Goal: Task Accomplishment & Management: Manage account settings

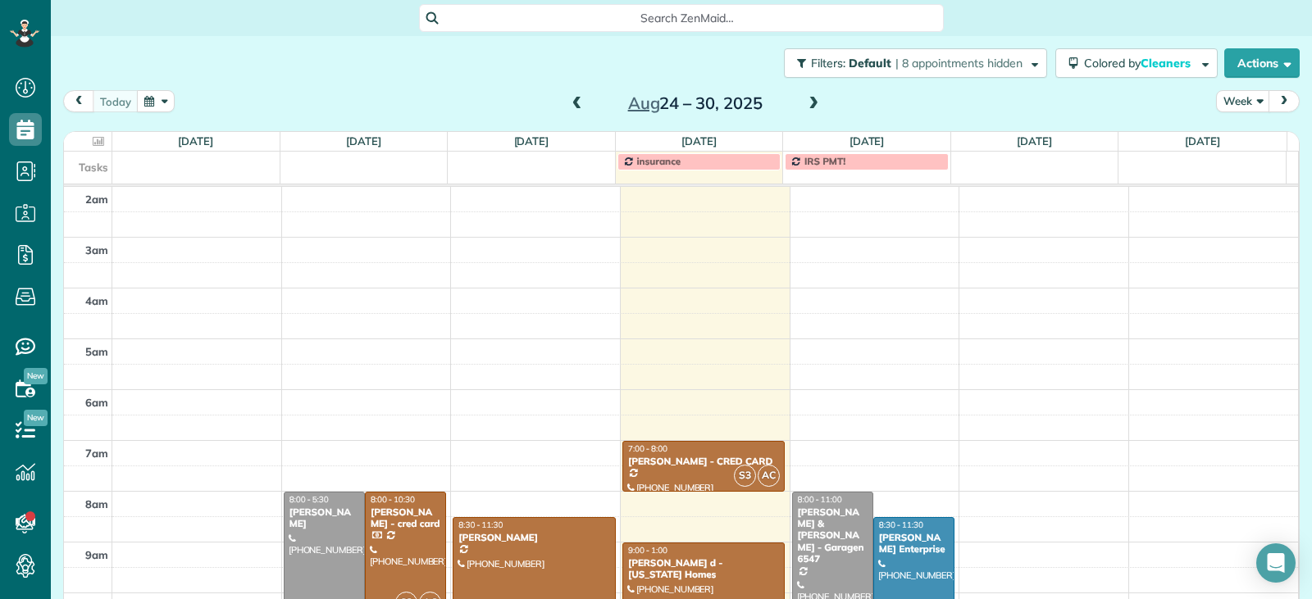
scroll to position [255, 0]
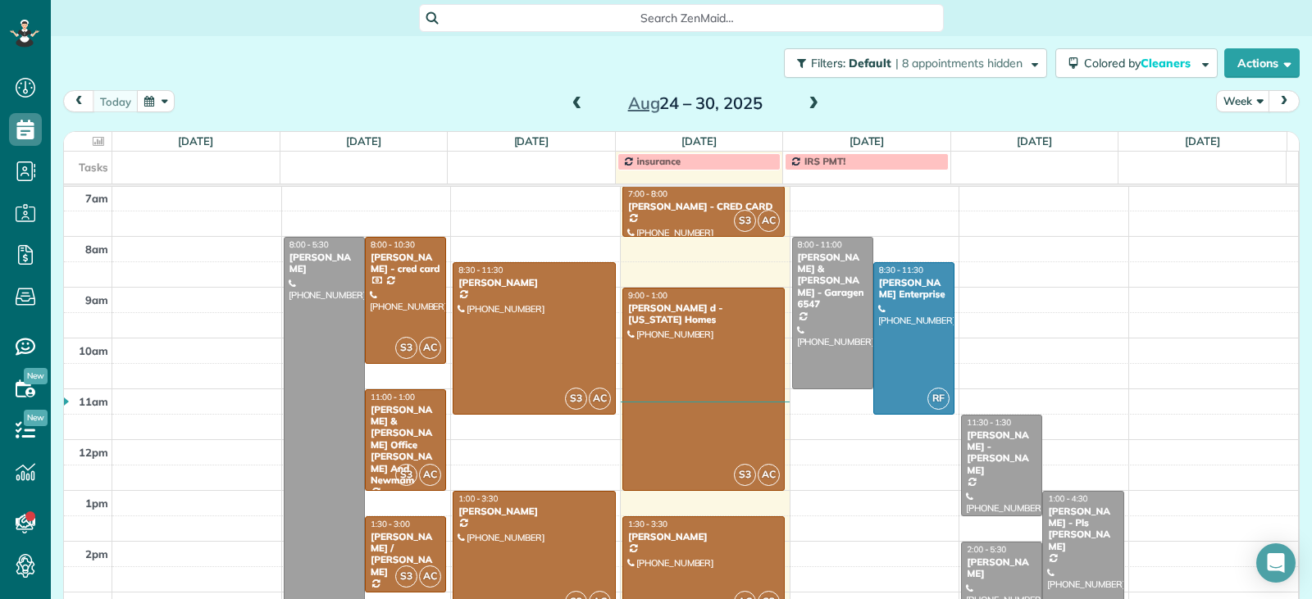
click at [680, 548] on div at bounding box center [703, 567] width 161 height 100
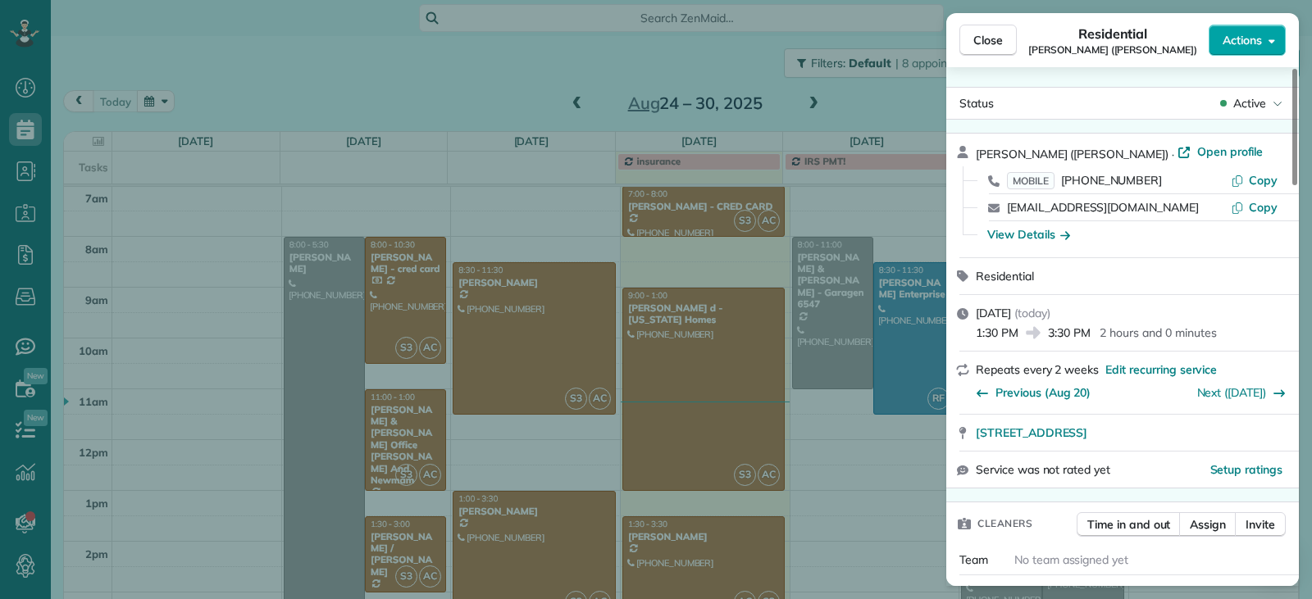
click at [1249, 41] on span "Actions" at bounding box center [1241, 40] width 39 height 16
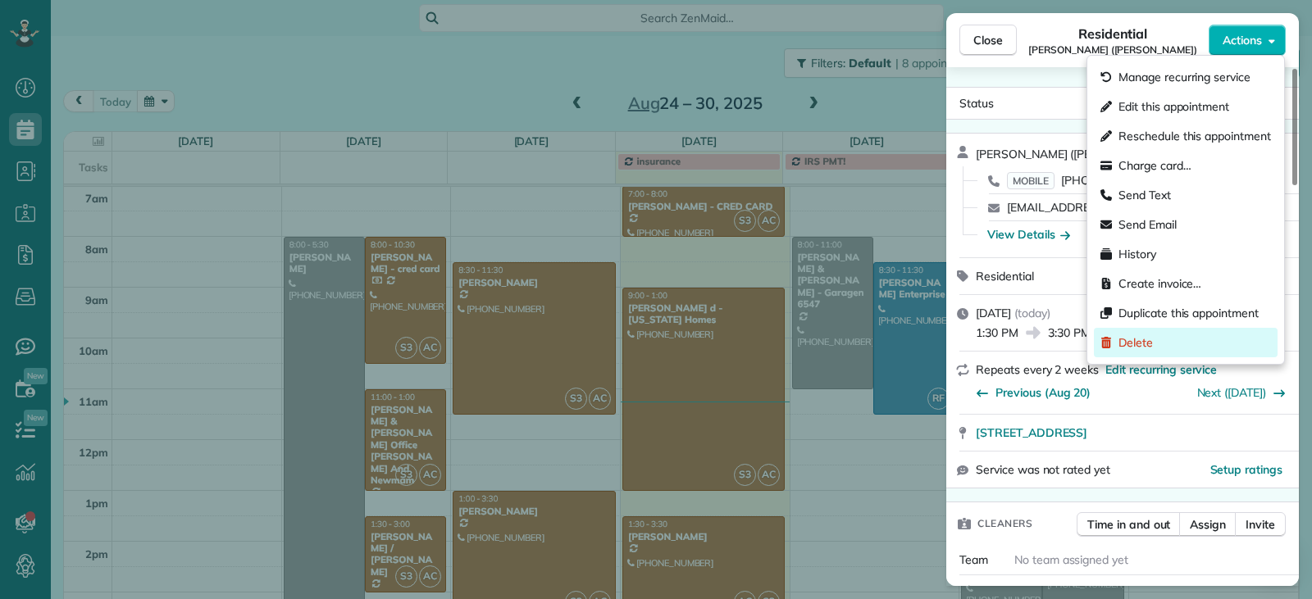
click at [1150, 351] on div "Delete" at bounding box center [1186, 343] width 184 height 30
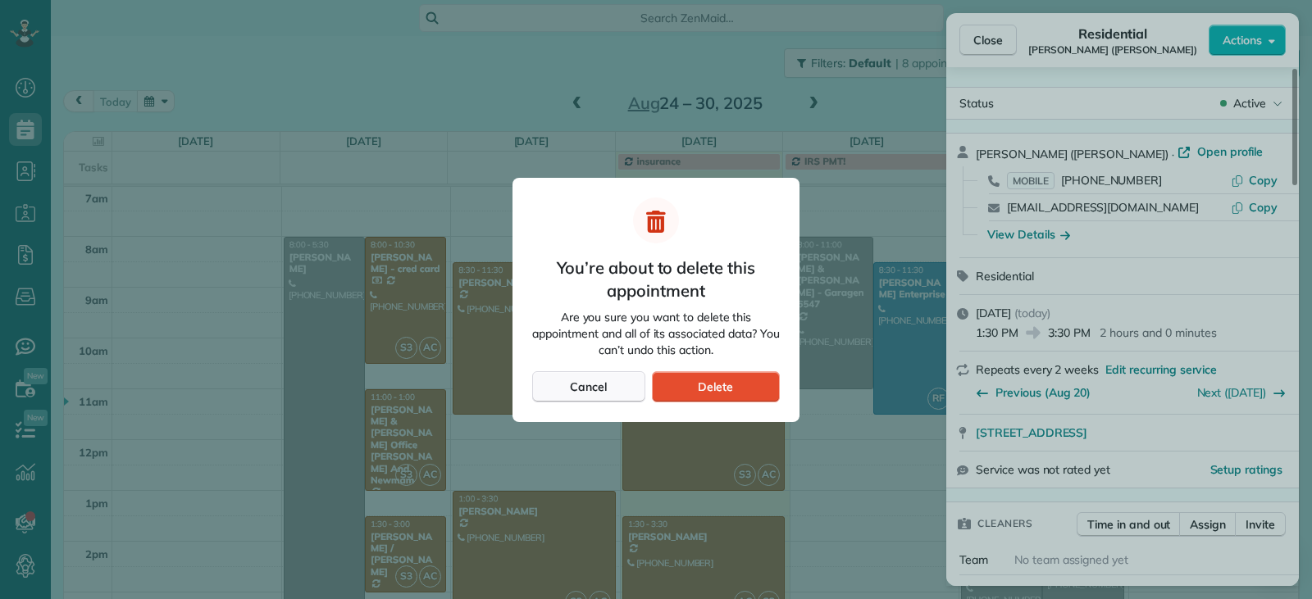
click at [582, 381] on span "Cancel" at bounding box center [588, 387] width 37 height 16
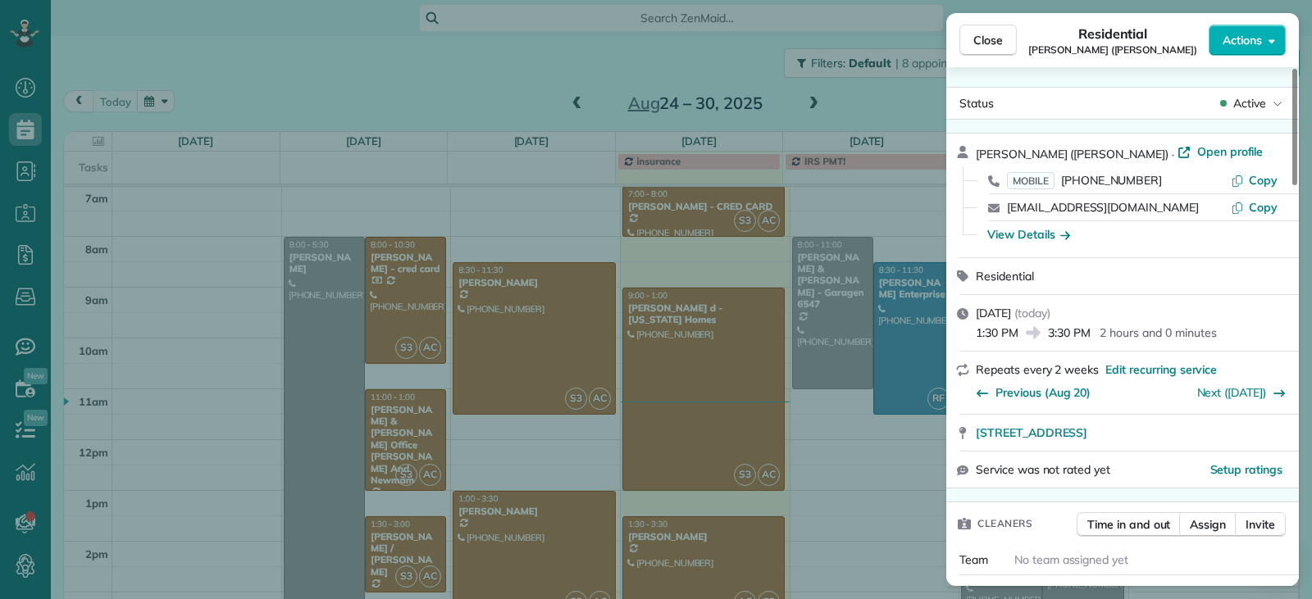
drag, startPoint x: 705, startPoint y: 539, endPoint x: 724, endPoint y: 533, distance: 19.7
click at [705, 539] on div "Close Residential [PERSON_NAME] ([PERSON_NAME]) Actions Status Active [PERSON_N…" at bounding box center [656, 299] width 1312 height 599
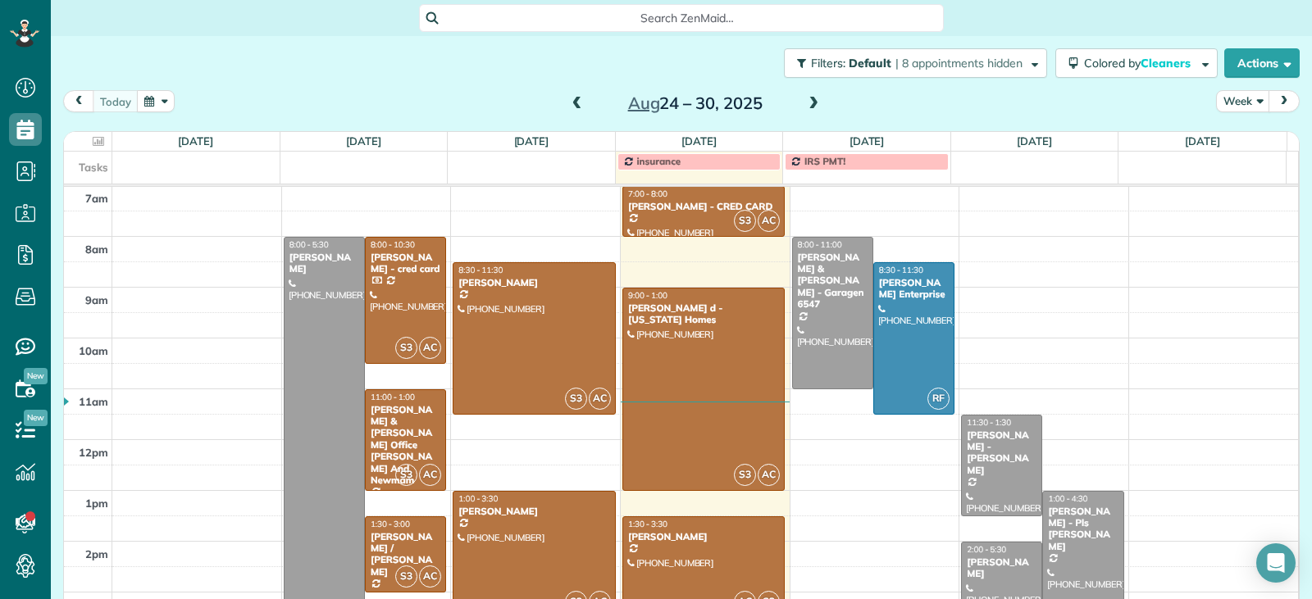
click at [692, 558] on div at bounding box center [703, 567] width 161 height 100
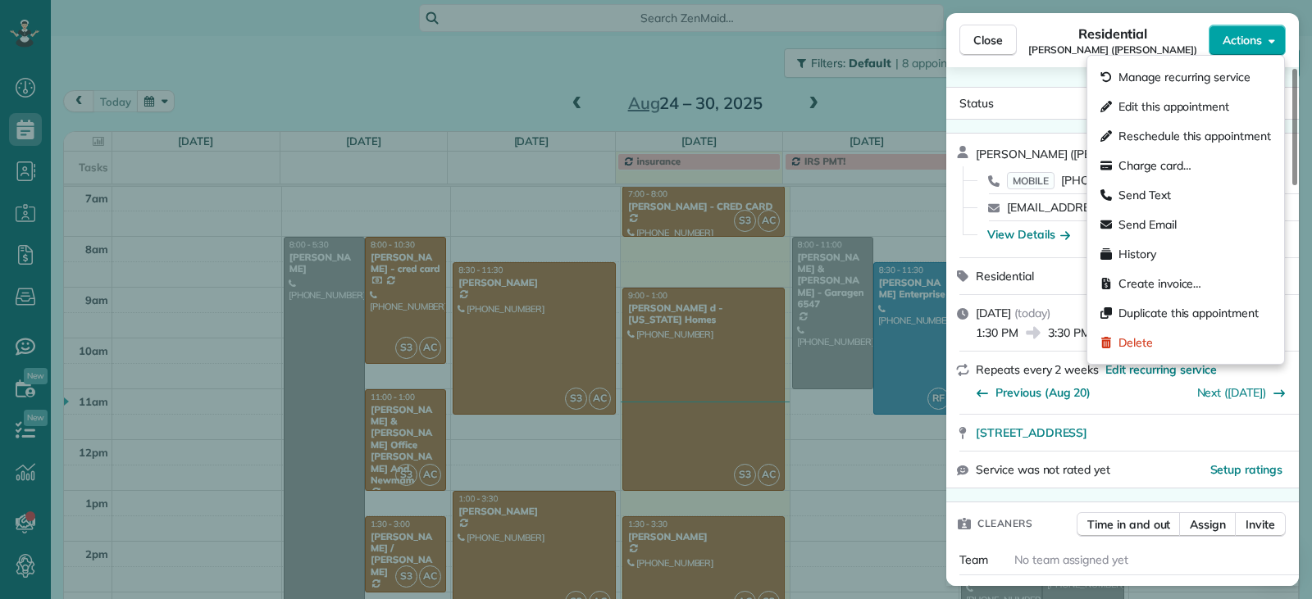
click at [1253, 39] on span "Actions" at bounding box center [1241, 40] width 39 height 16
click at [1160, 344] on div "Delete" at bounding box center [1186, 343] width 184 height 30
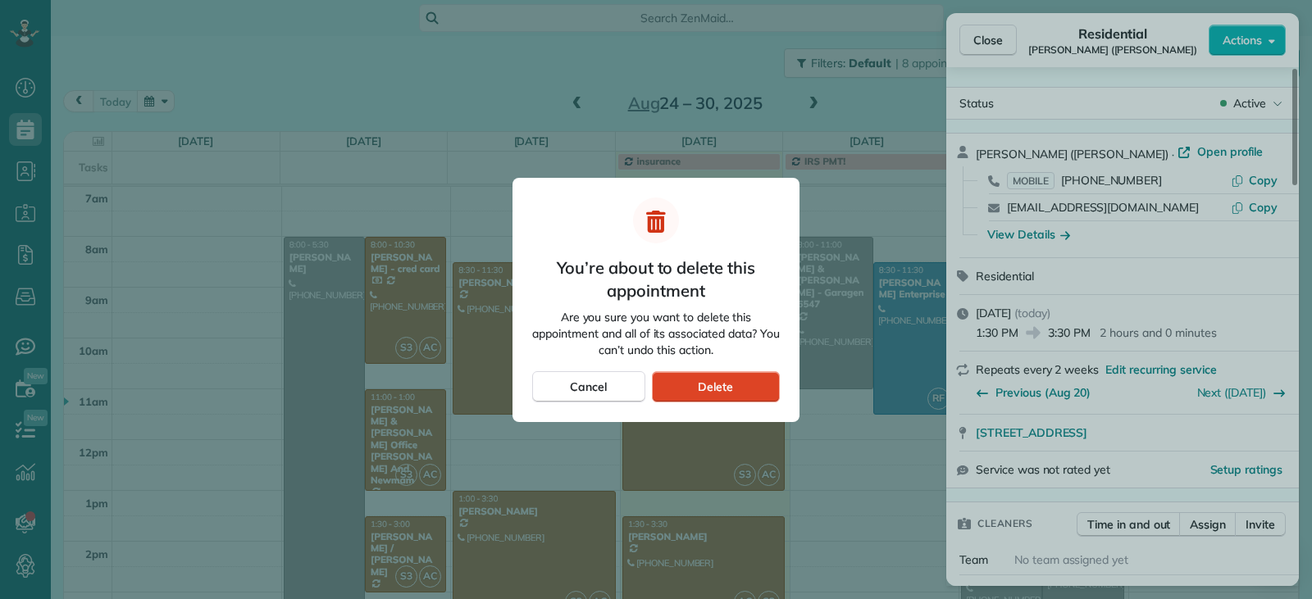
click at [700, 392] on span "Delete" at bounding box center [715, 387] width 35 height 16
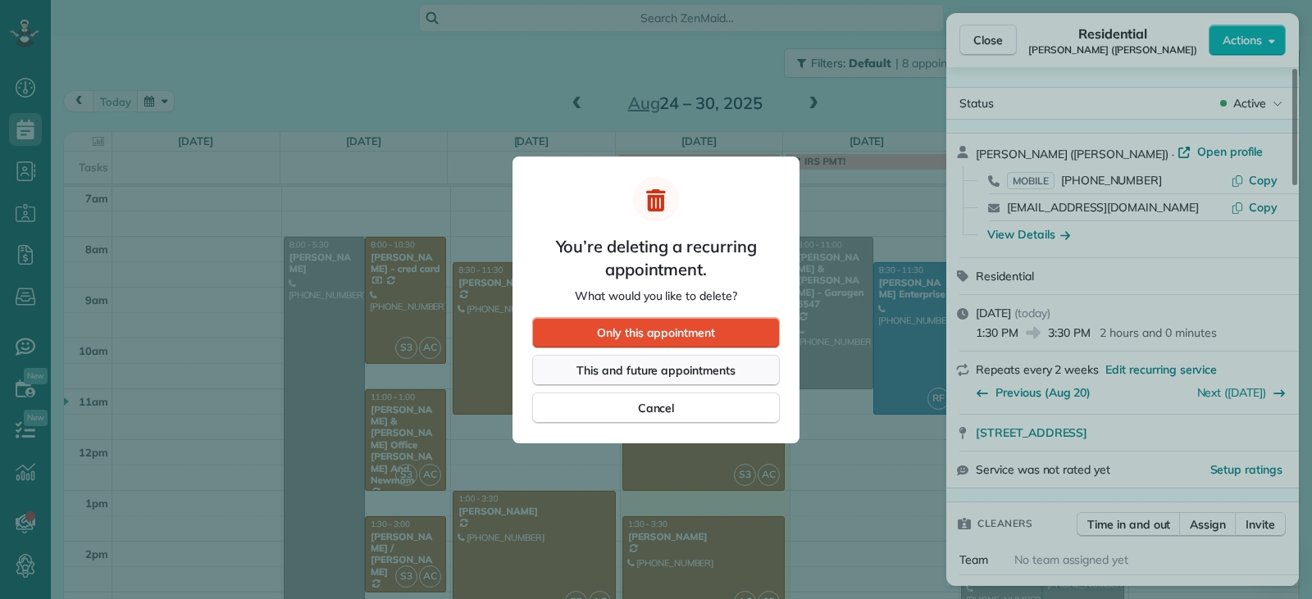
click at [693, 372] on span "This and future appointments" at bounding box center [655, 370] width 159 height 16
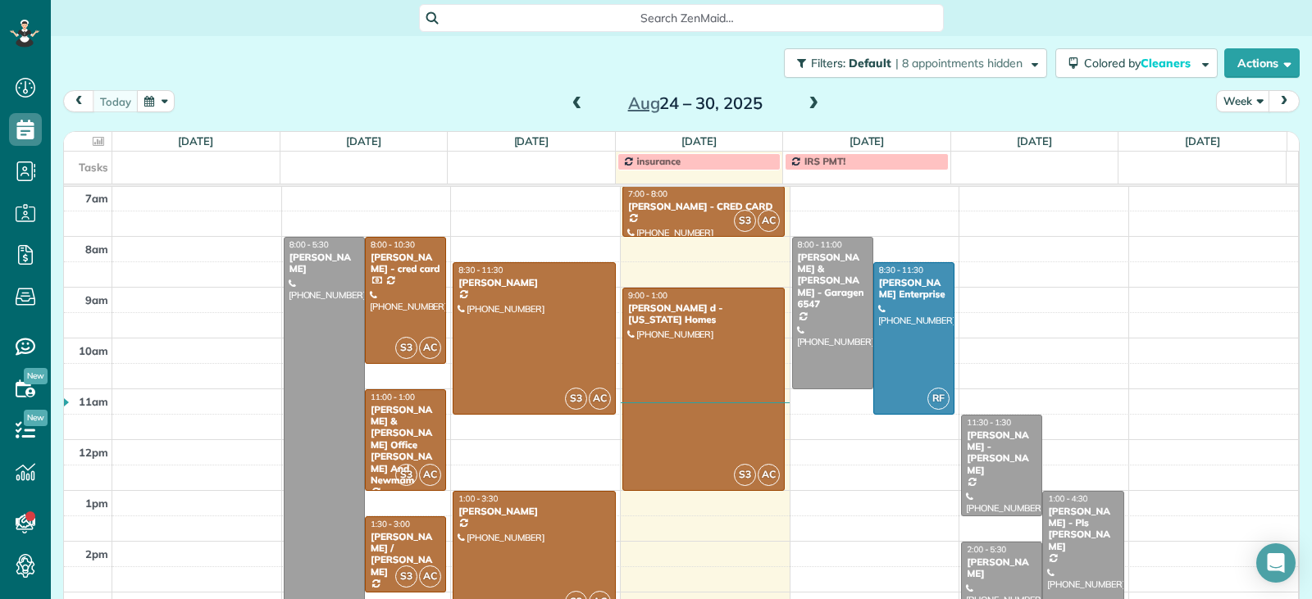
click at [572, 101] on span at bounding box center [577, 104] width 18 height 15
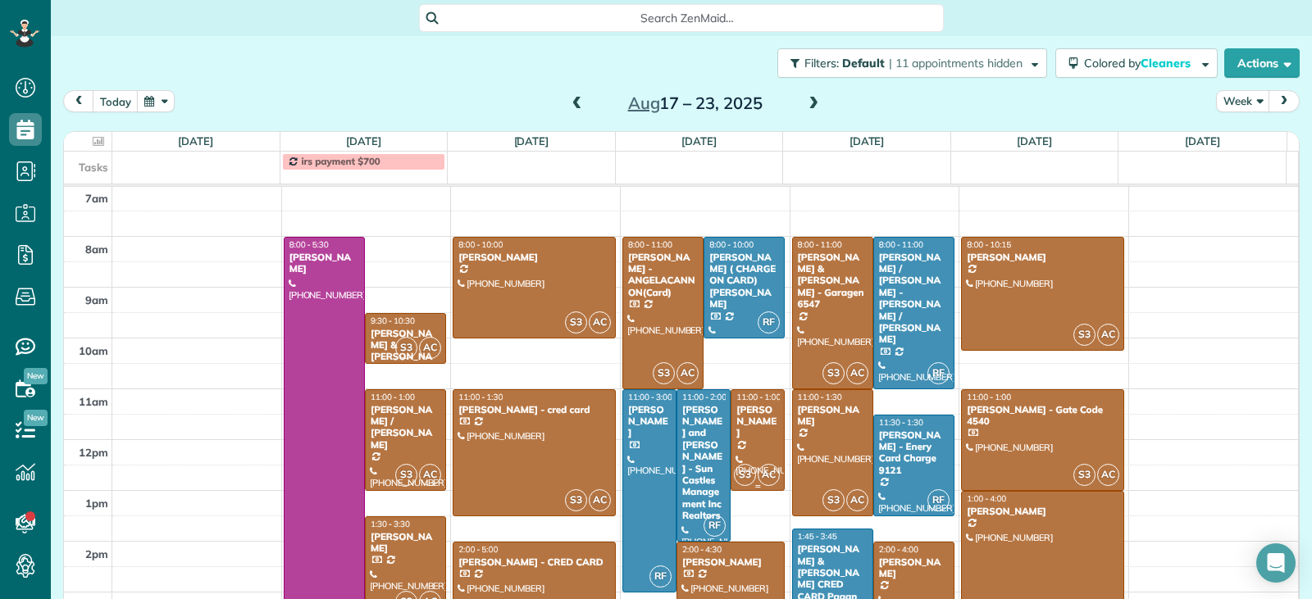
click at [743, 416] on div "[PERSON_NAME]" at bounding box center [757, 421] width 44 height 35
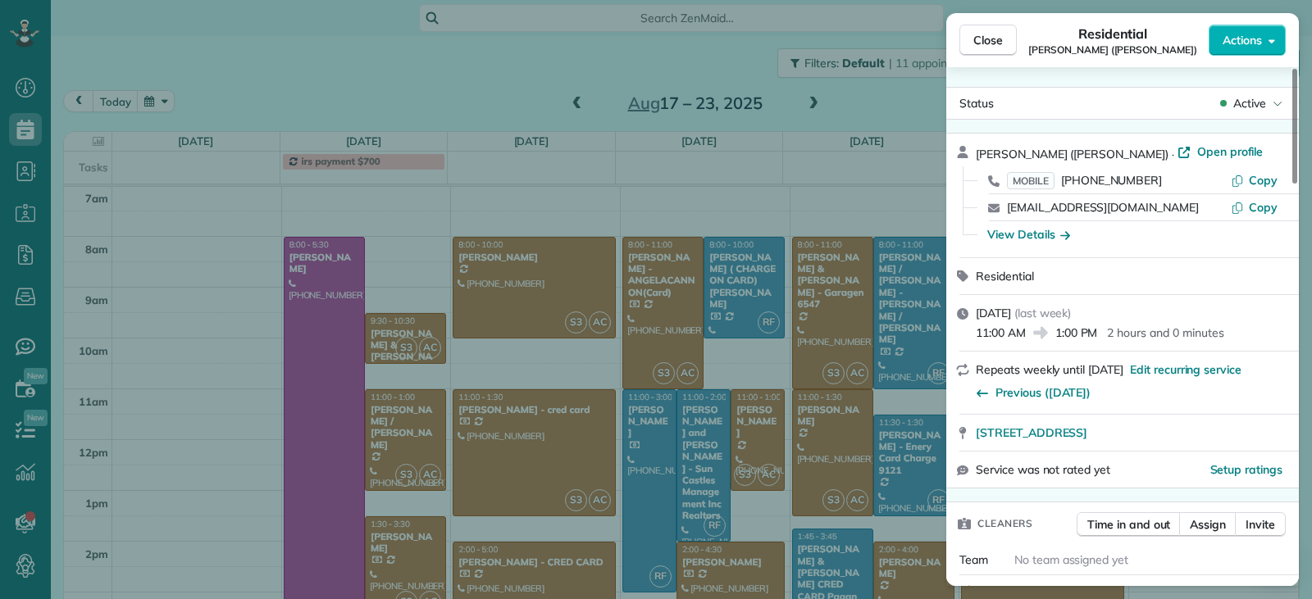
scroll to position [2, 0]
click at [988, 38] on span "Close" at bounding box center [988, 40] width 30 height 16
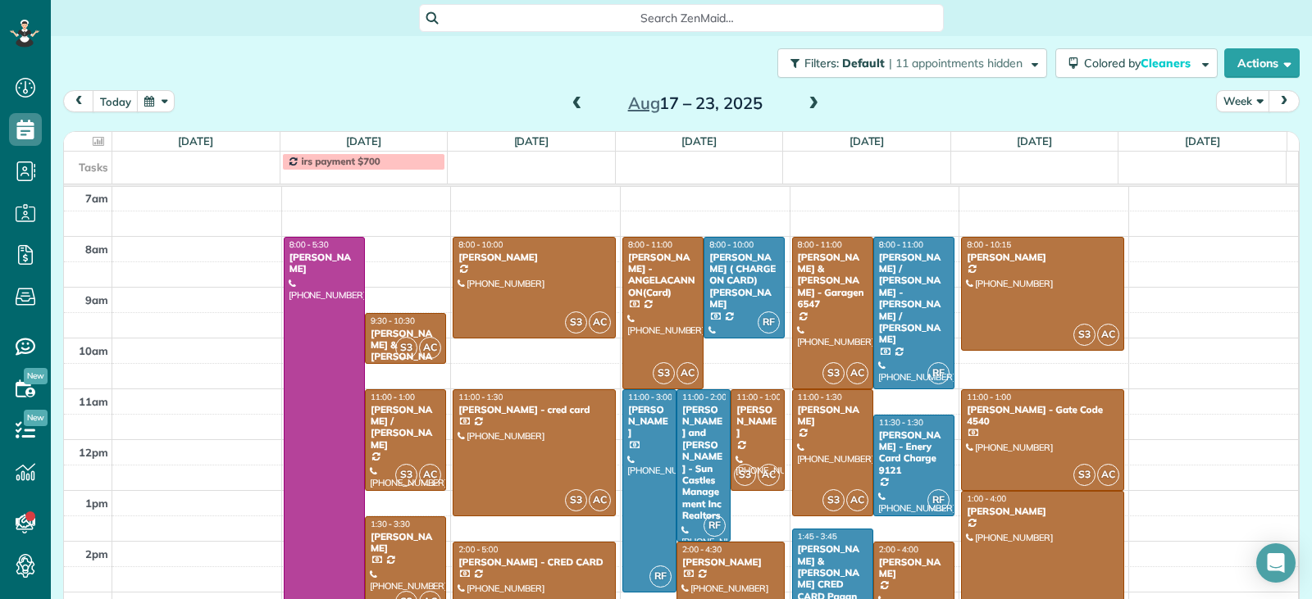
click at [568, 102] on span at bounding box center [577, 104] width 18 height 15
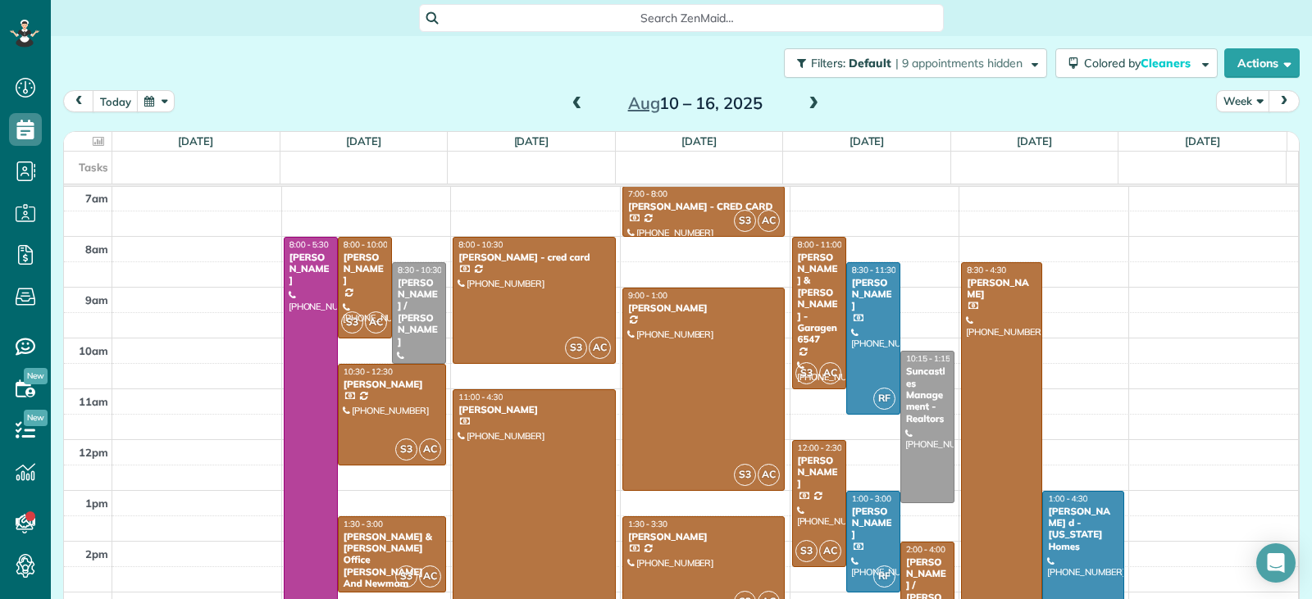
click at [568, 102] on span at bounding box center [577, 104] width 18 height 15
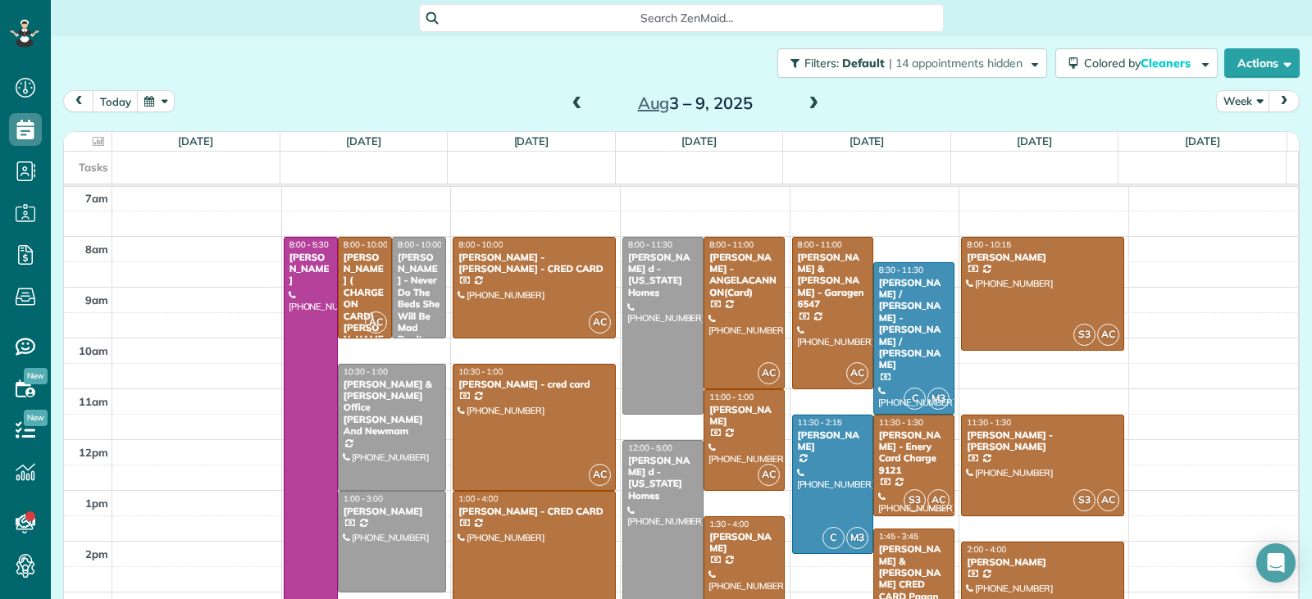
click at [568, 102] on span at bounding box center [577, 104] width 18 height 15
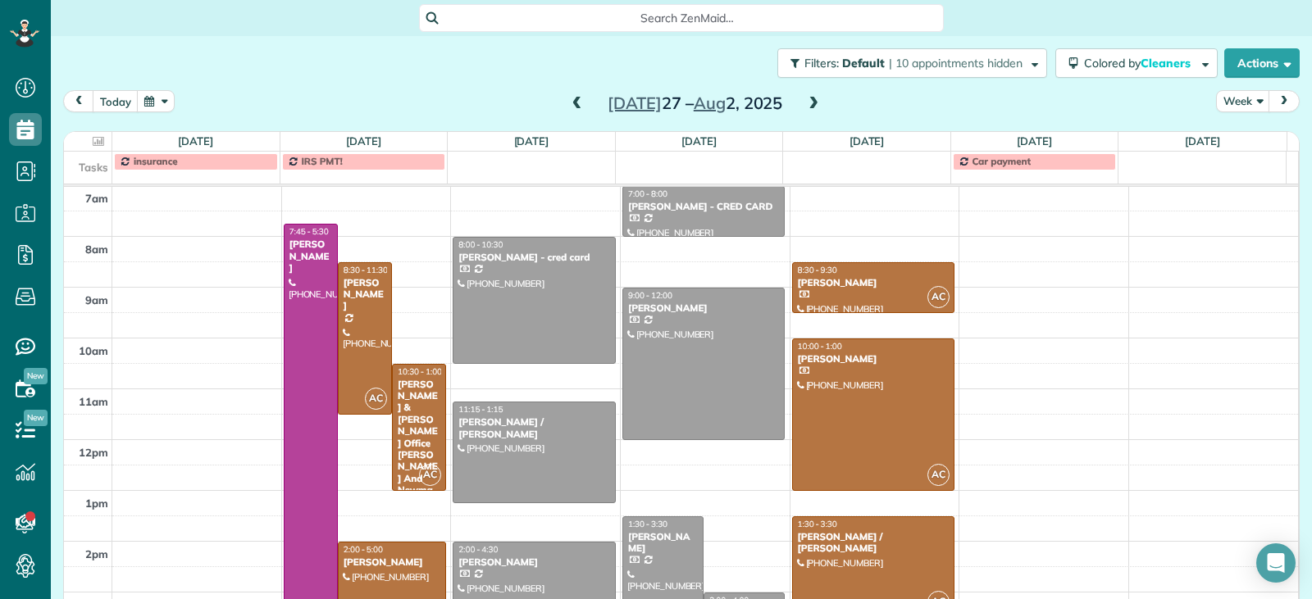
click at [662, 554] on div "[PERSON_NAME]" at bounding box center [662, 543] width 71 height 24
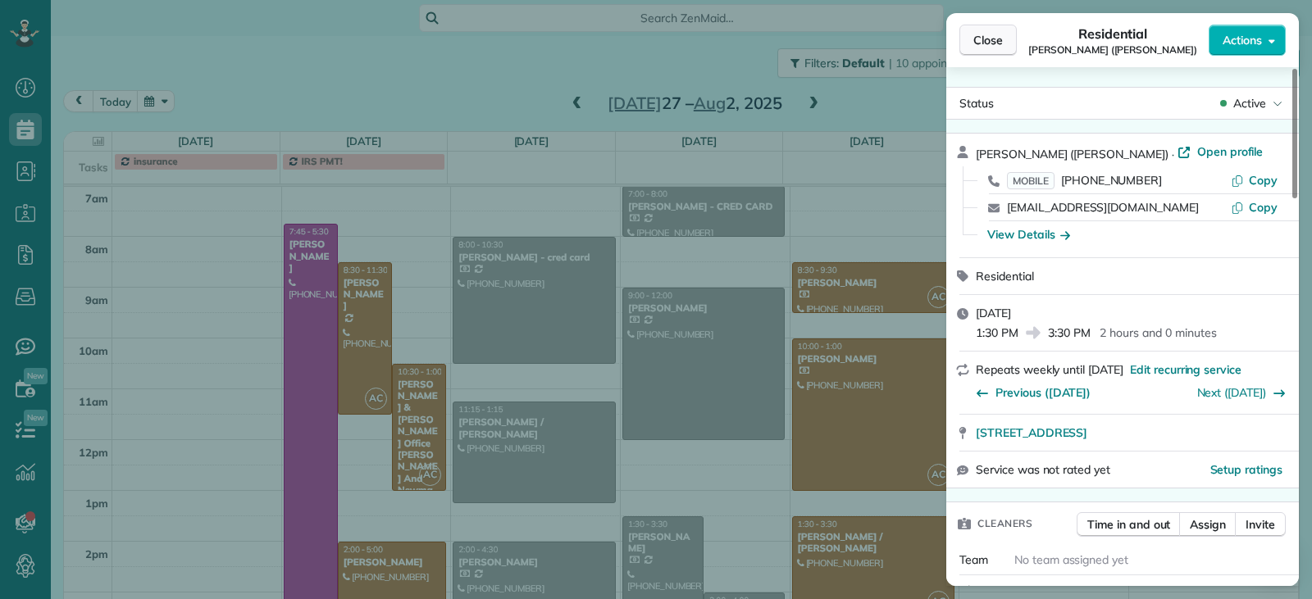
click at [985, 45] on span "Close" at bounding box center [988, 40] width 30 height 16
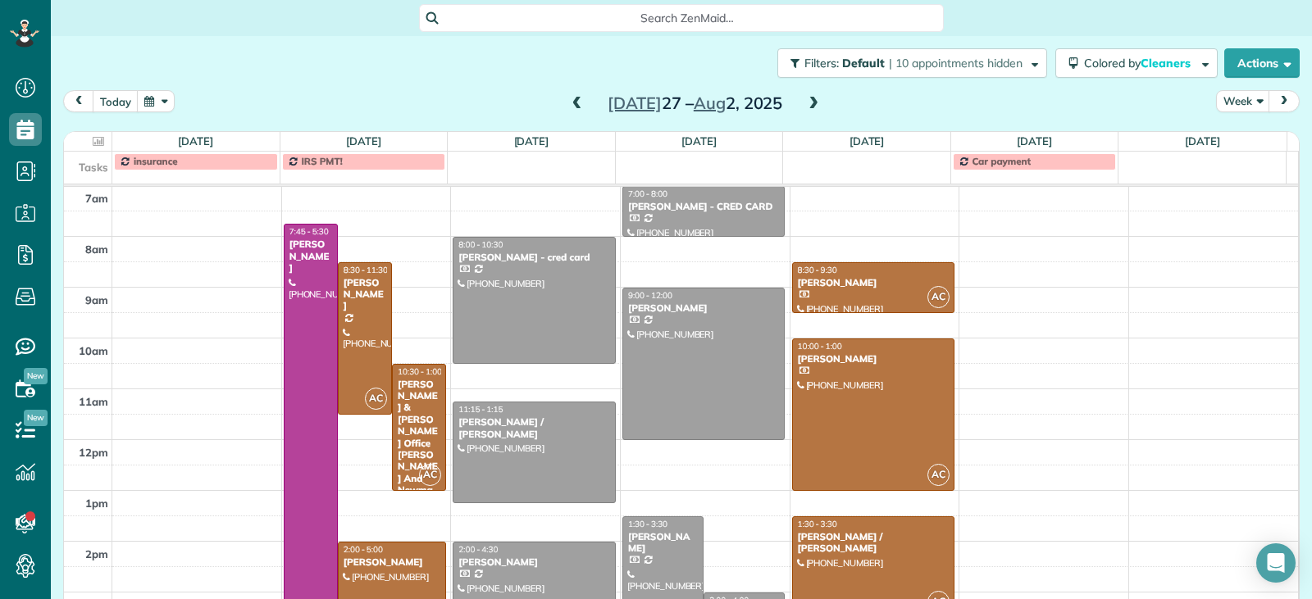
click at [568, 105] on span at bounding box center [577, 104] width 18 height 15
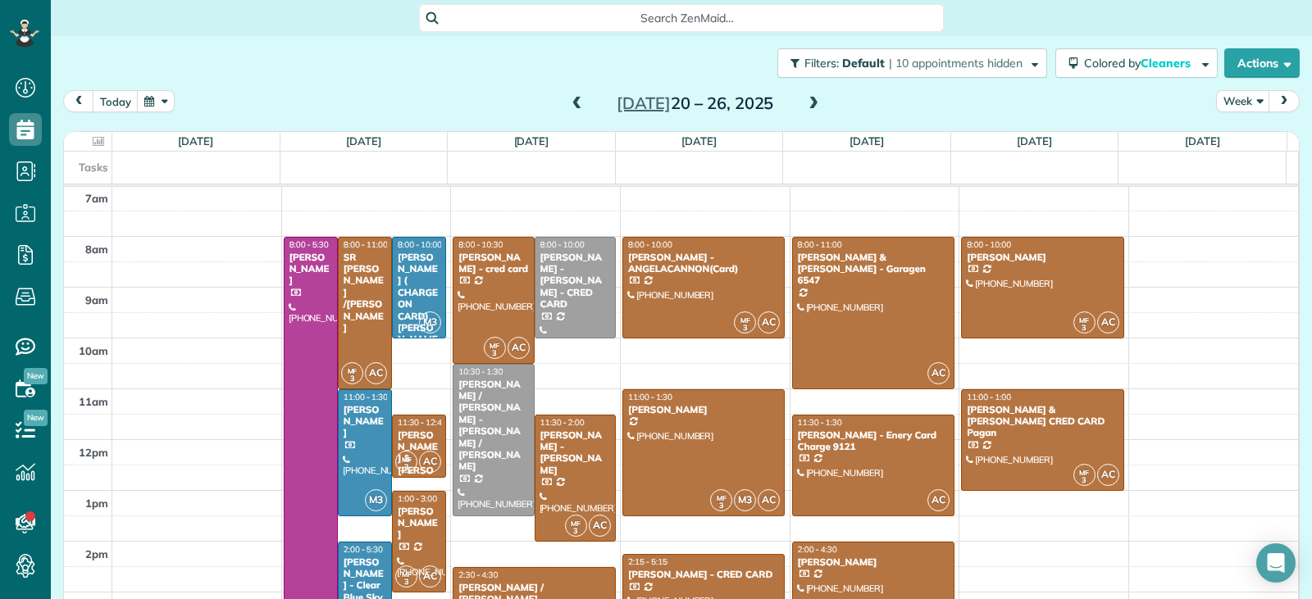
click at [568, 105] on span at bounding box center [577, 104] width 18 height 15
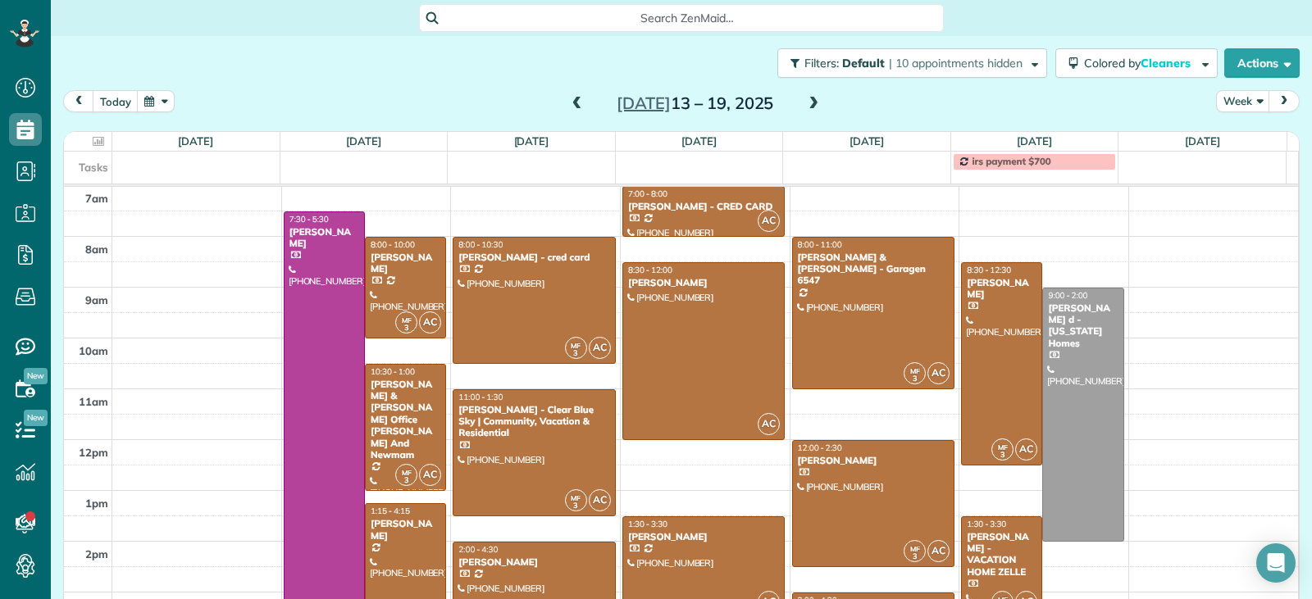
click at [734, 558] on div at bounding box center [703, 567] width 161 height 100
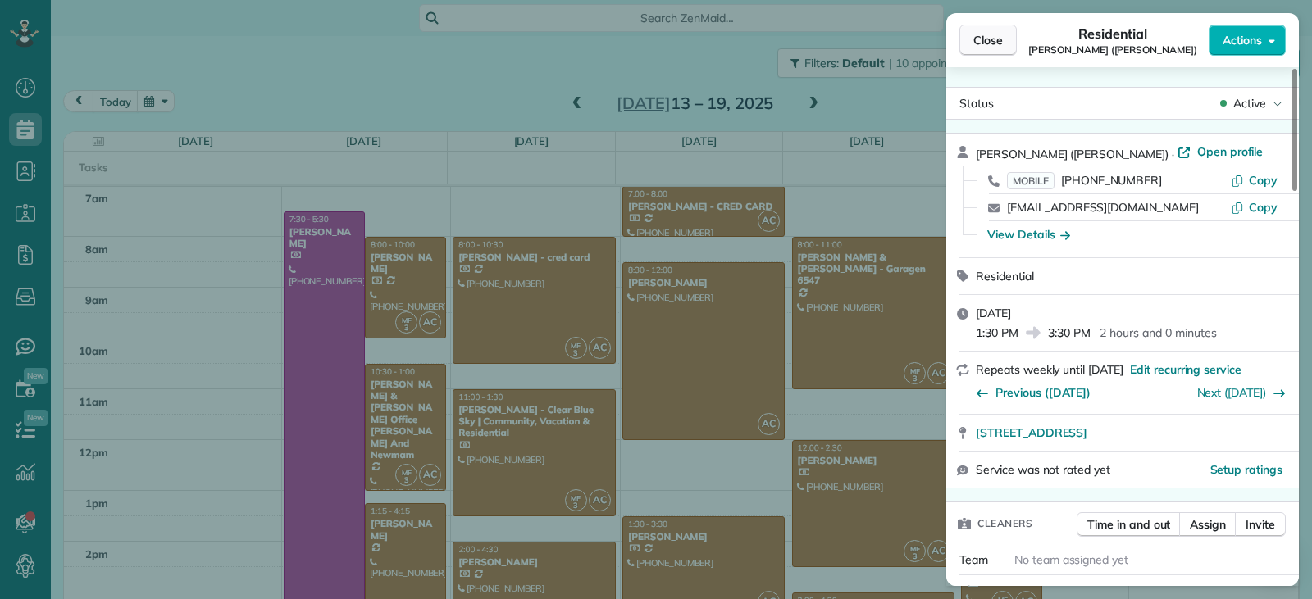
click at [981, 37] on span "Close" at bounding box center [988, 40] width 30 height 16
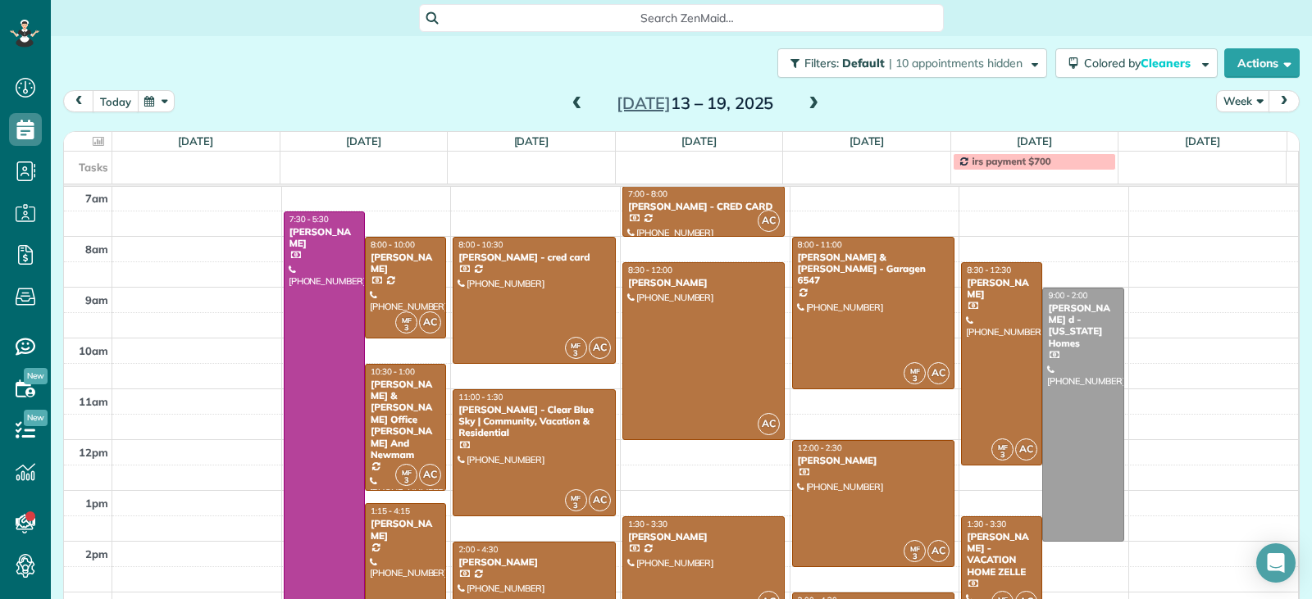
click at [115, 102] on button "today" at bounding box center [116, 101] width 46 height 22
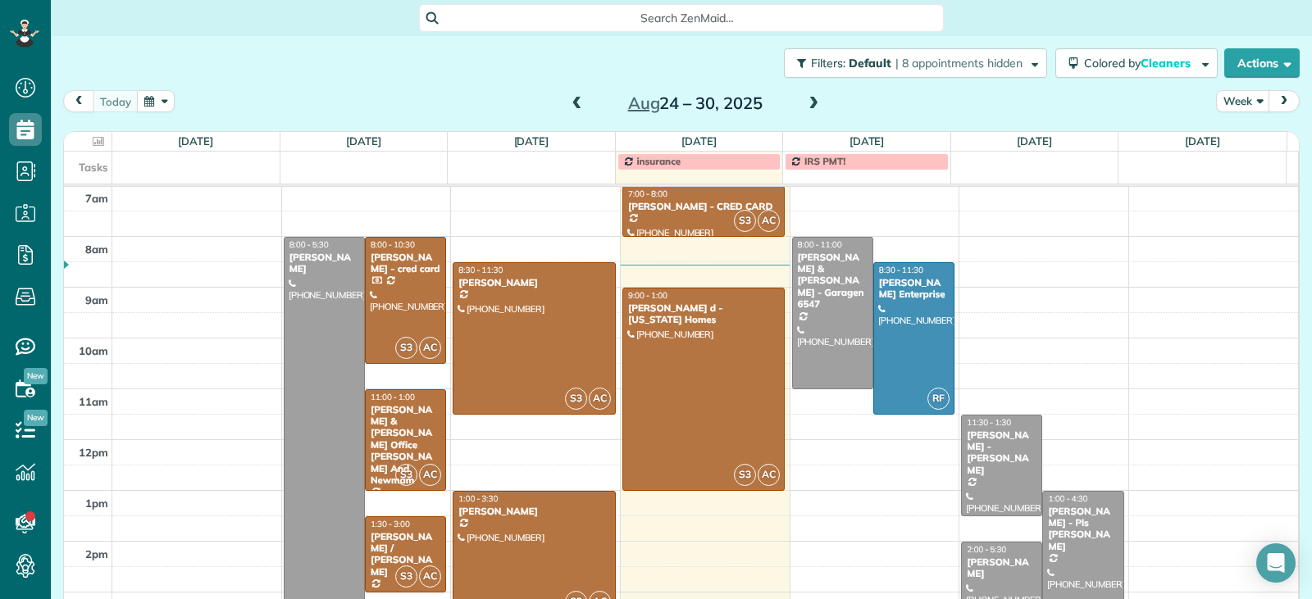
click at [568, 98] on span at bounding box center [577, 104] width 18 height 15
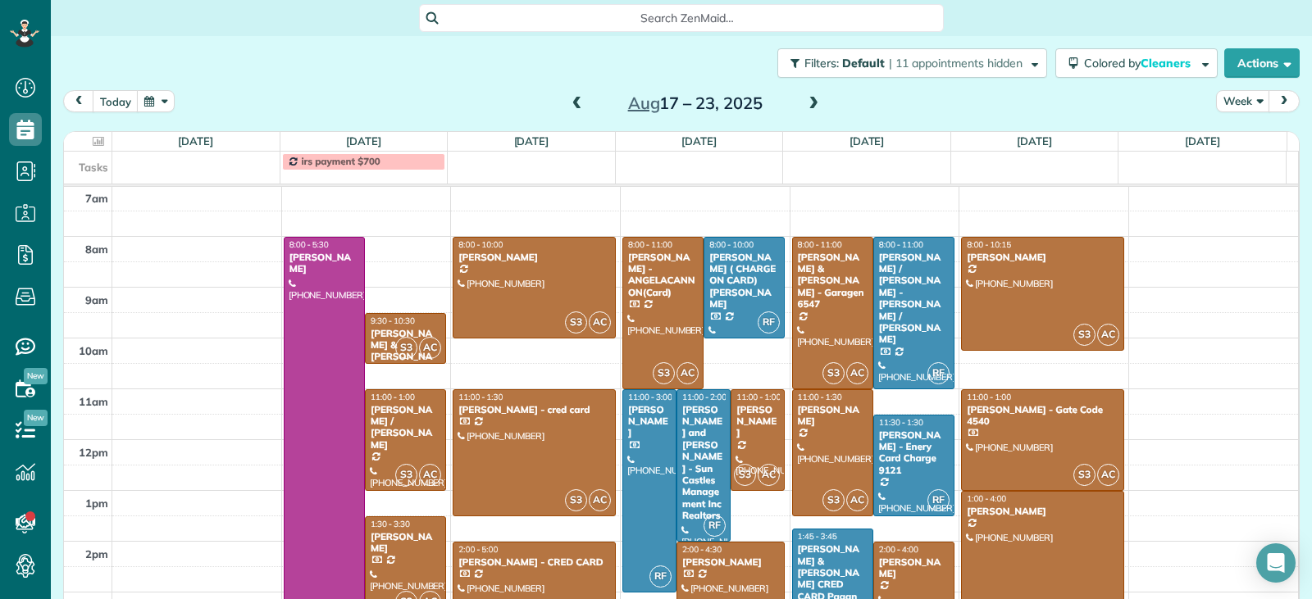
click at [809, 102] on span at bounding box center [813, 104] width 18 height 15
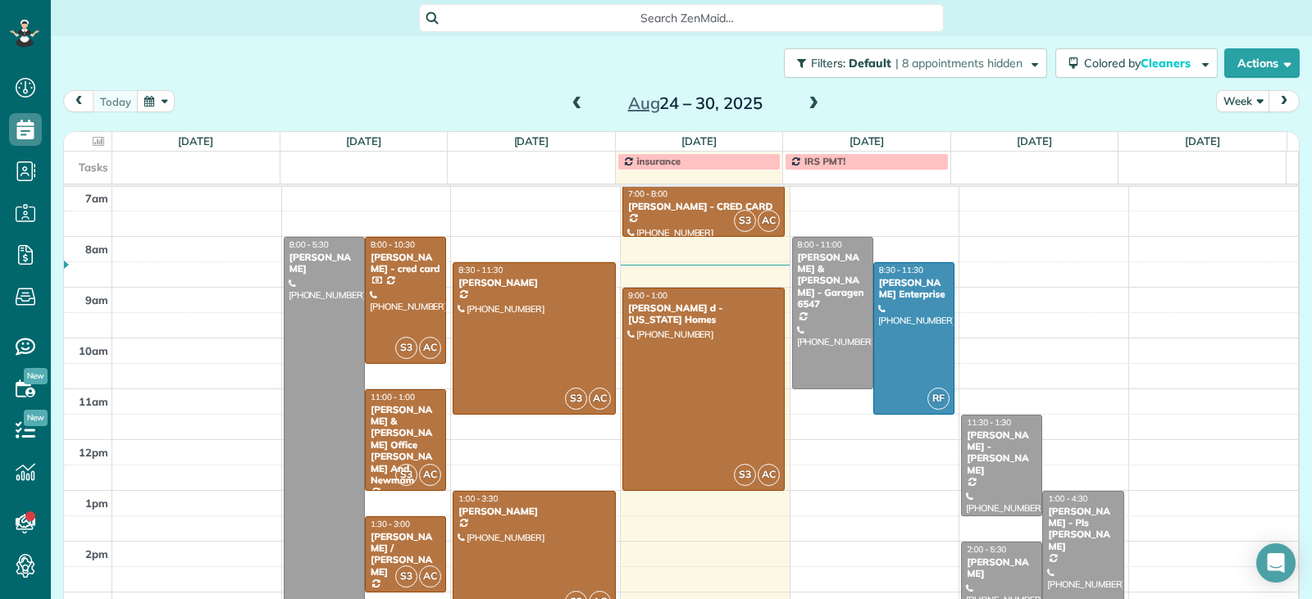
click at [574, 102] on span at bounding box center [577, 104] width 18 height 15
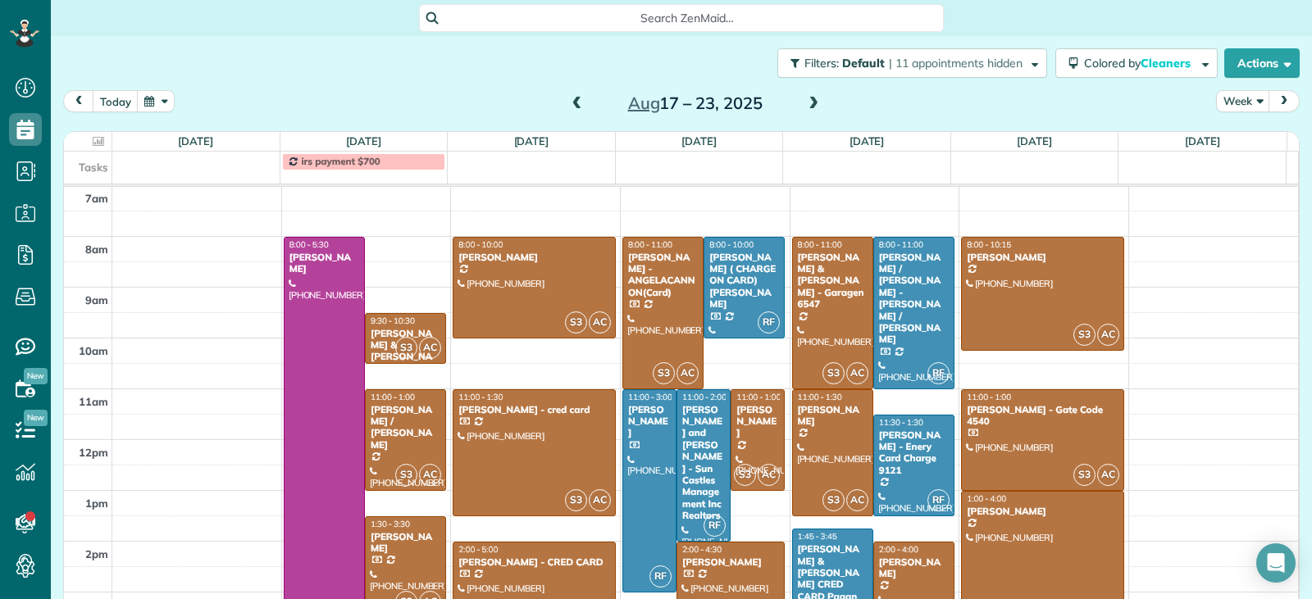
click at [807, 104] on span at bounding box center [813, 104] width 18 height 15
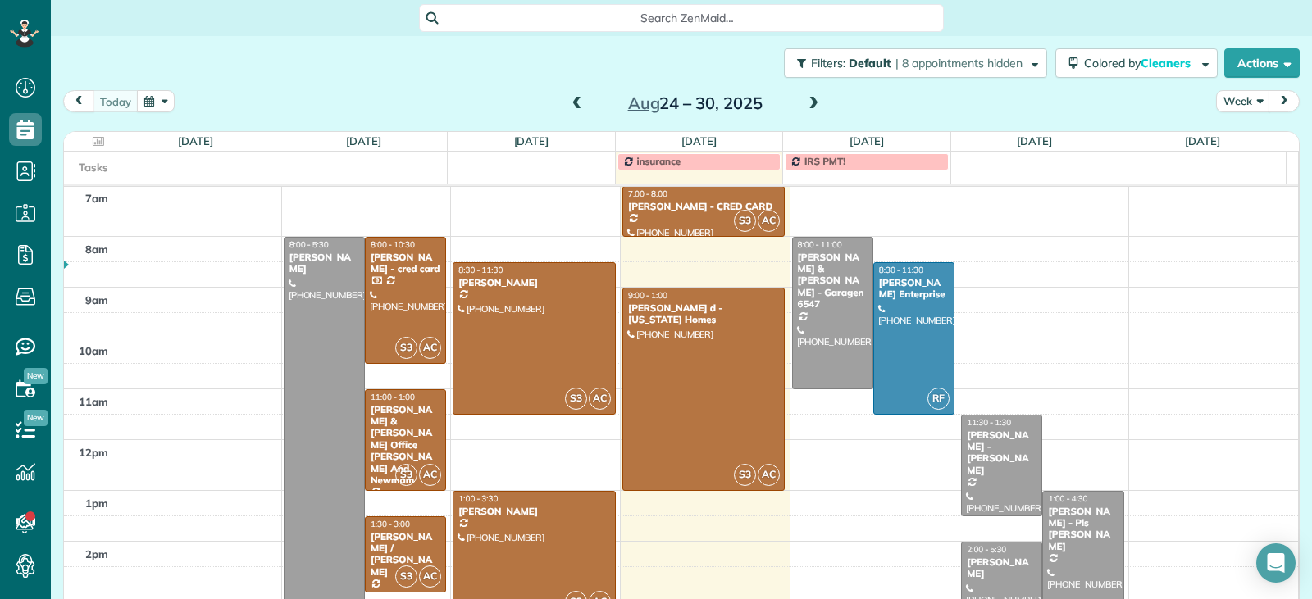
click at [807, 104] on span at bounding box center [813, 104] width 18 height 15
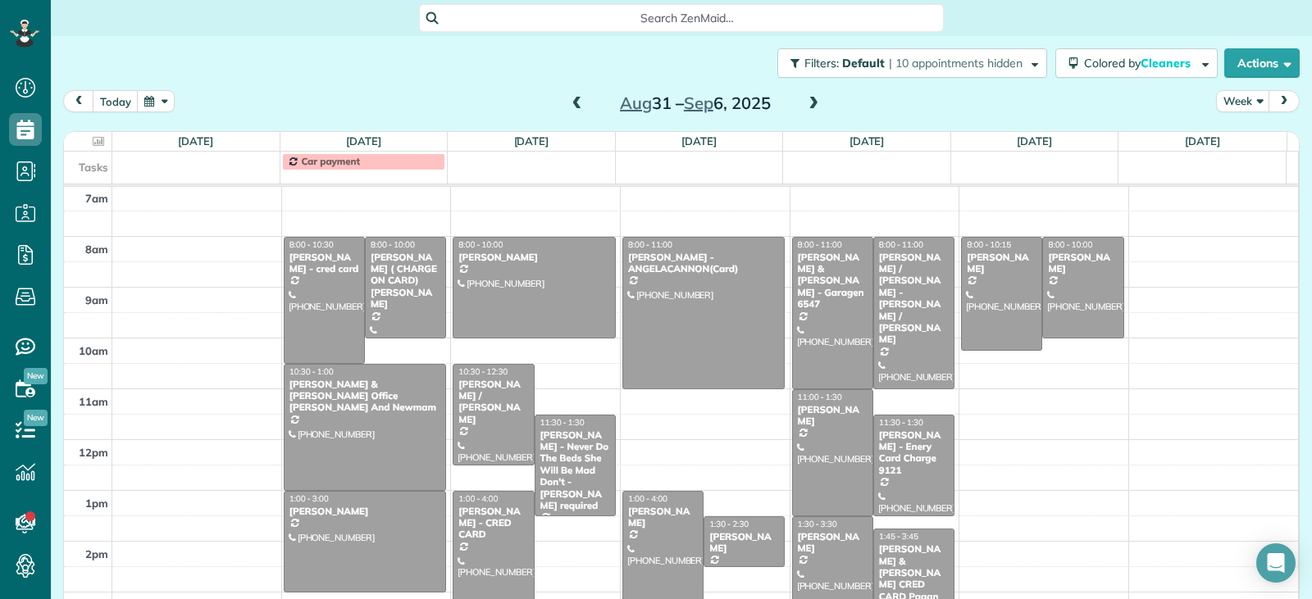
click at [621, 407] on div "2am 3am 4am 5am 6am 7am 8am 9am 10am 11am 12pm 1pm 2pm 3pm 4pm 5pm 8:00 - 10:30…" at bounding box center [681, 338] width 1234 height 812
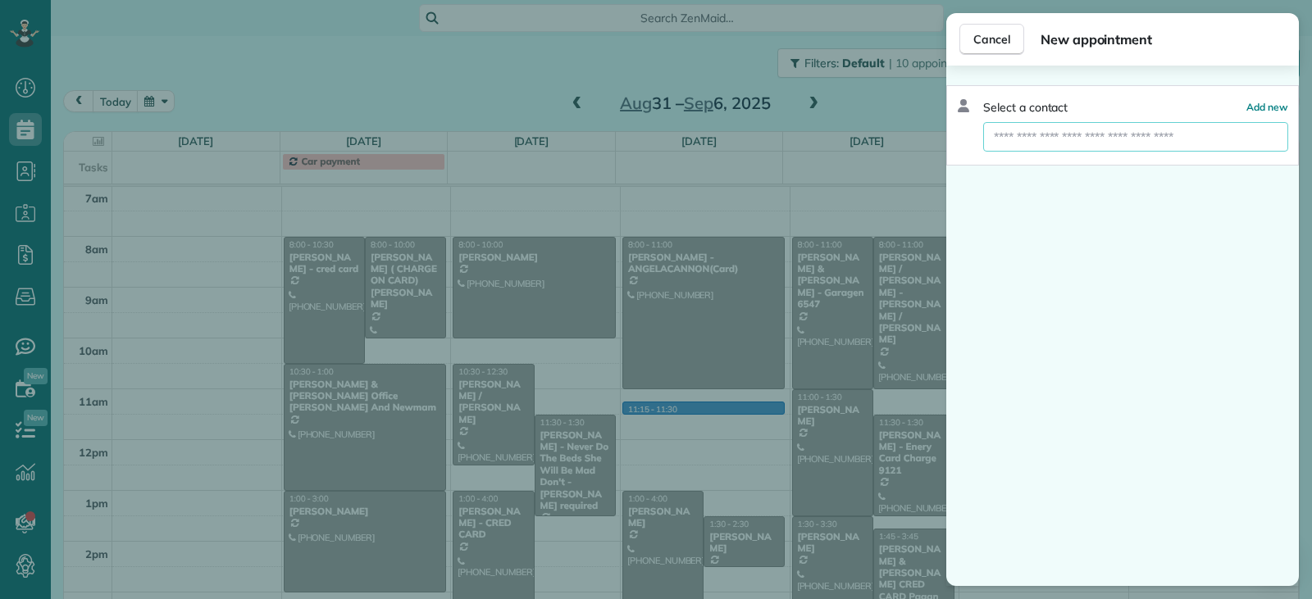
click at [1128, 135] on input "text" at bounding box center [1135, 137] width 305 height 30
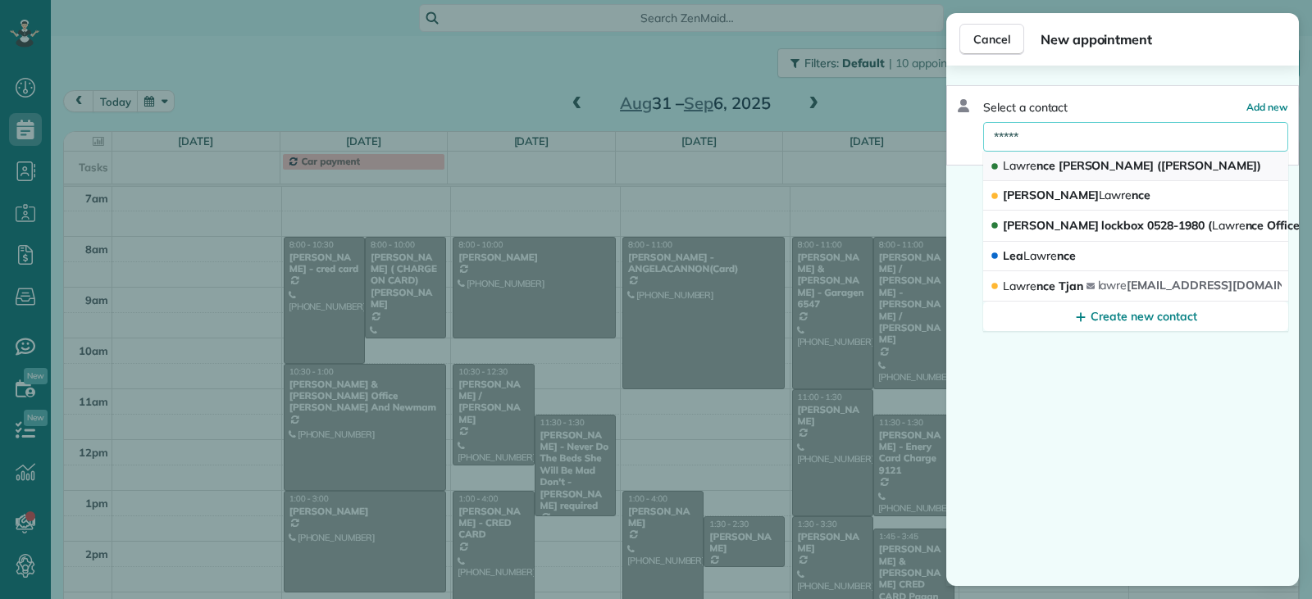
type input "*****"
click at [1039, 168] on span "Lawre nce [PERSON_NAME] ([PERSON_NAME])" at bounding box center [1132, 165] width 258 height 15
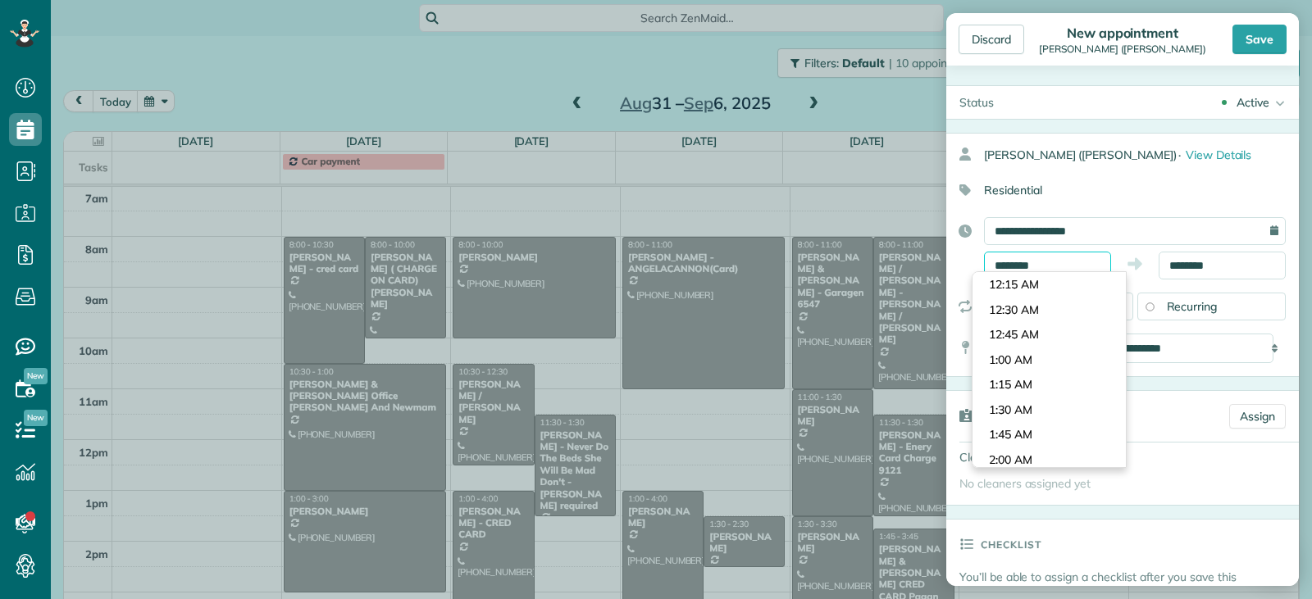
click at [1067, 261] on input "********" at bounding box center [1047, 266] width 127 height 28
type input "********"
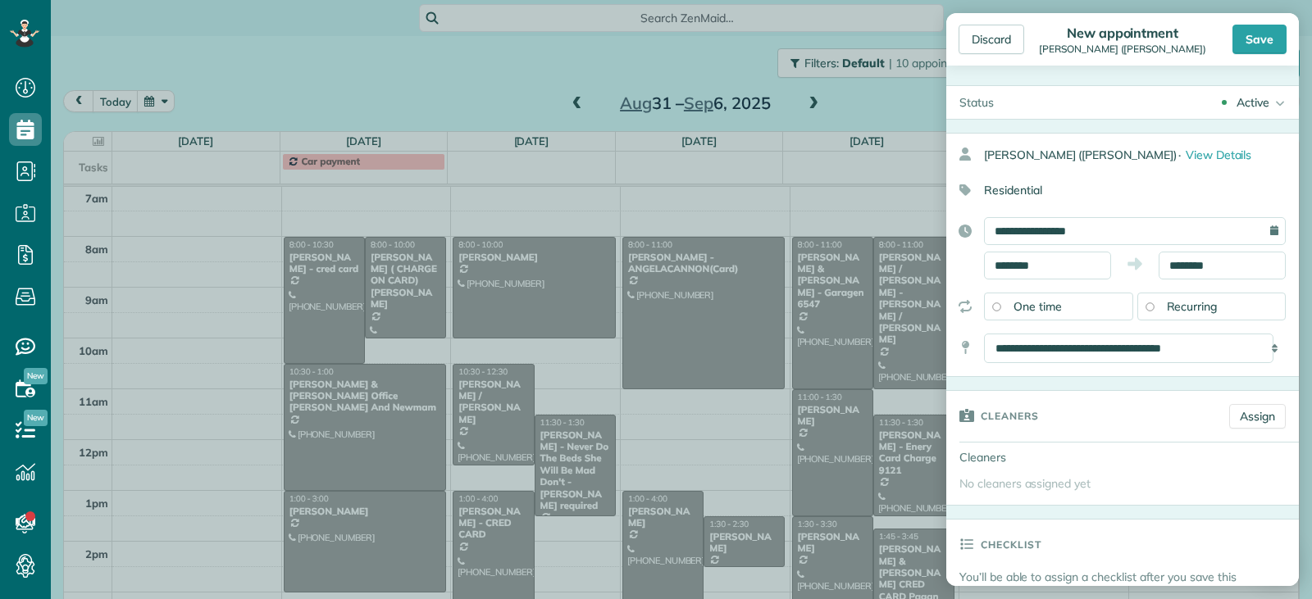
click at [1054, 327] on body "Dashboard Scheduling Calendar View List View Dispatch View - Weekly scheduling …" at bounding box center [656, 299] width 1312 height 599
click at [1230, 265] on input "********" at bounding box center [1221, 266] width 127 height 28
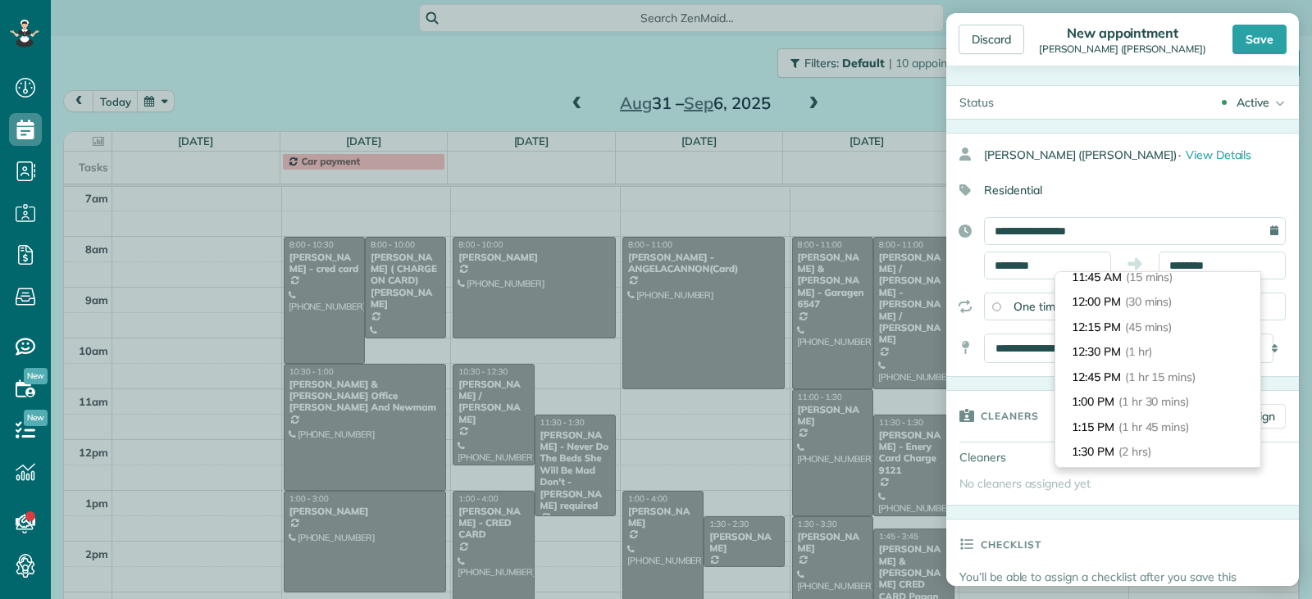
scroll to position [109, 0]
type input "*******"
click at [1145, 378] on span "(2 hrs)" at bounding box center [1135, 375] width 35 height 15
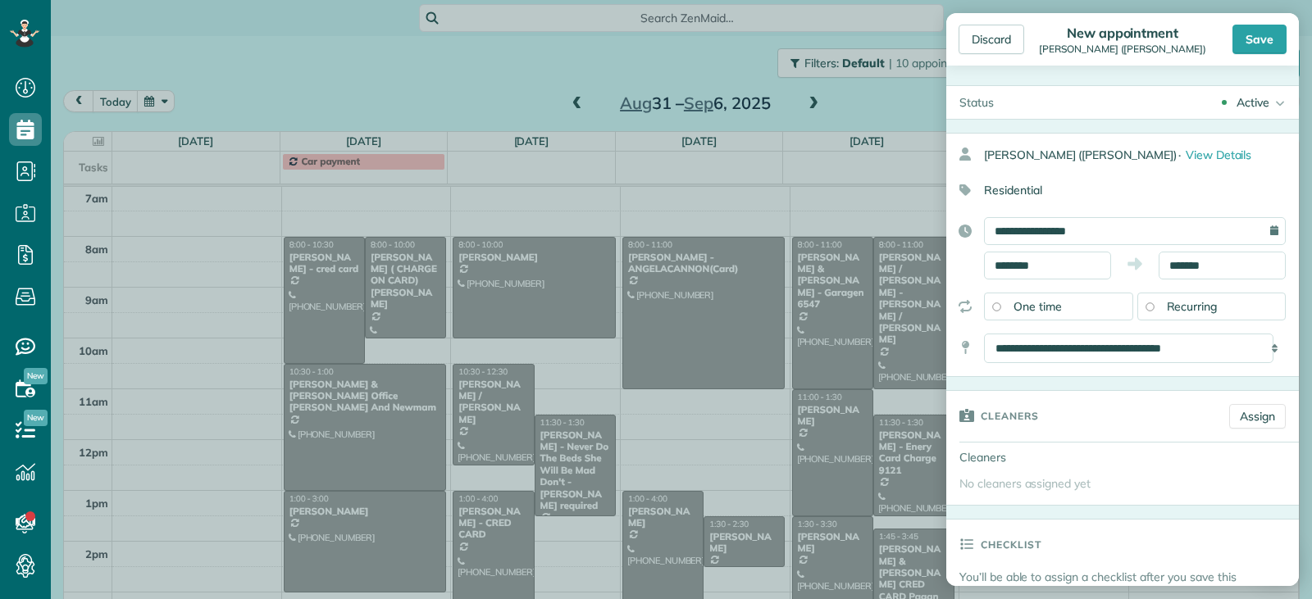
click at [1146, 316] on div "Recurring" at bounding box center [1211, 307] width 149 height 28
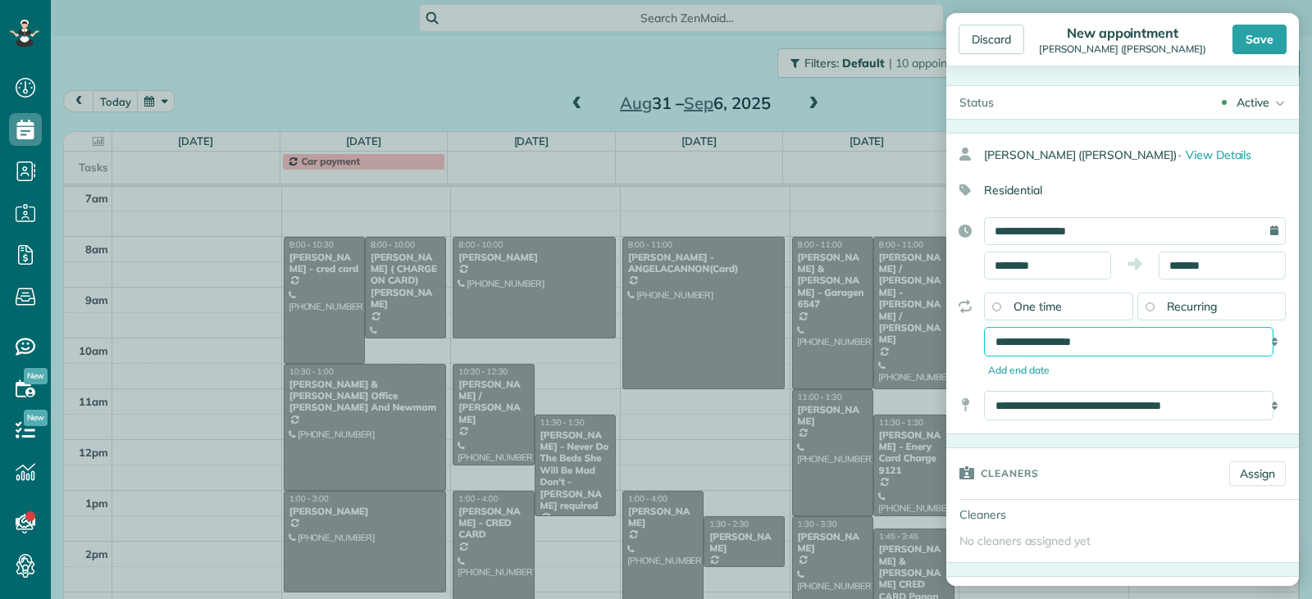
click at [1177, 345] on select "**********" at bounding box center [1128, 342] width 289 height 30
select select "**********"
click at [984, 327] on select "**********" at bounding box center [1128, 342] width 289 height 30
click at [1243, 43] on div "Save" at bounding box center [1259, 40] width 54 height 30
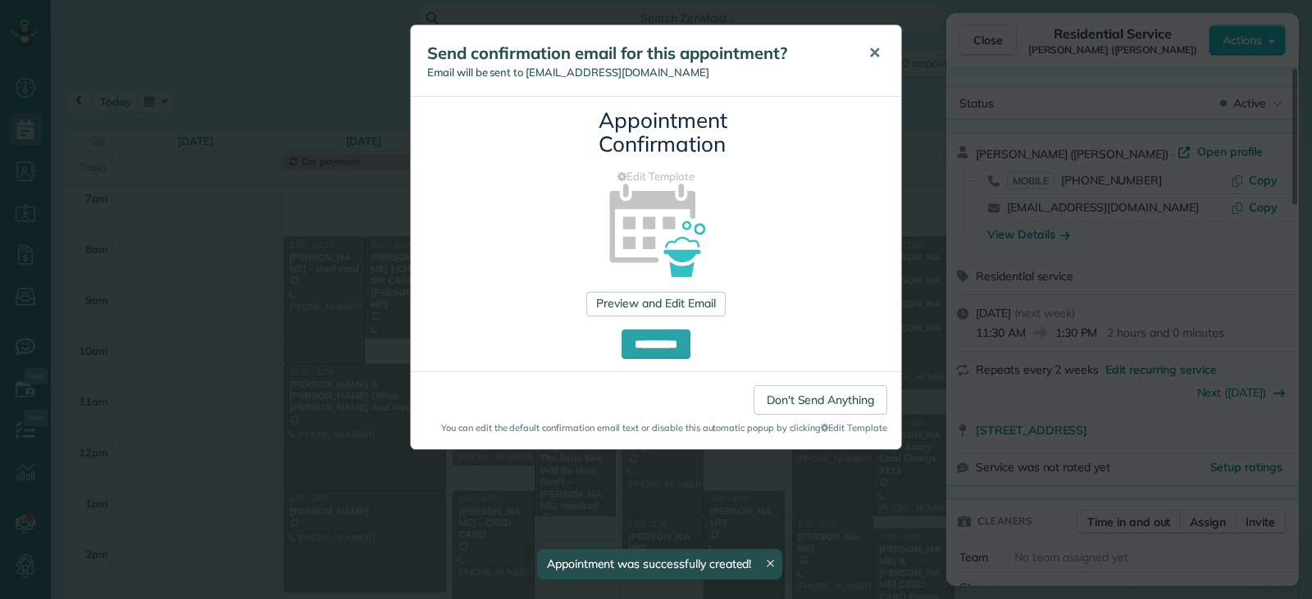
click at [880, 54] on button "✕" at bounding box center [874, 53] width 37 height 39
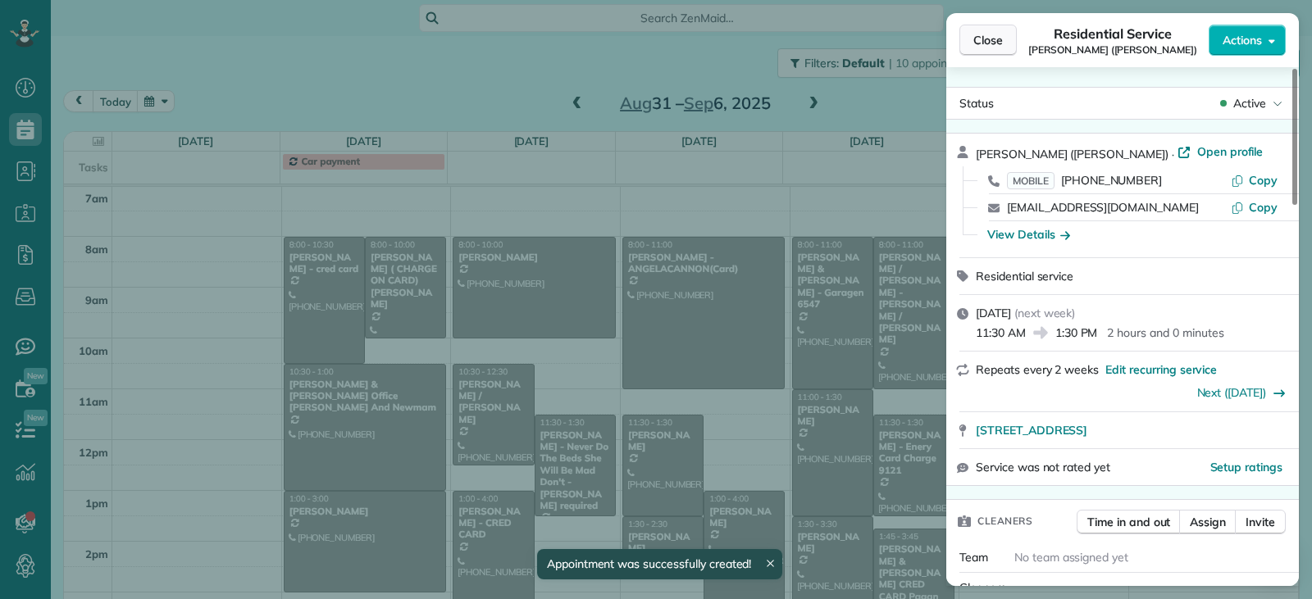
click at [966, 39] on button "Close" at bounding box center [987, 40] width 57 height 31
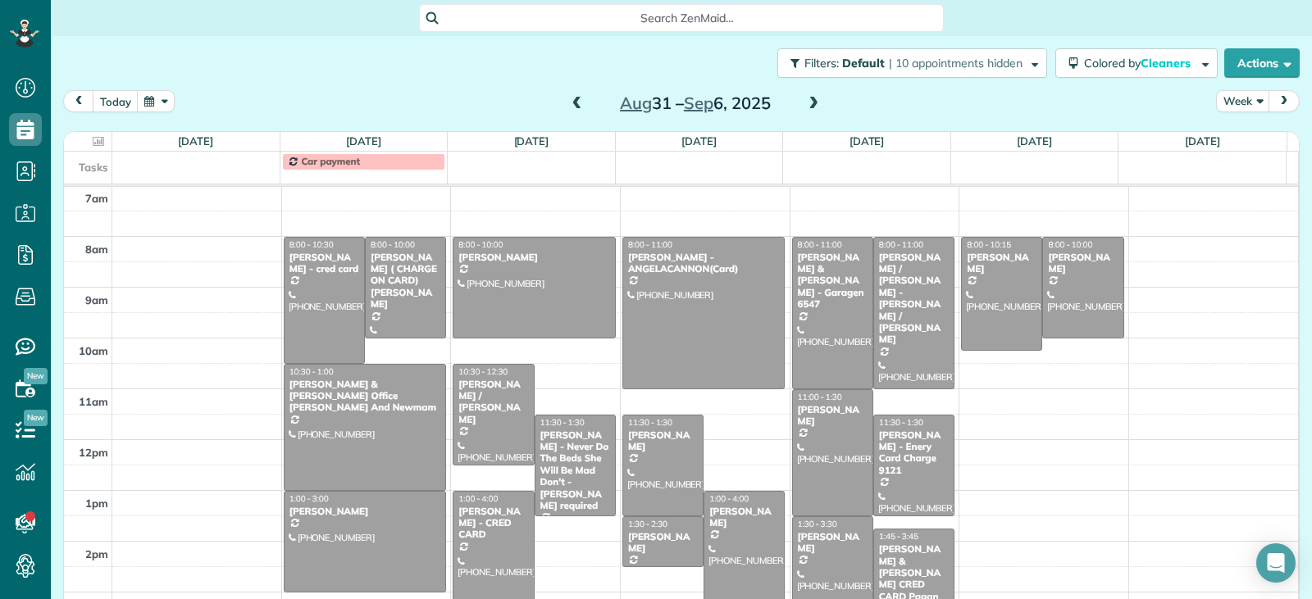
click at [574, 105] on span at bounding box center [577, 104] width 18 height 15
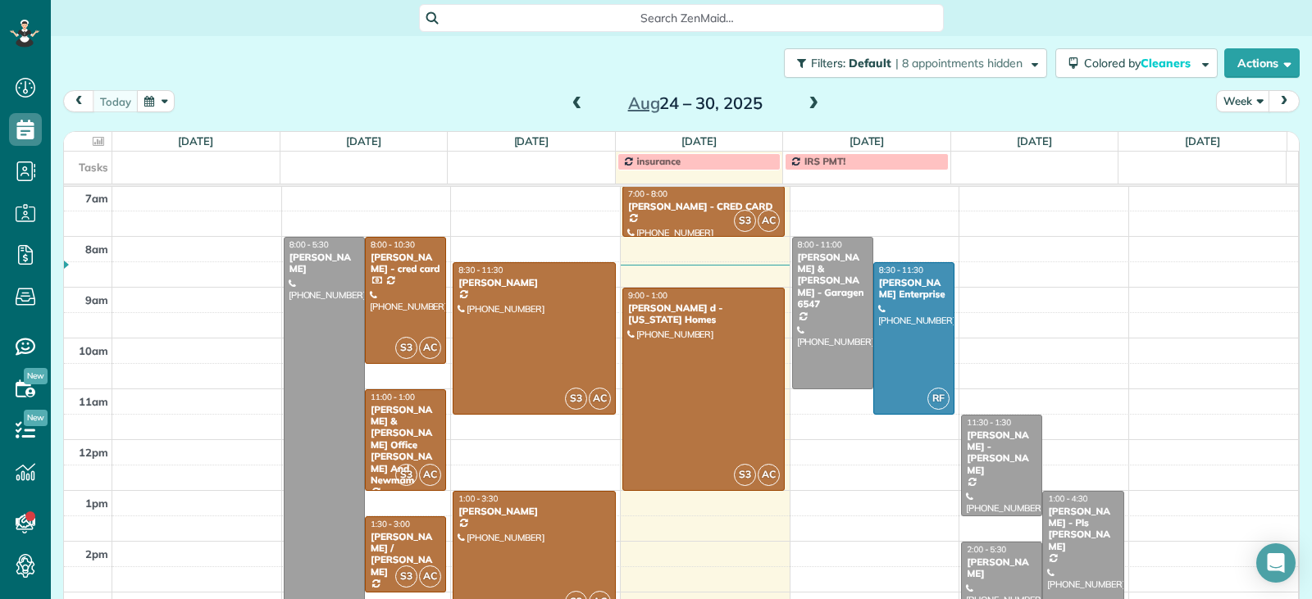
click at [574, 105] on span at bounding box center [577, 104] width 18 height 15
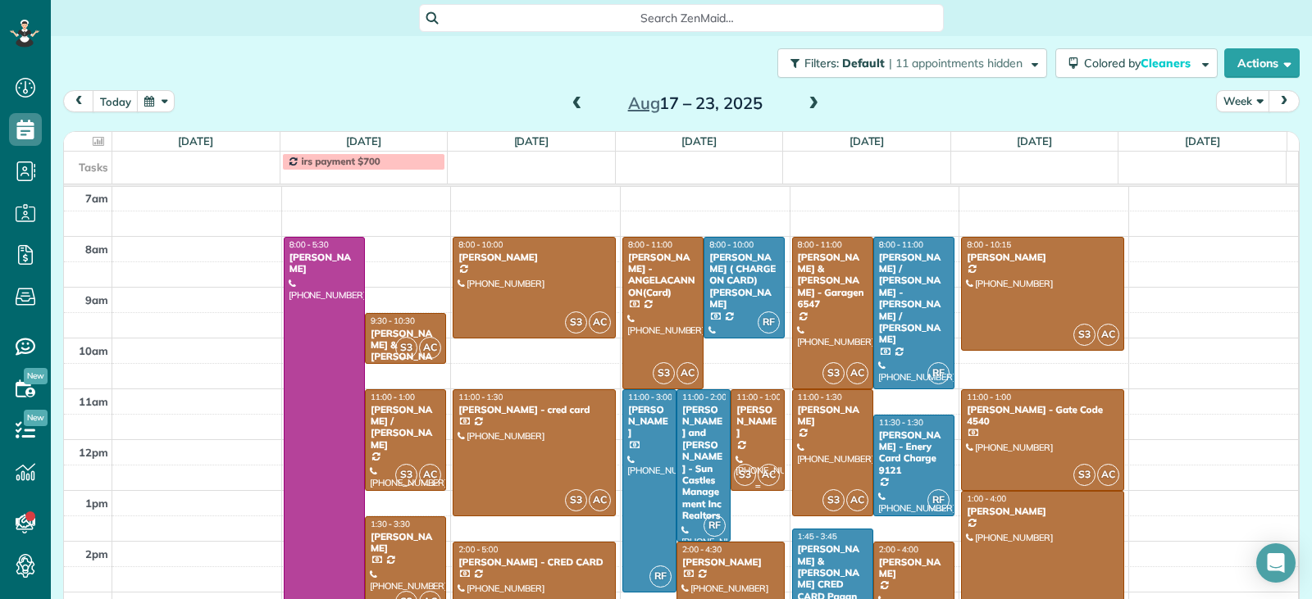
click at [741, 432] on div "[PERSON_NAME]" at bounding box center [757, 421] width 44 height 35
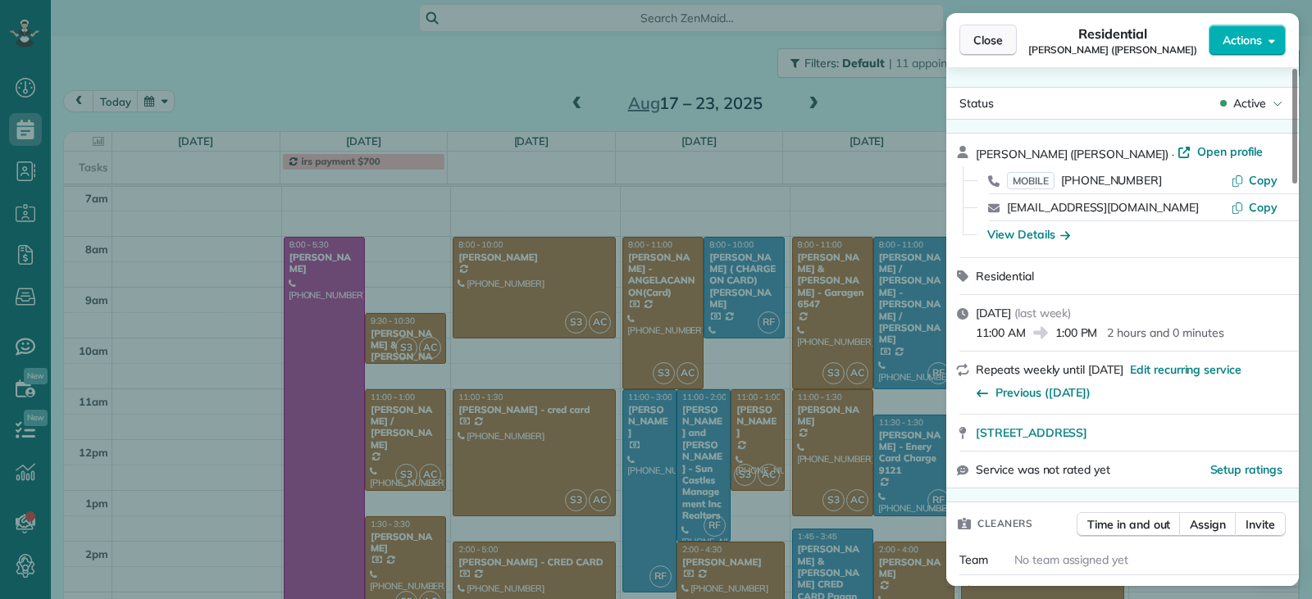
click at [975, 43] on span "Close" at bounding box center [988, 40] width 30 height 16
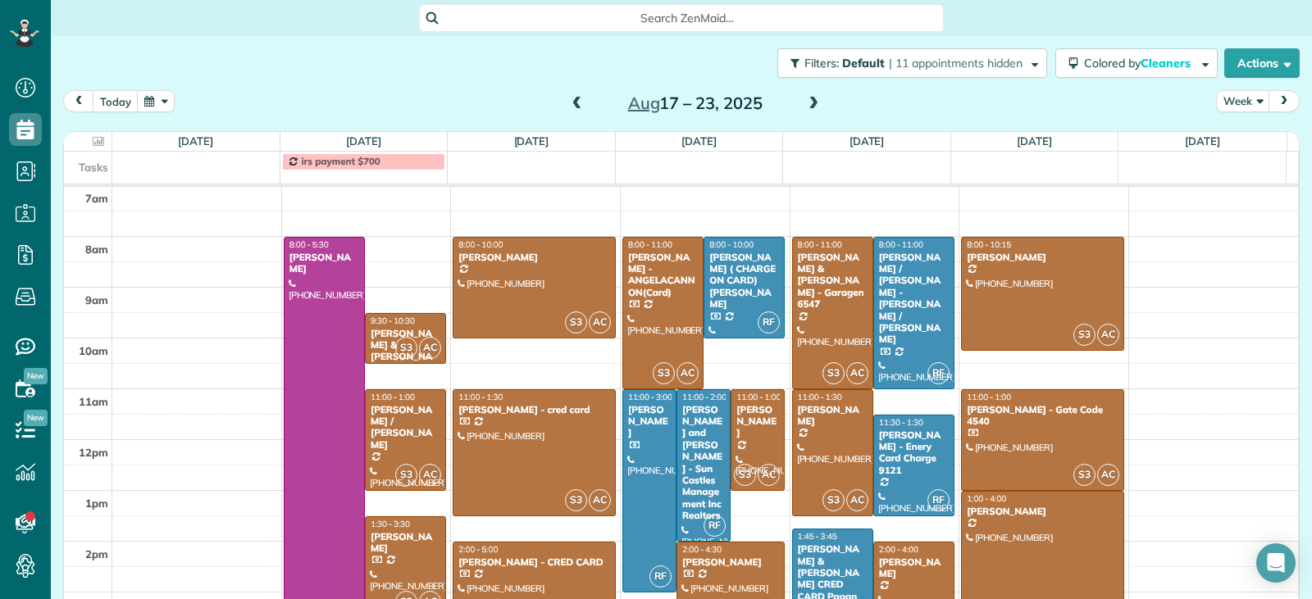
click at [813, 100] on span at bounding box center [813, 104] width 18 height 15
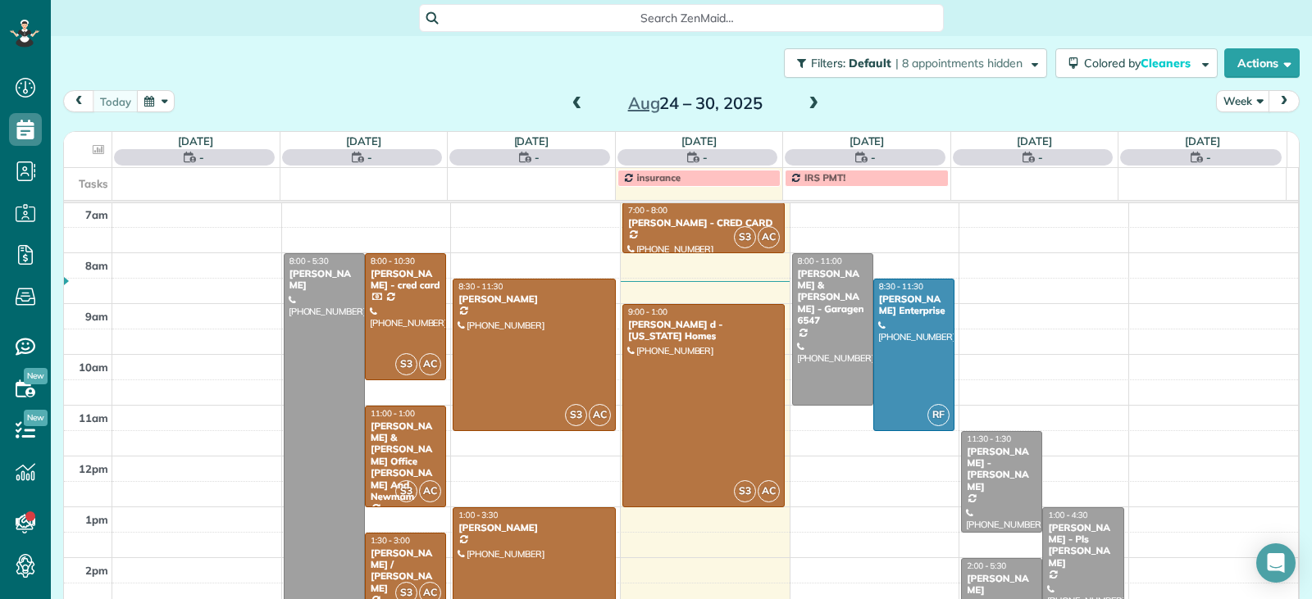
click at [813, 100] on span at bounding box center [813, 104] width 18 height 15
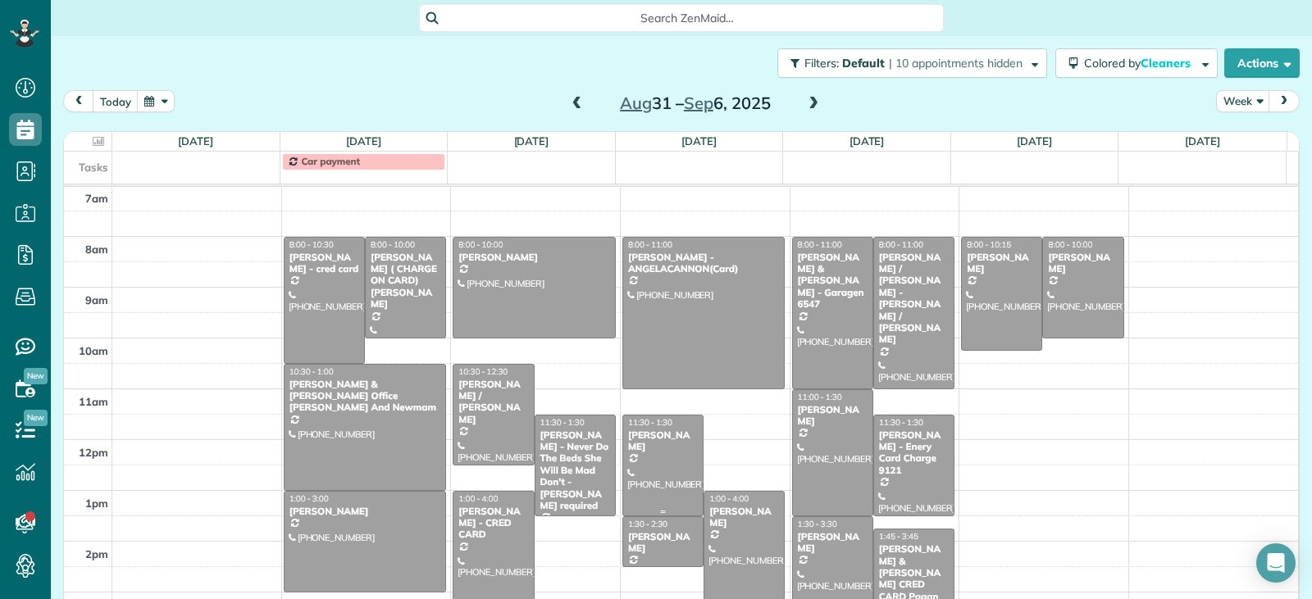
click at [682, 462] on div at bounding box center [663, 466] width 80 height 100
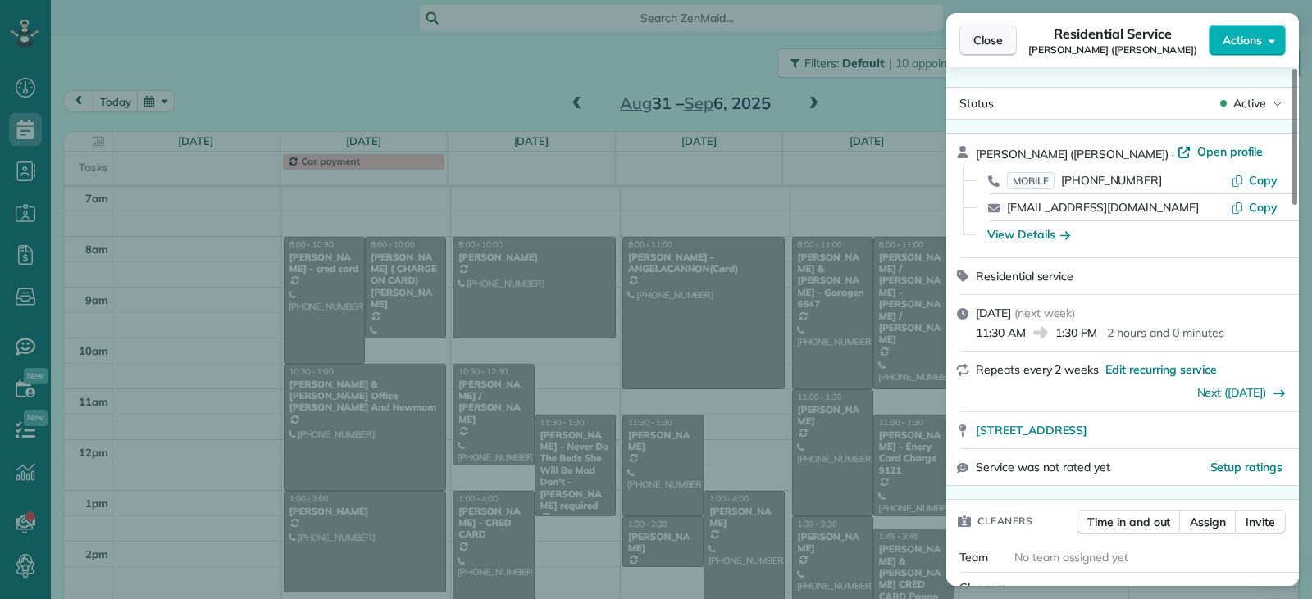
click at [1000, 37] on span "Close" at bounding box center [988, 40] width 30 height 16
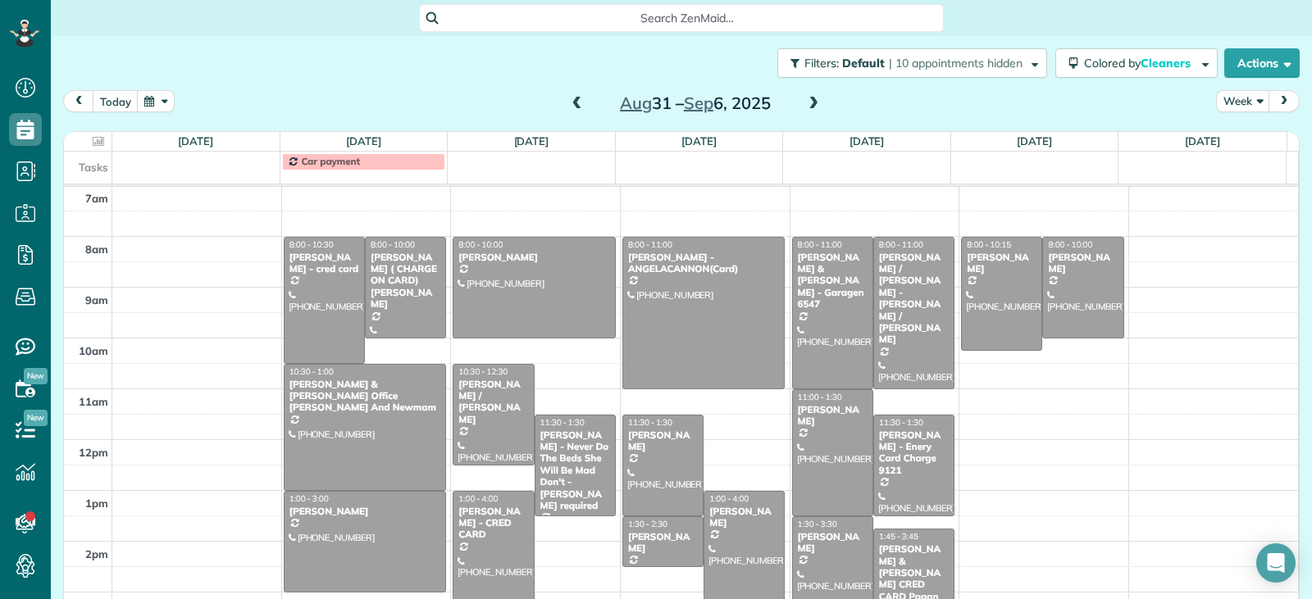
click at [804, 107] on span at bounding box center [813, 104] width 18 height 15
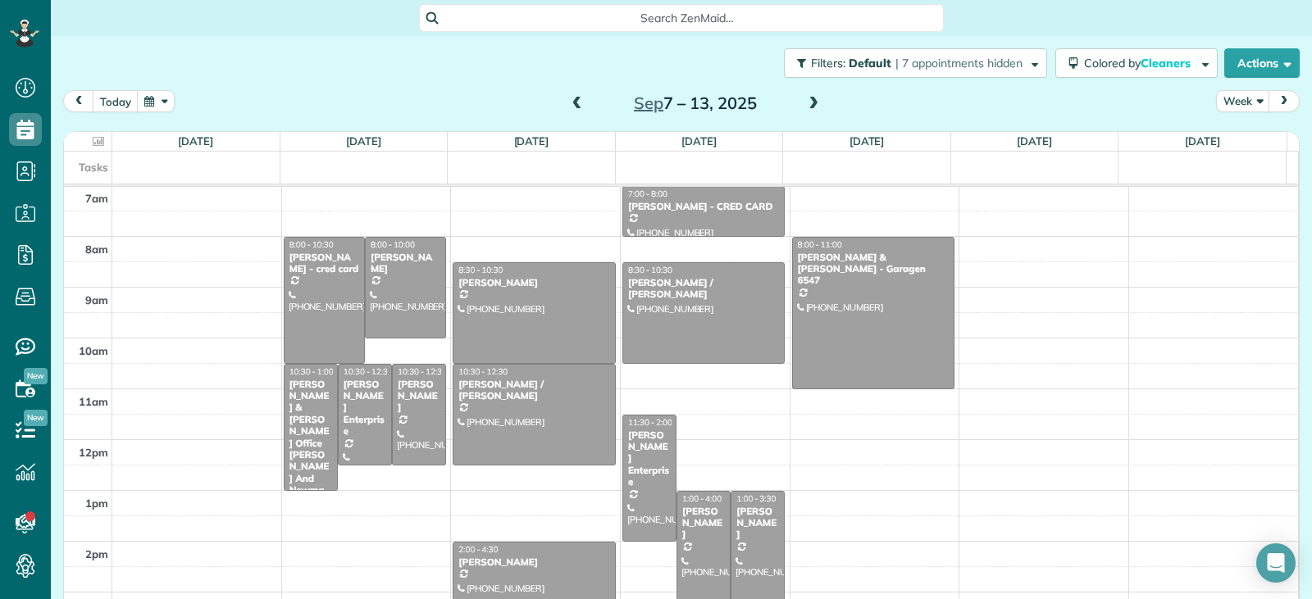
click at [804, 107] on span at bounding box center [813, 104] width 18 height 15
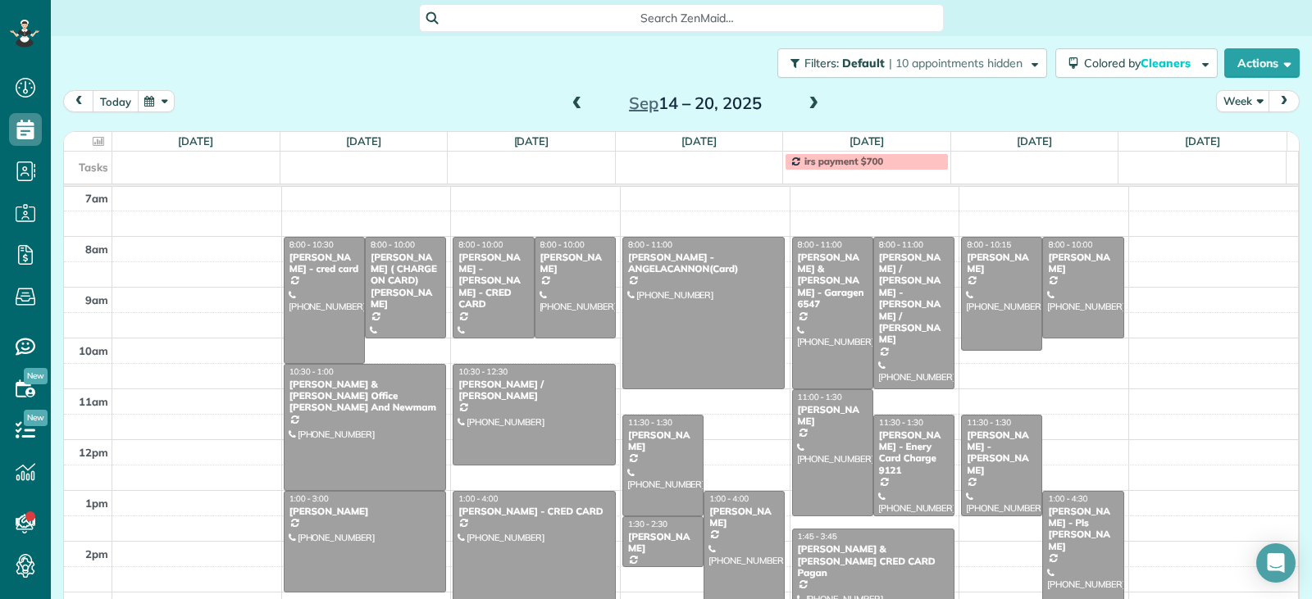
click at [109, 104] on button "today" at bounding box center [116, 101] width 46 height 22
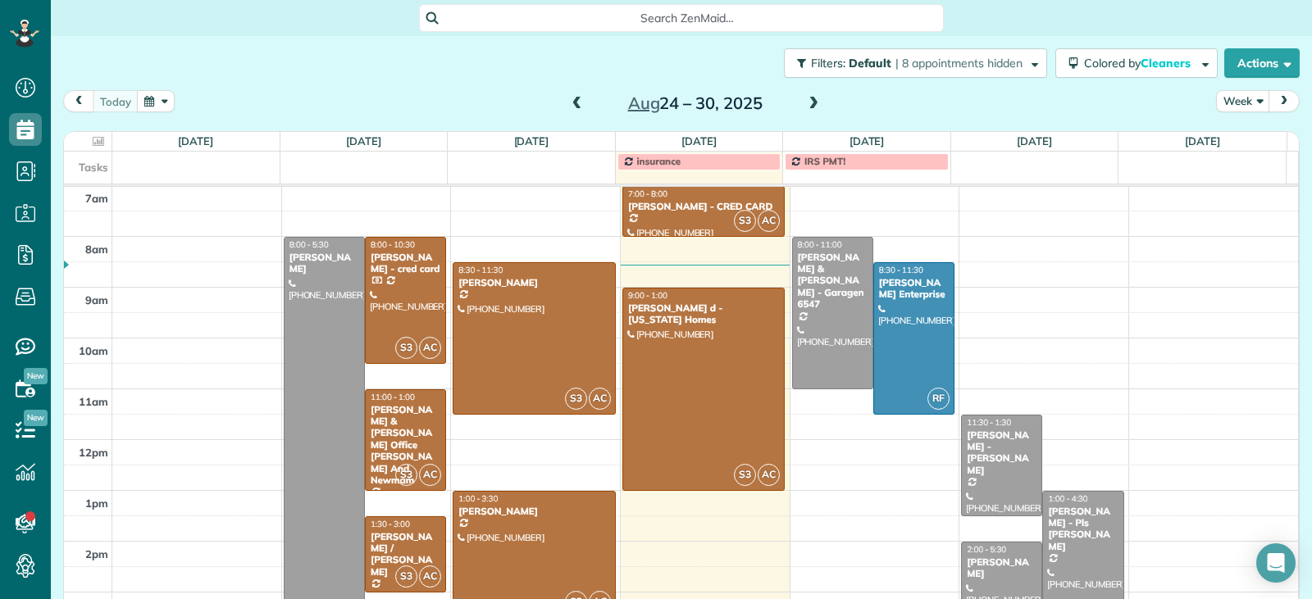
click at [568, 111] on span at bounding box center [577, 104] width 18 height 15
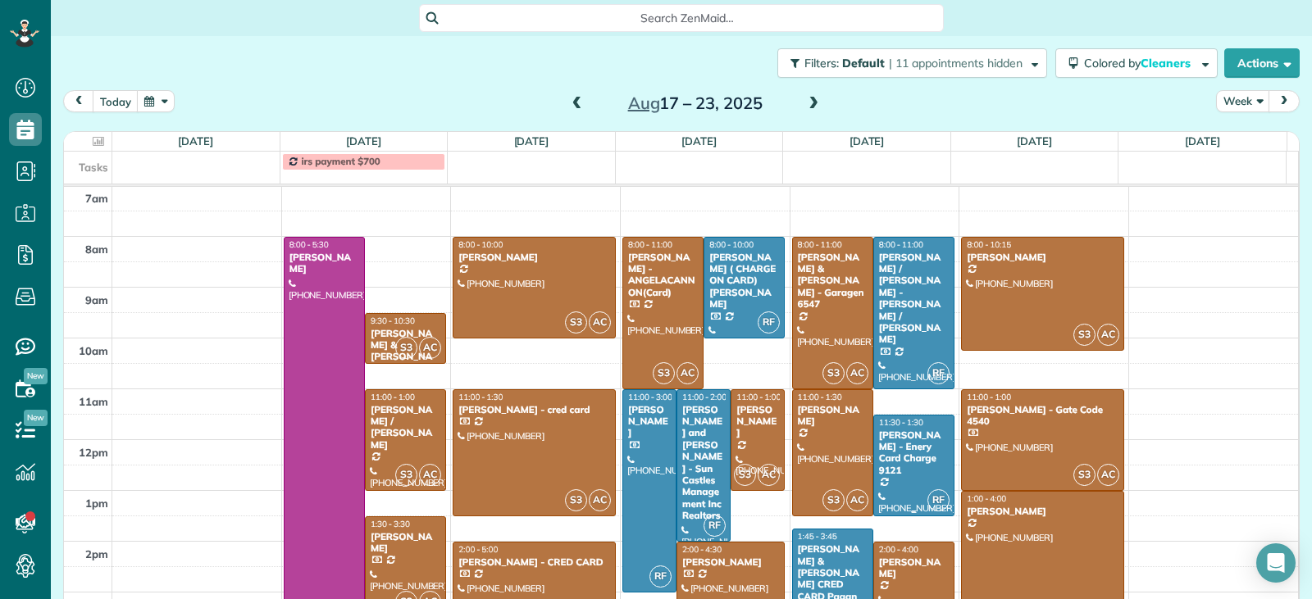
click at [887, 452] on div "[PERSON_NAME] - Enery Card Charge 9121" at bounding box center [913, 454] width 71 height 48
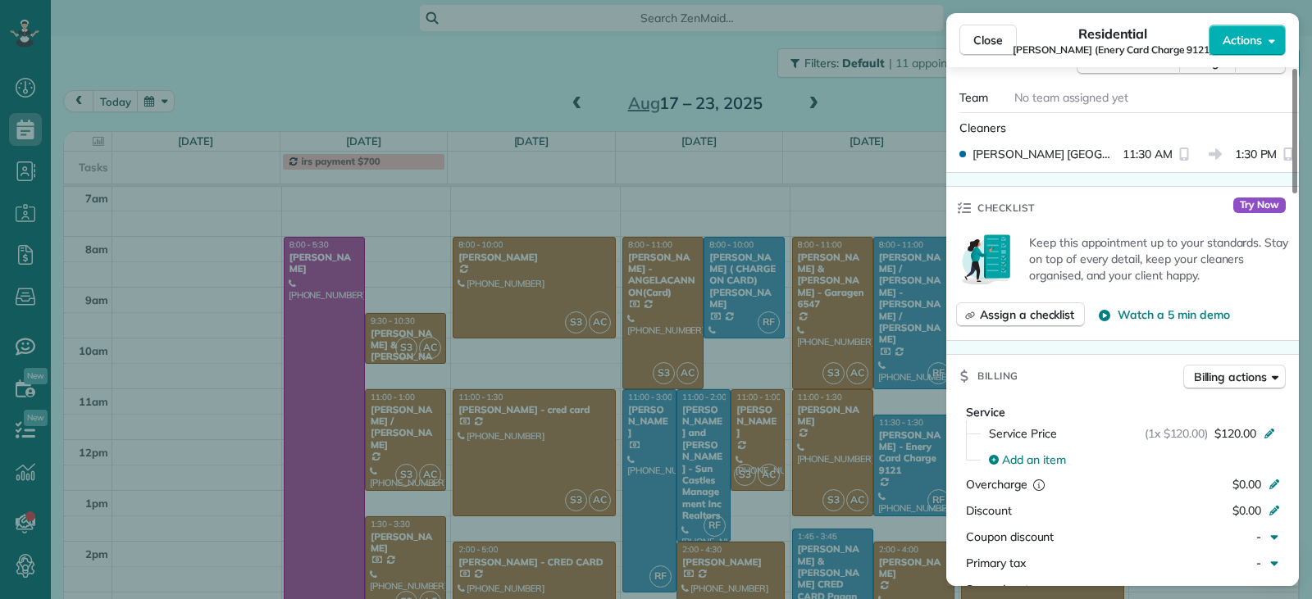
scroll to position [661, 0]
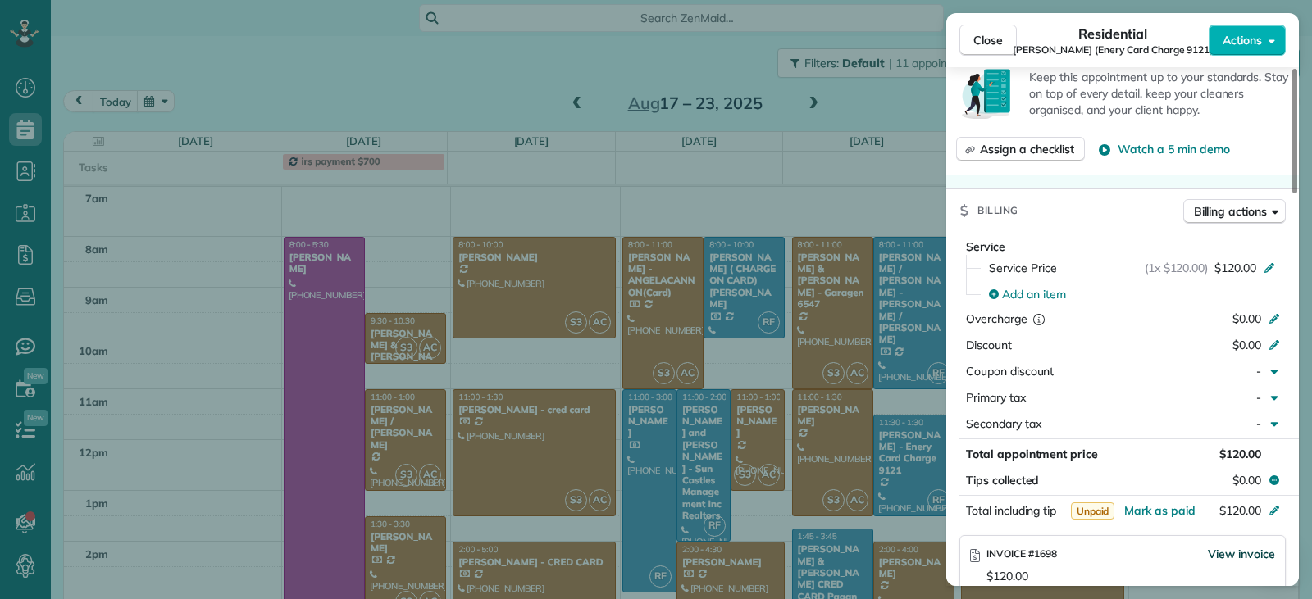
click at [1223, 546] on span "View invoice" at bounding box center [1240, 554] width 67 height 16
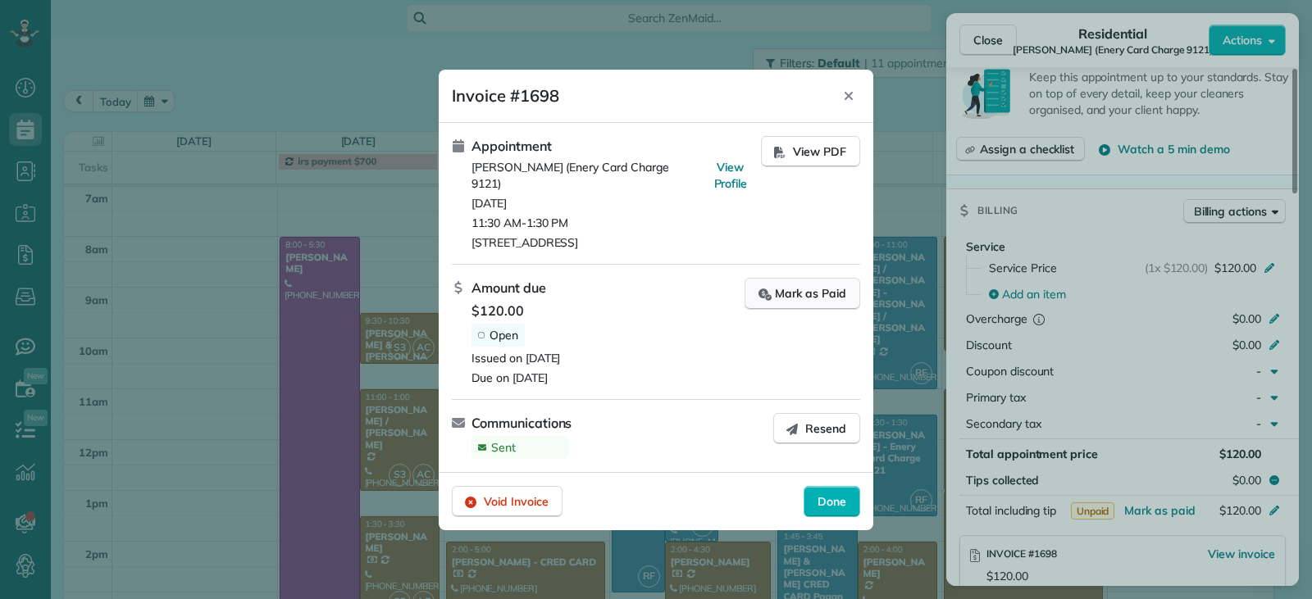
click at [791, 296] on button "Mark as Paid" at bounding box center [802, 294] width 116 height 32
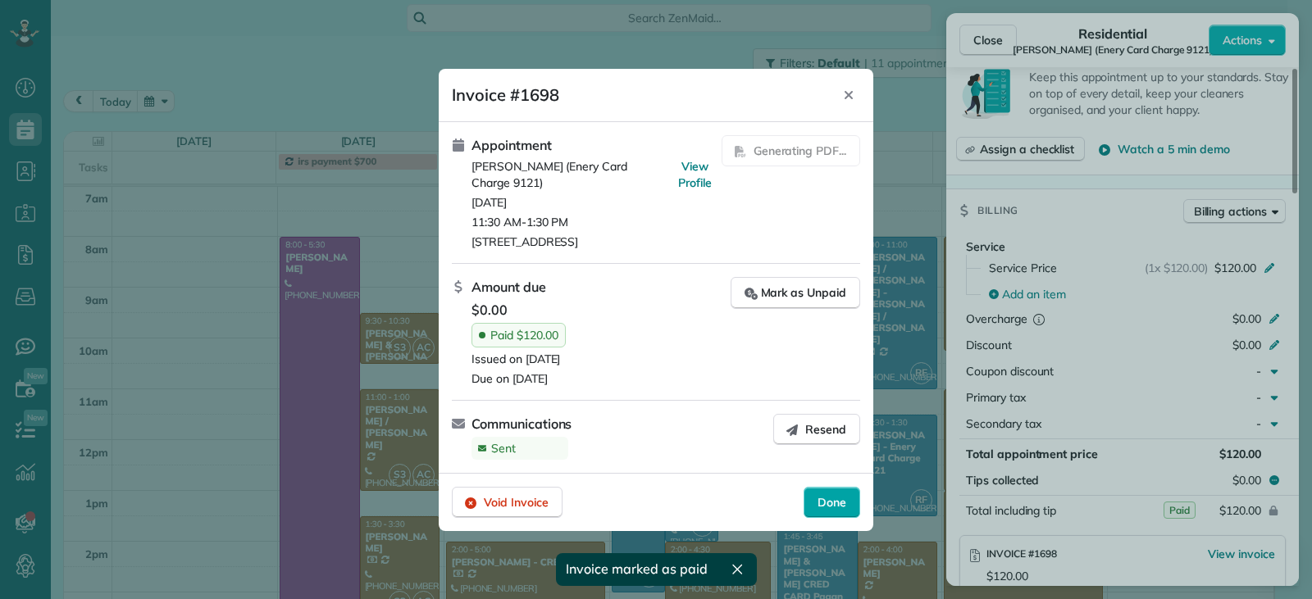
click at [825, 506] on span "Done" at bounding box center [831, 502] width 29 height 16
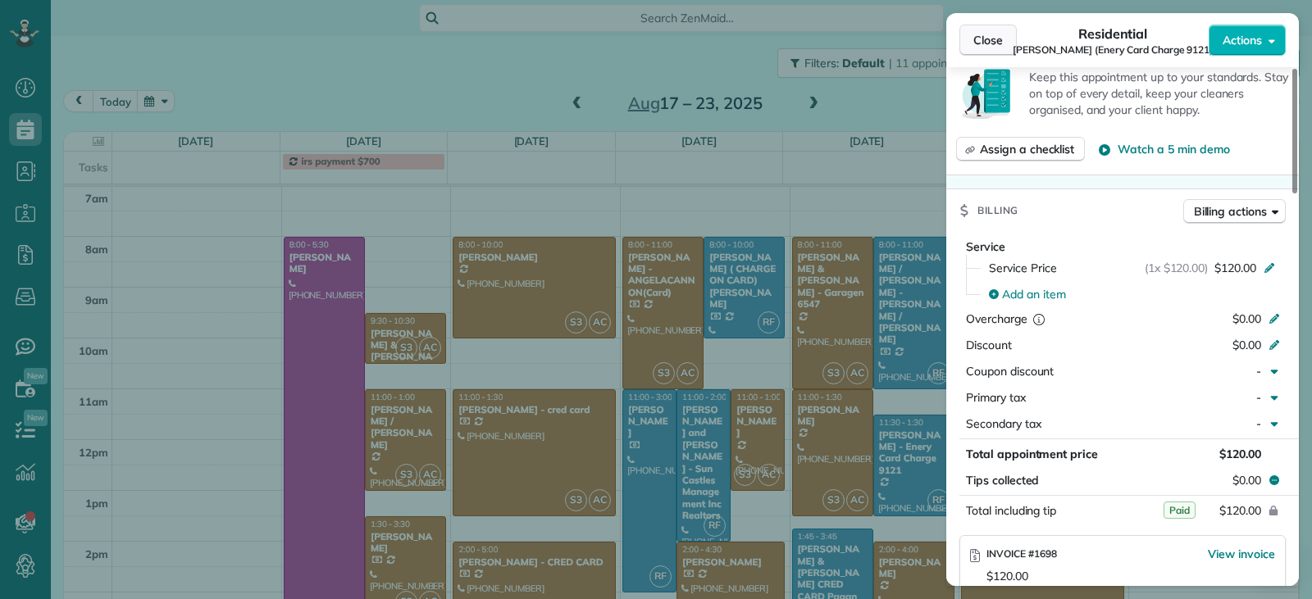
click at [986, 43] on span "Close" at bounding box center [988, 40] width 30 height 16
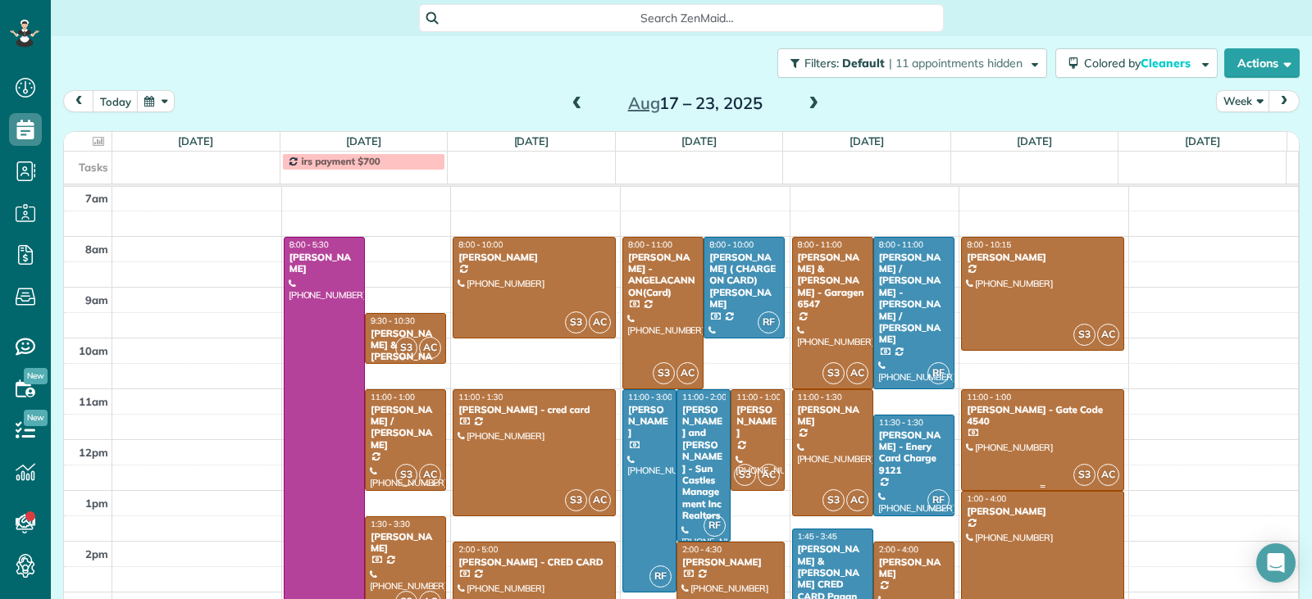
click at [1041, 434] on div at bounding box center [1042, 440] width 161 height 100
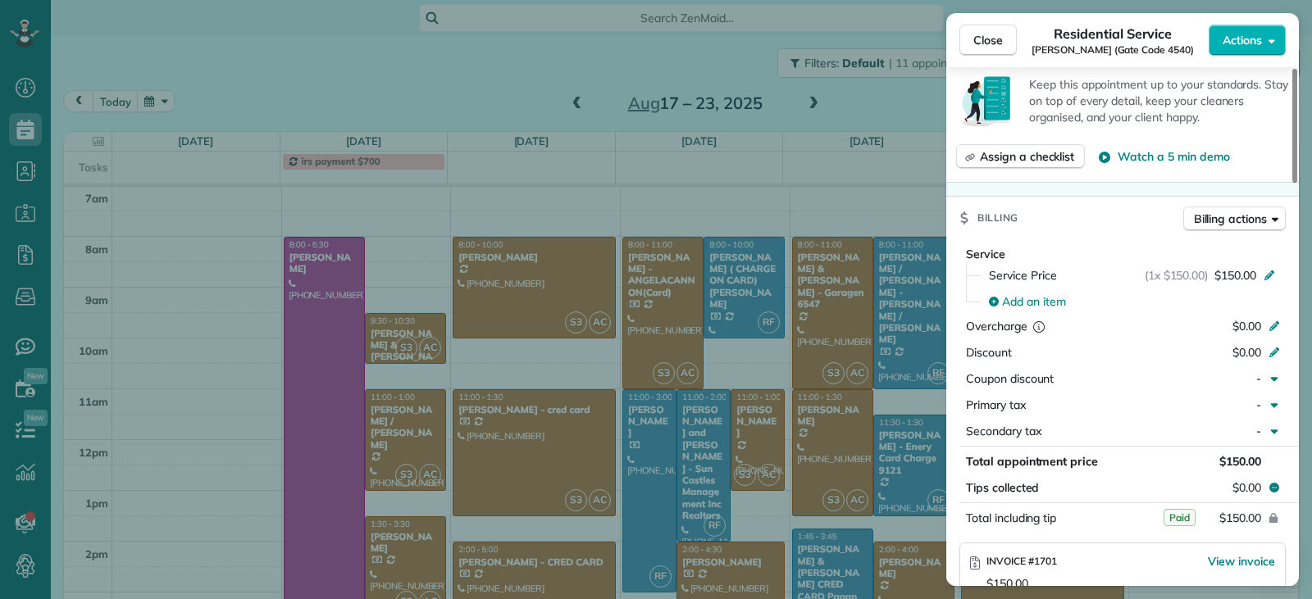
scroll to position [828, 0]
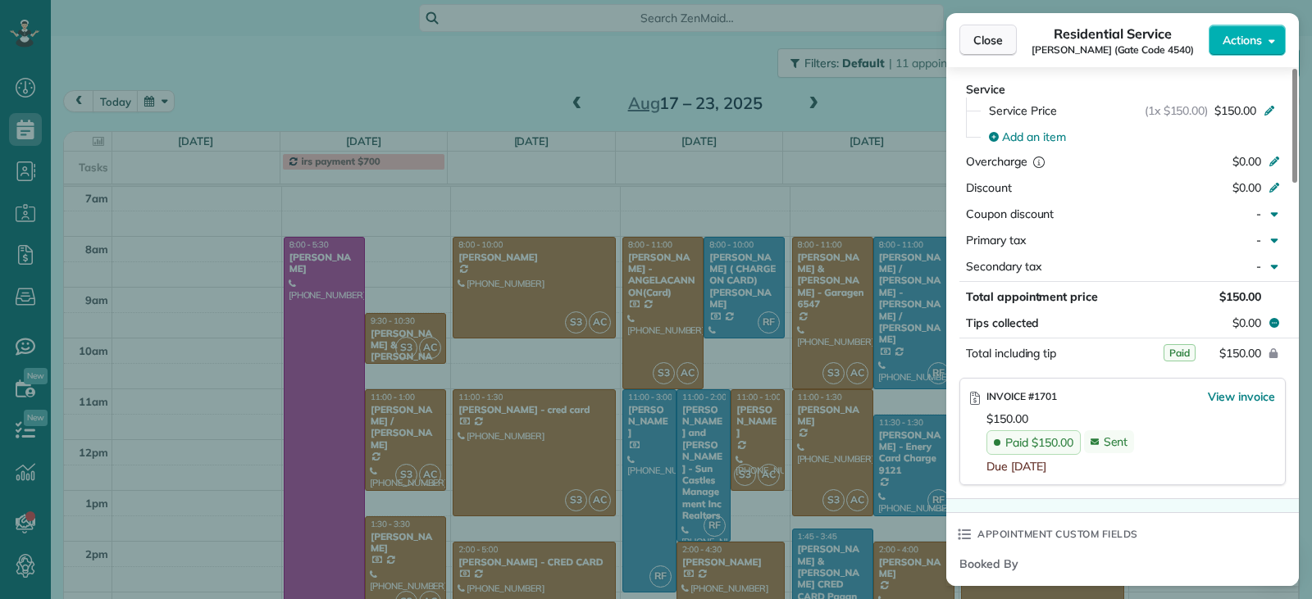
click at [989, 40] on span "Close" at bounding box center [988, 40] width 30 height 16
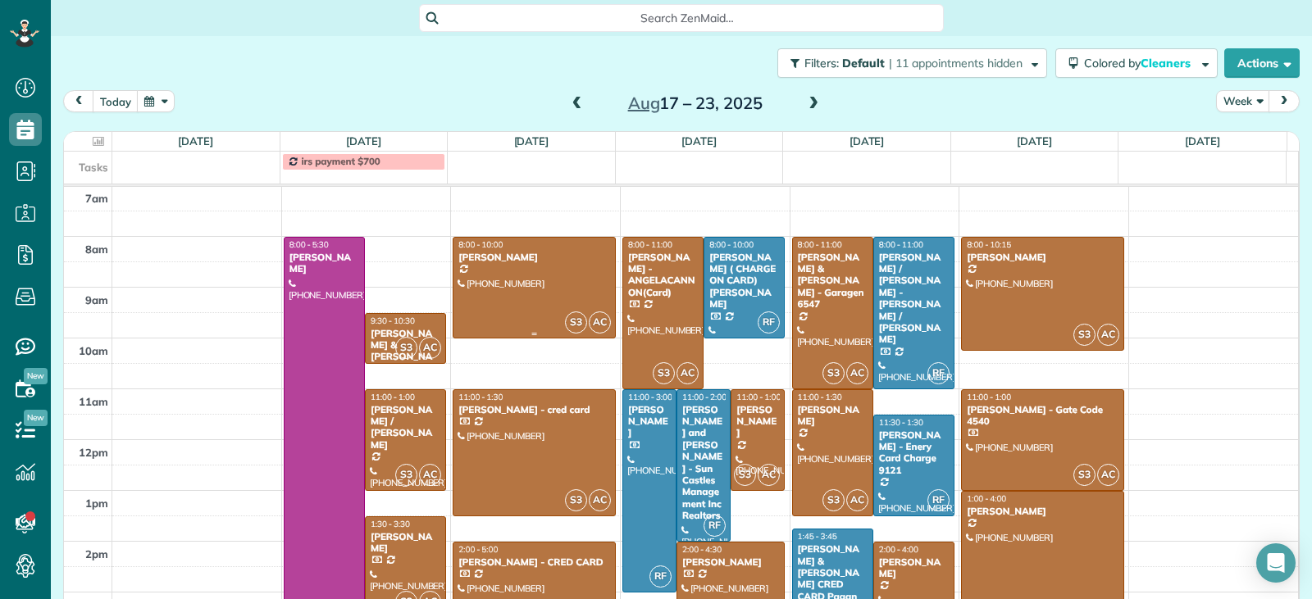
click at [577, 280] on div at bounding box center [533, 288] width 161 height 100
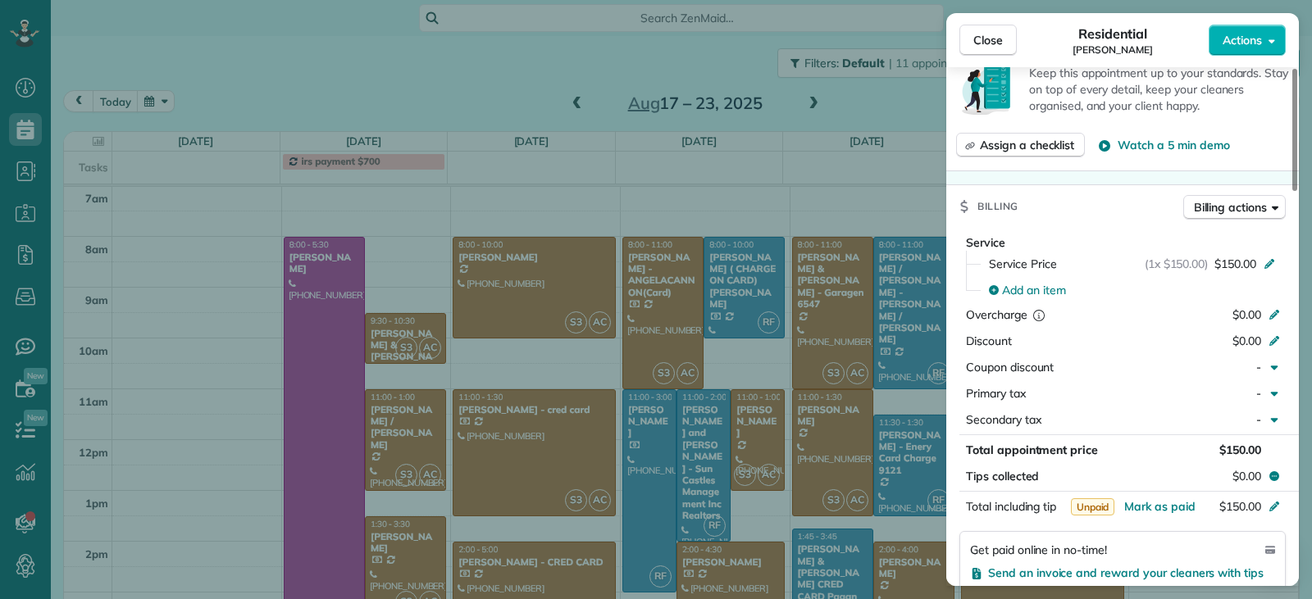
scroll to position [745, 0]
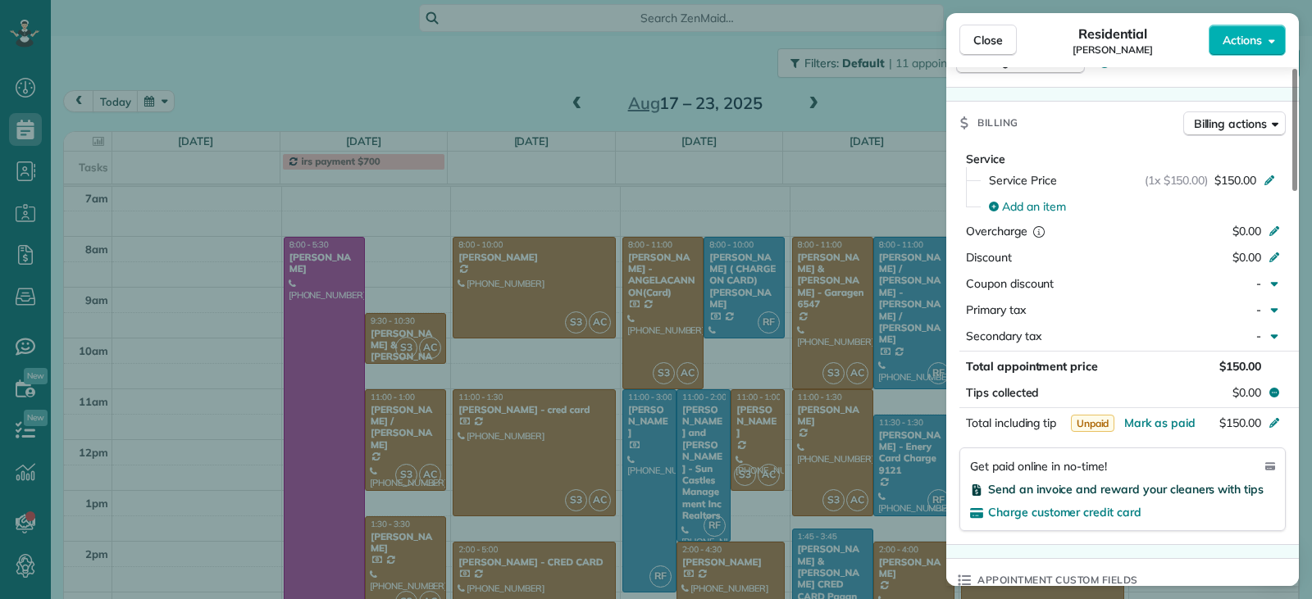
click at [1092, 488] on span "Send an invoice and reward your cleaners with tips" at bounding box center [1125, 489] width 275 height 15
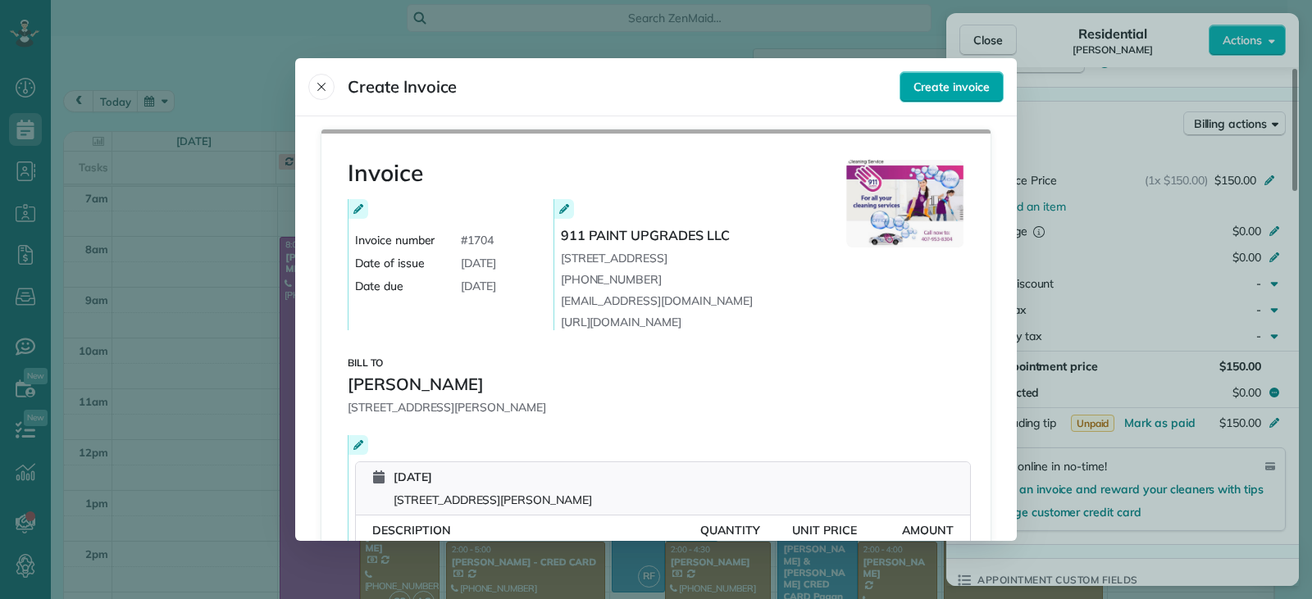
click at [950, 81] on span "Create invoice" at bounding box center [951, 87] width 76 height 16
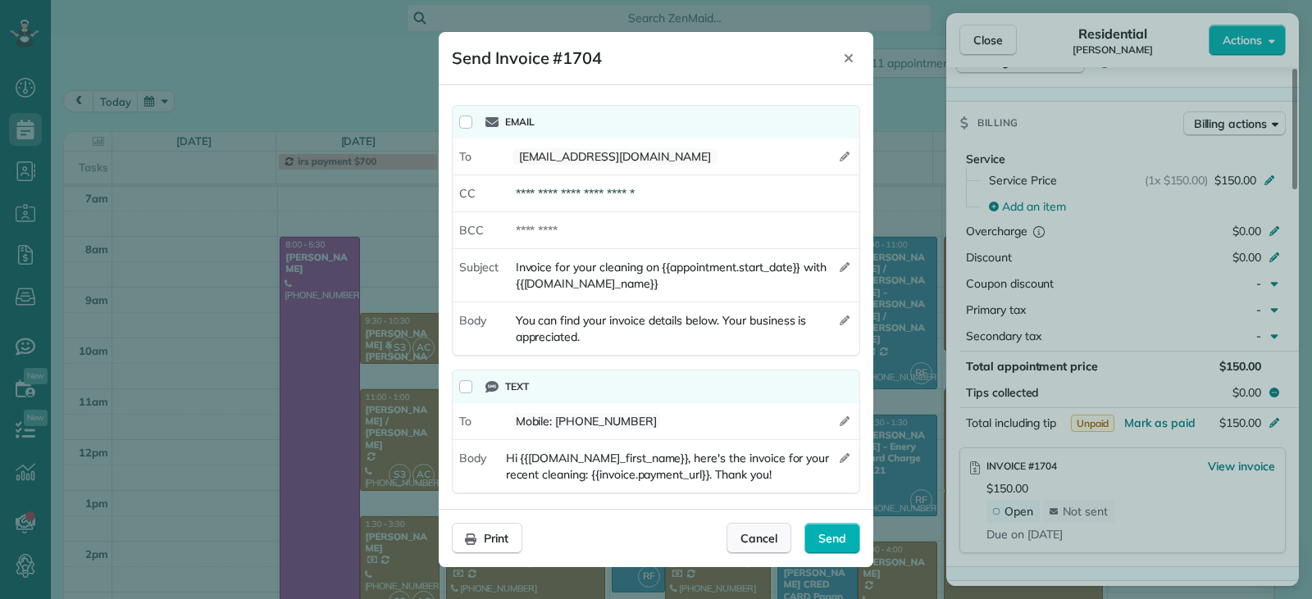
click at [767, 538] on span "Cancel" at bounding box center [758, 538] width 37 height 16
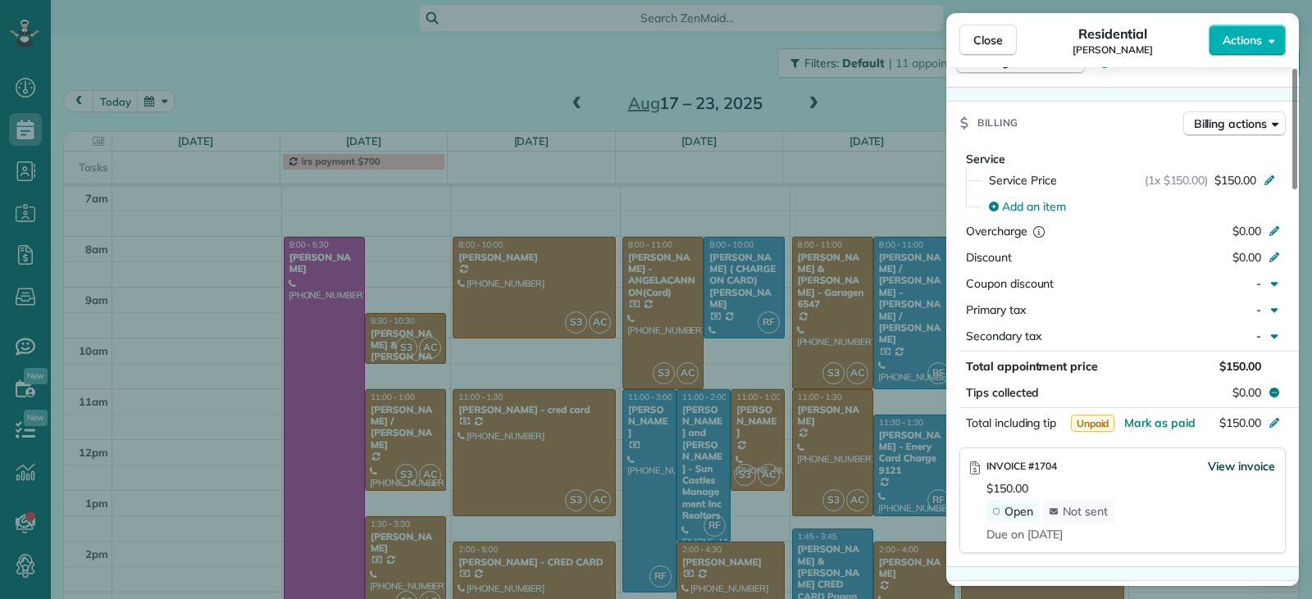
click at [1238, 467] on span "View invoice" at bounding box center [1240, 466] width 67 height 16
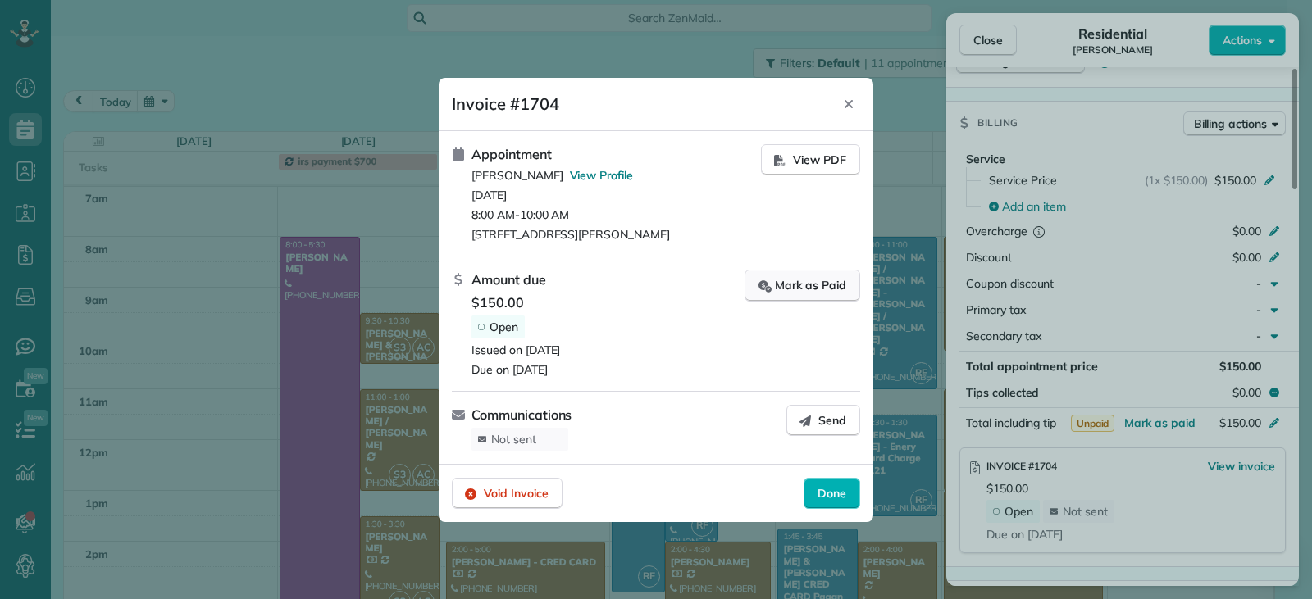
click at [814, 293] on div "Mark as Paid" at bounding box center [802, 285] width 88 height 17
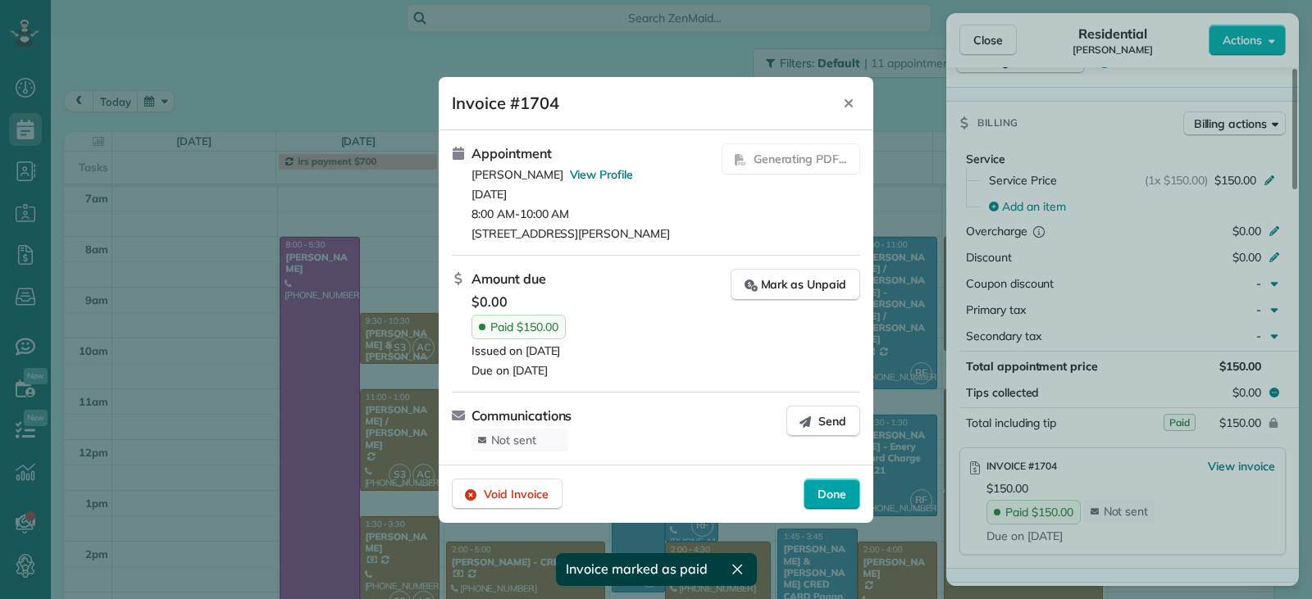
click at [837, 488] on span "Done" at bounding box center [831, 494] width 29 height 16
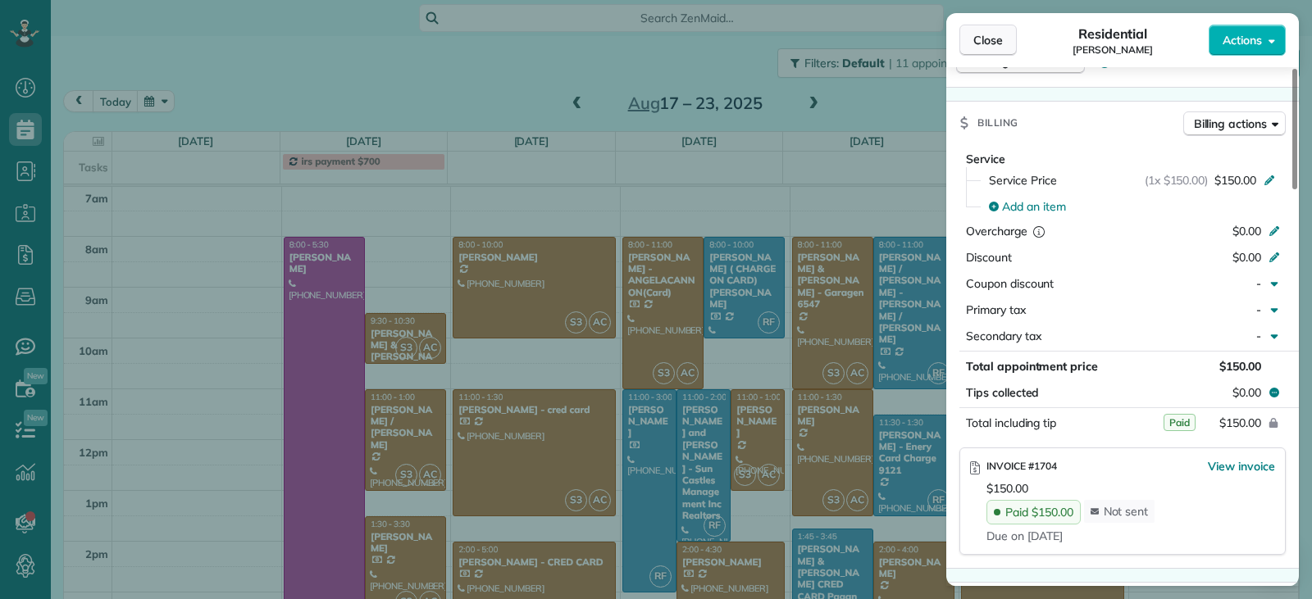
click at [990, 40] on span "Close" at bounding box center [988, 40] width 30 height 16
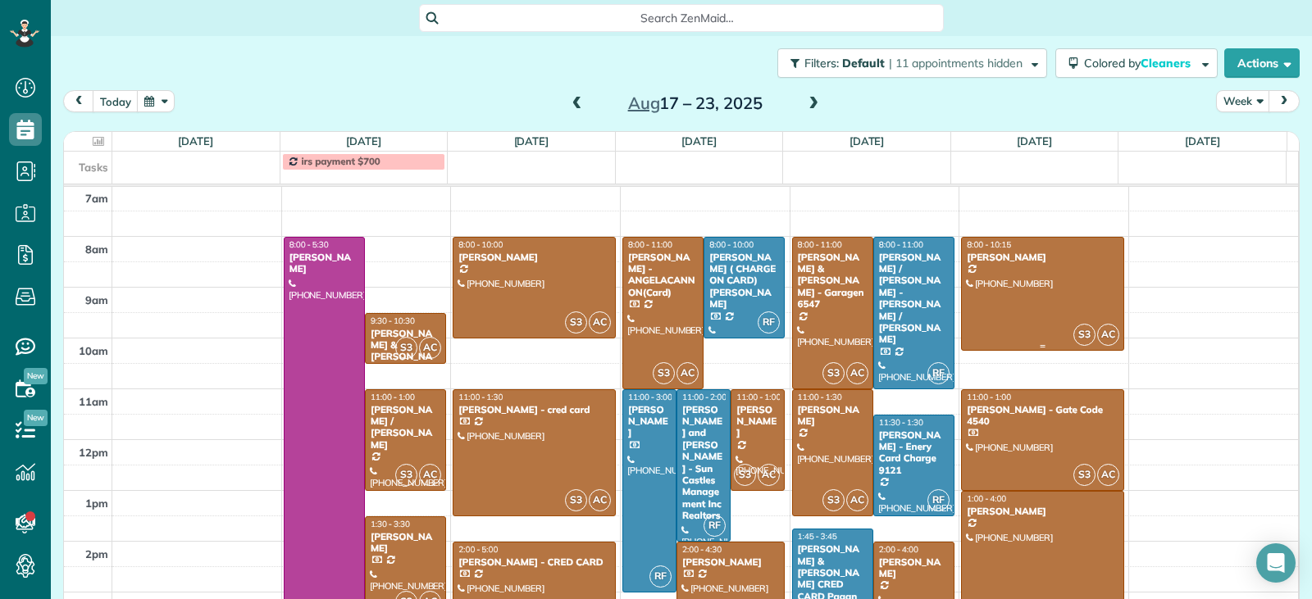
click at [1039, 300] on div at bounding box center [1042, 294] width 161 height 113
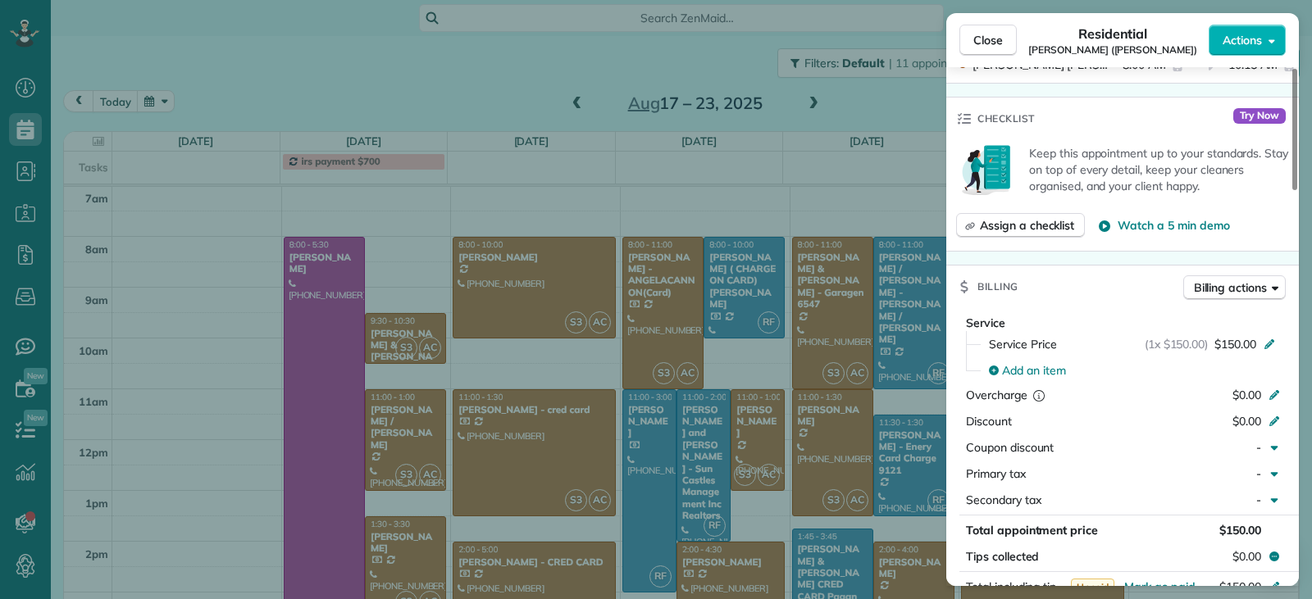
scroll to position [830, 0]
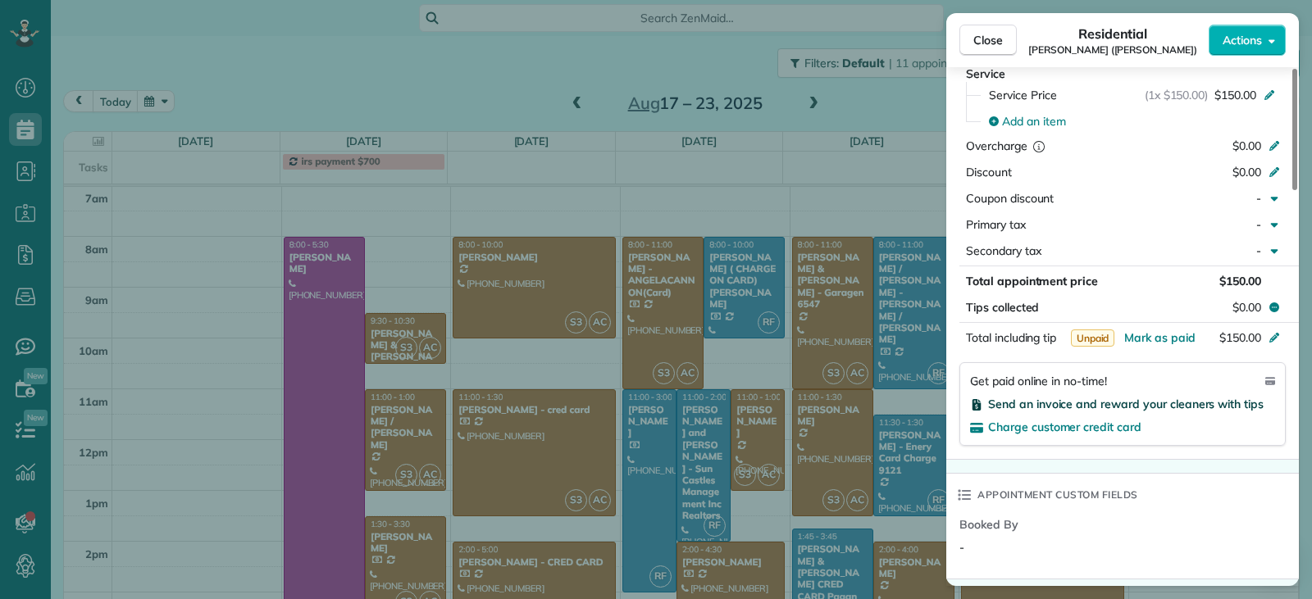
click at [1122, 402] on span "Send an invoice and reward your cleaners with tips" at bounding box center [1125, 404] width 275 height 15
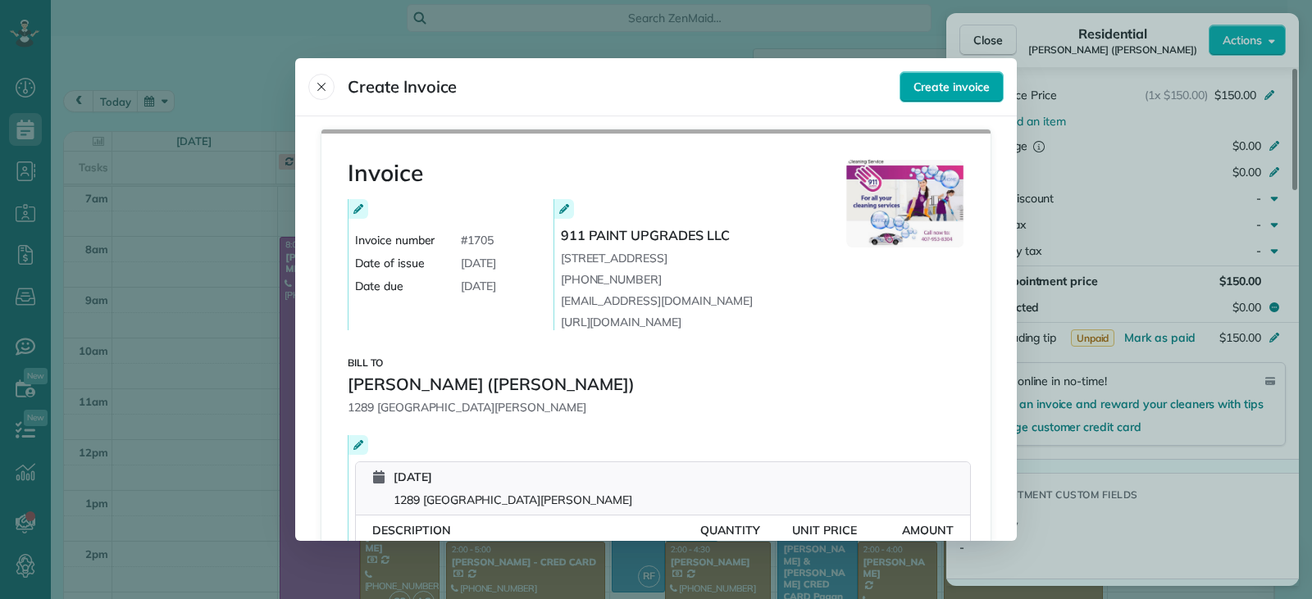
click at [918, 86] on span "Create invoice" at bounding box center [951, 87] width 76 height 16
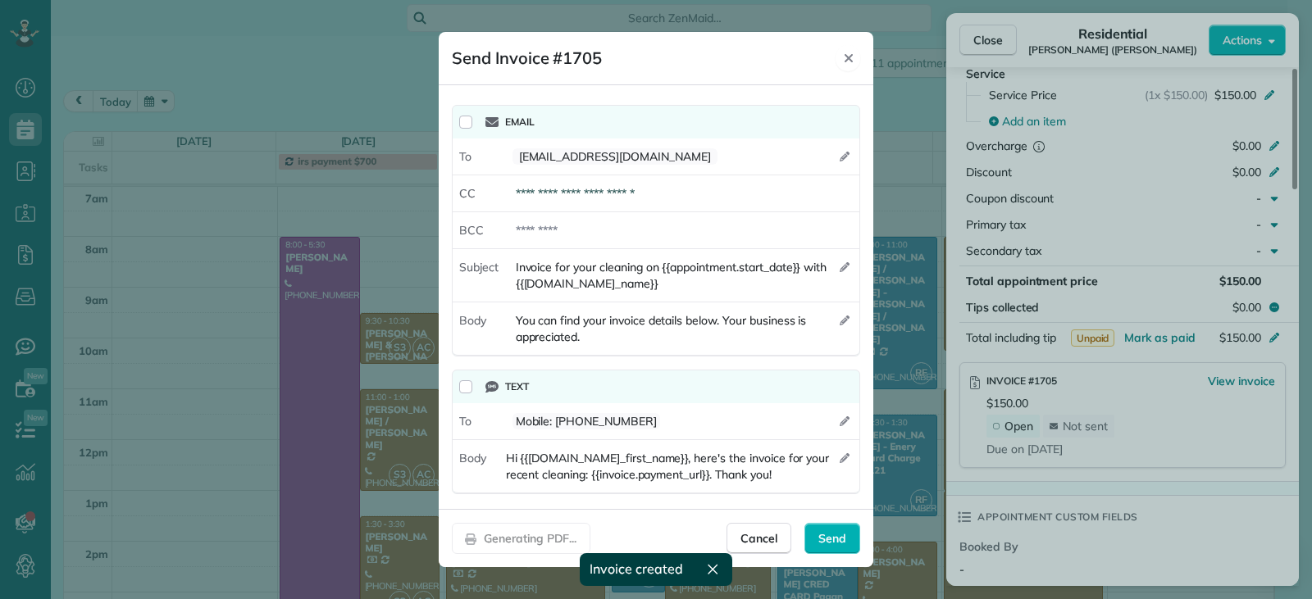
click at [844, 52] on icon "Close" at bounding box center [848, 58] width 13 height 13
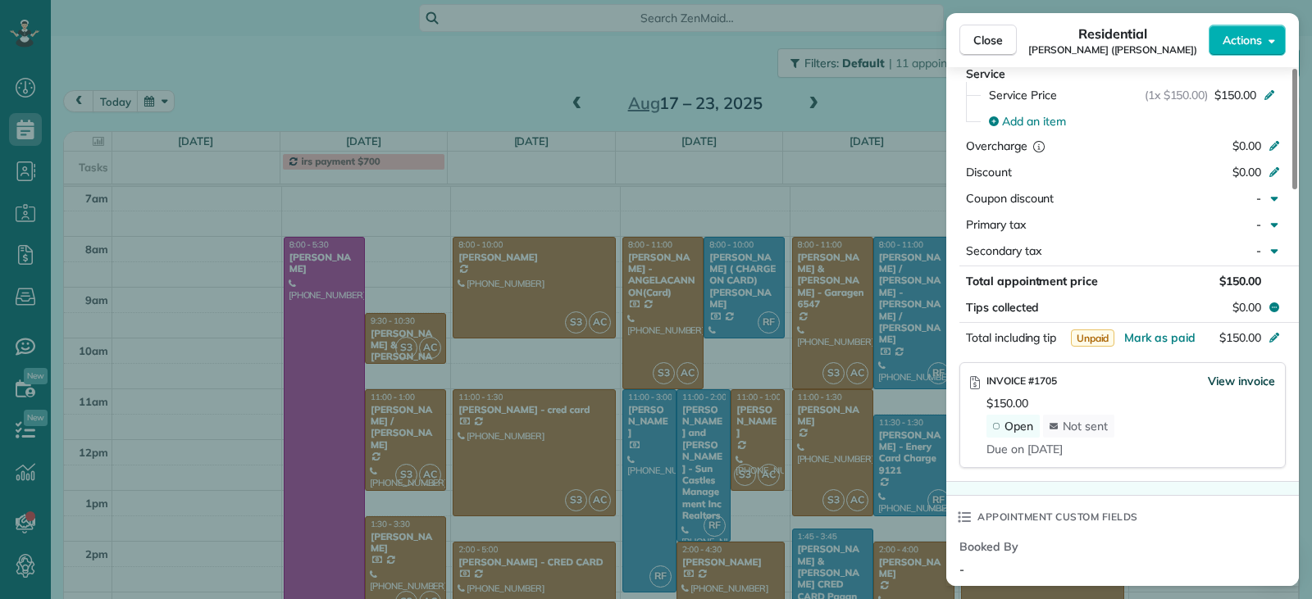
click at [1220, 381] on span "View invoice" at bounding box center [1240, 381] width 67 height 16
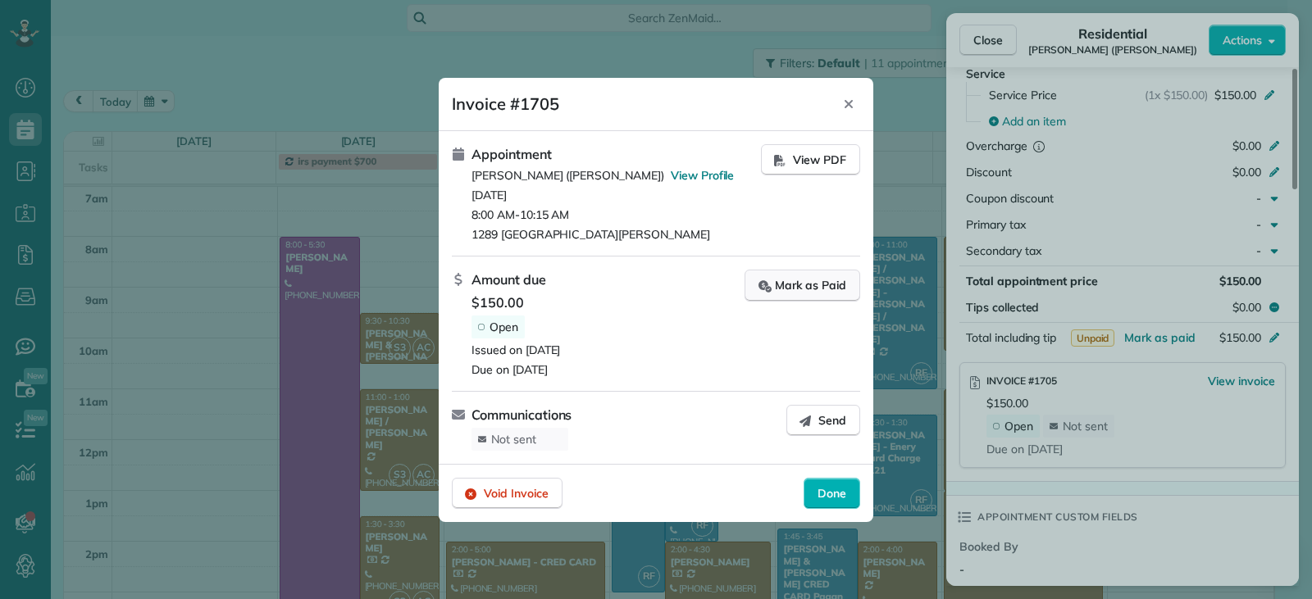
click at [788, 288] on div "Mark as Paid" at bounding box center [802, 285] width 88 height 17
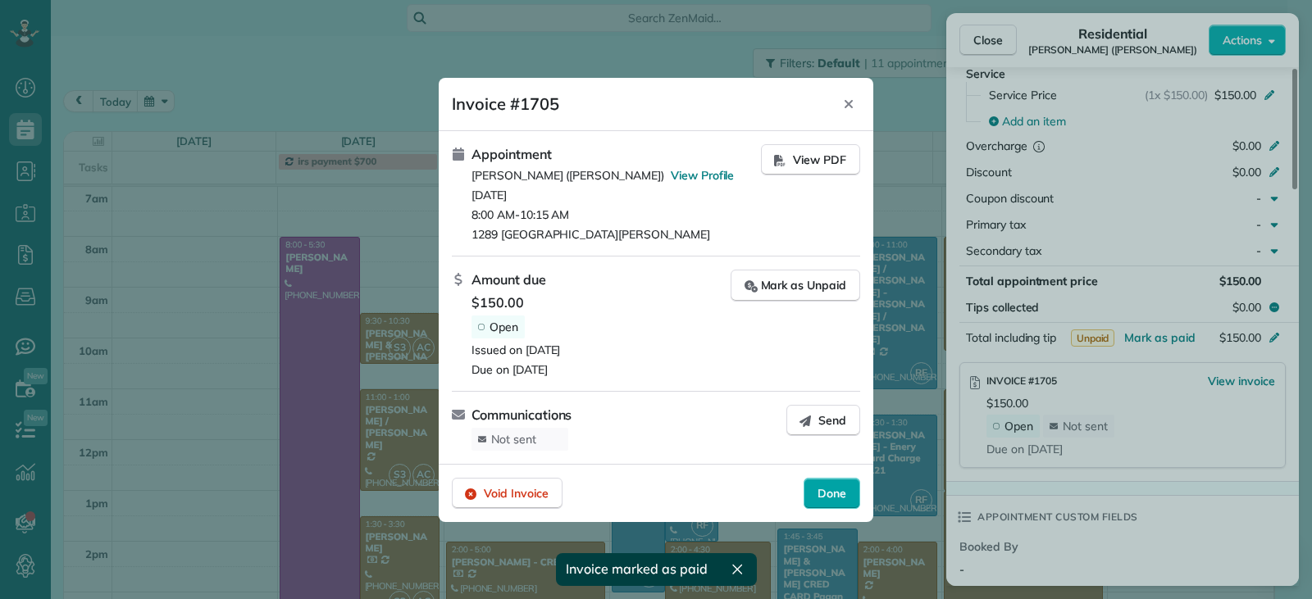
click at [810, 492] on div "Done" at bounding box center [831, 493] width 57 height 31
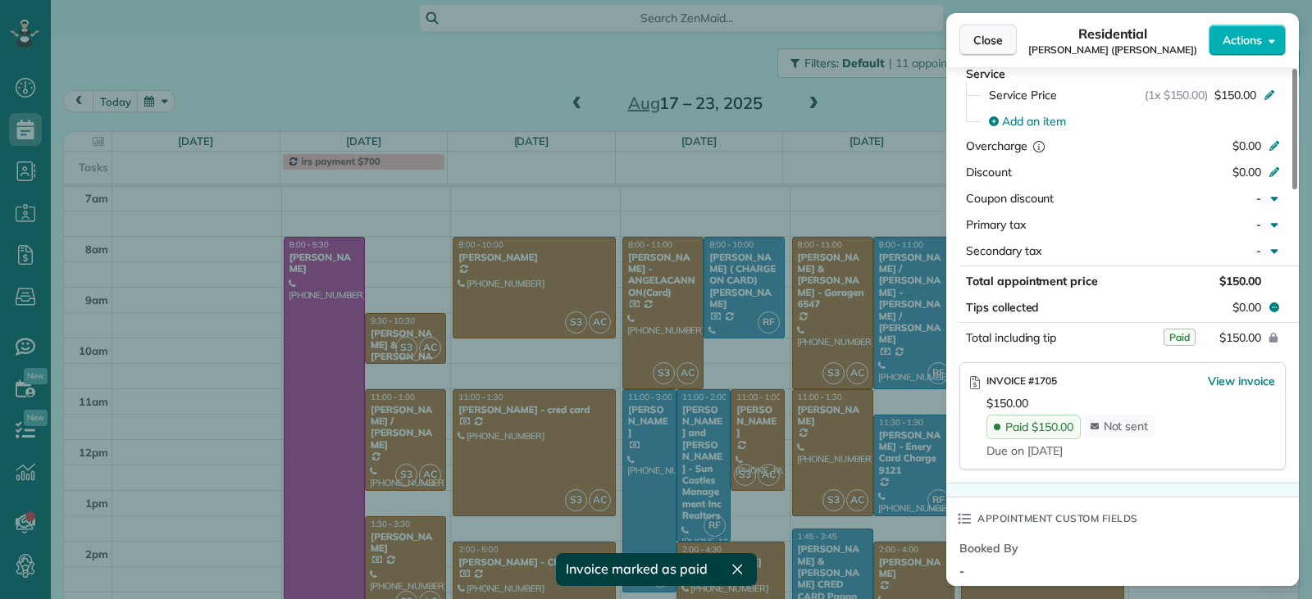
click at [978, 36] on span "Close" at bounding box center [988, 40] width 30 height 16
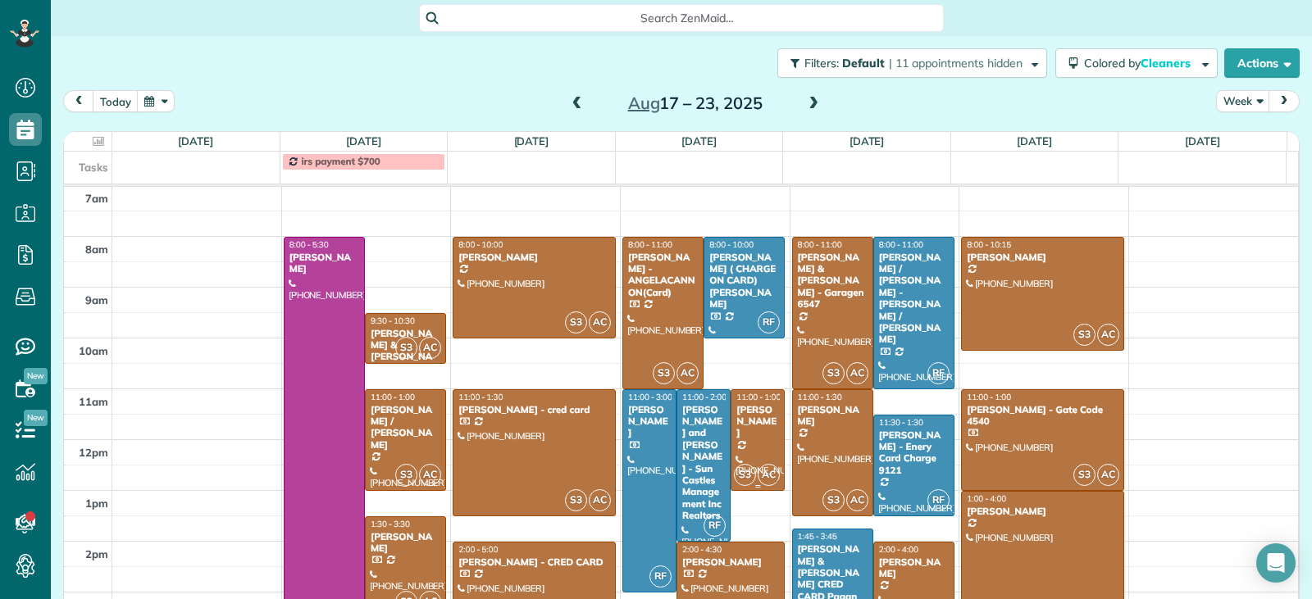
click at [749, 438] on div "[PERSON_NAME]" at bounding box center [757, 421] width 44 height 35
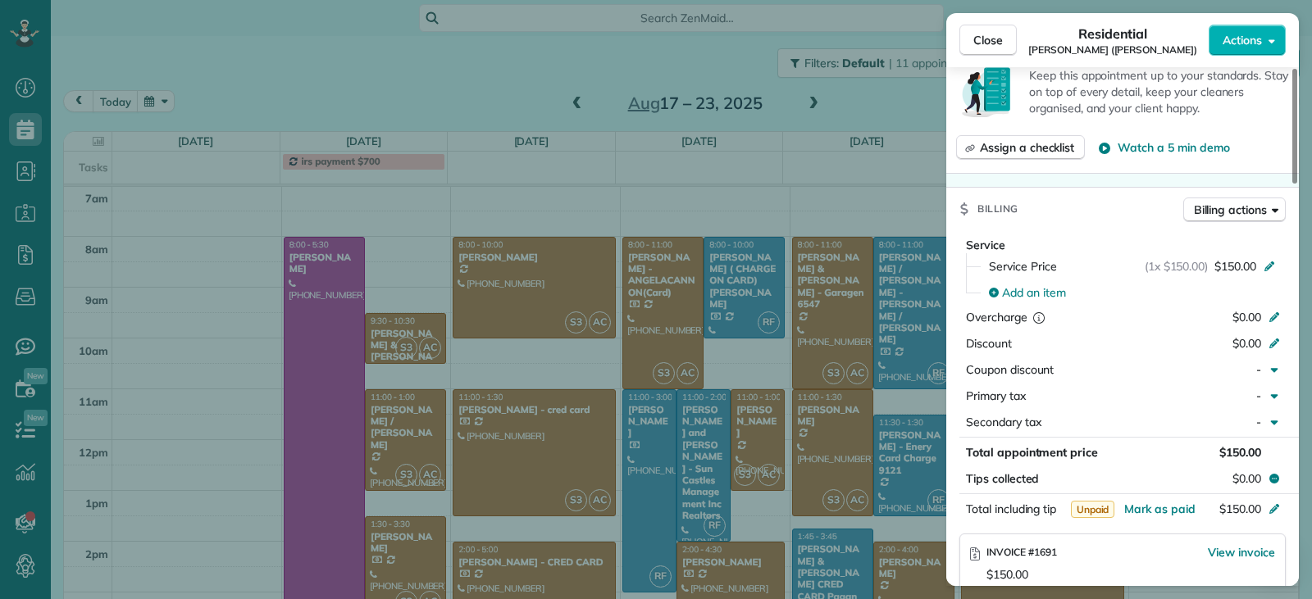
scroll to position [1071, 0]
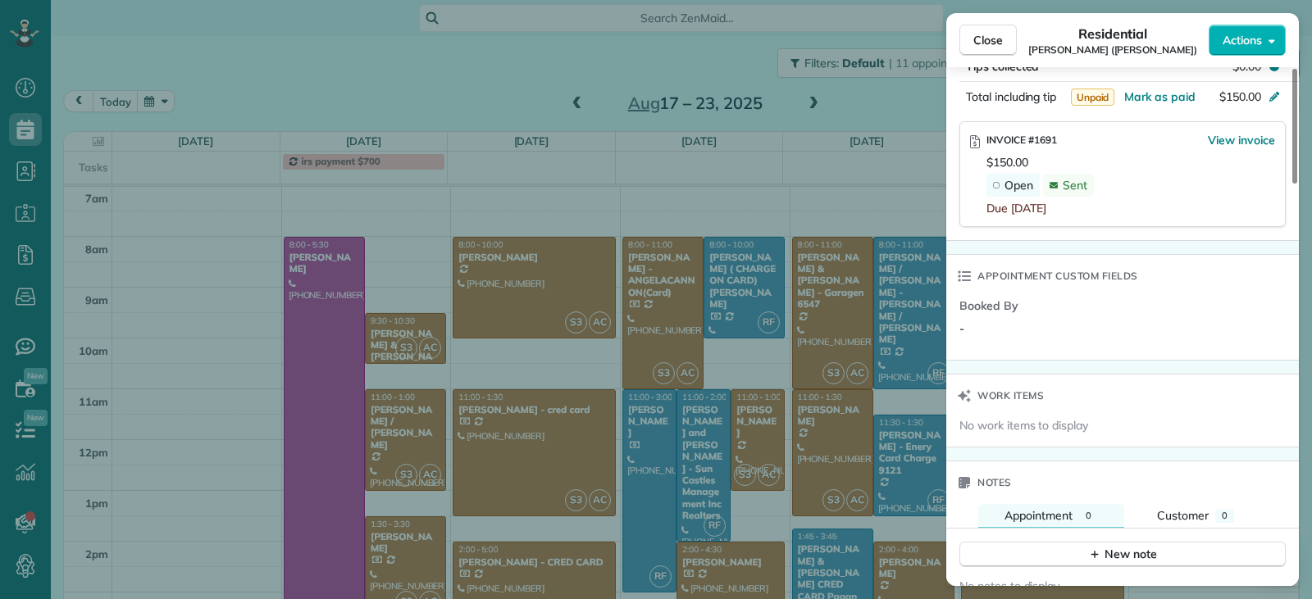
drag, startPoint x: 1227, startPoint y: 139, endPoint x: 1180, endPoint y: 163, distance: 52.4
click at [1227, 139] on span "View invoice" at bounding box center [1240, 140] width 67 height 16
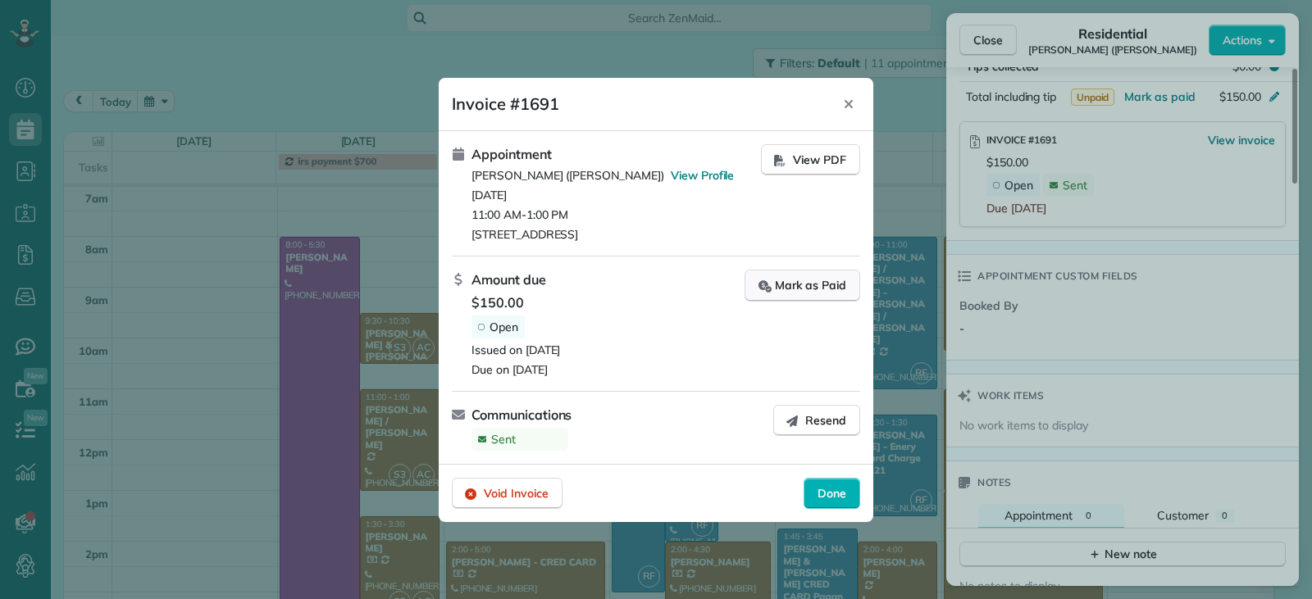
click at [788, 281] on div "Mark as Paid" at bounding box center [802, 285] width 88 height 17
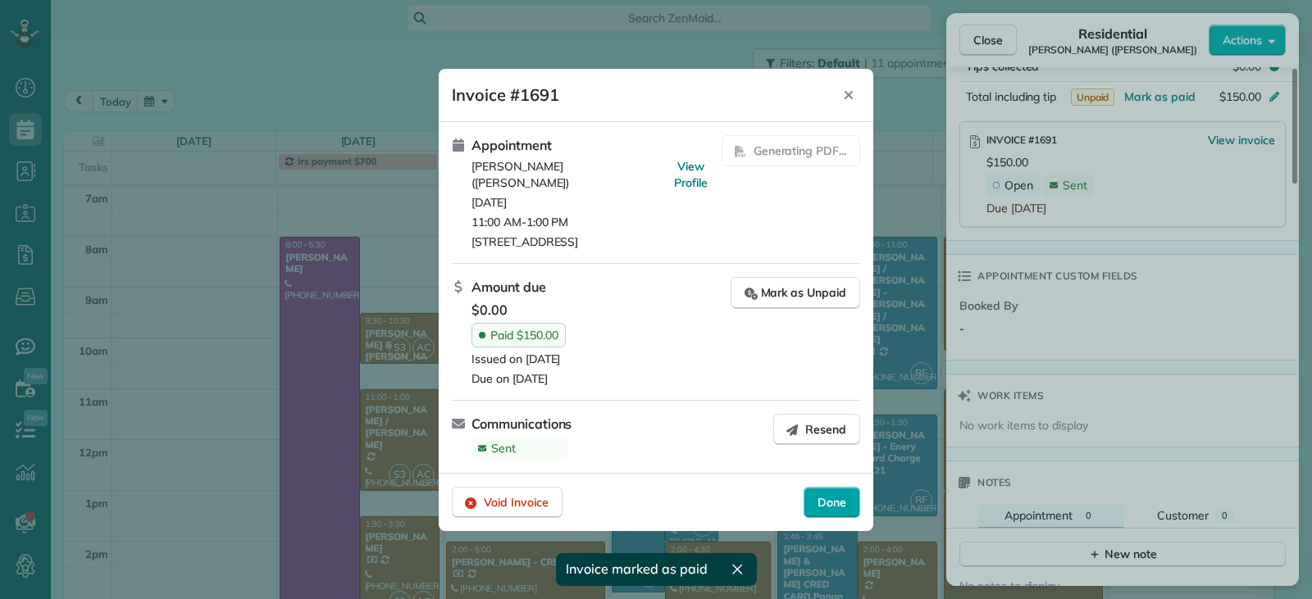
click at [835, 496] on span "Done" at bounding box center [831, 502] width 29 height 16
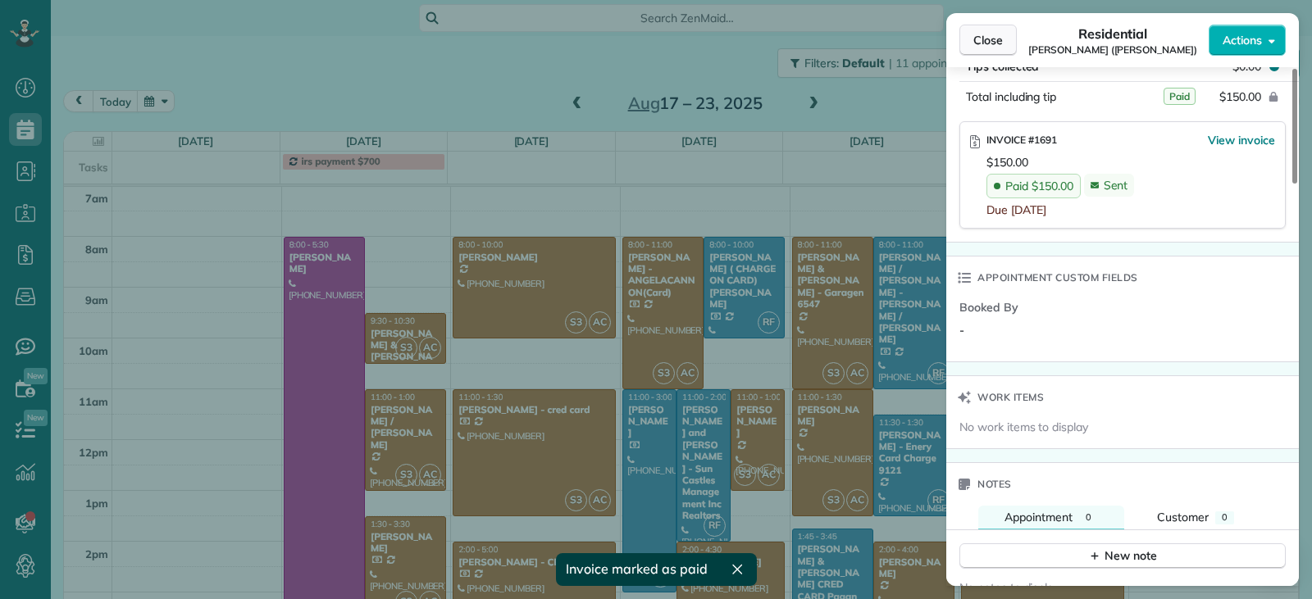
click at [989, 43] on span "Close" at bounding box center [988, 40] width 30 height 16
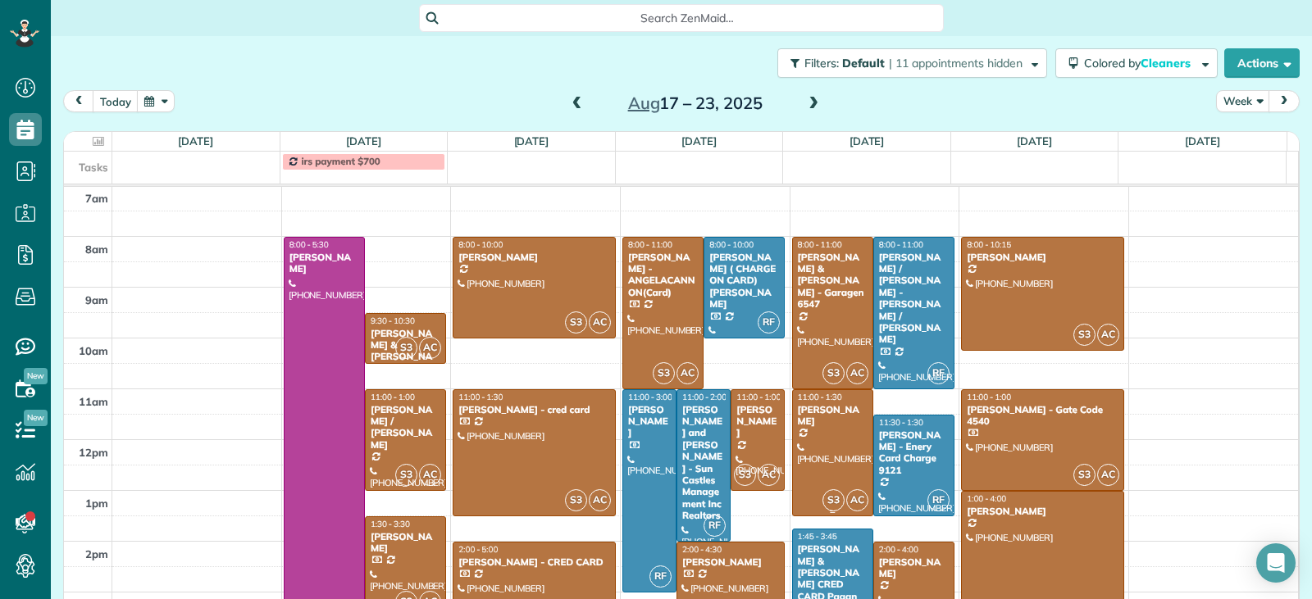
click at [822, 453] on div at bounding box center [833, 452] width 80 height 125
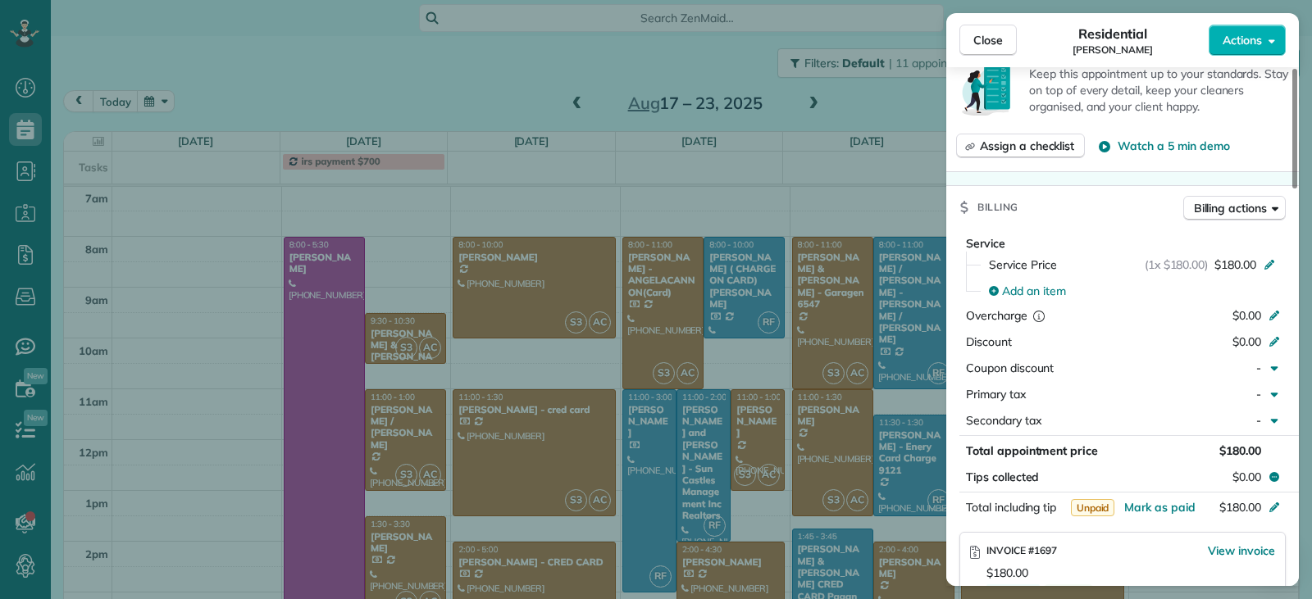
scroll to position [827, 0]
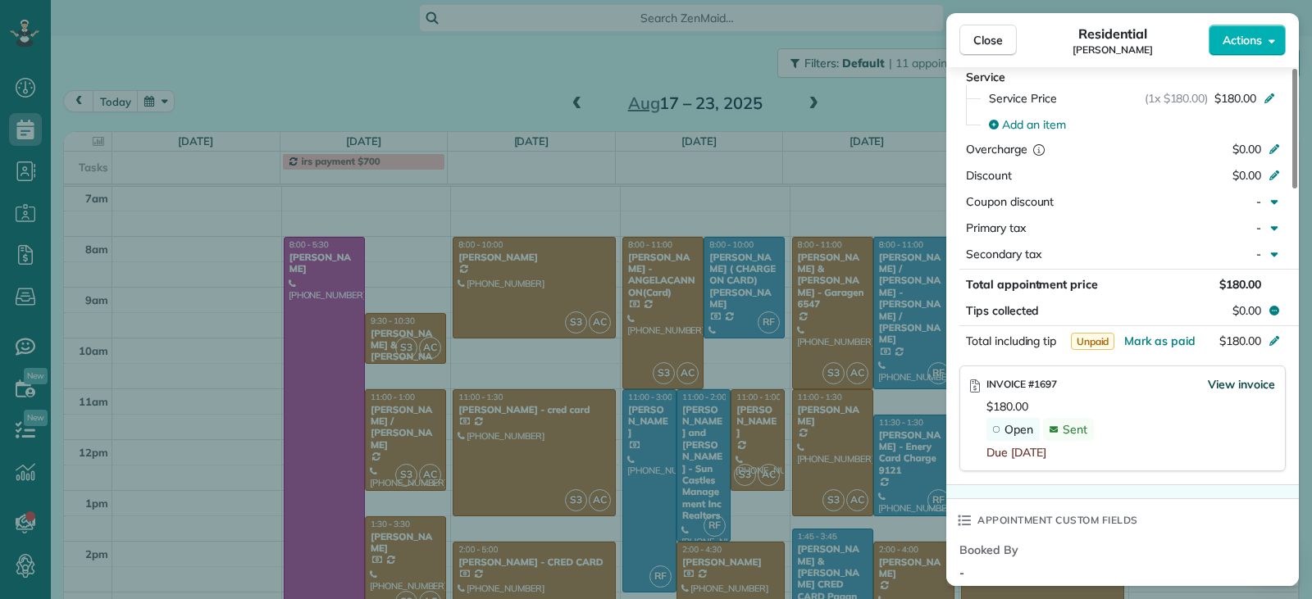
click at [1221, 383] on span "View invoice" at bounding box center [1240, 384] width 67 height 16
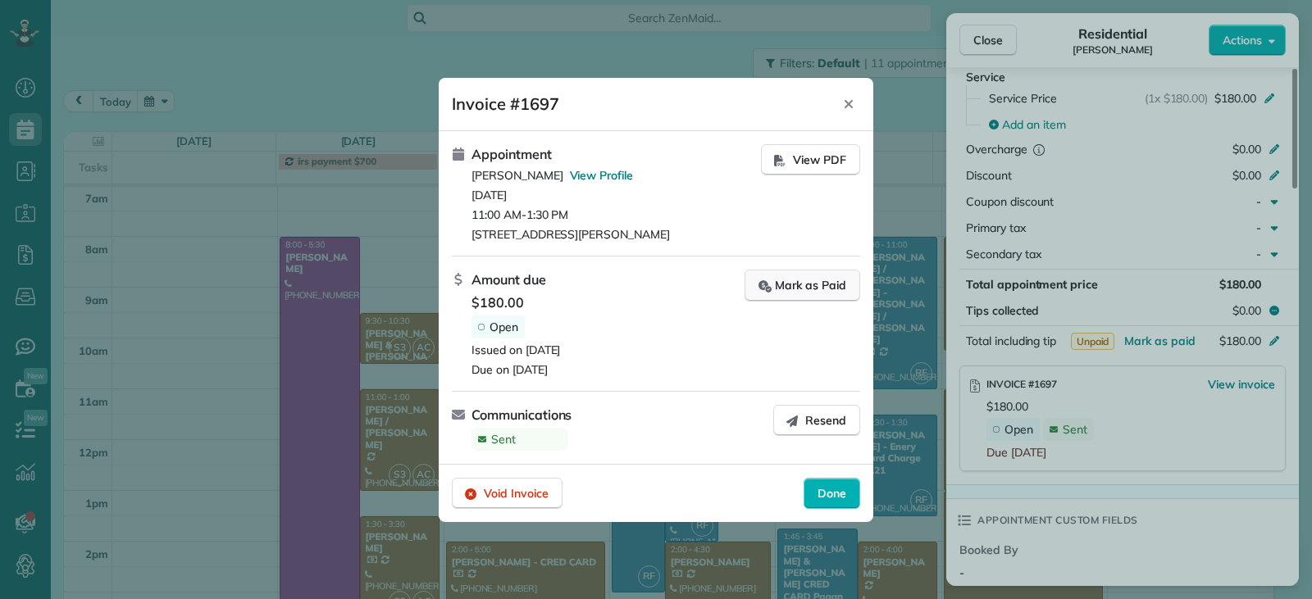
click at [785, 291] on div "Mark as Paid" at bounding box center [802, 285] width 88 height 17
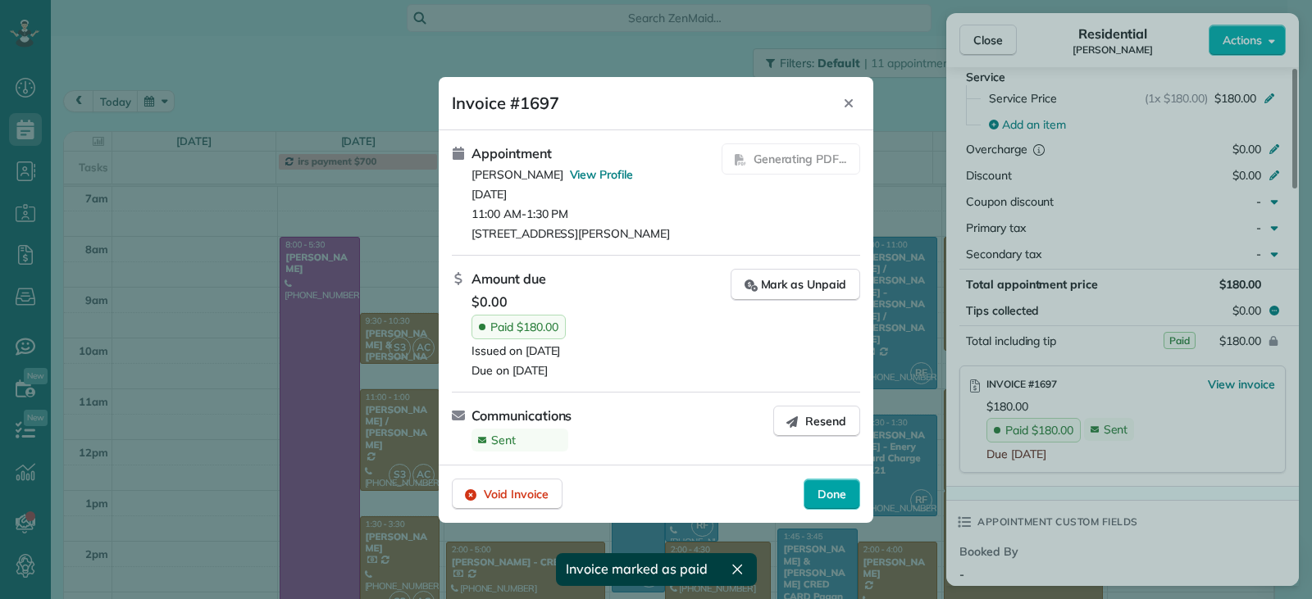
click at [833, 498] on span "Done" at bounding box center [831, 494] width 29 height 16
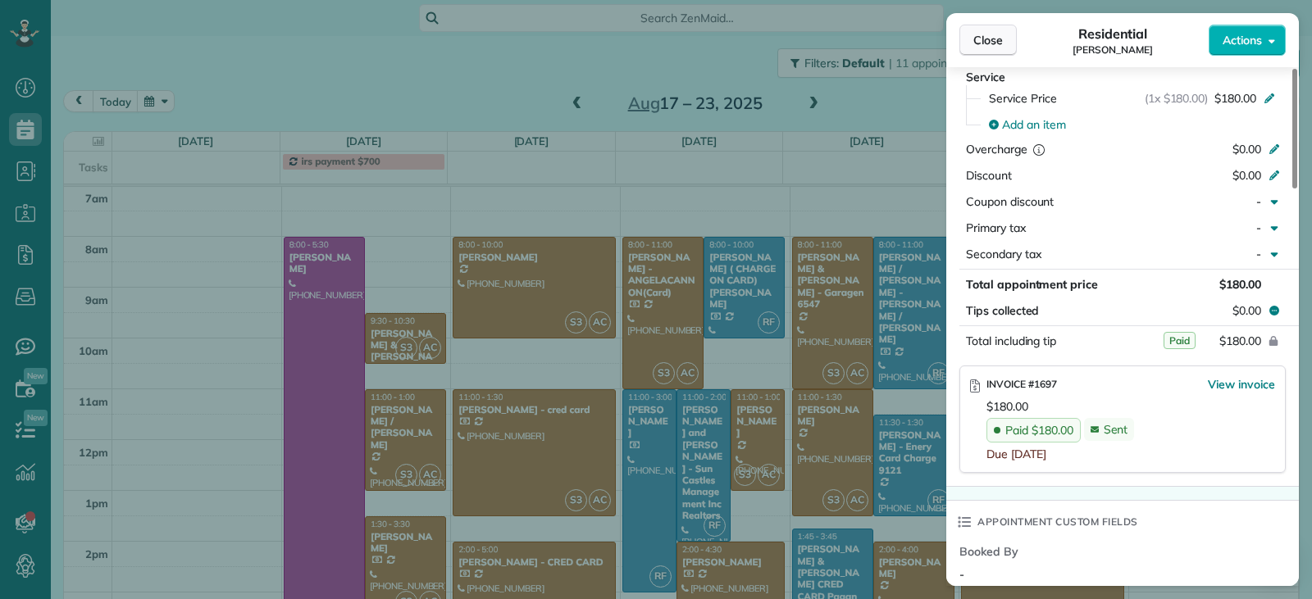
click at [970, 35] on button "Close" at bounding box center [987, 40] width 57 height 31
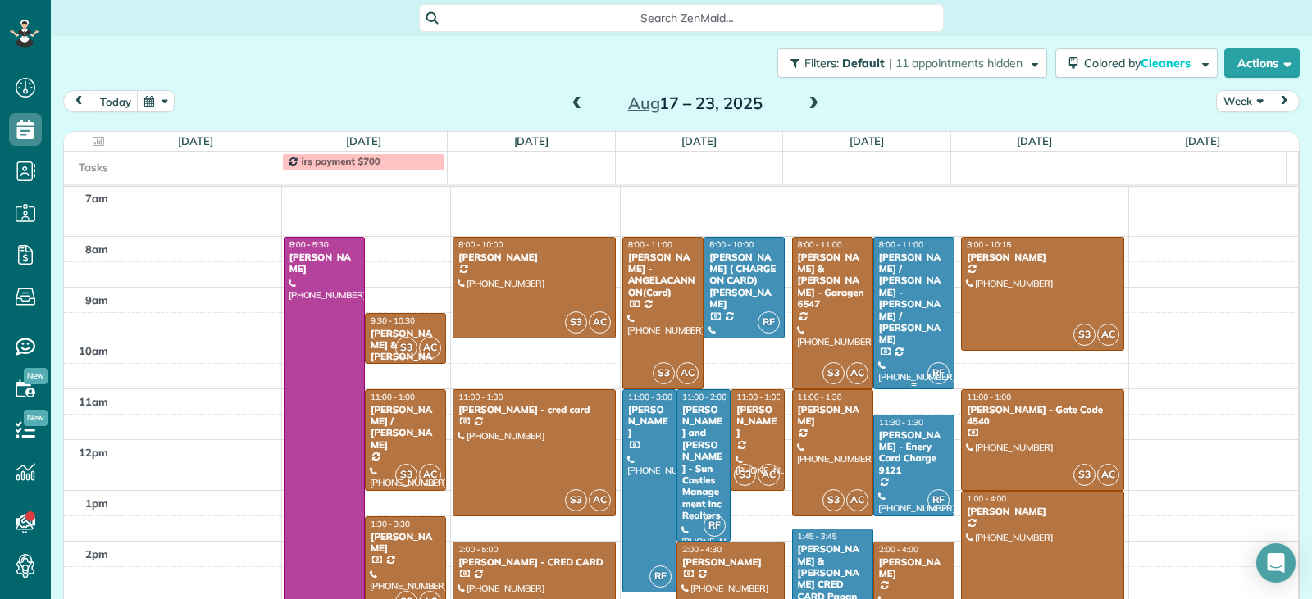
click at [897, 348] on div at bounding box center [914, 313] width 80 height 151
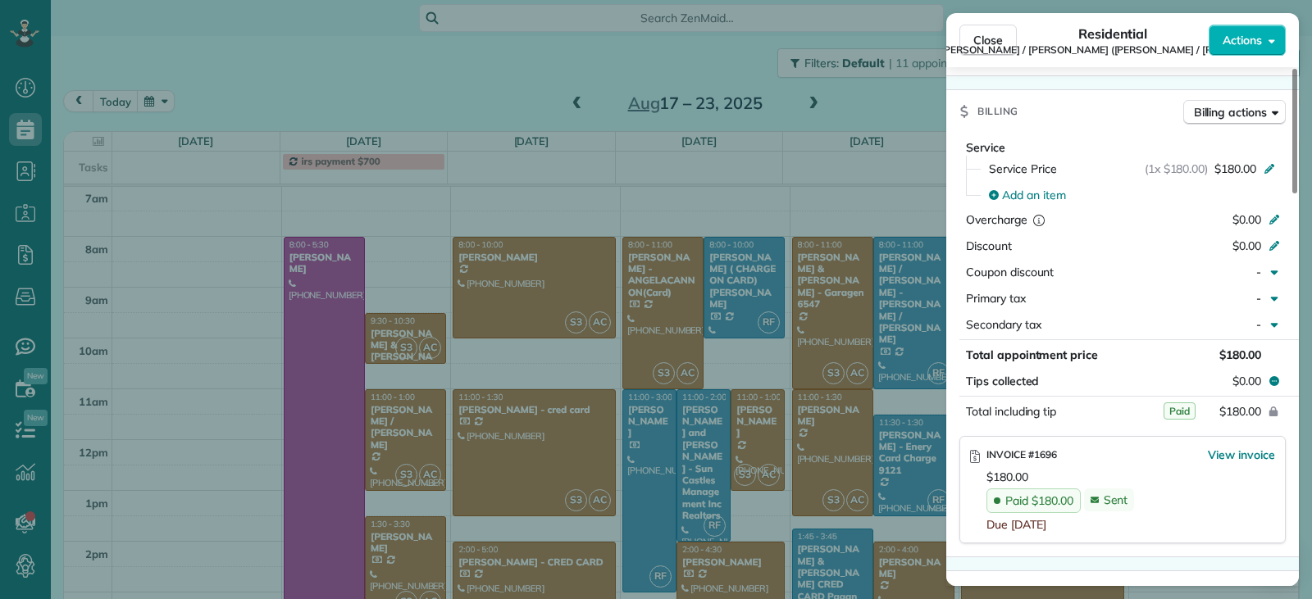
scroll to position [823, 0]
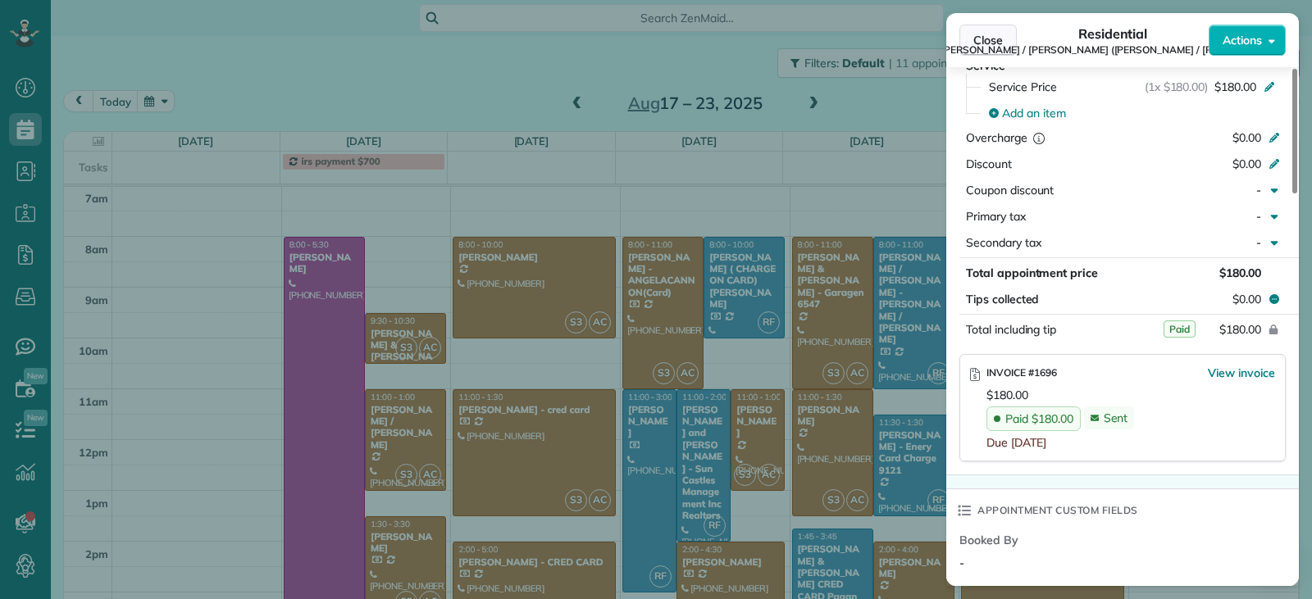
click at [969, 35] on button "Close" at bounding box center [987, 40] width 57 height 31
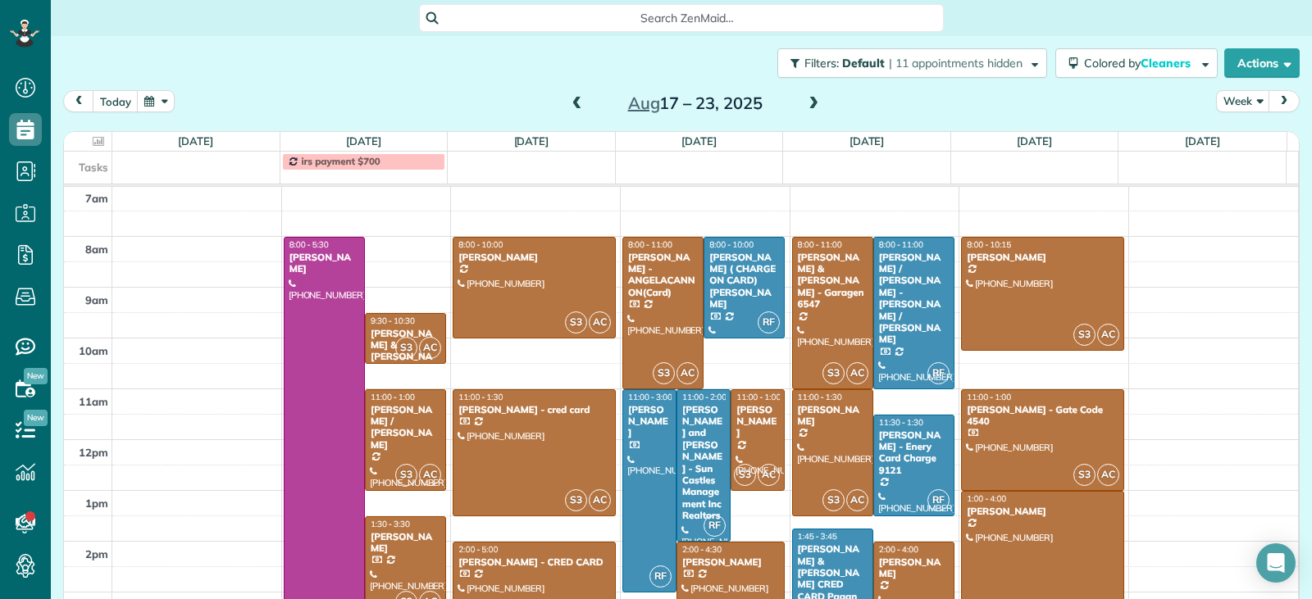
click at [577, 104] on span at bounding box center [577, 104] width 18 height 15
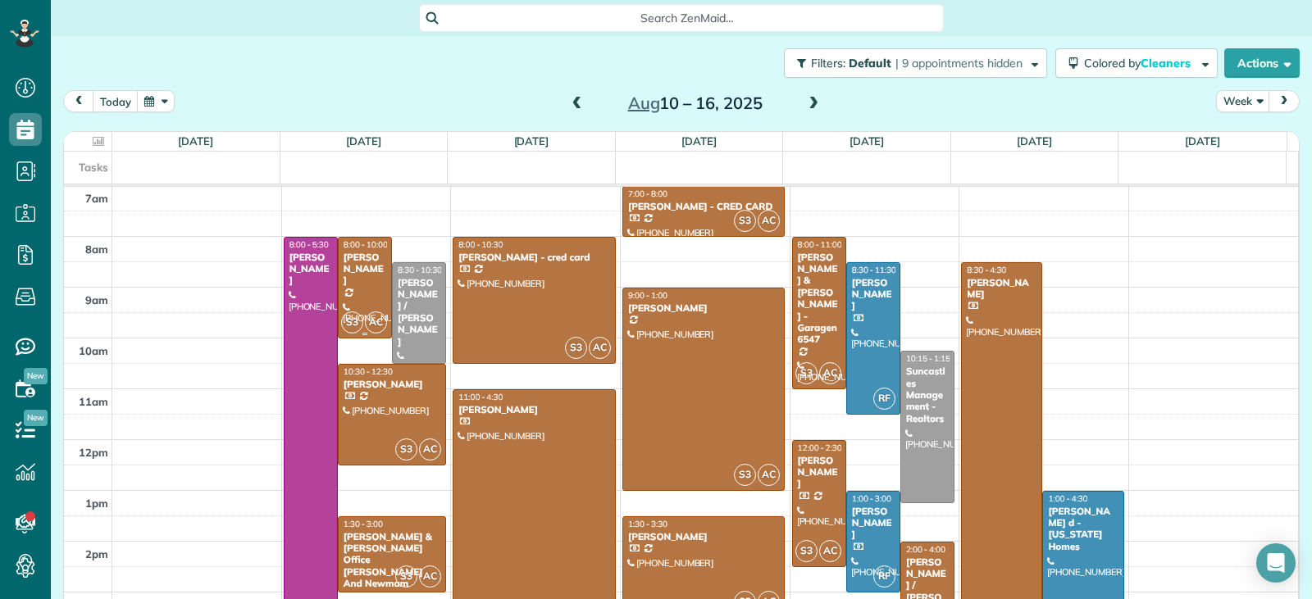
click at [344, 289] on div at bounding box center [365, 288] width 52 height 100
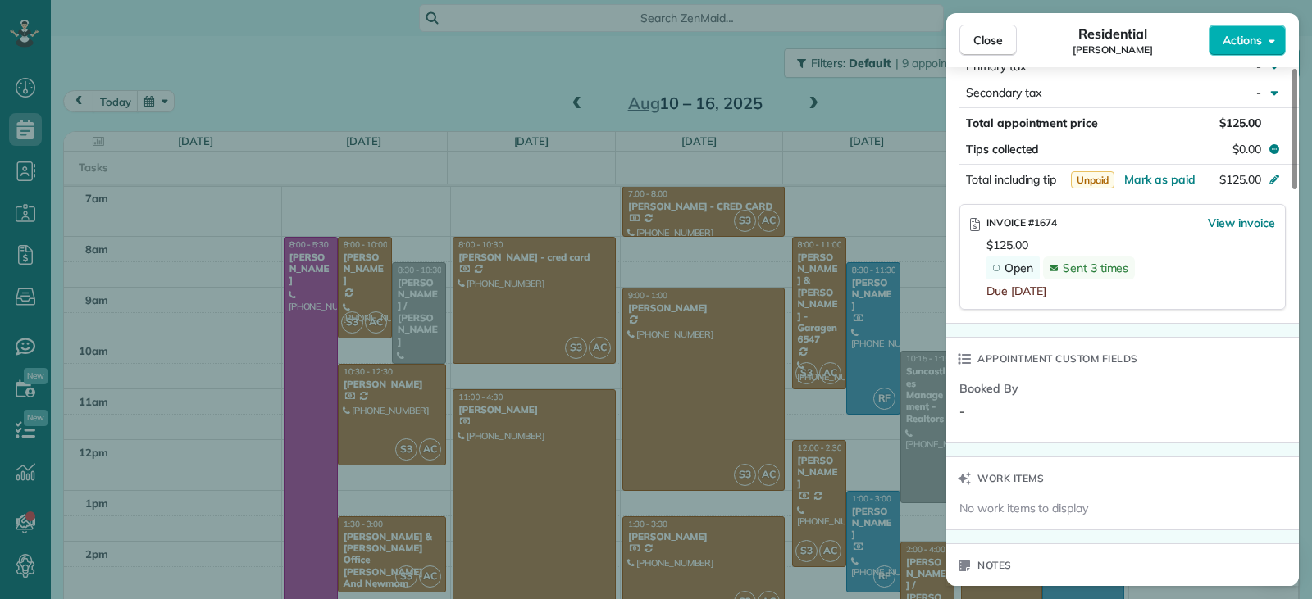
scroll to position [976, 0]
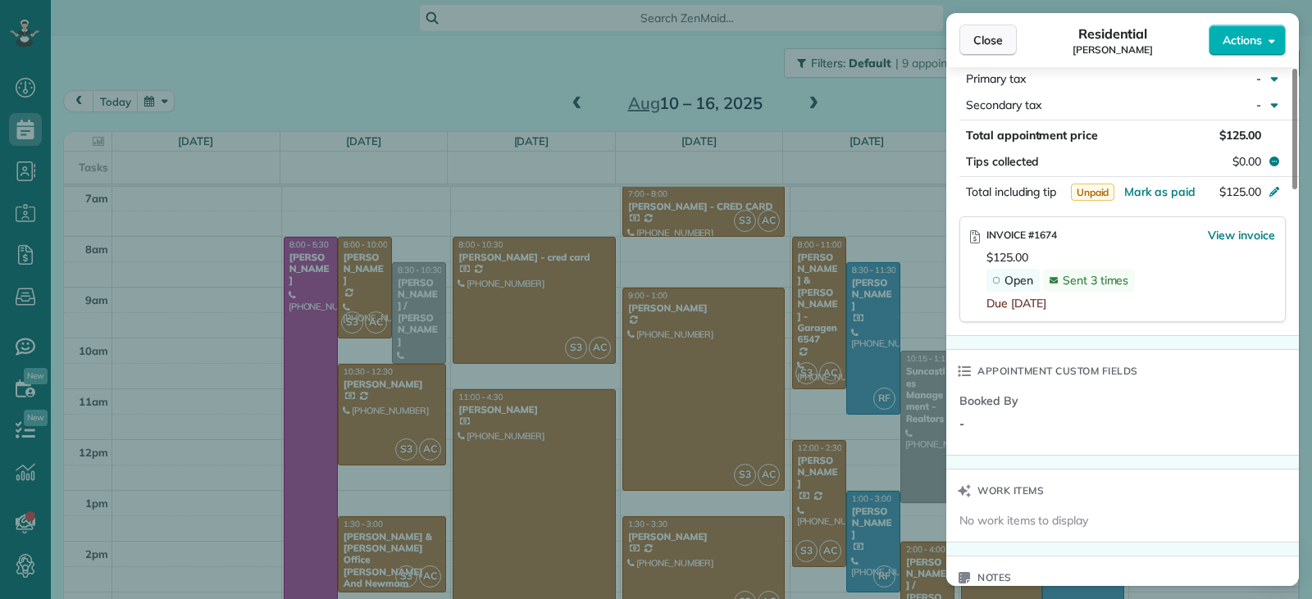
click at [994, 43] on span "Close" at bounding box center [988, 40] width 30 height 16
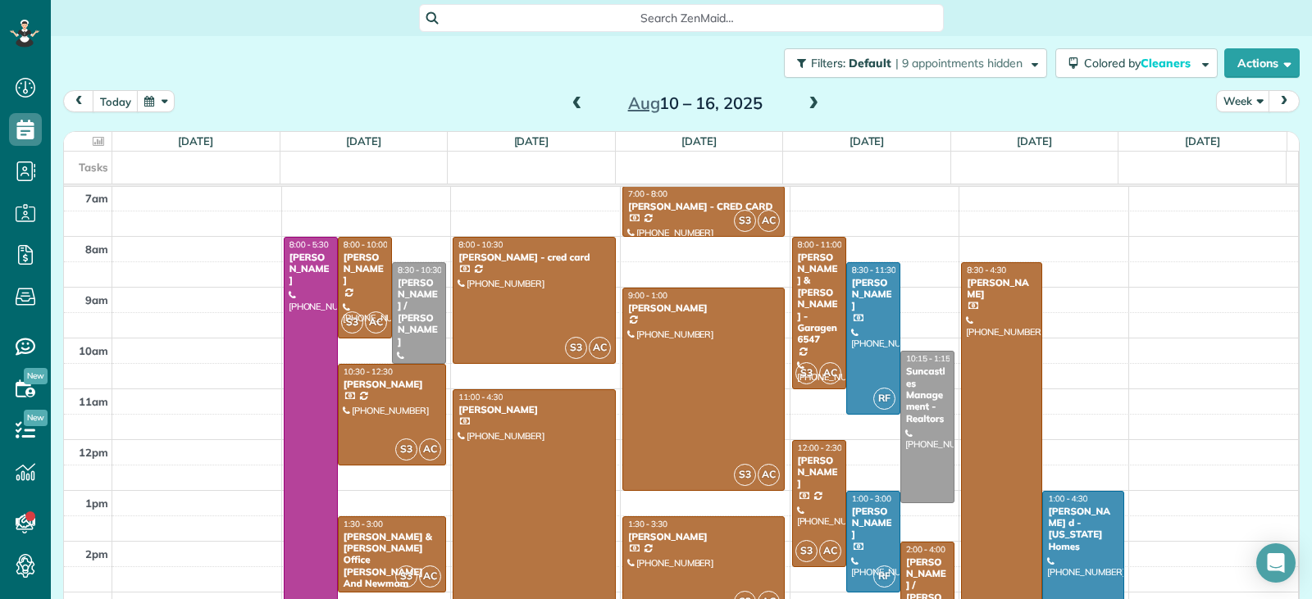
click at [572, 109] on span at bounding box center [577, 104] width 18 height 15
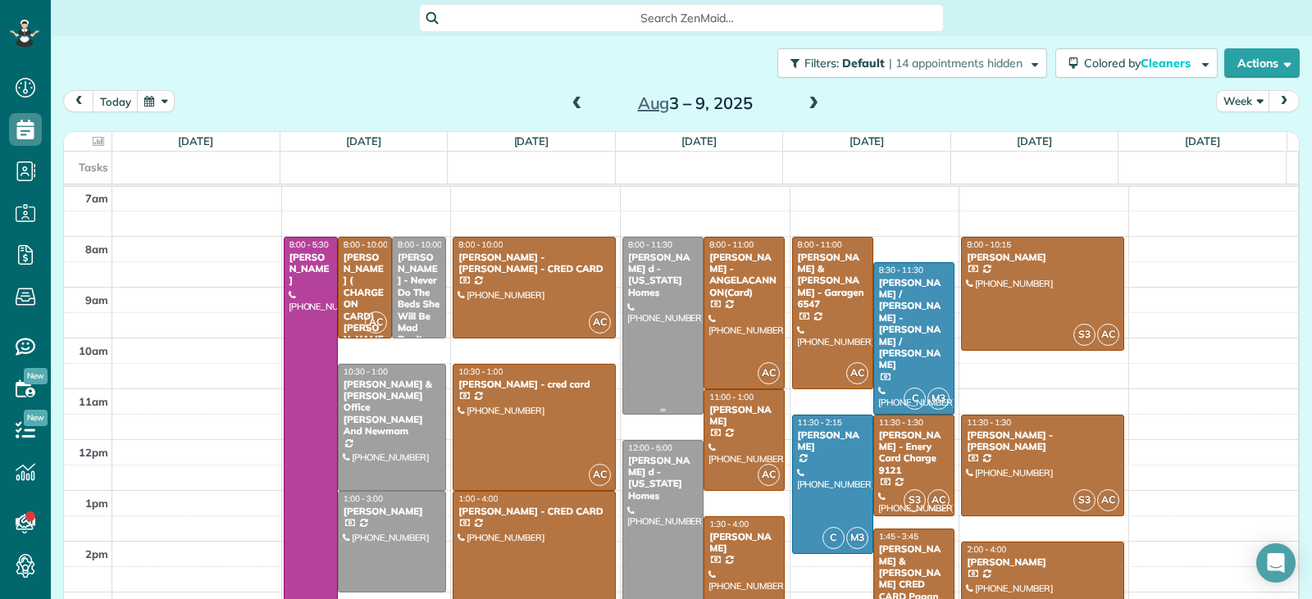
click at [655, 347] on div at bounding box center [663, 326] width 80 height 176
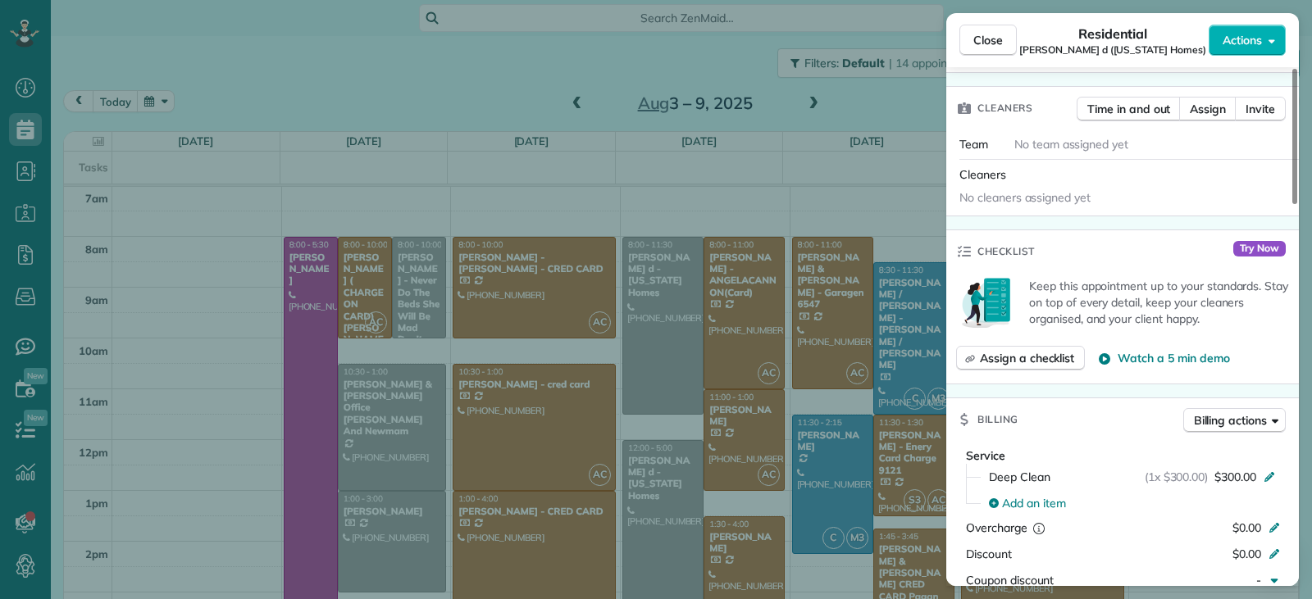
scroll to position [661, 0]
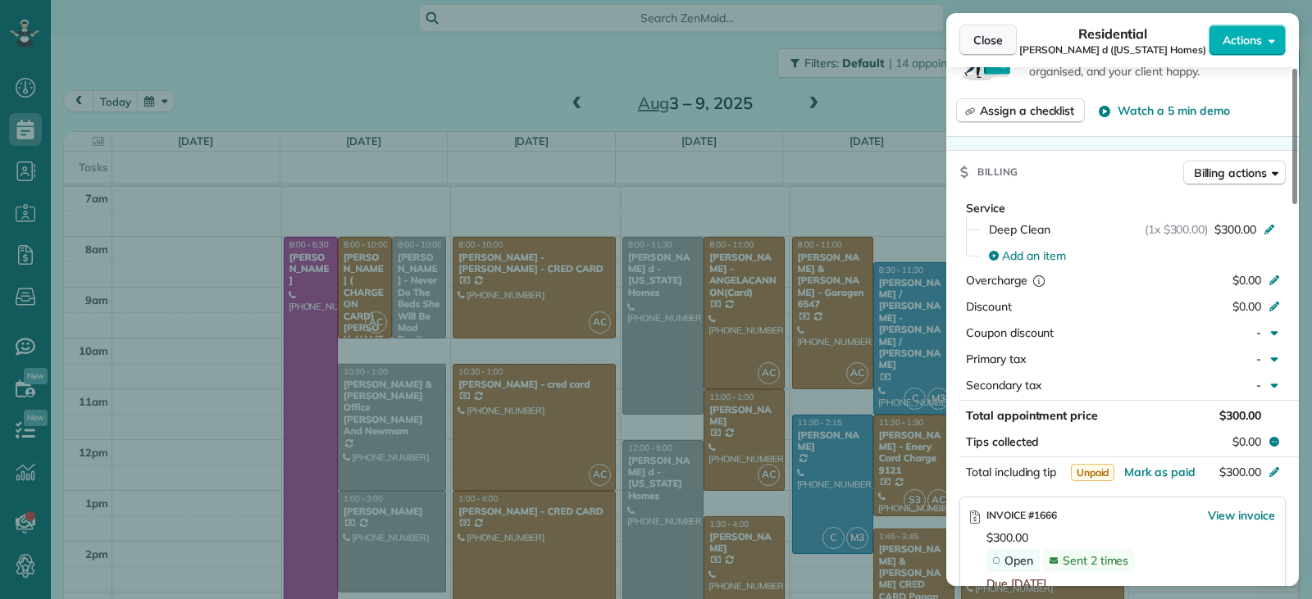
click at [988, 44] on span "Close" at bounding box center [988, 40] width 30 height 16
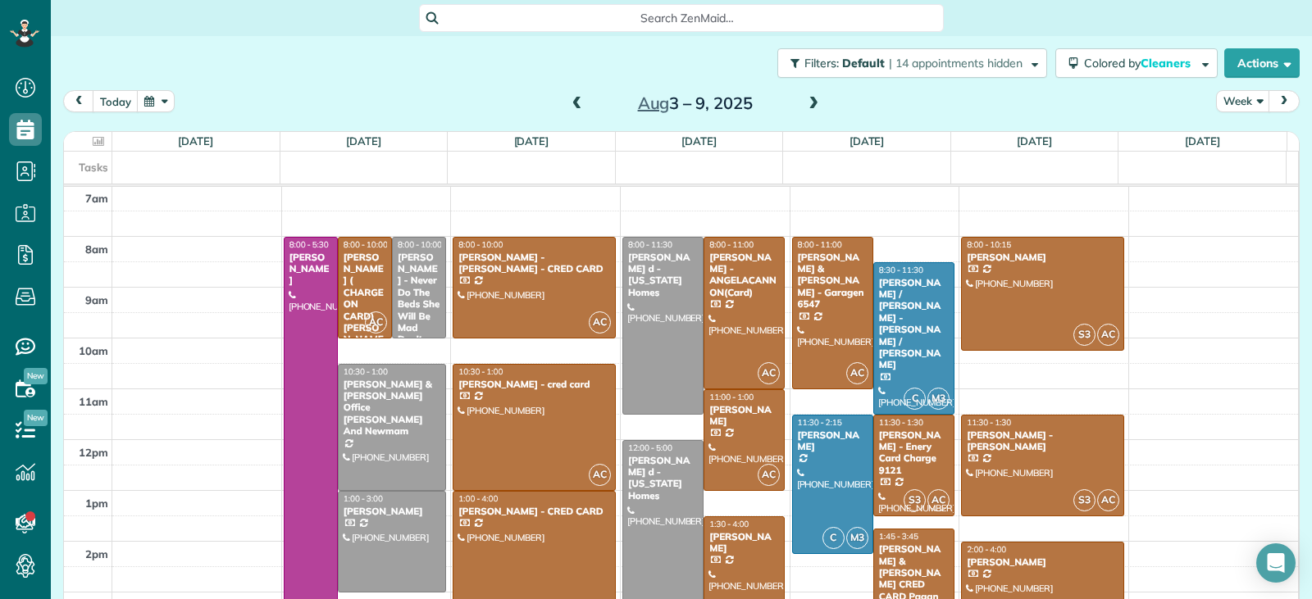
click at [804, 100] on span at bounding box center [813, 104] width 18 height 15
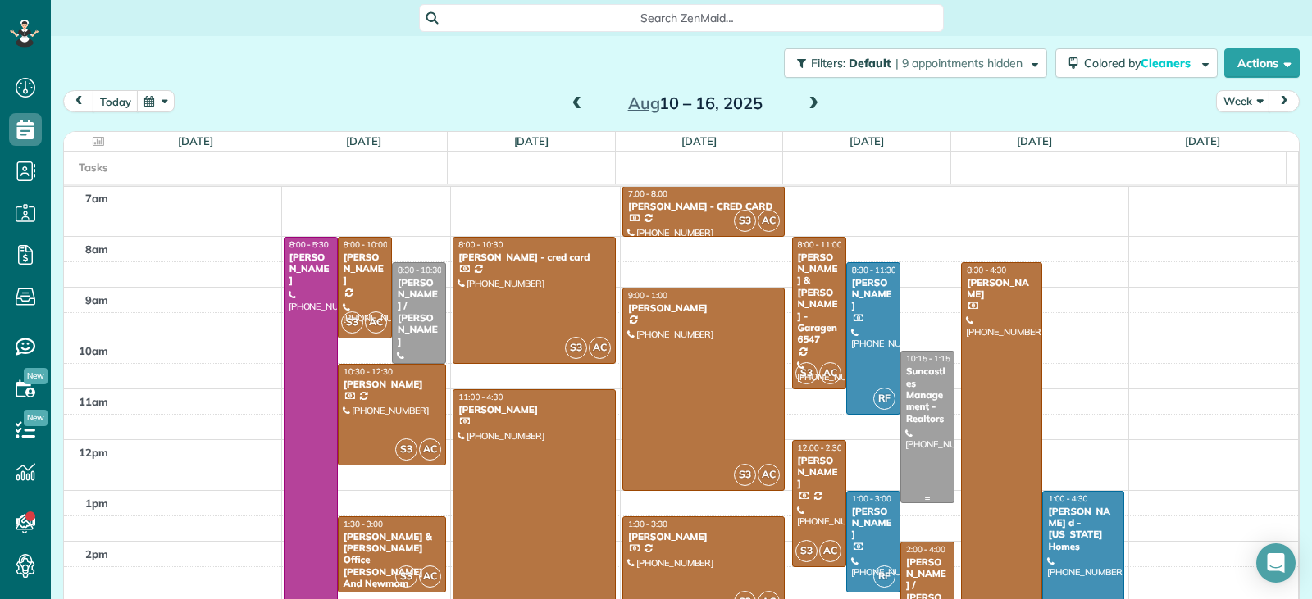
click at [916, 462] on div at bounding box center [927, 427] width 52 height 151
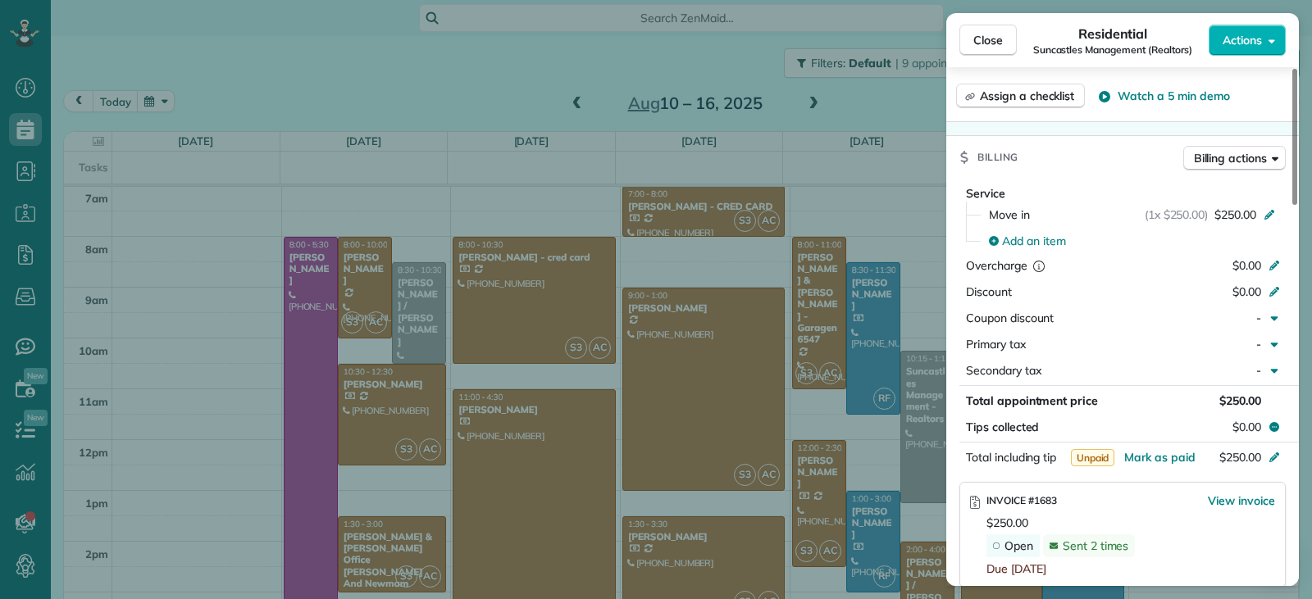
scroll to position [989, 0]
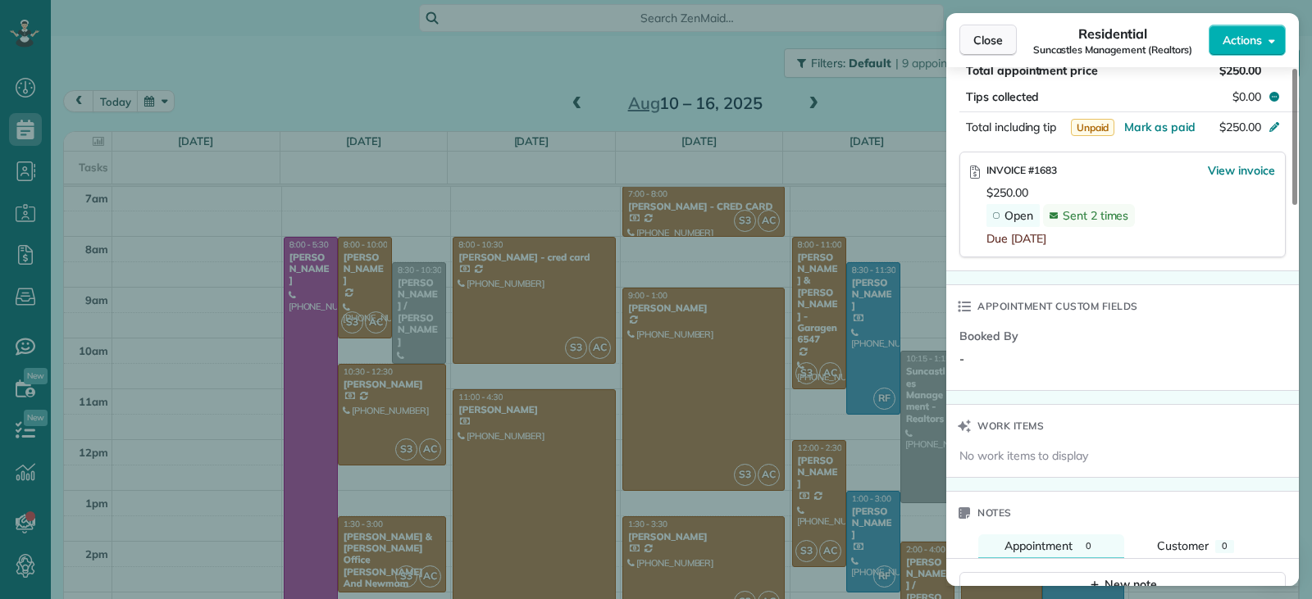
click at [989, 44] on span "Close" at bounding box center [988, 40] width 30 height 16
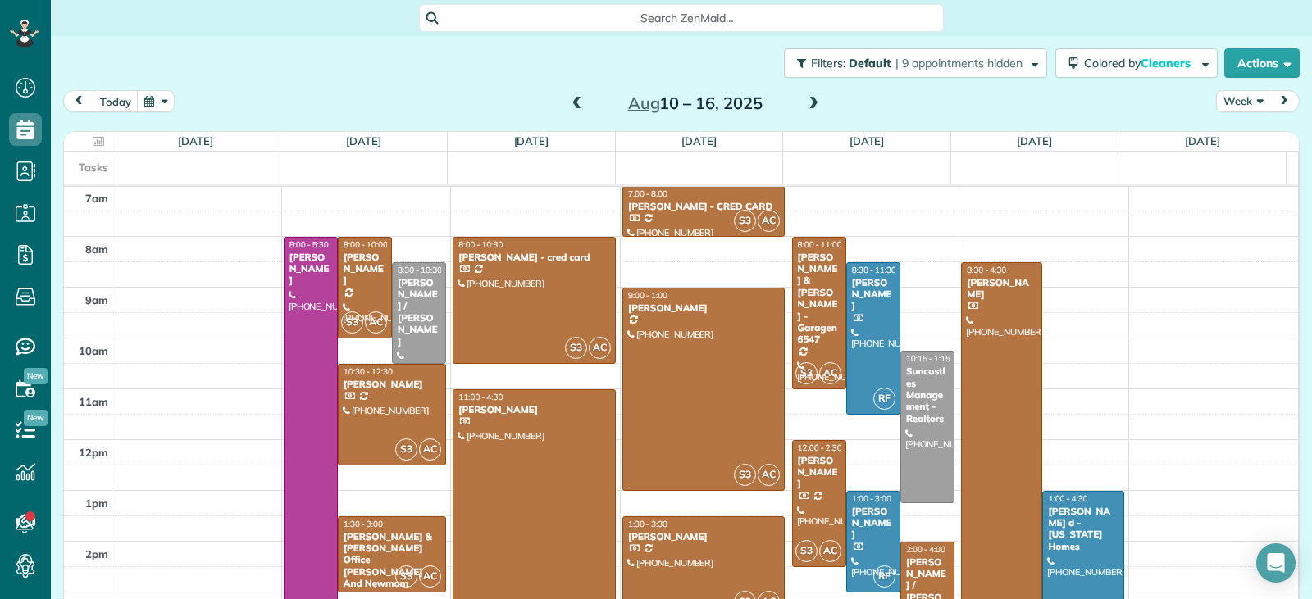
click at [1052, 548] on div at bounding box center [1083, 580] width 80 height 176
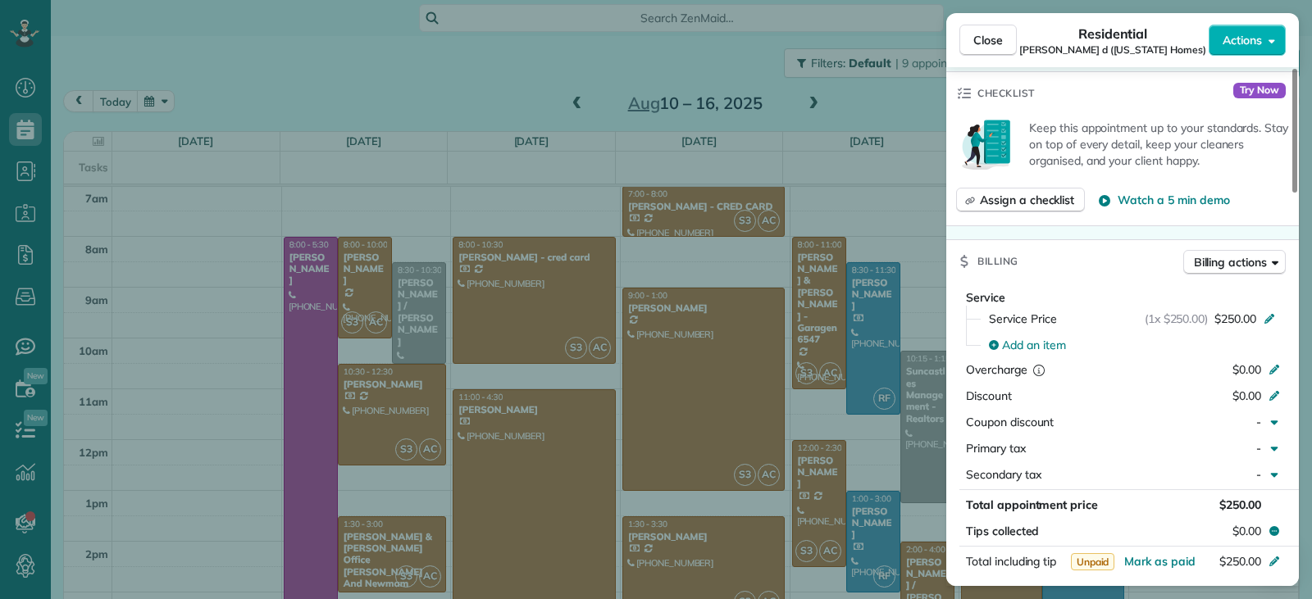
scroll to position [825, 0]
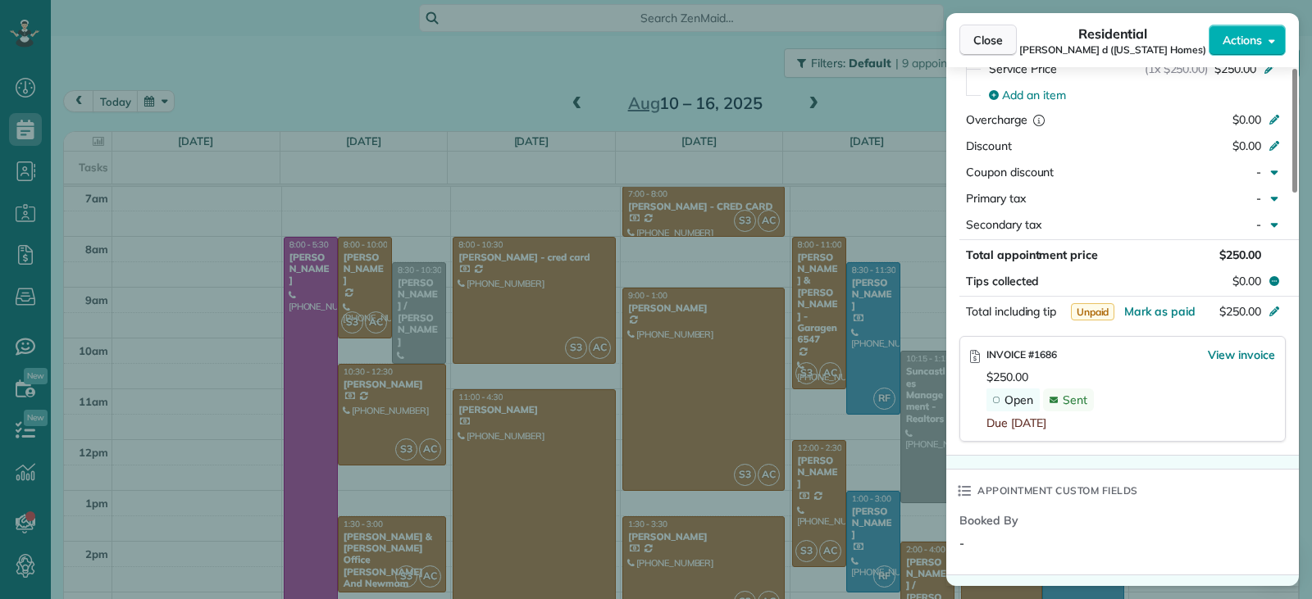
click at [980, 40] on span "Close" at bounding box center [988, 40] width 30 height 16
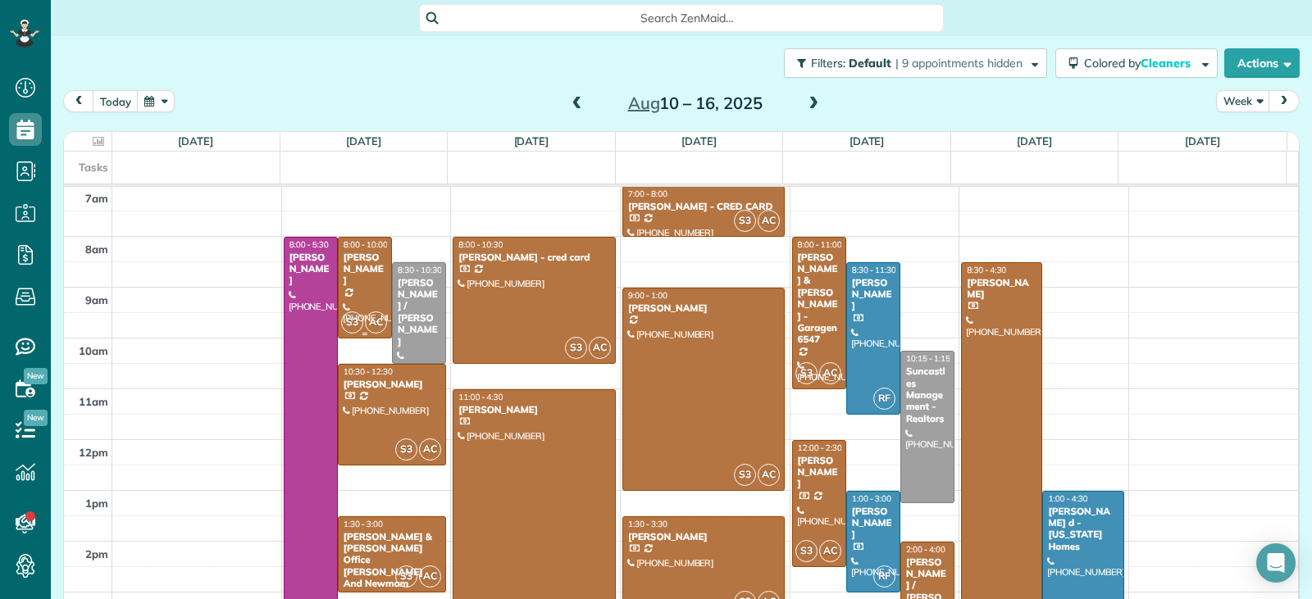
click at [367, 299] on div at bounding box center [365, 288] width 52 height 100
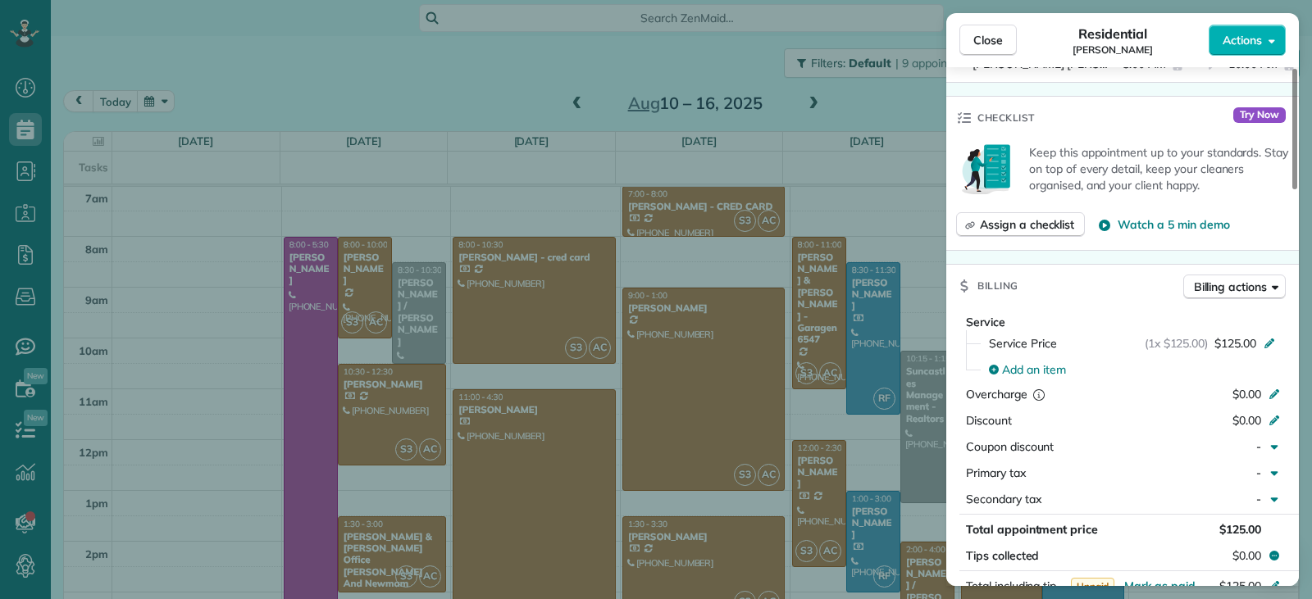
scroll to position [666, 0]
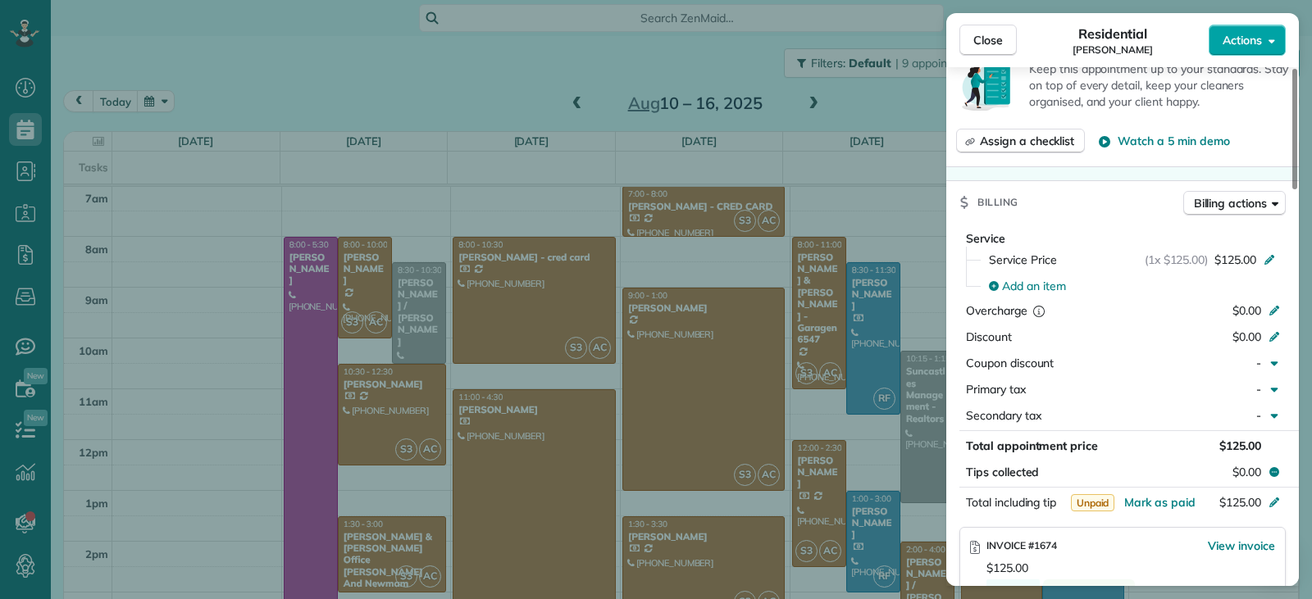
click at [1235, 47] on span "Actions" at bounding box center [1241, 40] width 39 height 16
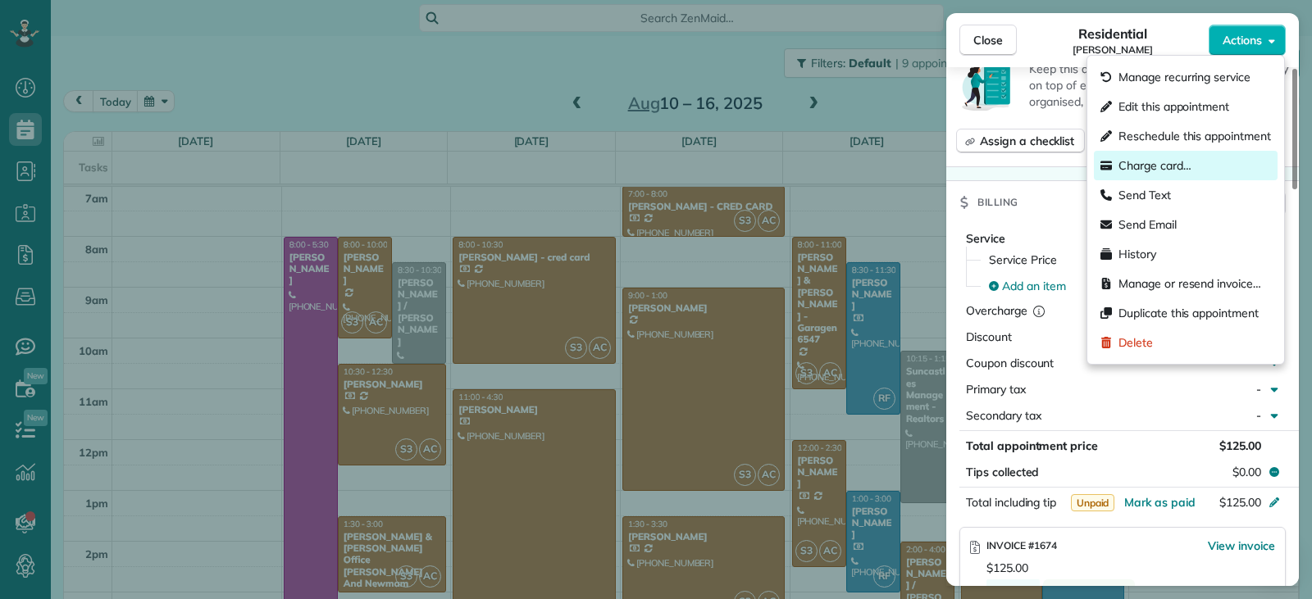
click at [1156, 166] on span "Charge card…" at bounding box center [1154, 165] width 73 height 16
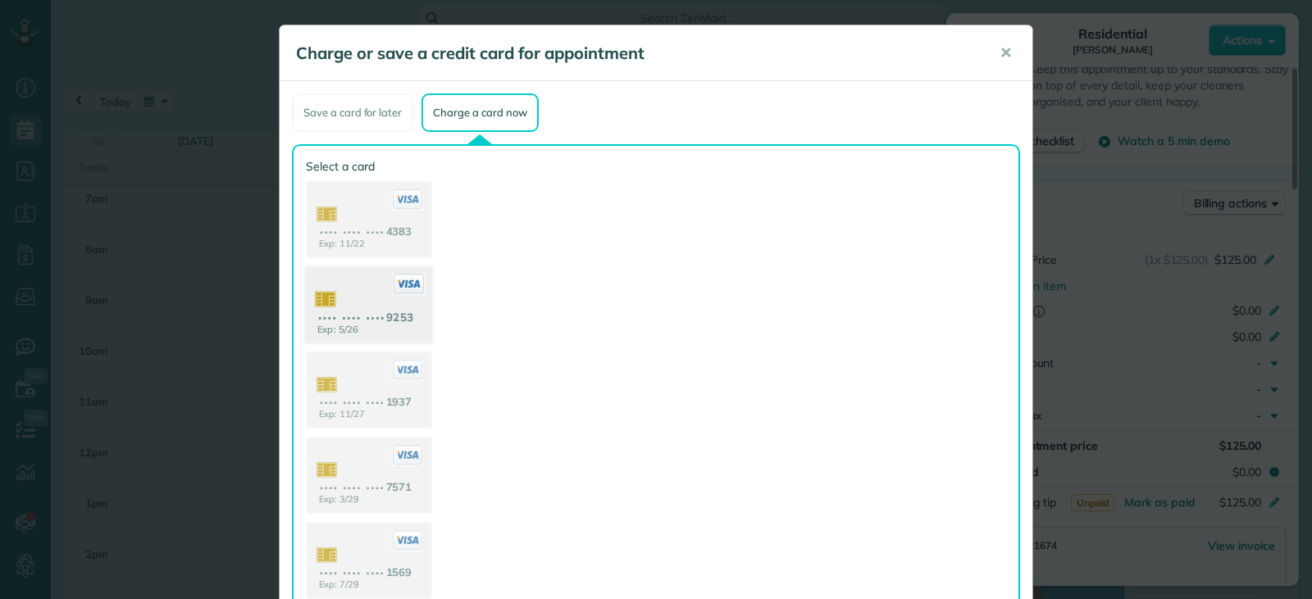
click at [371, 328] on use at bounding box center [369, 307] width 126 height 80
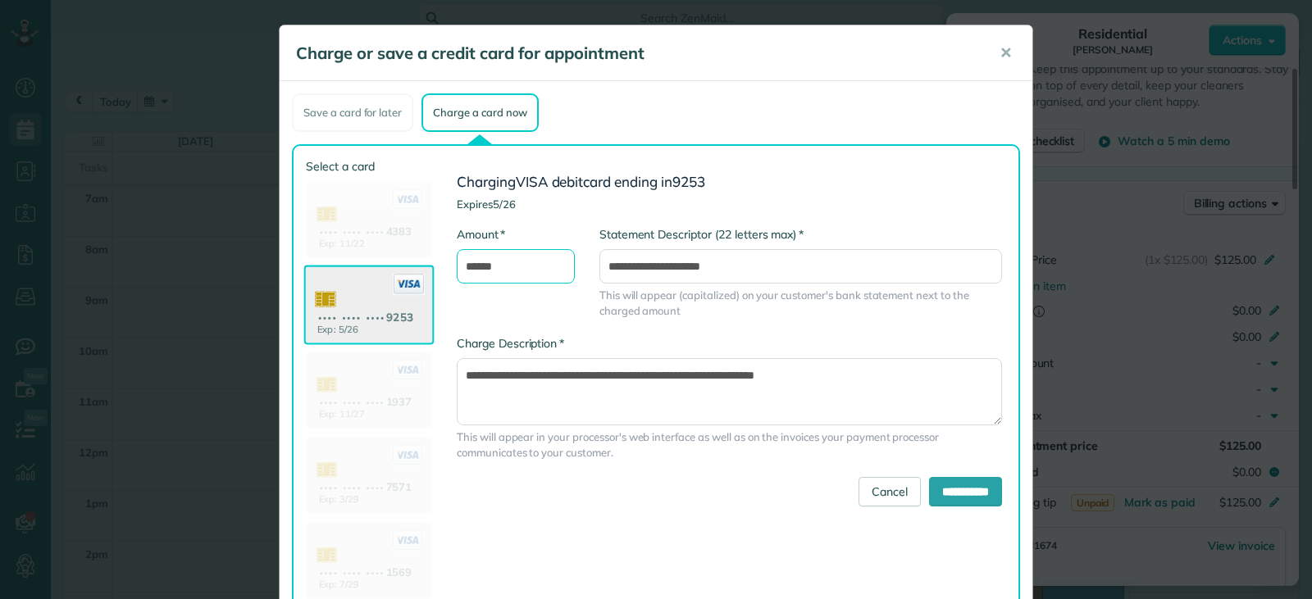
click at [469, 267] on input "******" at bounding box center [516, 266] width 118 height 34
type input "******"
click at [935, 489] on input "**********" at bounding box center [965, 492] width 73 height 30
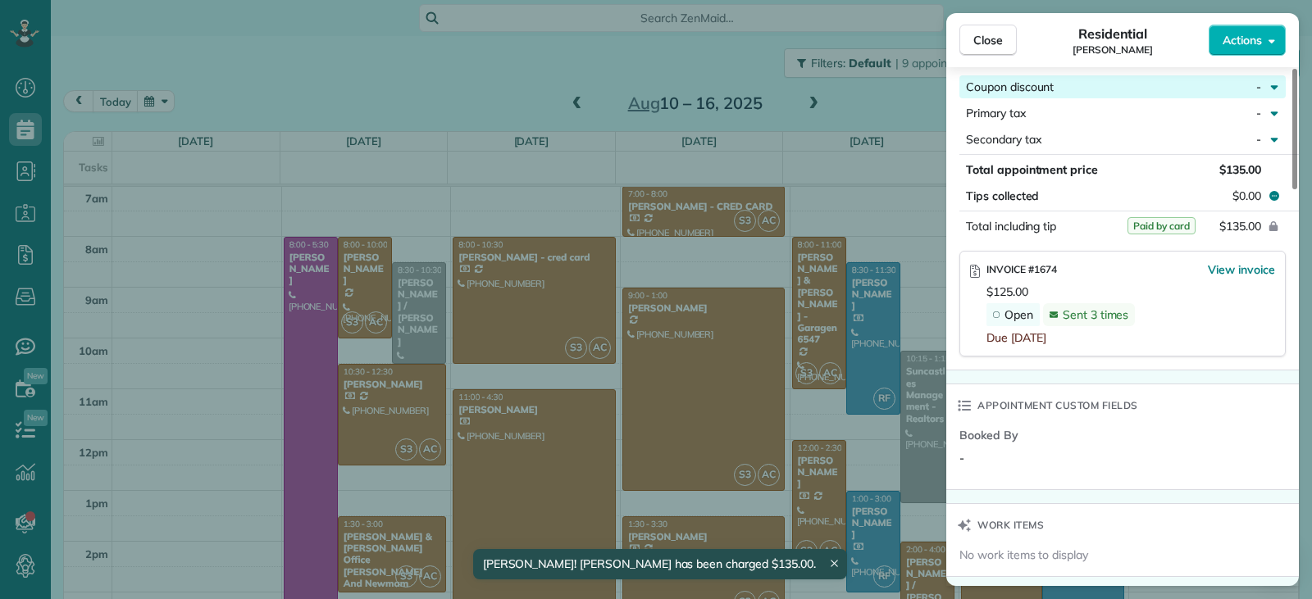
scroll to position [910, 0]
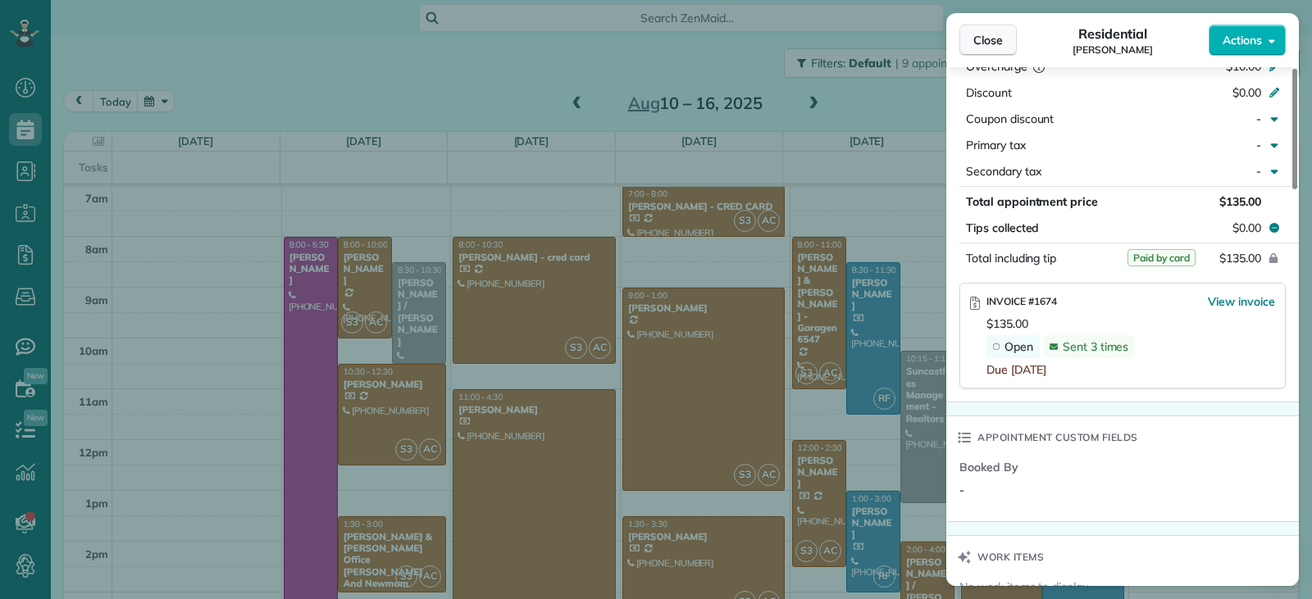
click at [994, 39] on span "Close" at bounding box center [988, 40] width 30 height 16
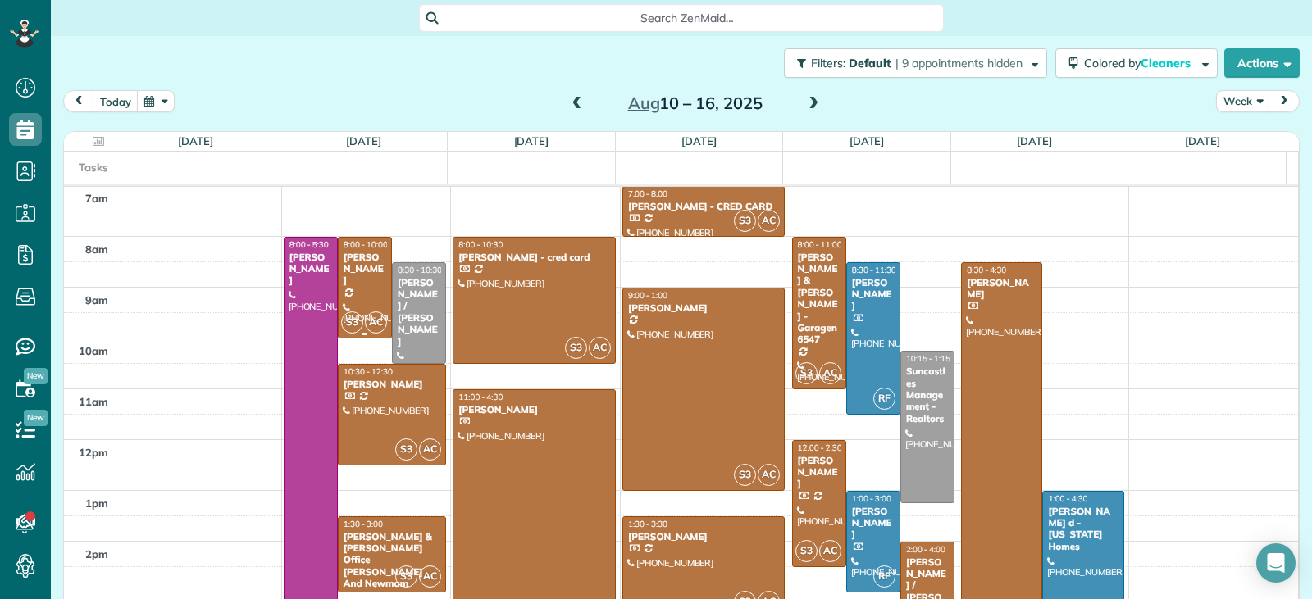
drag, startPoint x: 346, startPoint y: 268, endPoint x: 638, endPoint y: 291, distance: 292.7
click at [346, 268] on div "[PERSON_NAME]" at bounding box center [365, 269] width 44 height 35
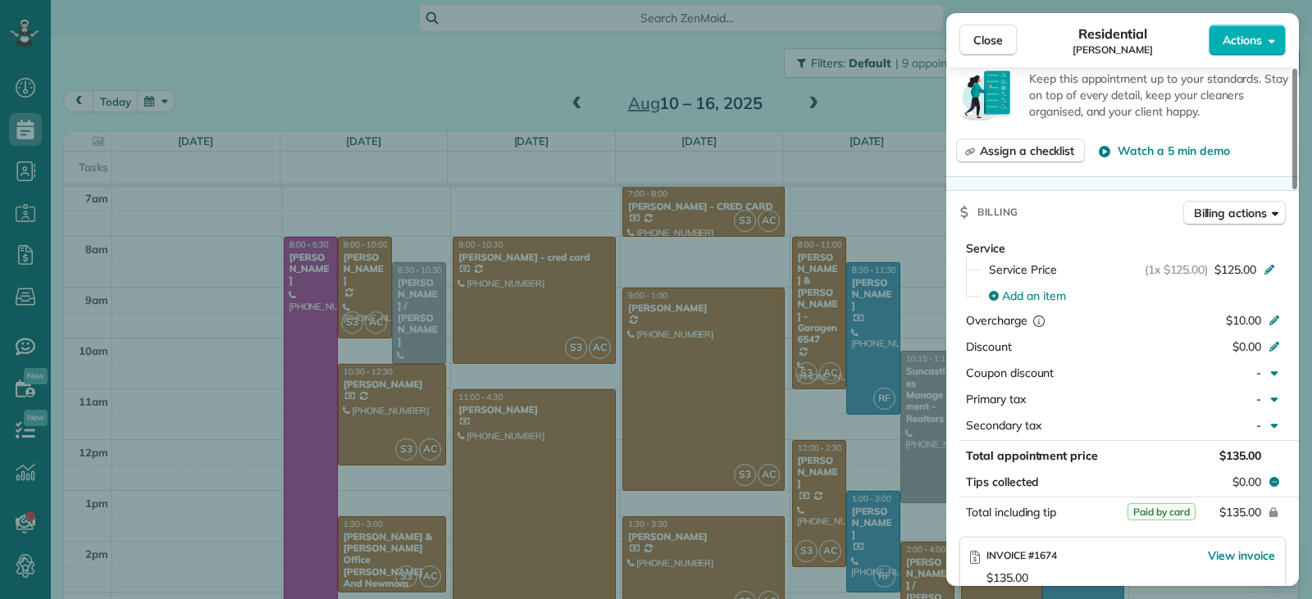
scroll to position [821, 0]
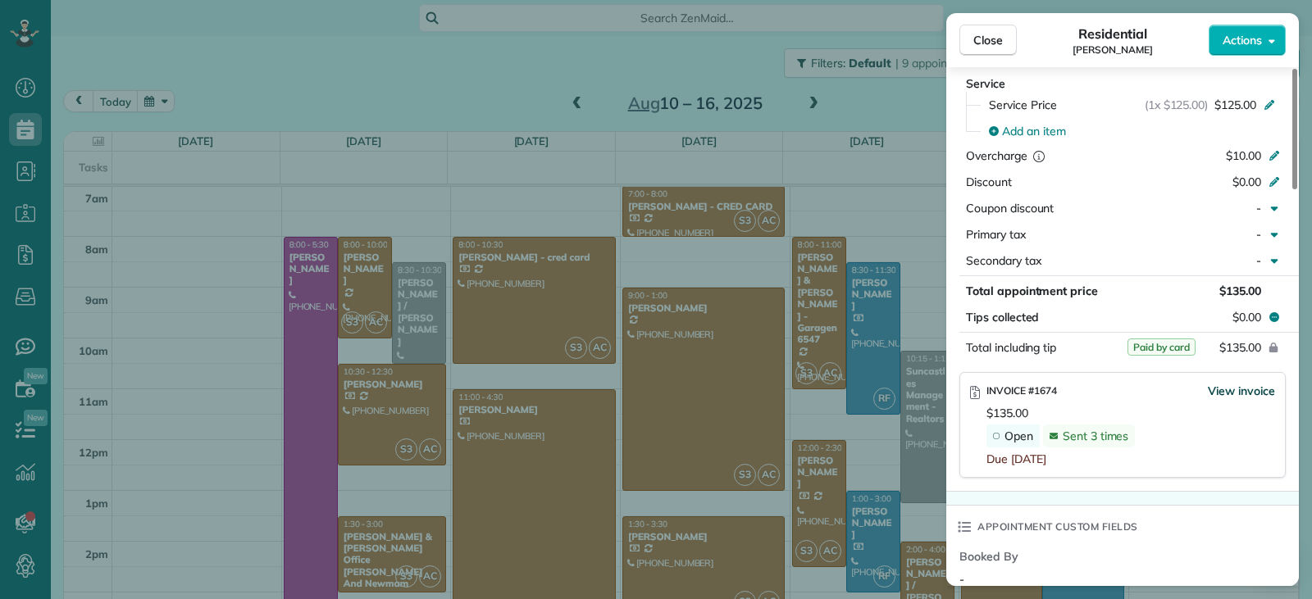
click at [1220, 387] on span "View invoice" at bounding box center [1240, 391] width 67 height 16
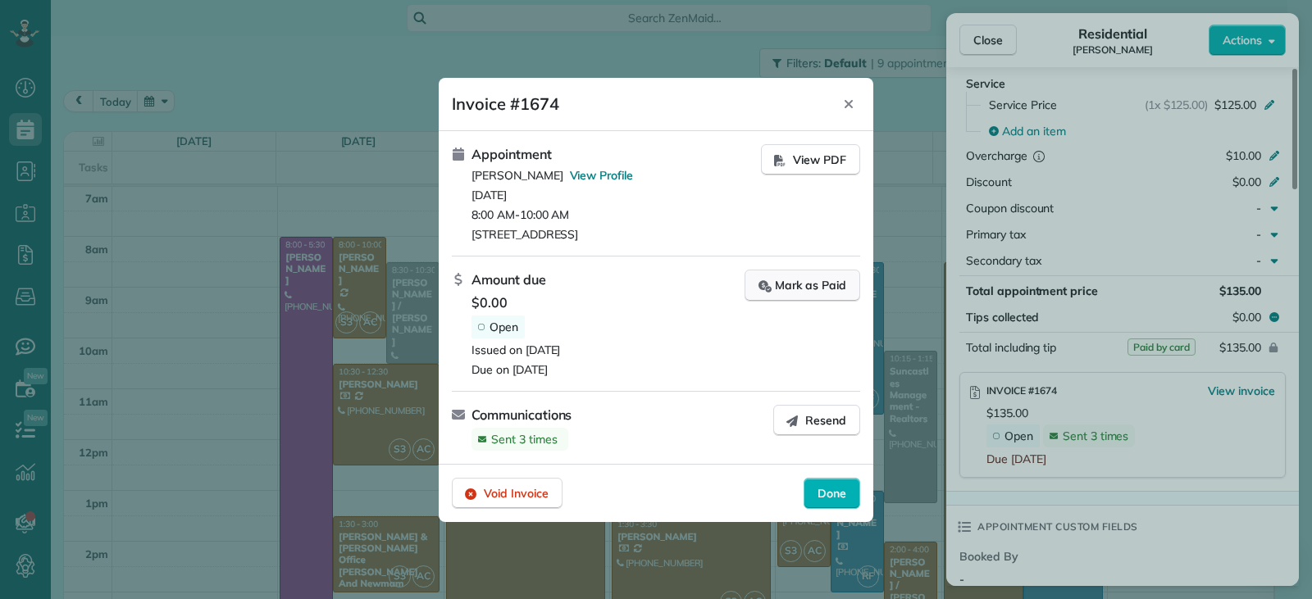
click at [820, 288] on div "Mark as Paid" at bounding box center [802, 285] width 88 height 17
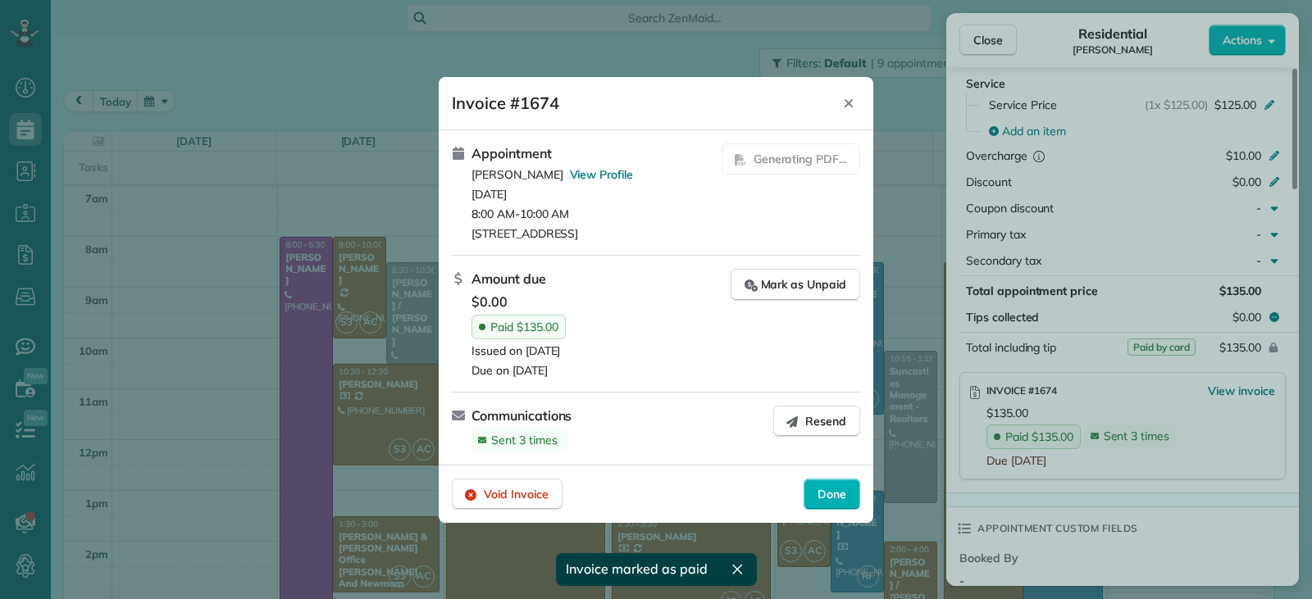
drag, startPoint x: 831, startPoint y: 504, endPoint x: 885, endPoint y: 439, distance: 84.5
click at [832, 504] on div "Done" at bounding box center [831, 494] width 57 height 31
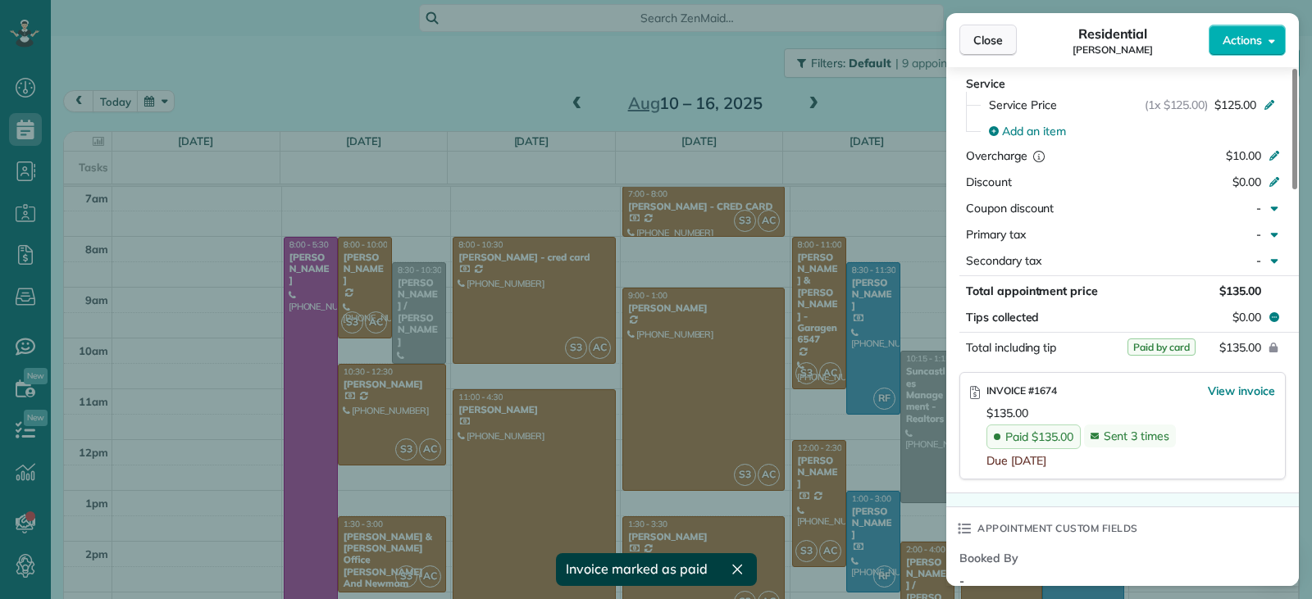
click at [979, 39] on span "Close" at bounding box center [988, 40] width 30 height 16
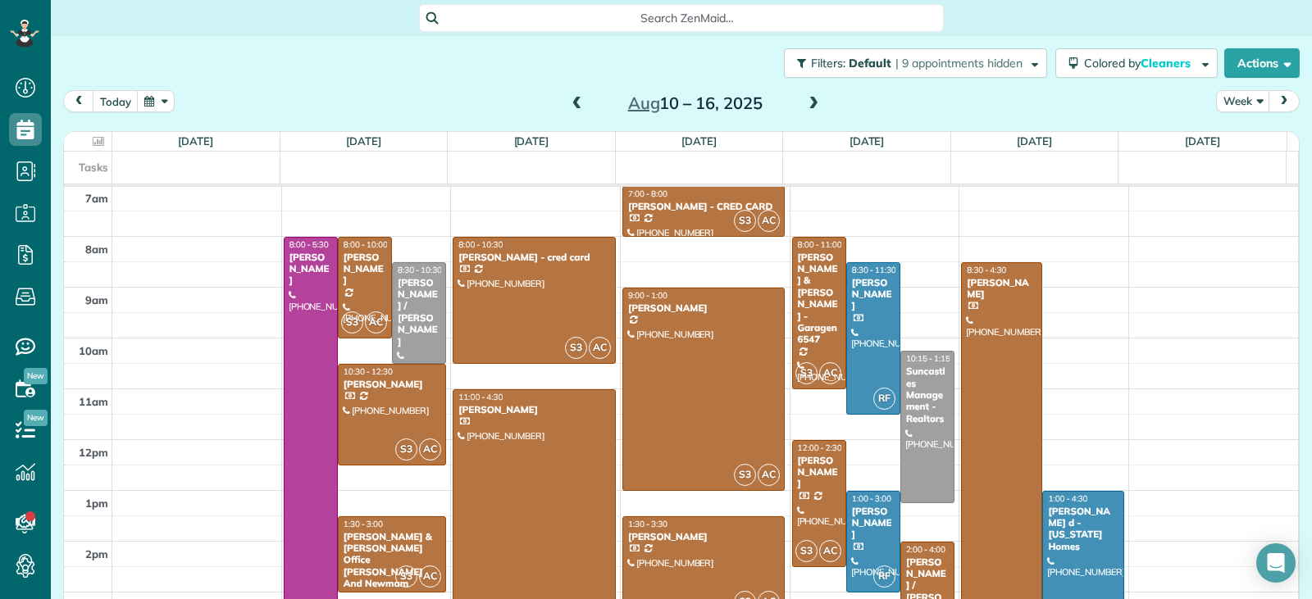
click at [553, 440] on div at bounding box center [533, 529] width 161 height 278
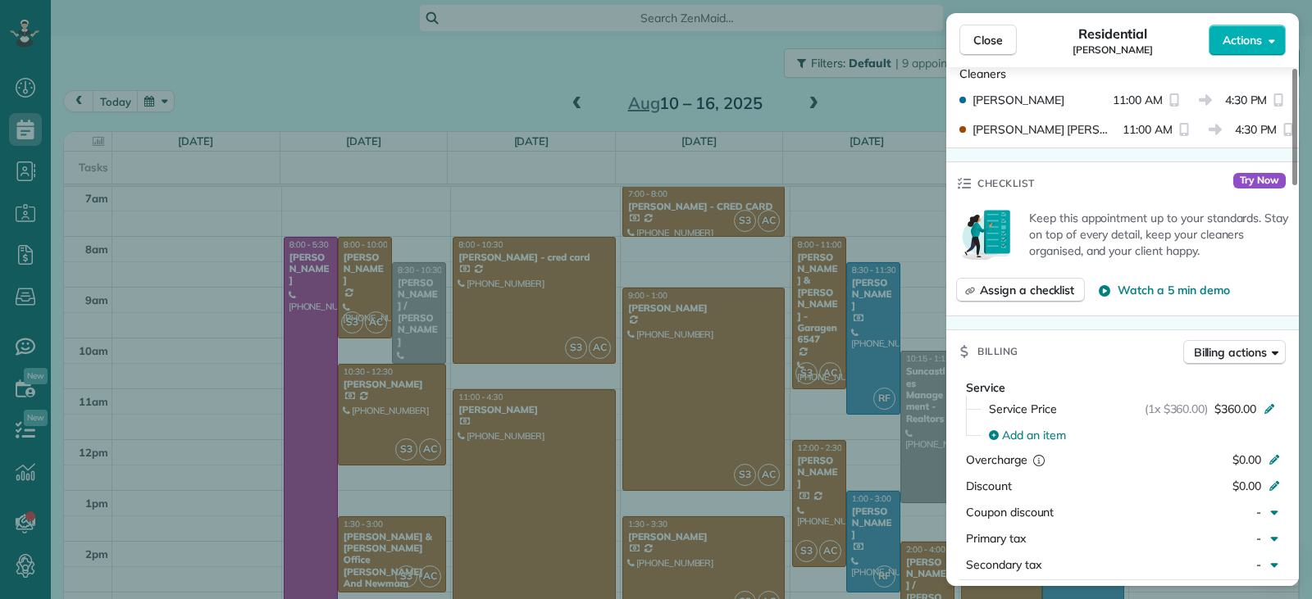
scroll to position [666, 0]
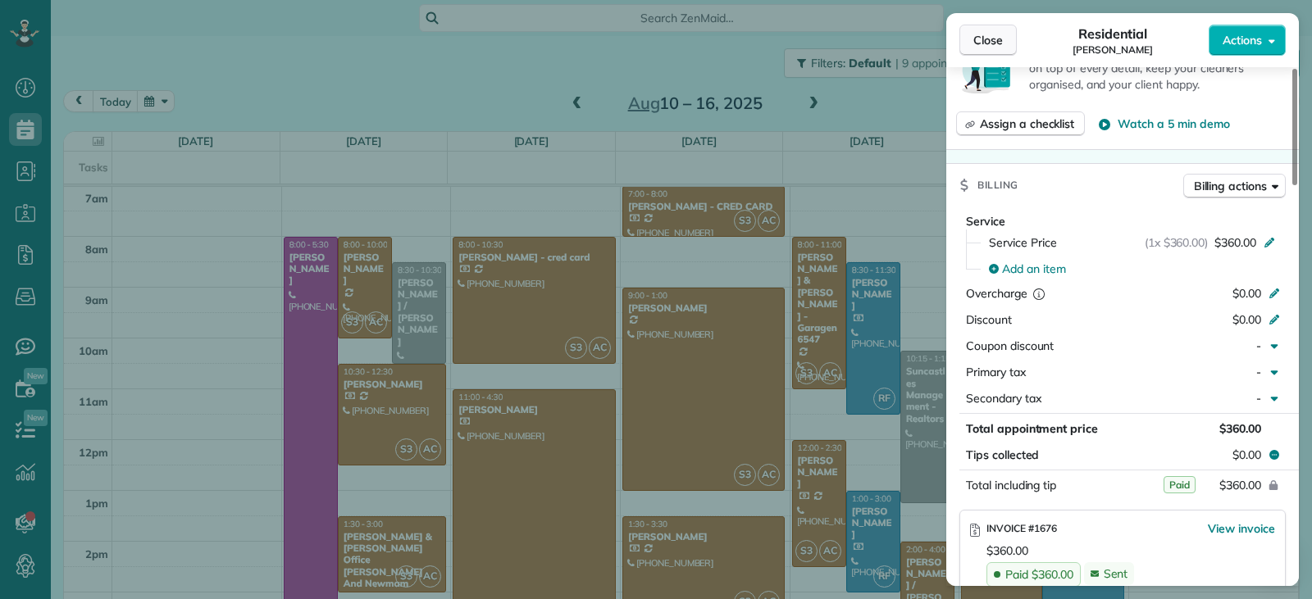
click at [986, 42] on span "Close" at bounding box center [988, 40] width 30 height 16
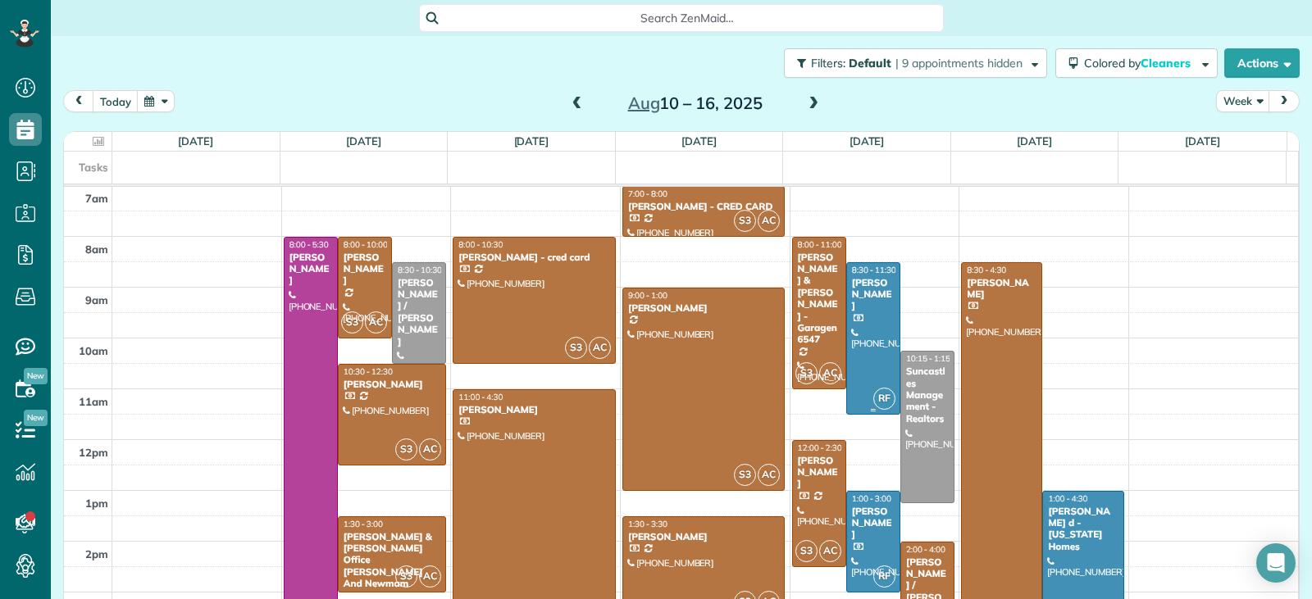
click at [860, 317] on div at bounding box center [873, 338] width 52 height 151
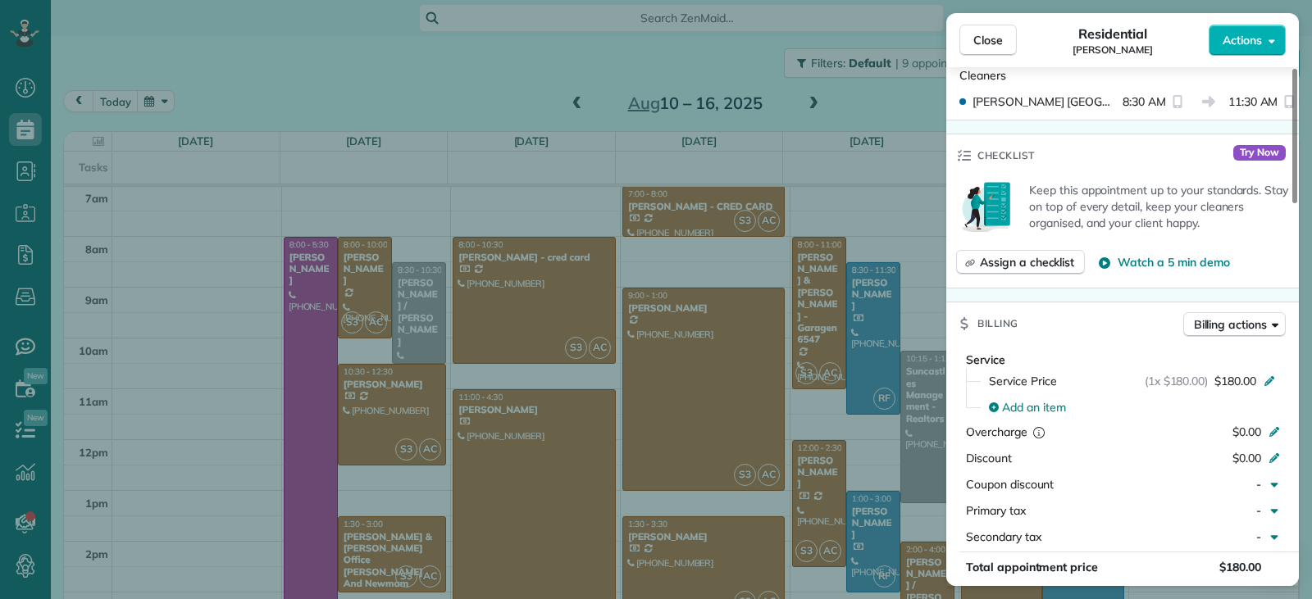
scroll to position [744, 0]
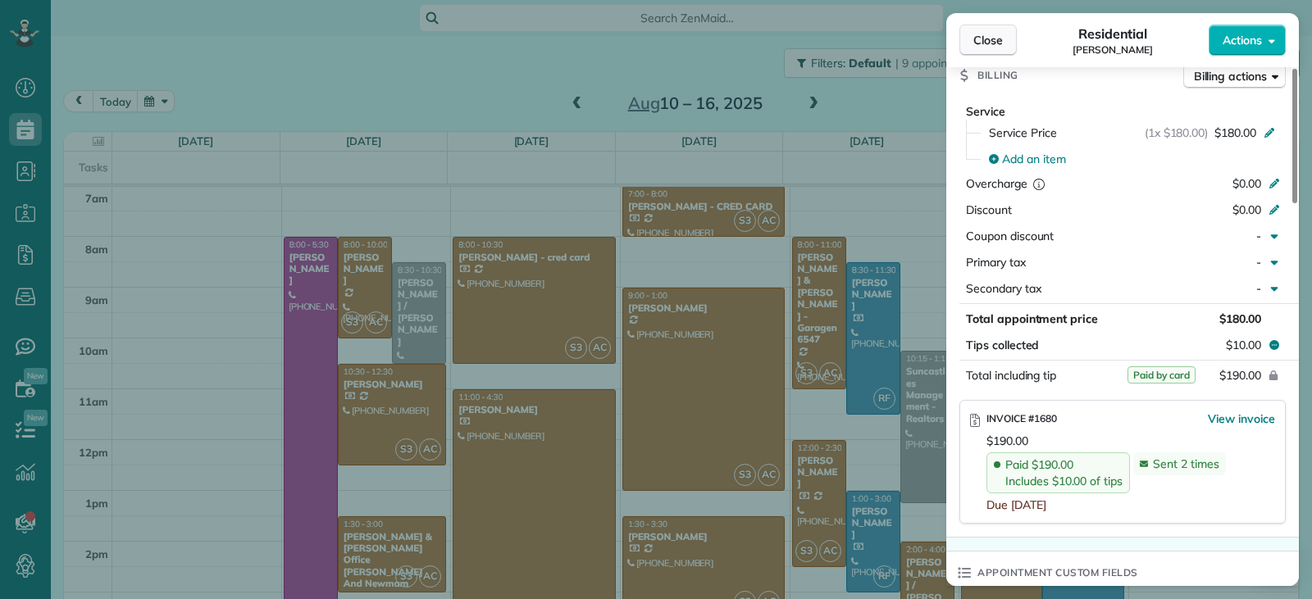
click at [999, 45] on span "Close" at bounding box center [988, 40] width 30 height 16
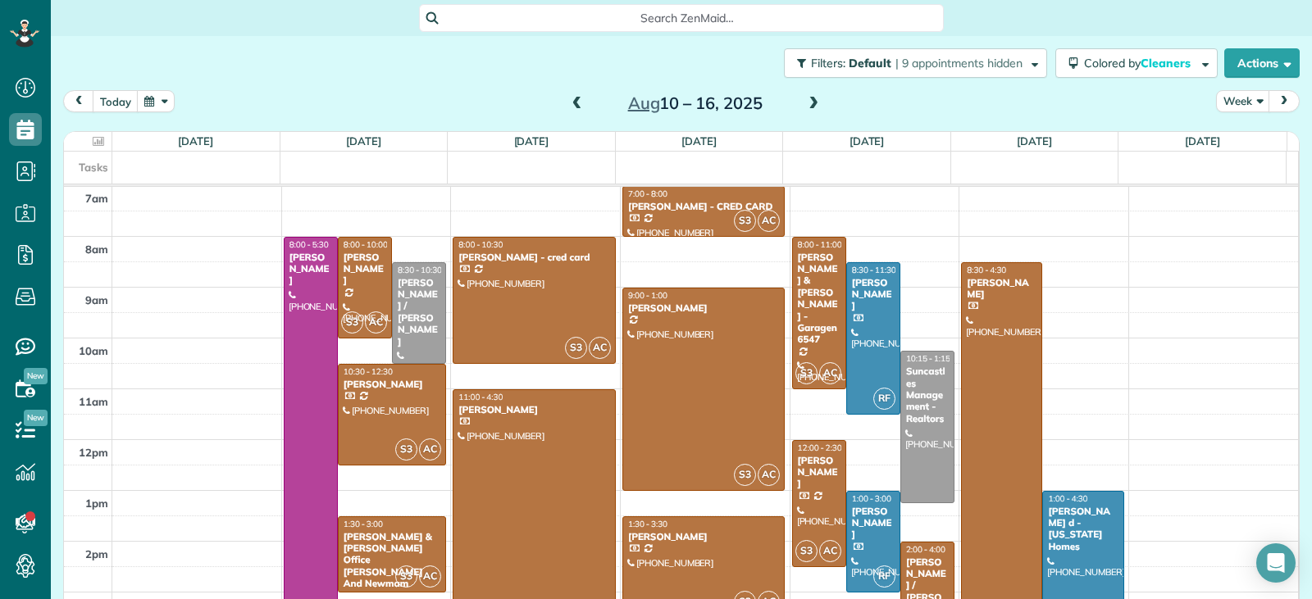
click at [1005, 497] on div at bounding box center [1002, 465] width 80 height 405
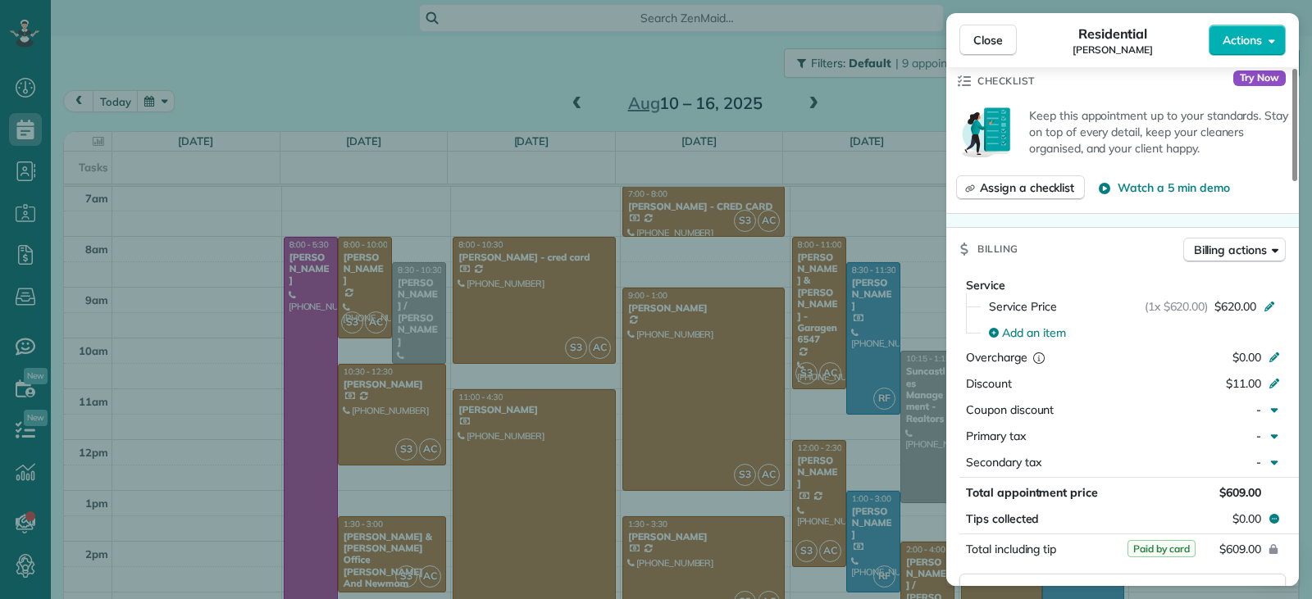
scroll to position [661, 0]
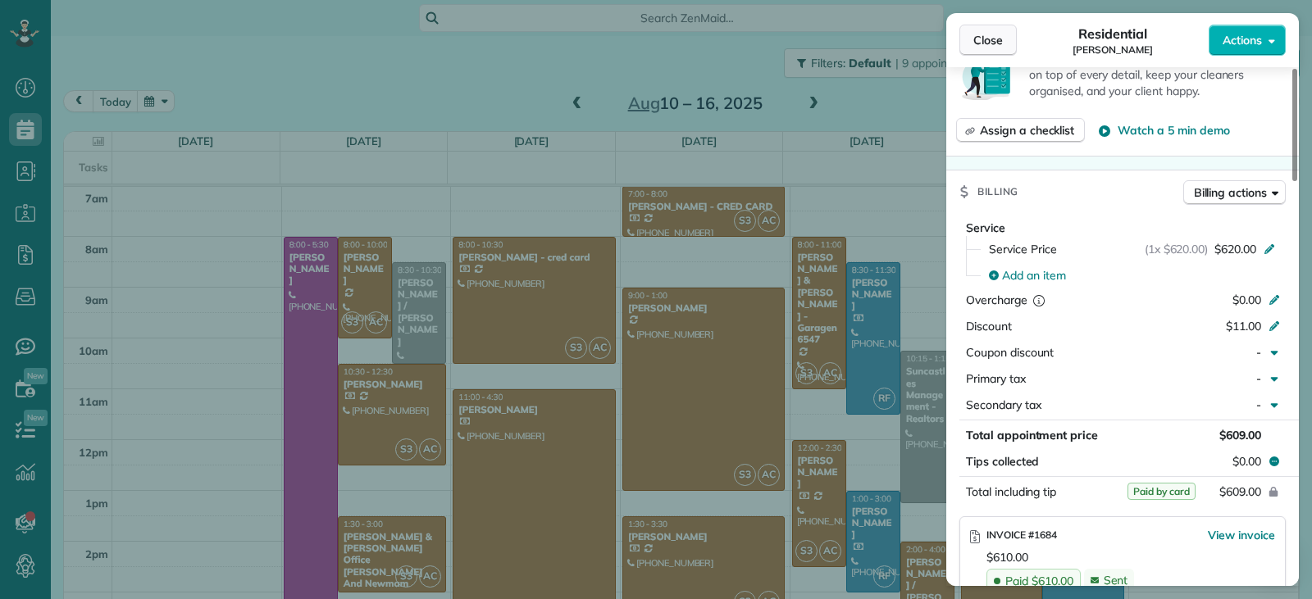
click at [978, 44] on span "Close" at bounding box center [988, 40] width 30 height 16
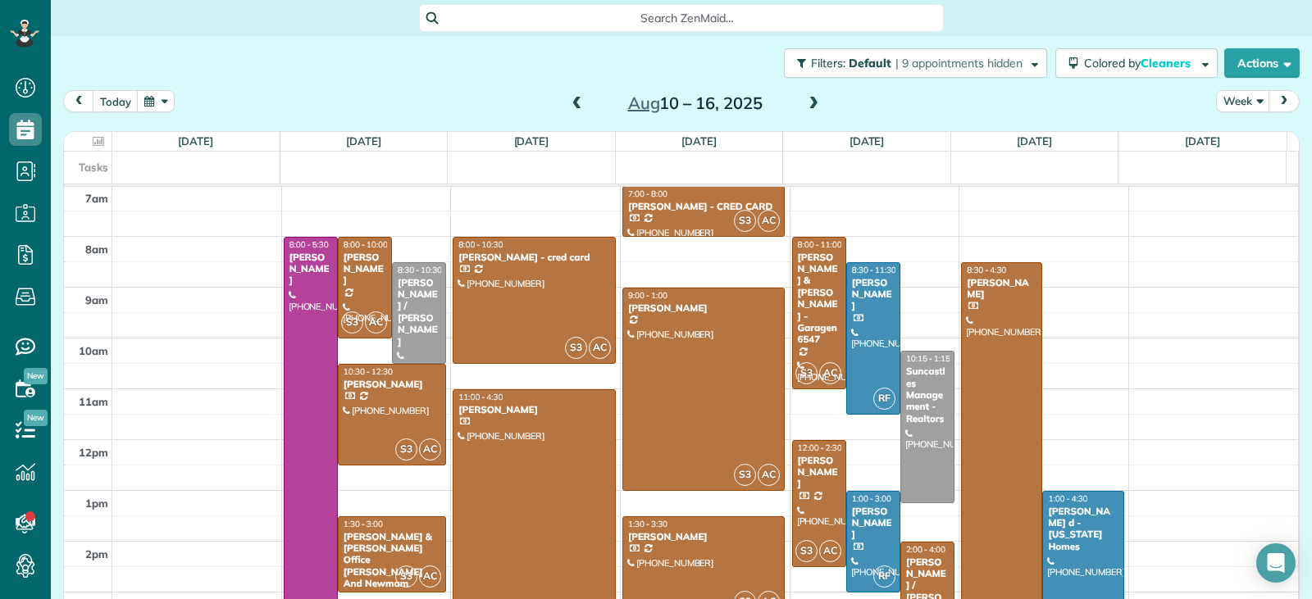
click at [1057, 535] on div at bounding box center [1083, 580] width 80 height 176
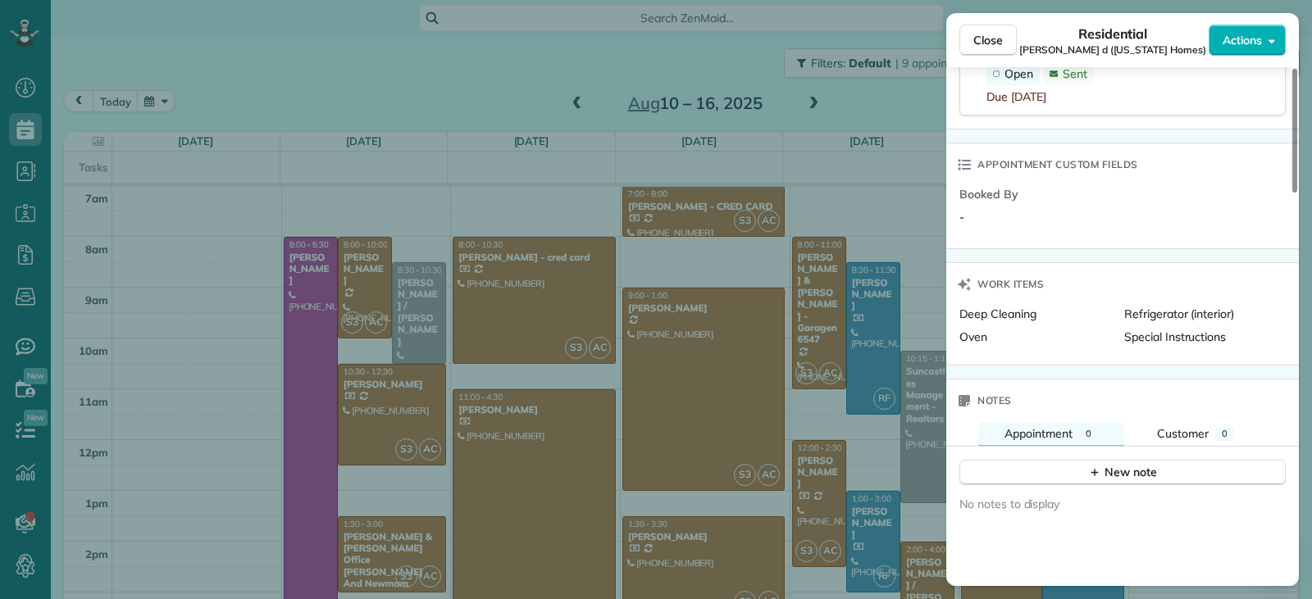
scroll to position [902, 0]
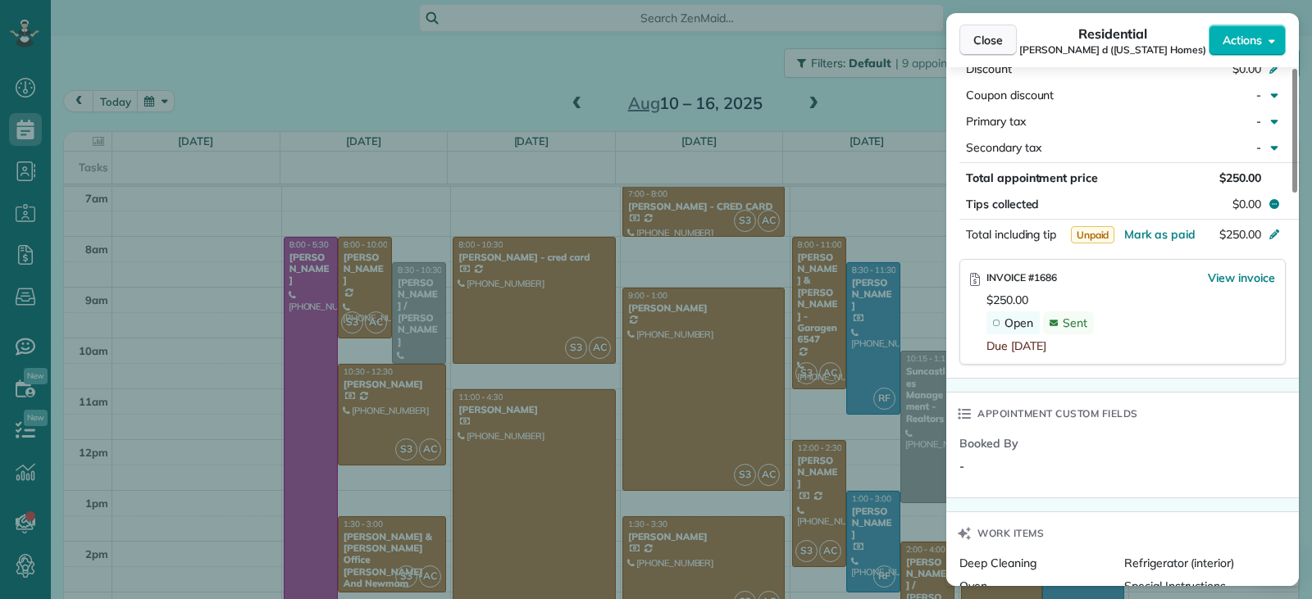
click at [984, 43] on span "Close" at bounding box center [988, 40] width 30 height 16
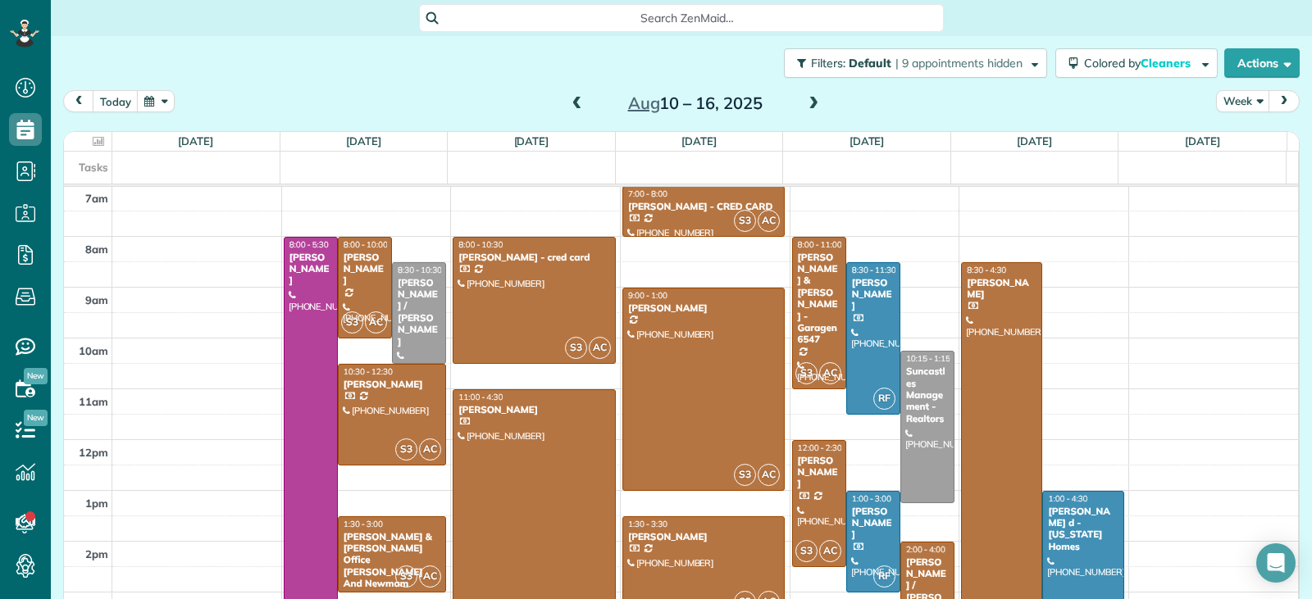
click at [813, 106] on span at bounding box center [813, 104] width 18 height 15
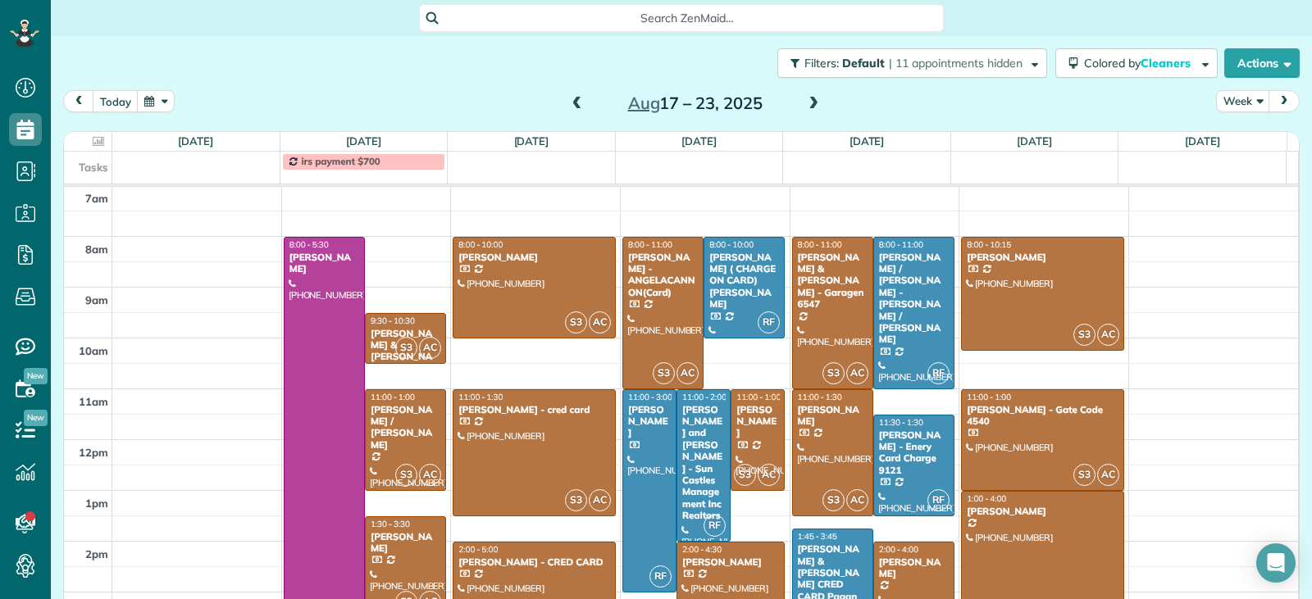
click at [407, 554] on div "[PERSON_NAME]" at bounding box center [405, 543] width 71 height 24
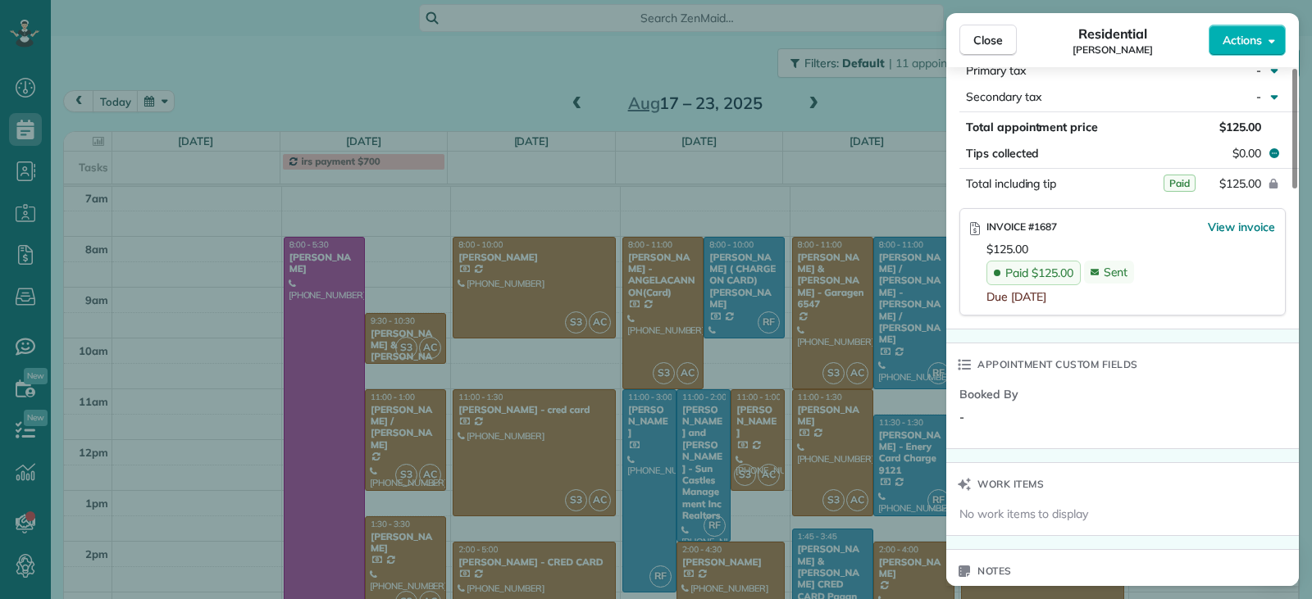
scroll to position [976, 0]
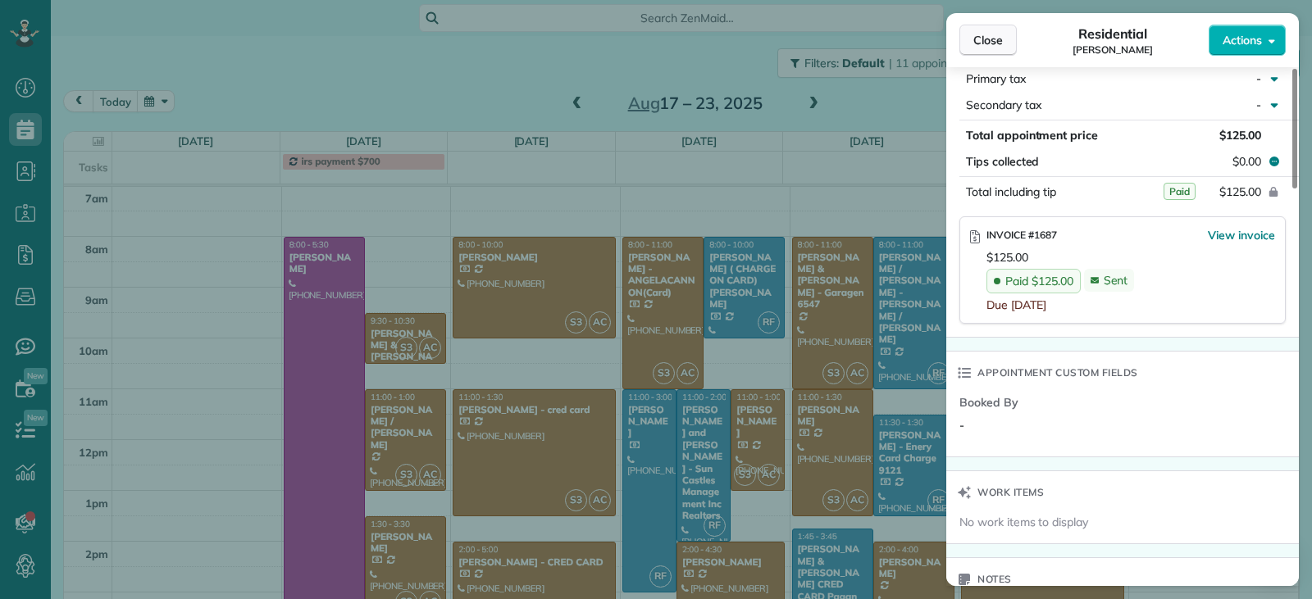
click at [985, 49] on button "Close" at bounding box center [987, 40] width 57 height 31
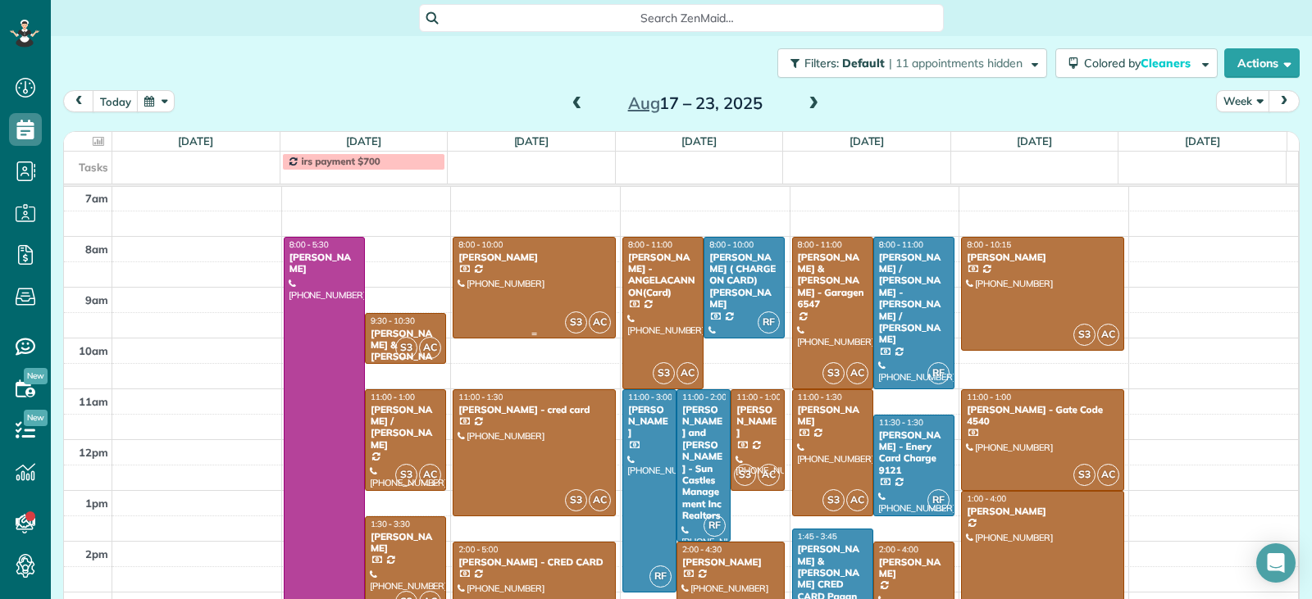
click at [577, 301] on div at bounding box center [533, 288] width 161 height 100
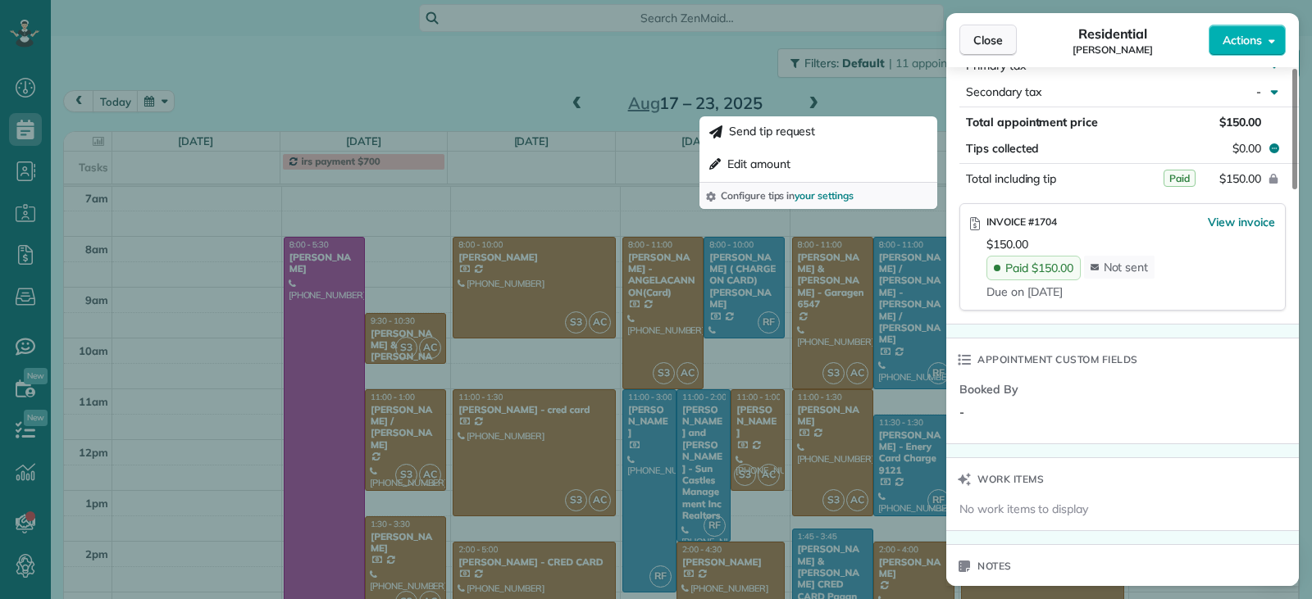
scroll to position [976, 0]
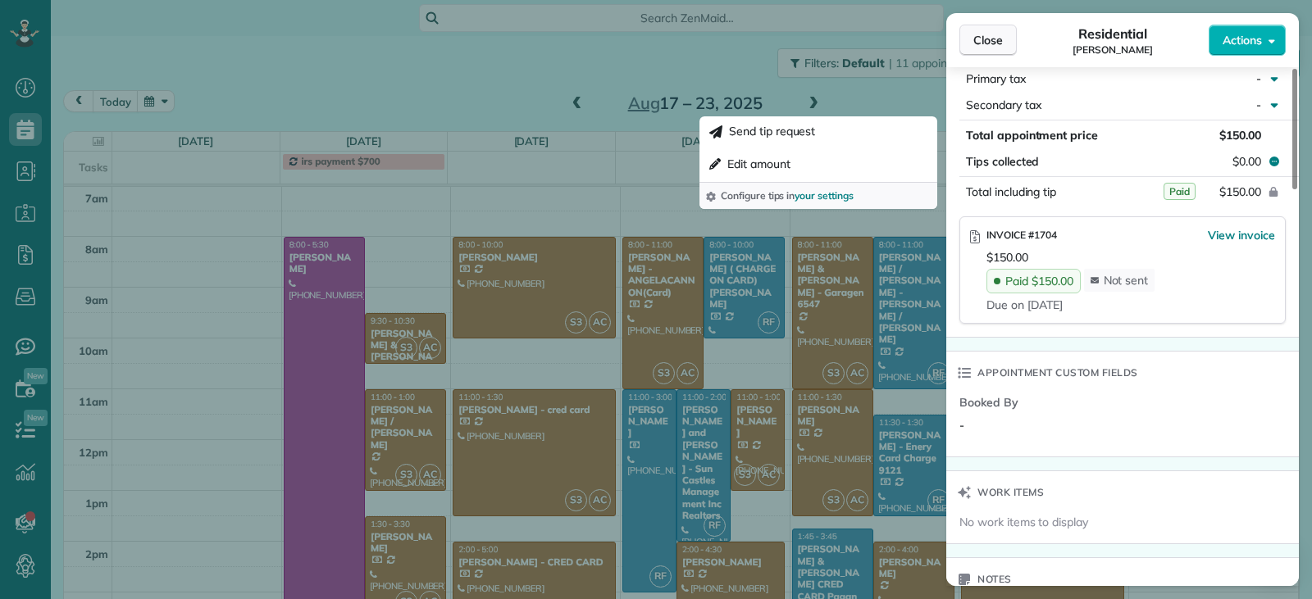
click at [992, 48] on button "Close" at bounding box center [987, 40] width 57 height 31
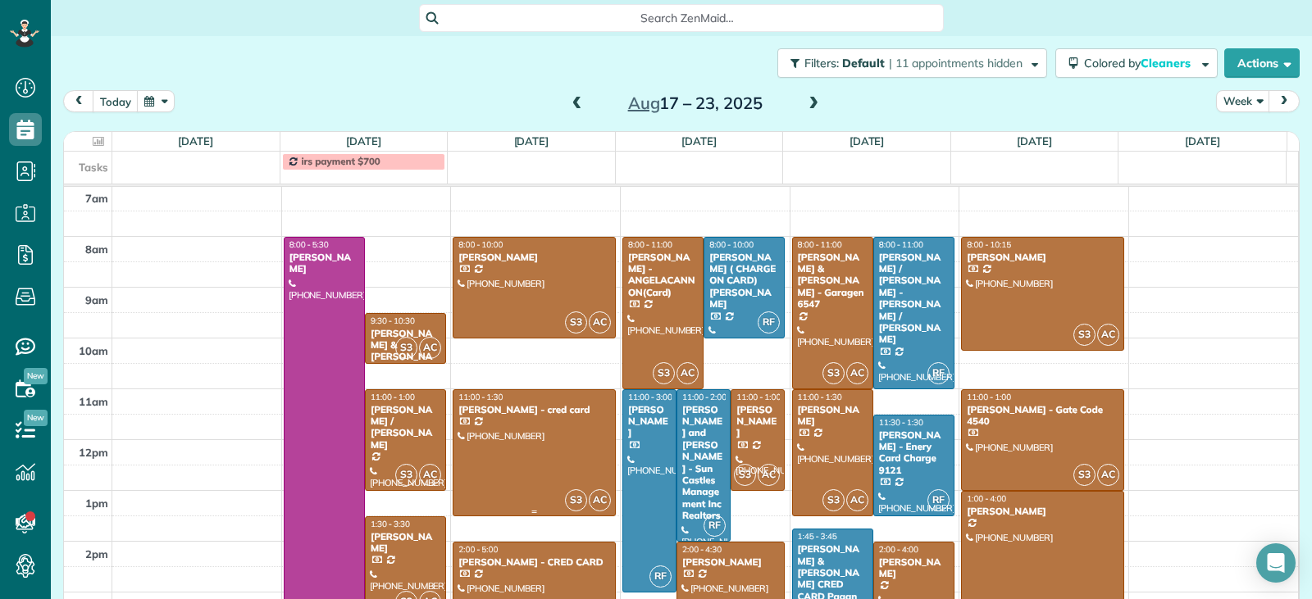
drag, startPoint x: 533, startPoint y: 448, endPoint x: 798, endPoint y: 407, distance: 268.9
click at [533, 448] on div at bounding box center [533, 452] width 161 height 125
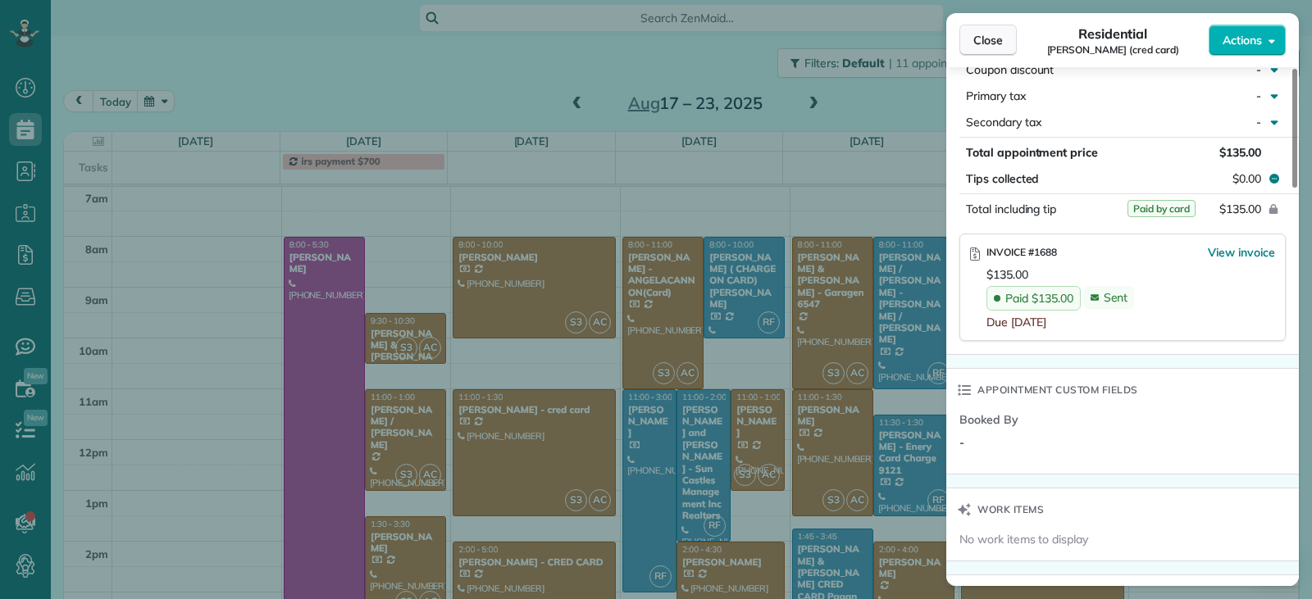
scroll to position [978, 0]
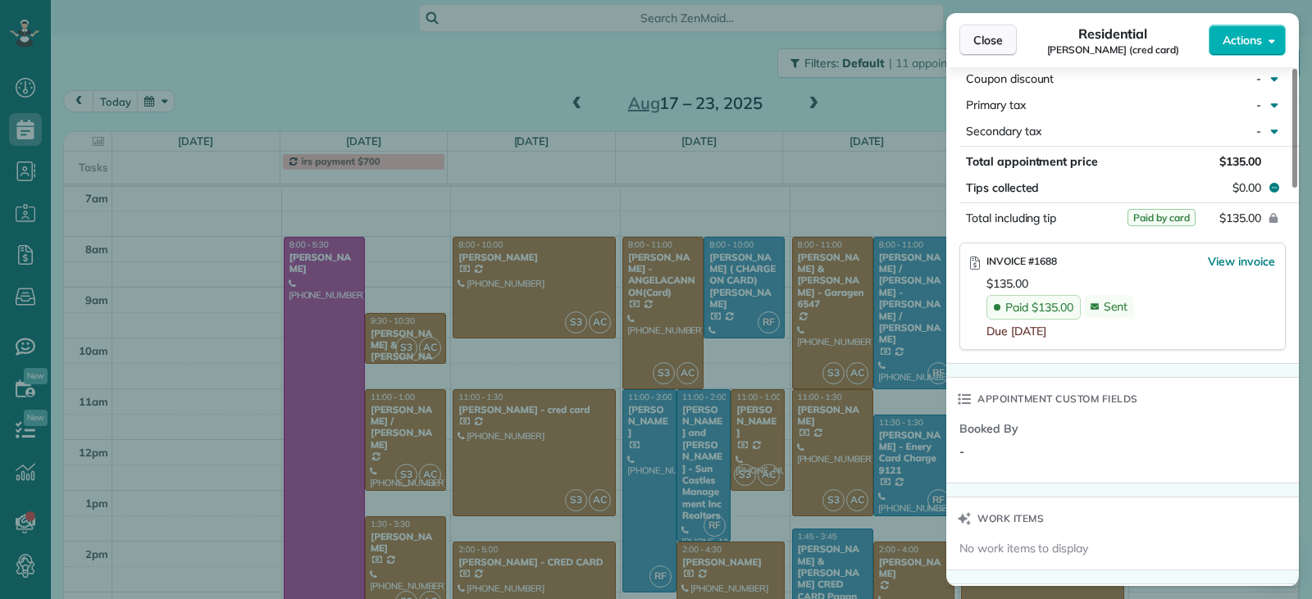
click at [979, 43] on span "Close" at bounding box center [988, 40] width 30 height 16
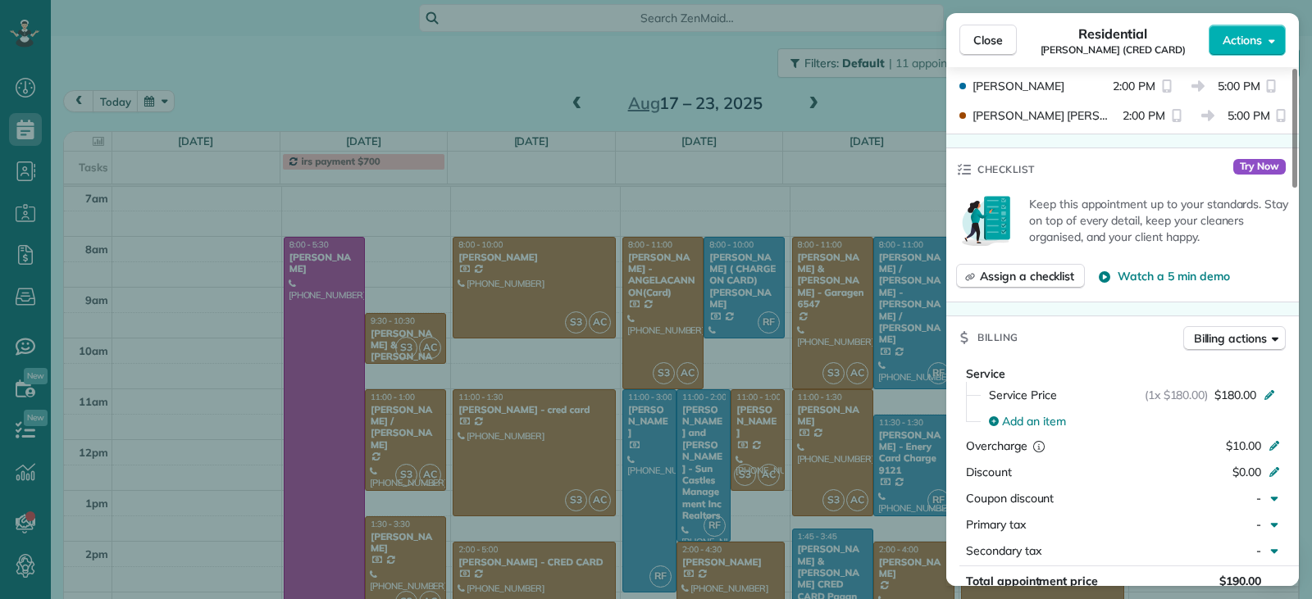
scroll to position [741, 0]
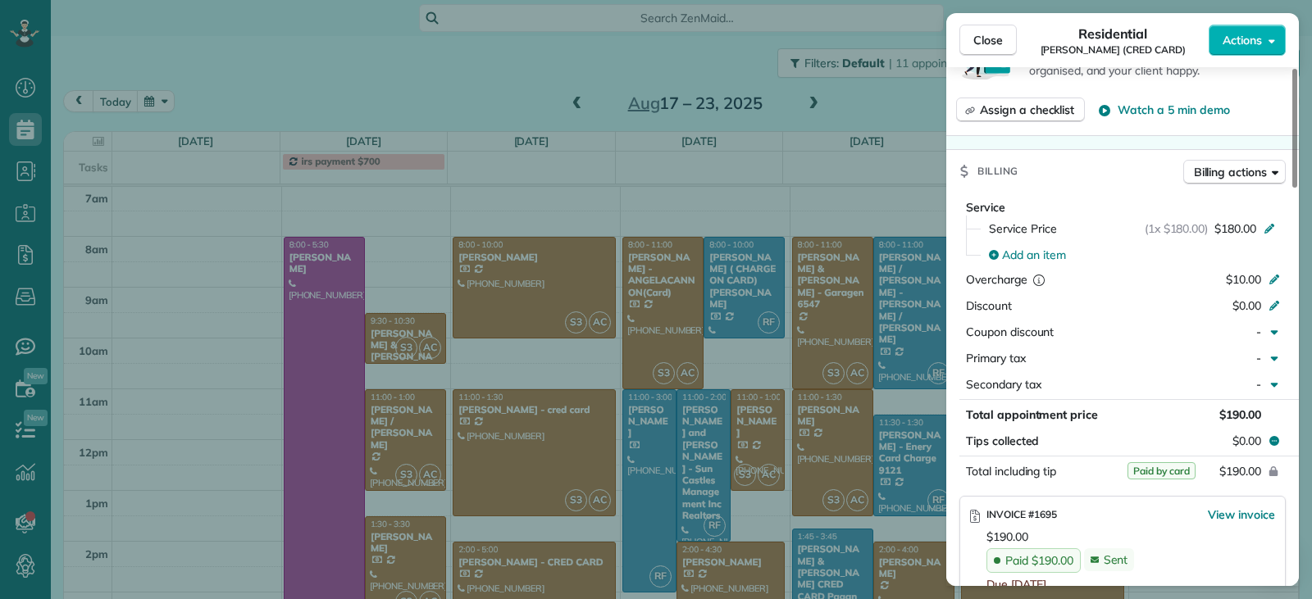
drag, startPoint x: 993, startPoint y: 43, endPoint x: 976, endPoint y: 66, distance: 27.5
click at [993, 43] on span "Close" at bounding box center [988, 40] width 30 height 16
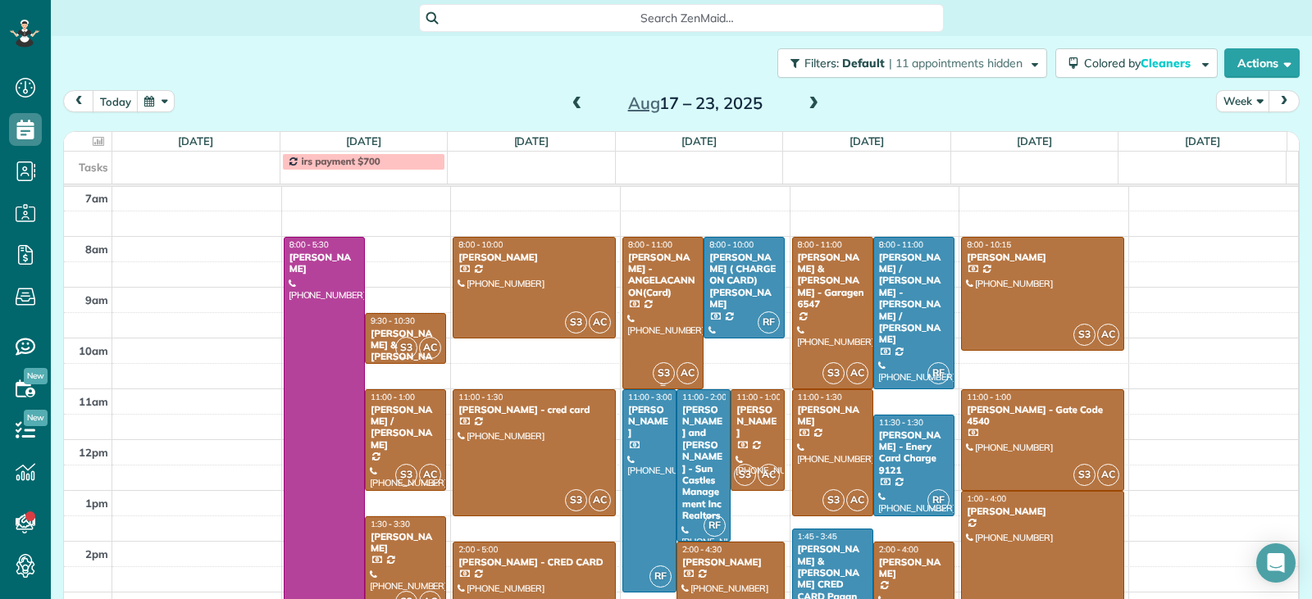
click at [671, 329] on div at bounding box center [663, 313] width 80 height 151
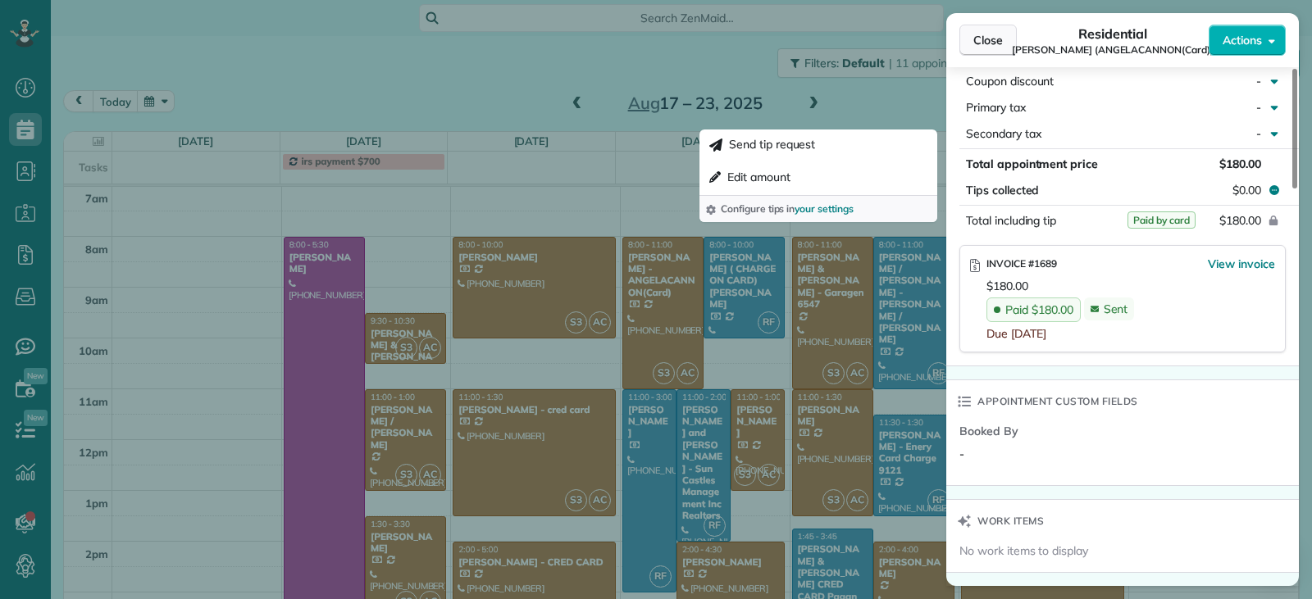
scroll to position [970, 0]
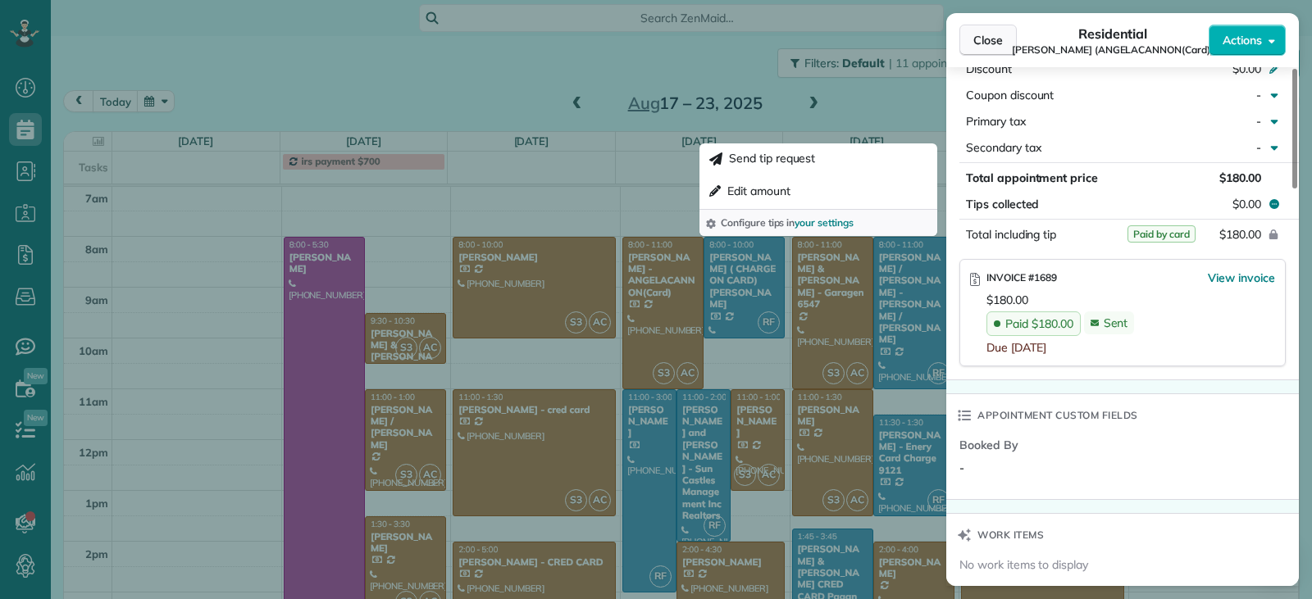
click at [998, 43] on span "Close" at bounding box center [988, 40] width 30 height 16
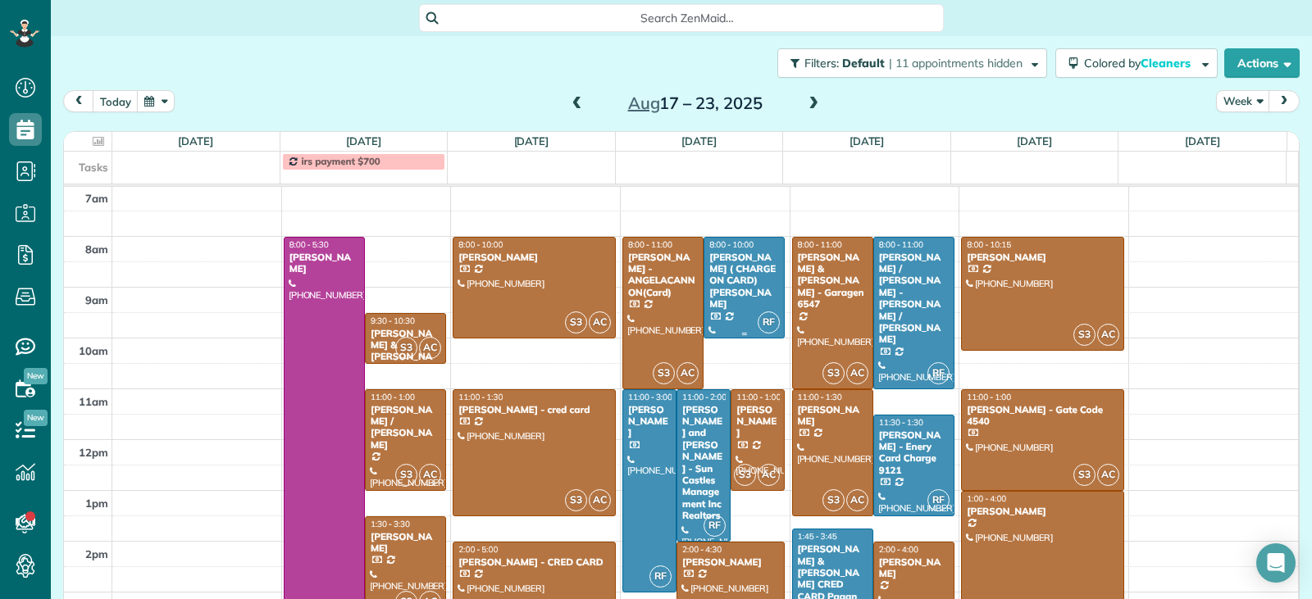
click at [735, 283] on div "[PERSON_NAME] ( CHARGE ON CARD) [PERSON_NAME]" at bounding box center [743, 281] width 71 height 59
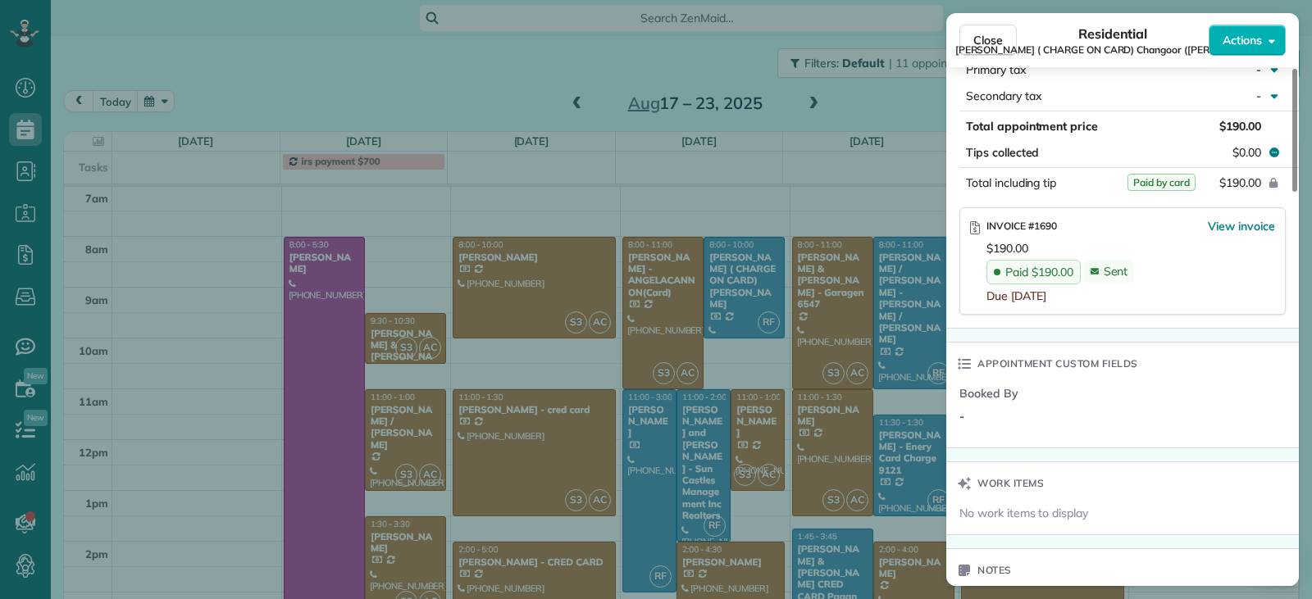
scroll to position [1066, 0]
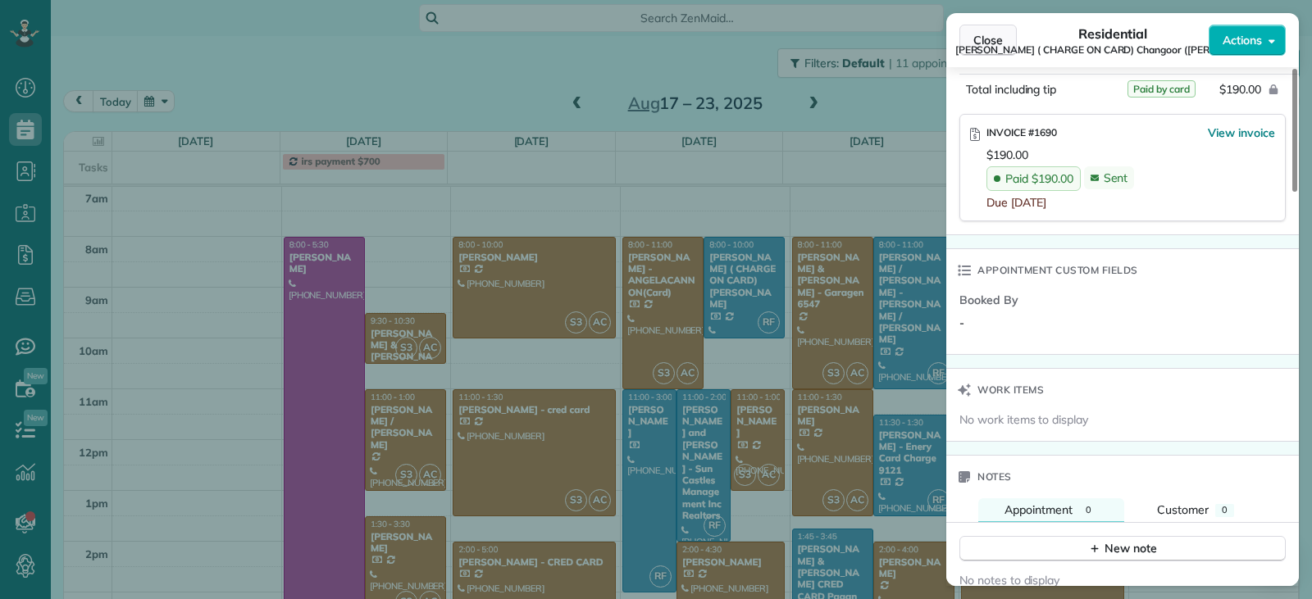
click at [981, 40] on span "Close" at bounding box center [988, 40] width 30 height 16
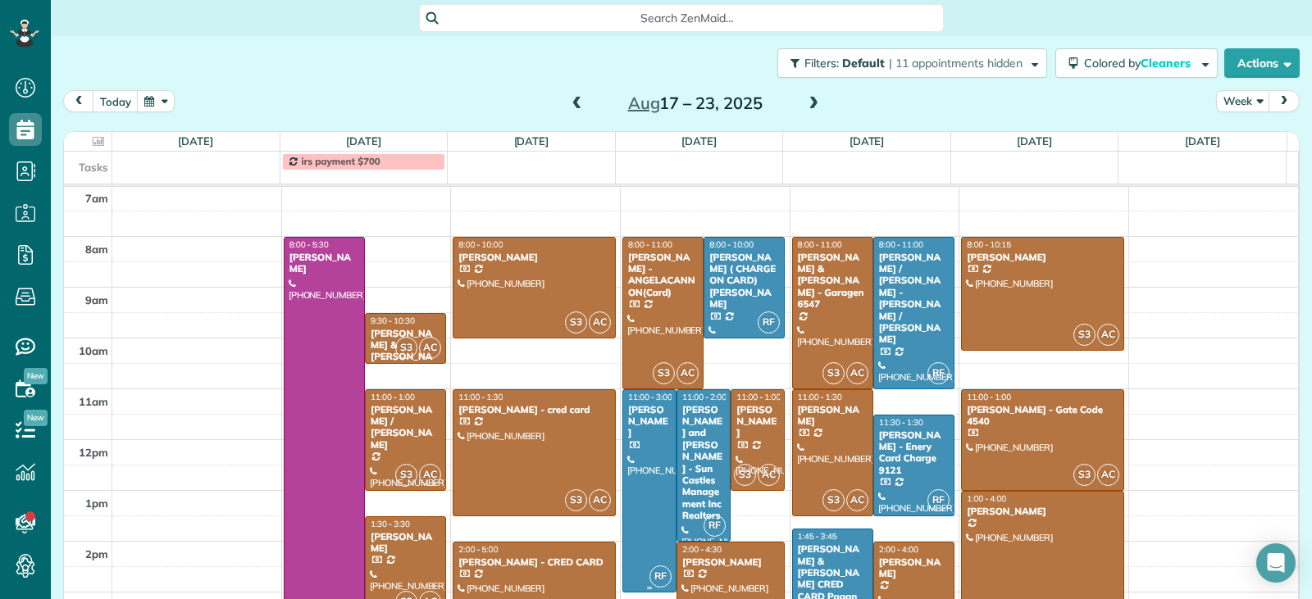
click at [641, 466] on div at bounding box center [649, 491] width 52 height 202
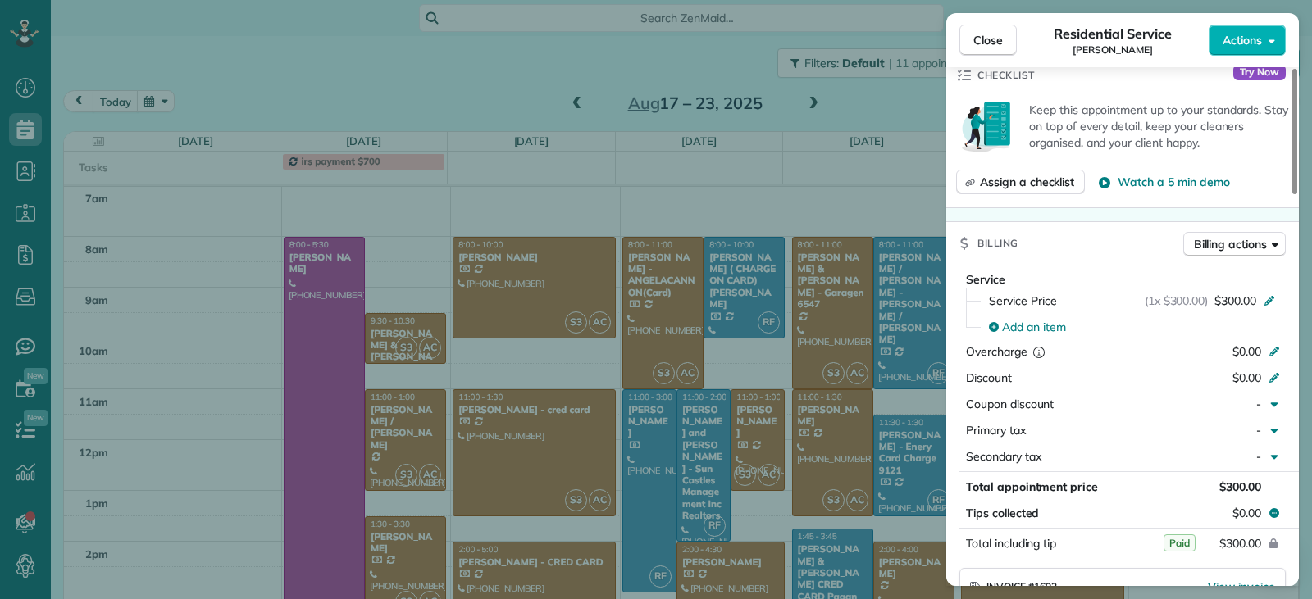
scroll to position [658, 0]
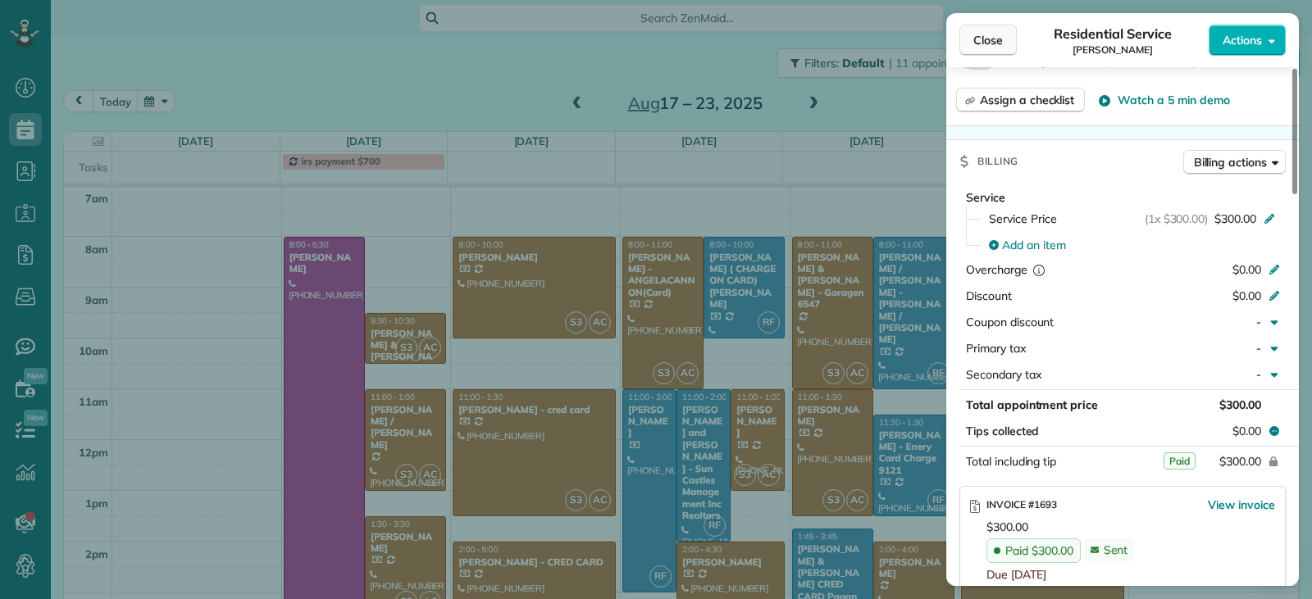
click at [1001, 36] on span "Close" at bounding box center [988, 40] width 30 height 16
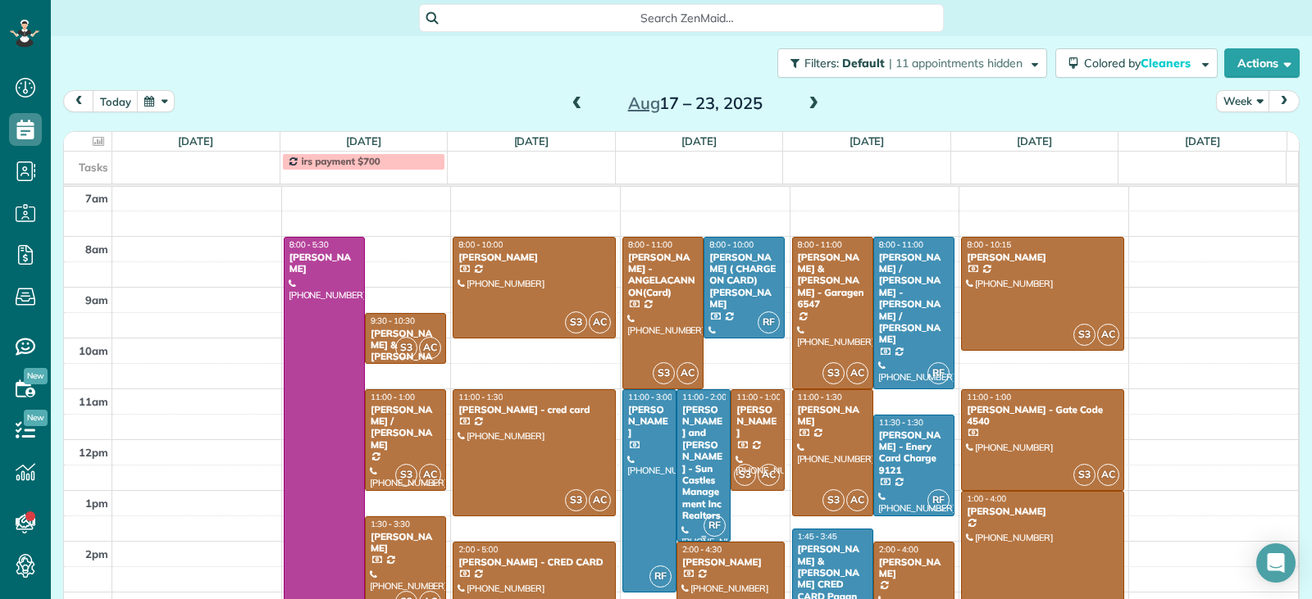
click at [699, 433] on div "[PERSON_NAME] and [PERSON_NAME] - Sun Castles Management Inc Realtors" at bounding box center [703, 463] width 44 height 118
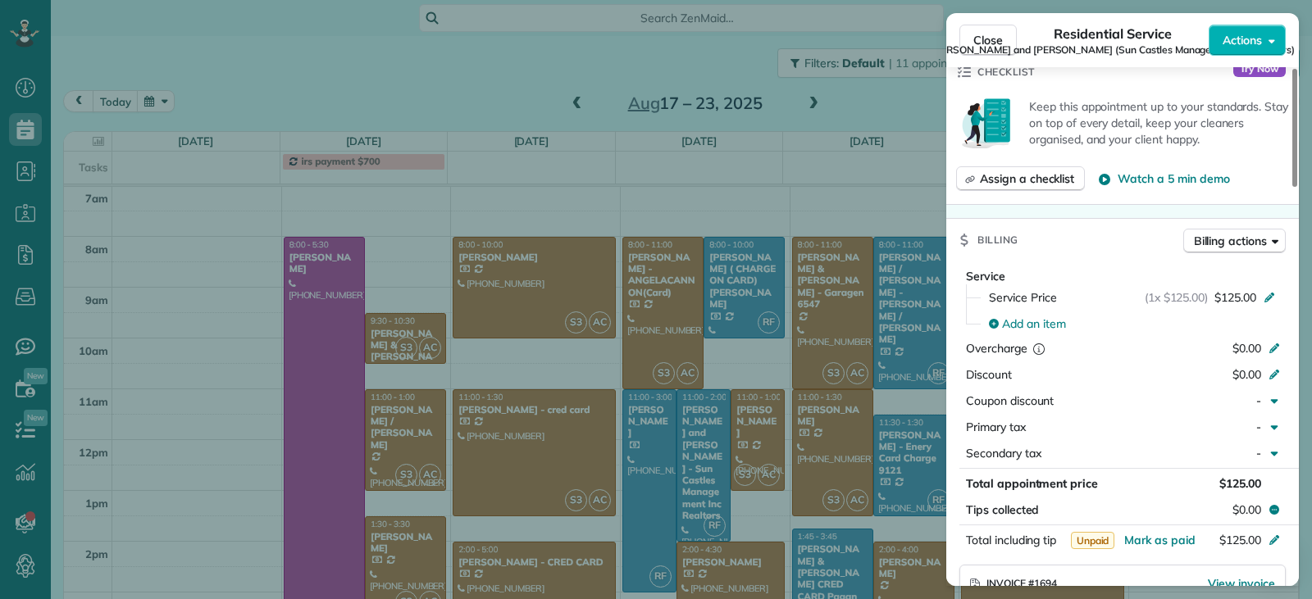
scroll to position [821, 0]
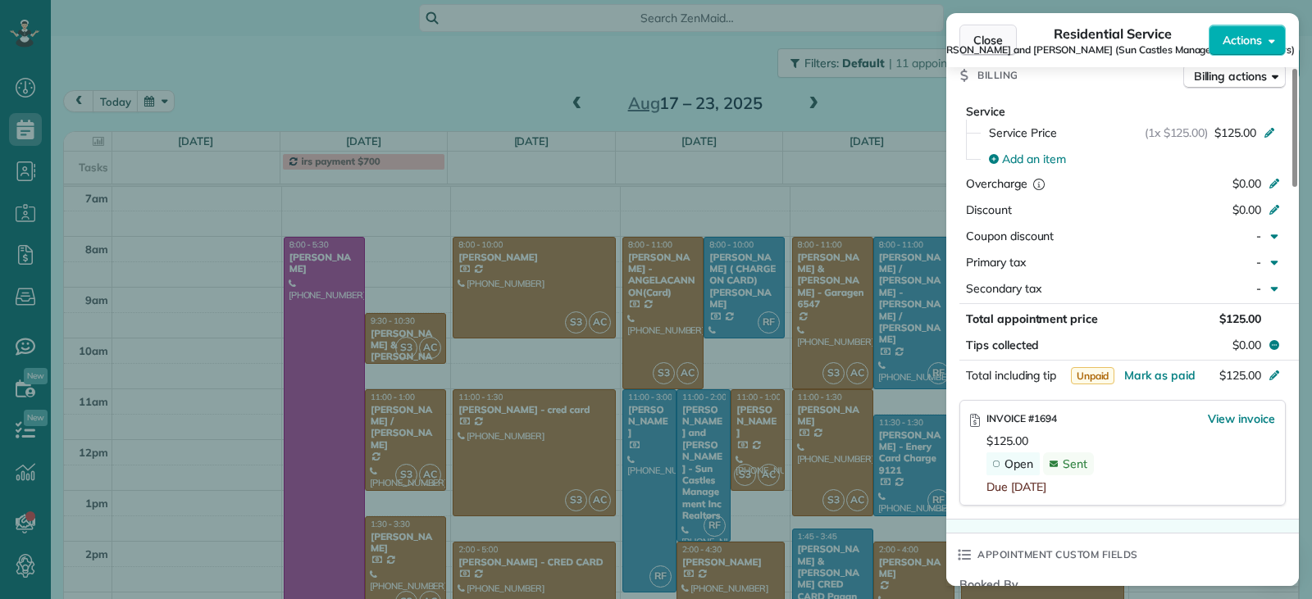
click at [996, 30] on button "Close" at bounding box center [987, 40] width 57 height 31
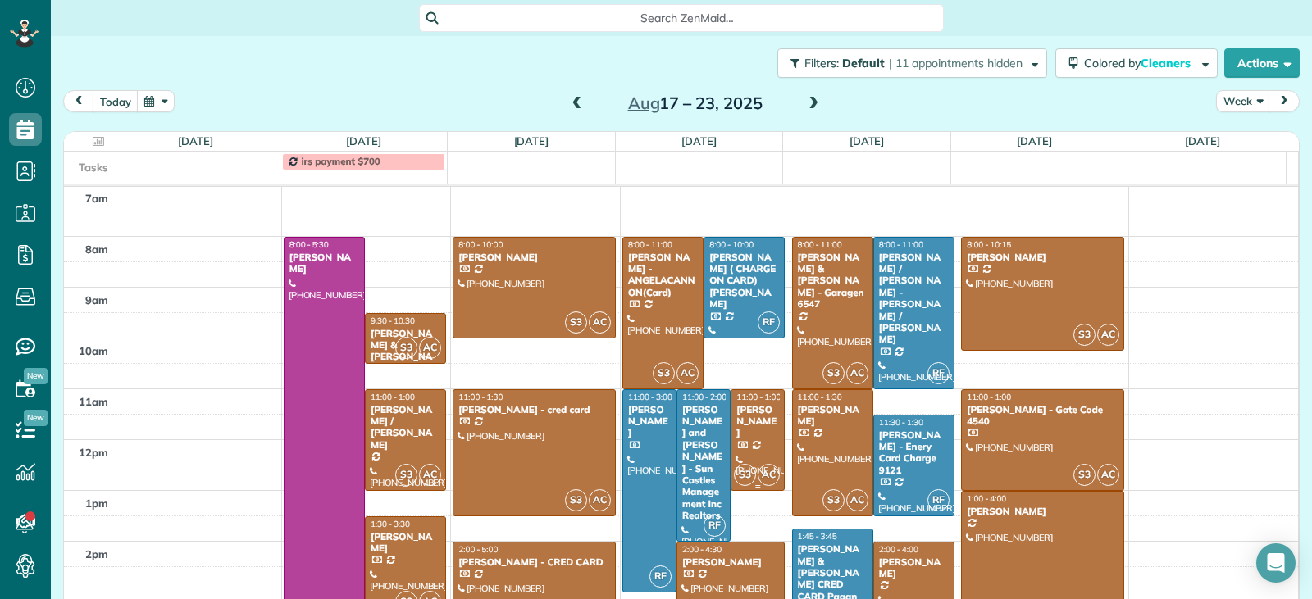
click at [741, 445] on div at bounding box center [757, 440] width 52 height 100
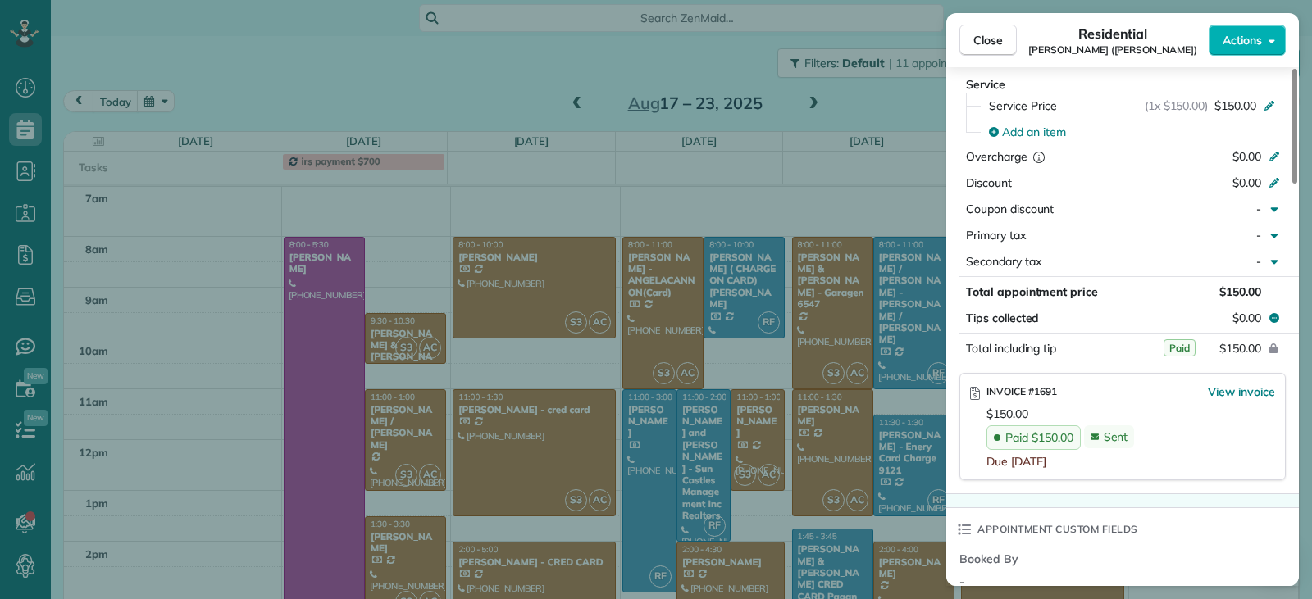
scroll to position [903, 0]
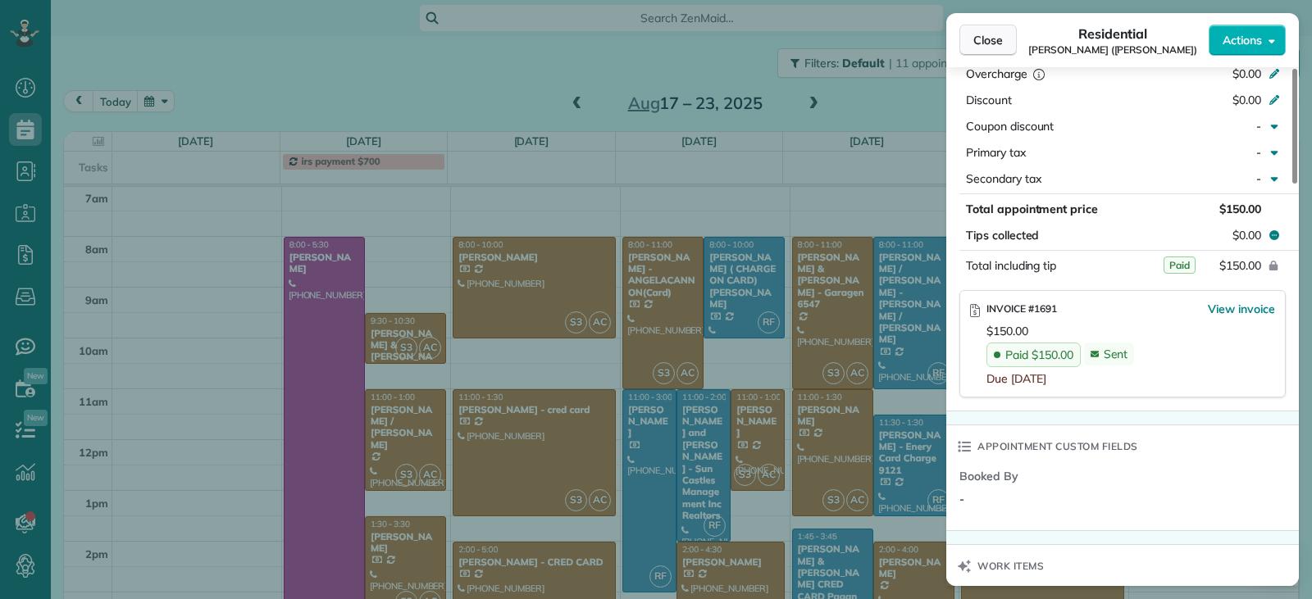
click at [989, 44] on span "Close" at bounding box center [988, 40] width 30 height 16
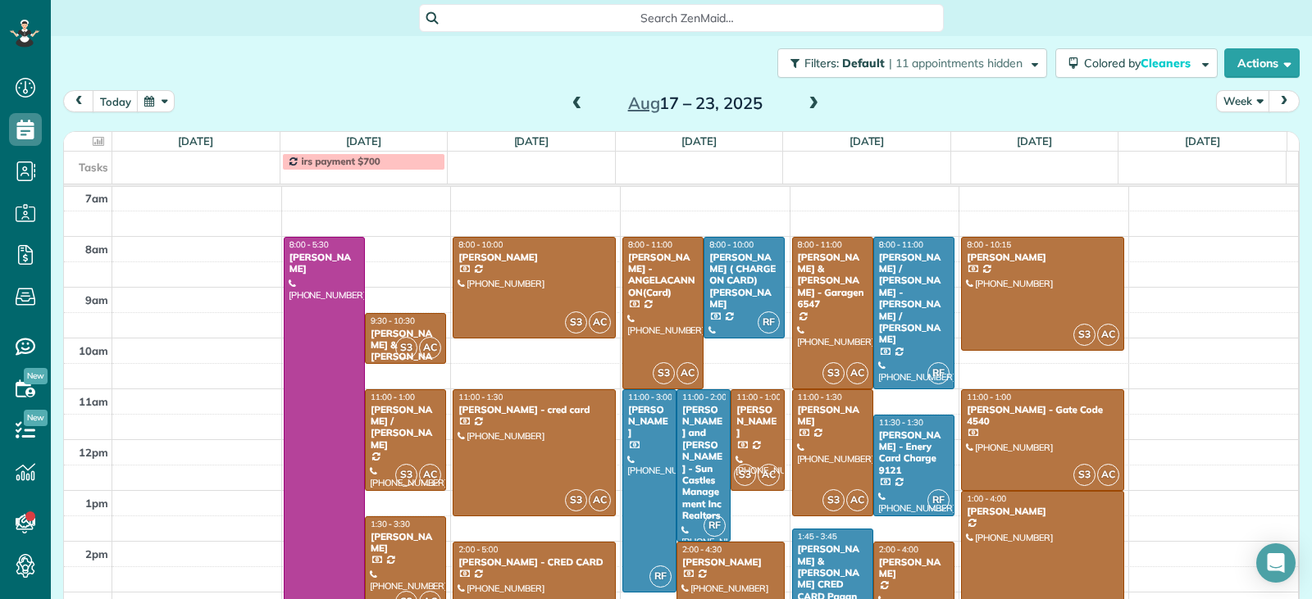
click at [721, 562] on div "[PERSON_NAME]" at bounding box center [730, 562] width 98 height 11
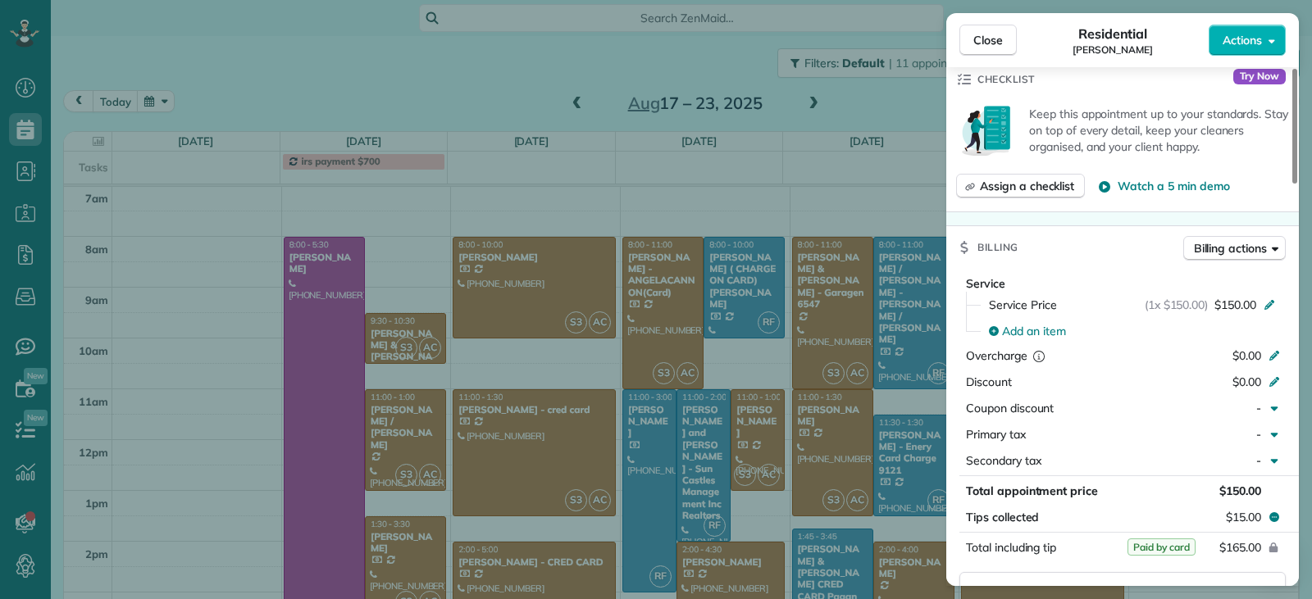
scroll to position [820, 0]
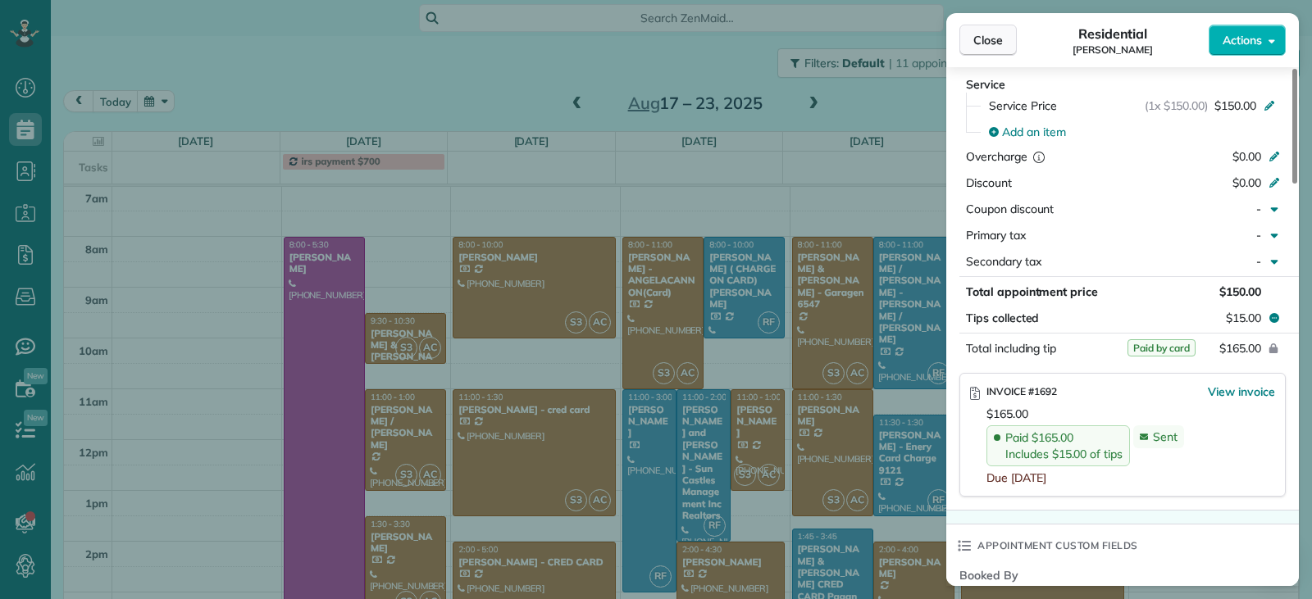
click at [989, 48] on span "Close" at bounding box center [988, 40] width 30 height 16
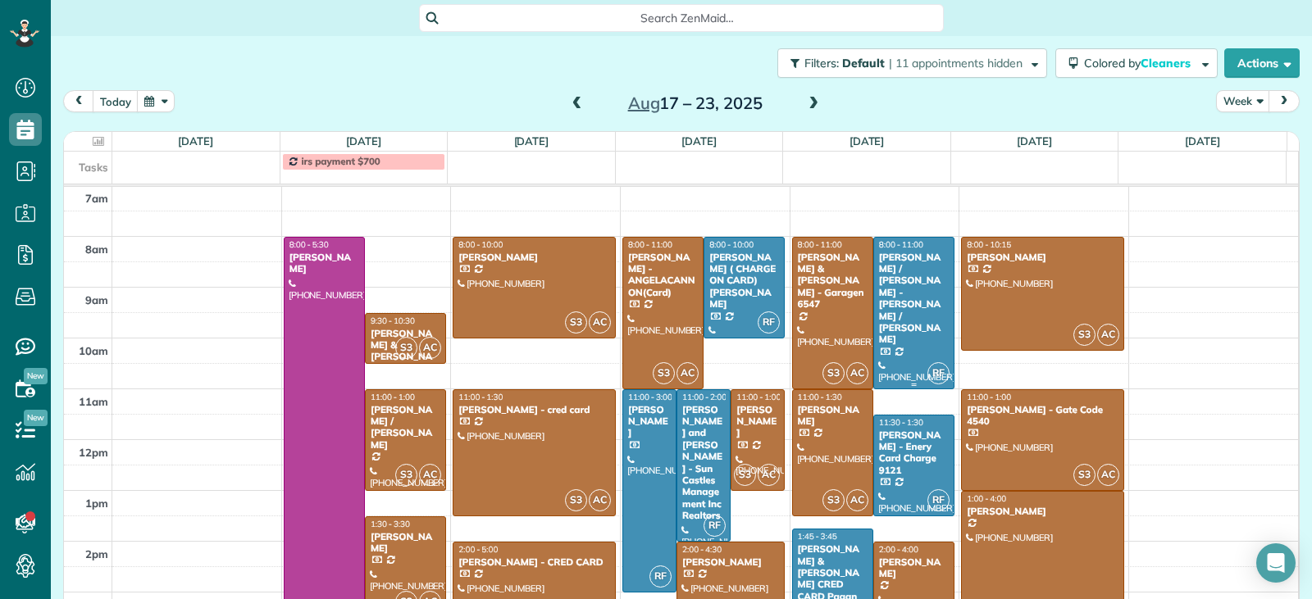
click at [908, 323] on div at bounding box center [914, 313] width 80 height 151
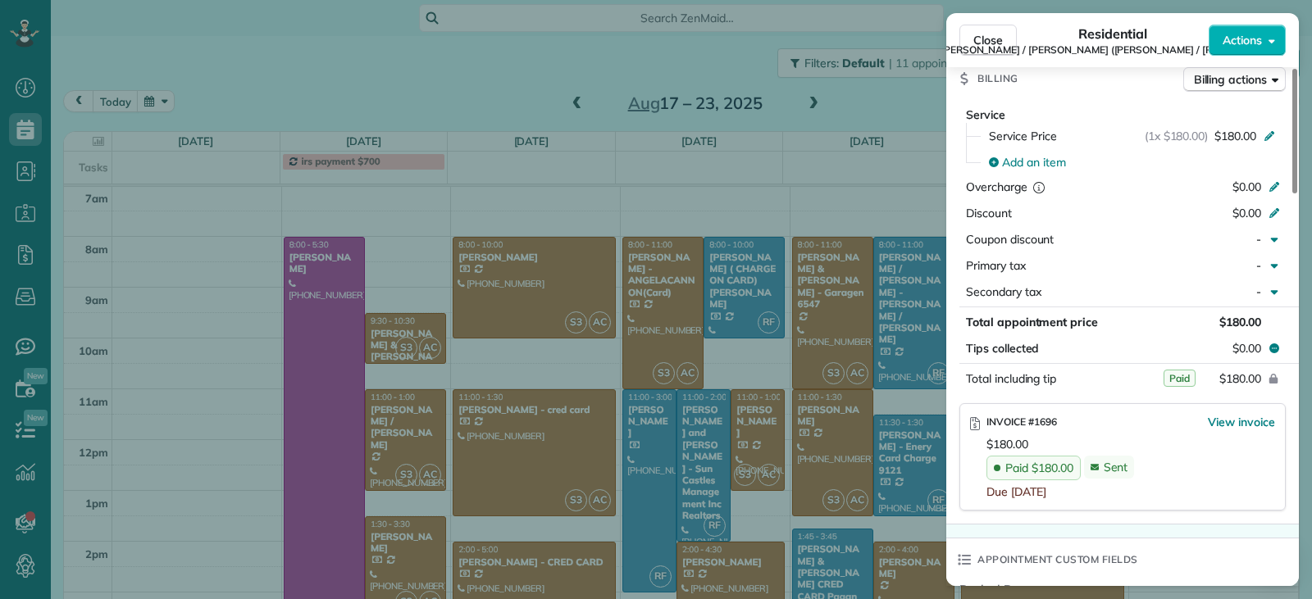
scroll to position [825, 0]
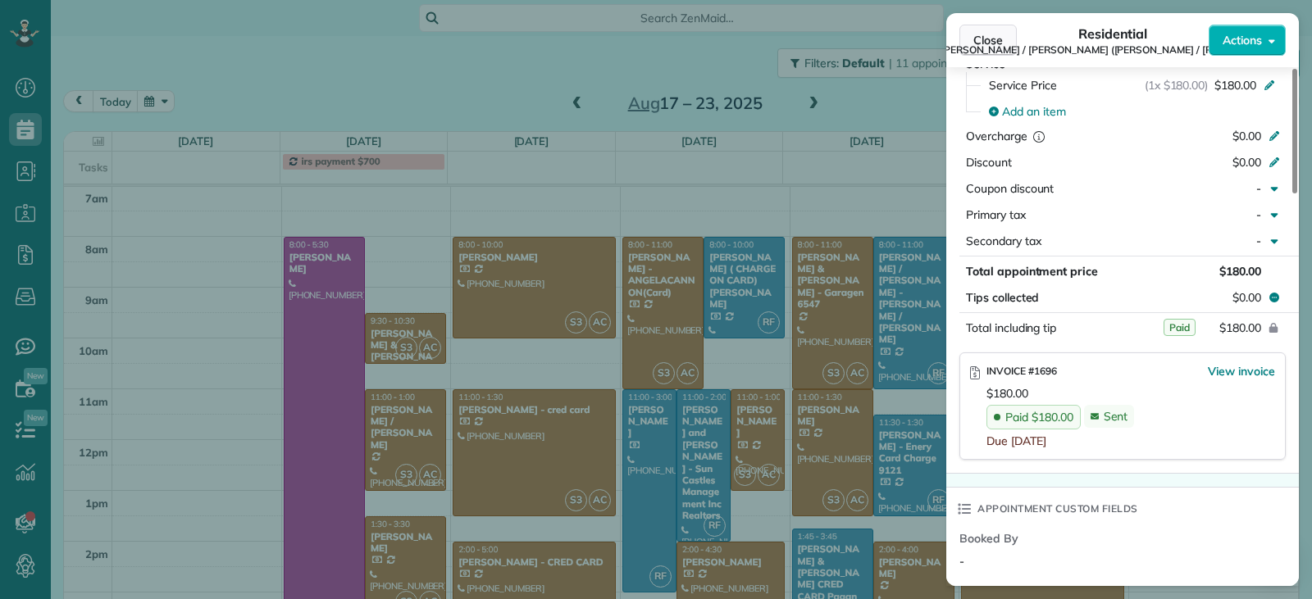
click at [998, 44] on span "Close" at bounding box center [988, 40] width 30 height 16
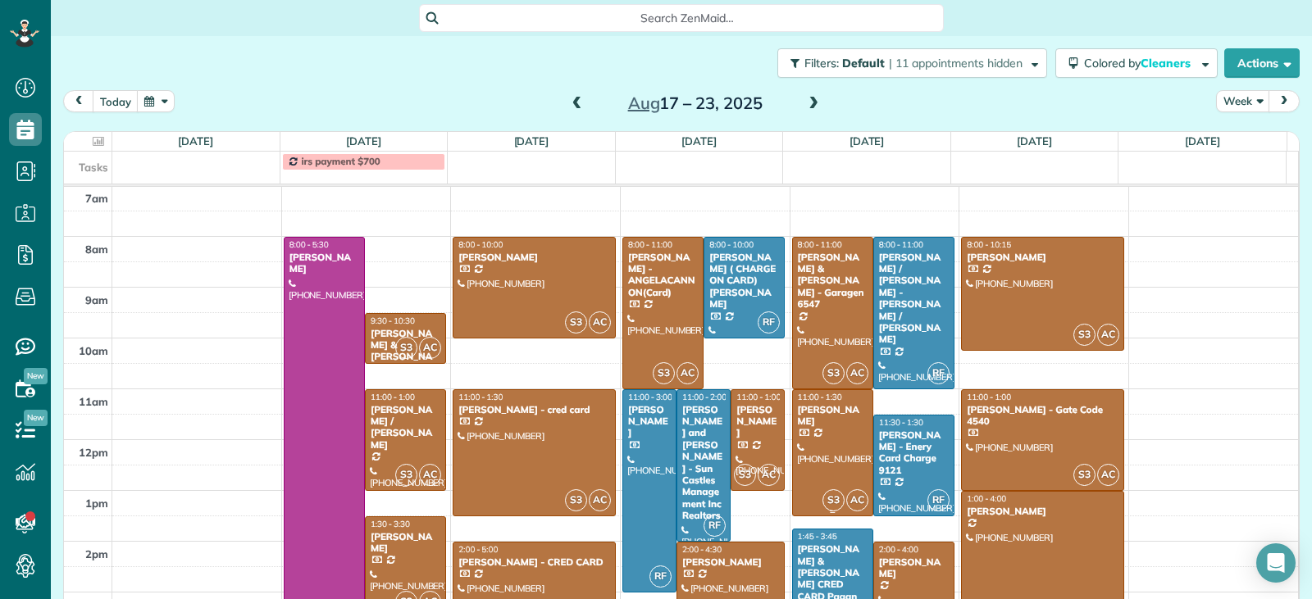
click at [831, 439] on div at bounding box center [833, 452] width 80 height 125
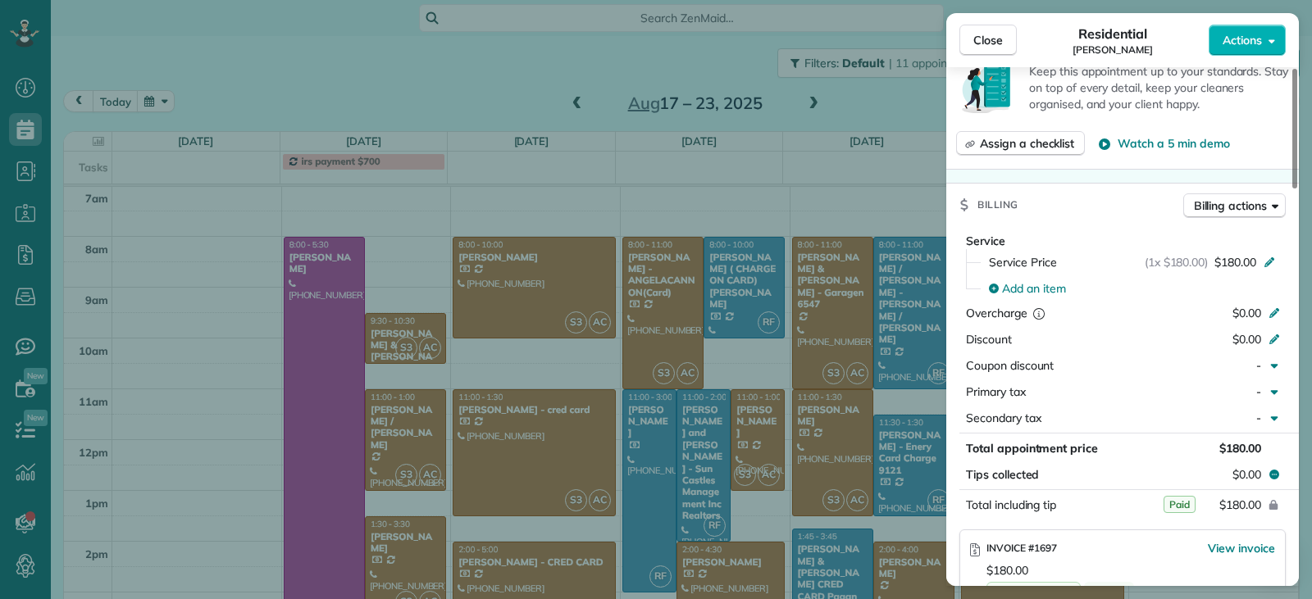
scroll to position [745, 0]
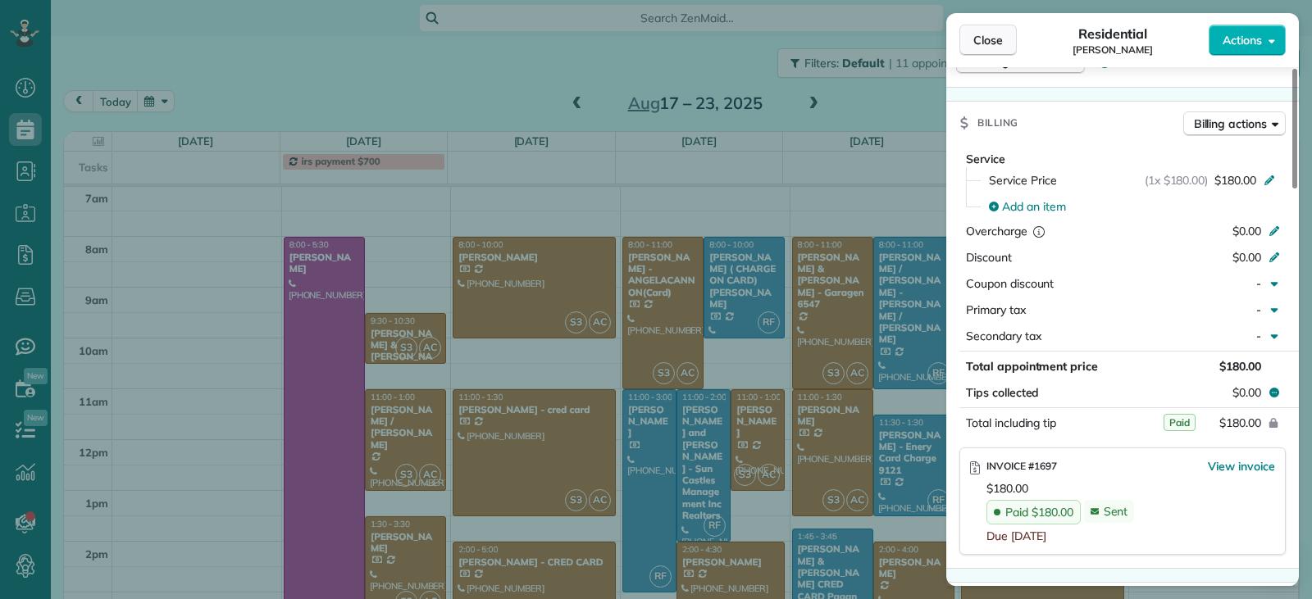
click at [985, 49] on button "Close" at bounding box center [987, 40] width 57 height 31
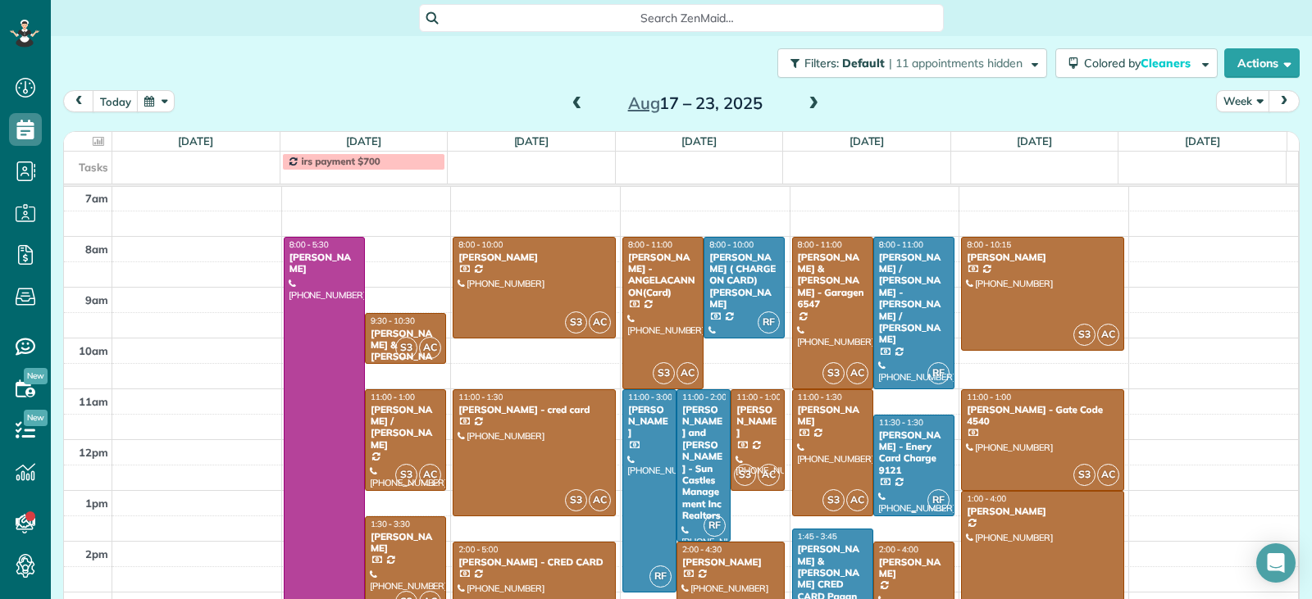
click at [896, 453] on div "[PERSON_NAME] - Enery Card Charge 9121" at bounding box center [913, 454] width 71 height 48
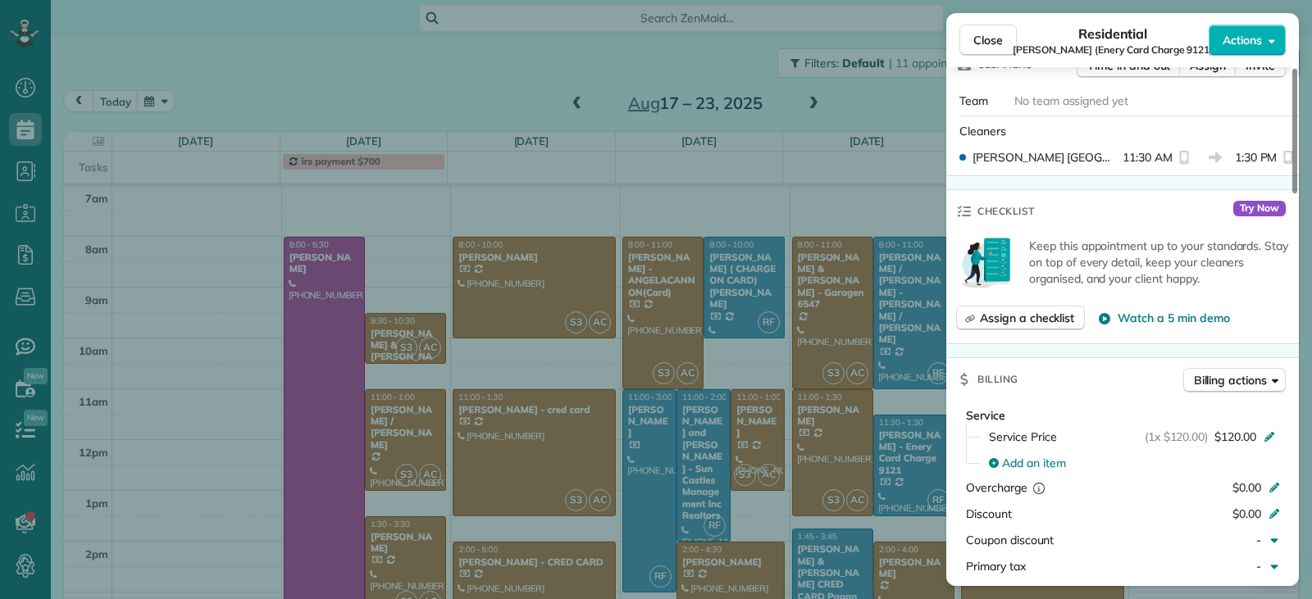
scroll to position [738, 0]
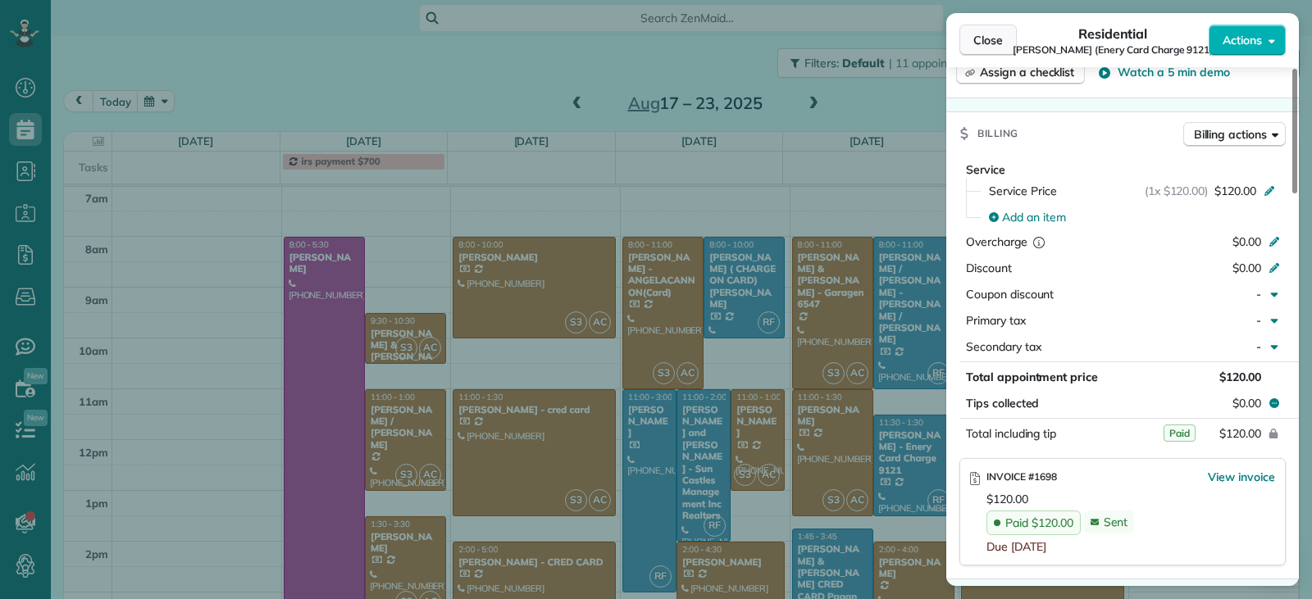
click at [979, 40] on span "Close" at bounding box center [988, 40] width 30 height 16
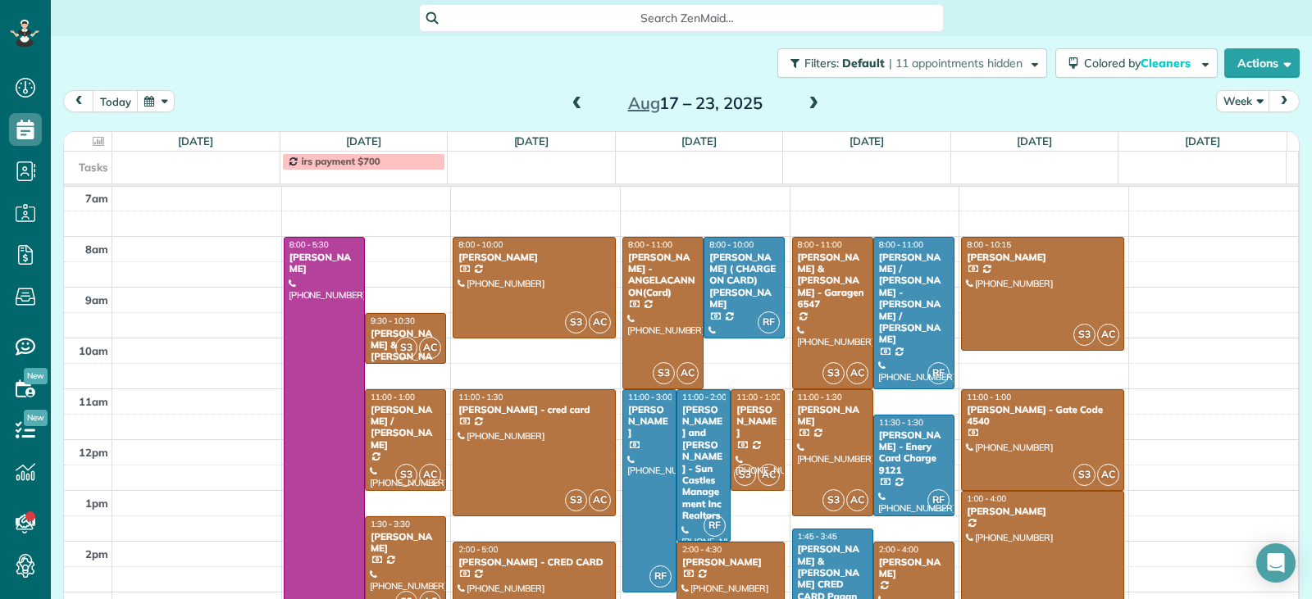
click at [813, 563] on div "[PERSON_NAME] & [PERSON_NAME] CRED CARD Pagan" at bounding box center [832, 572] width 71 height 59
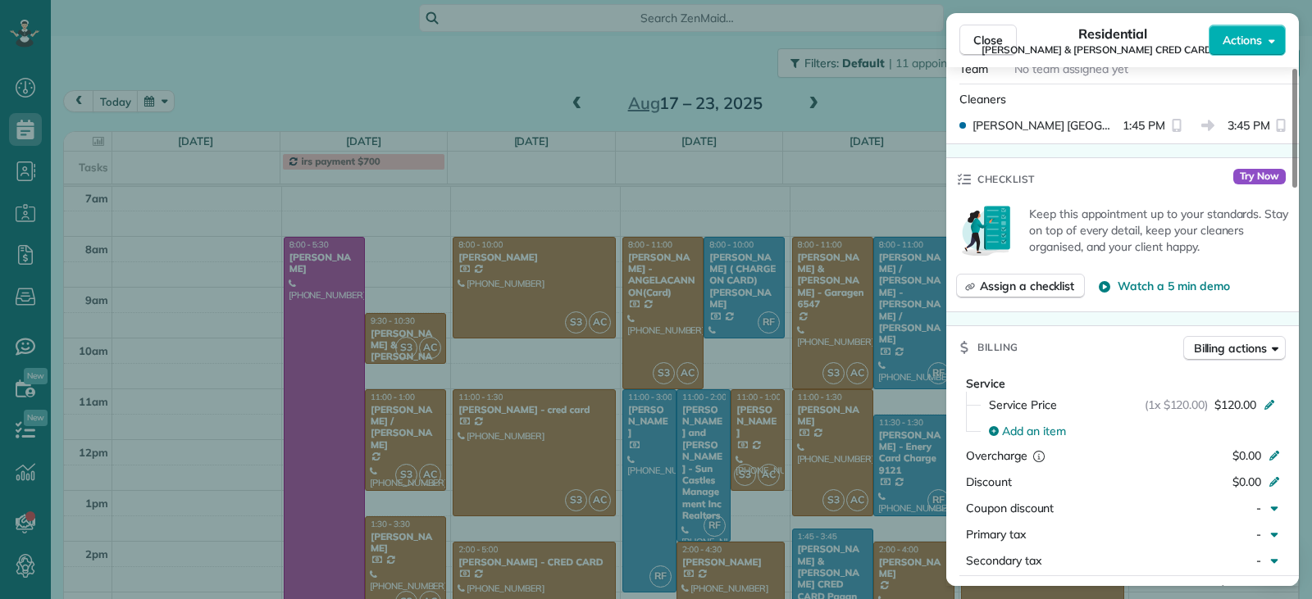
scroll to position [825, 0]
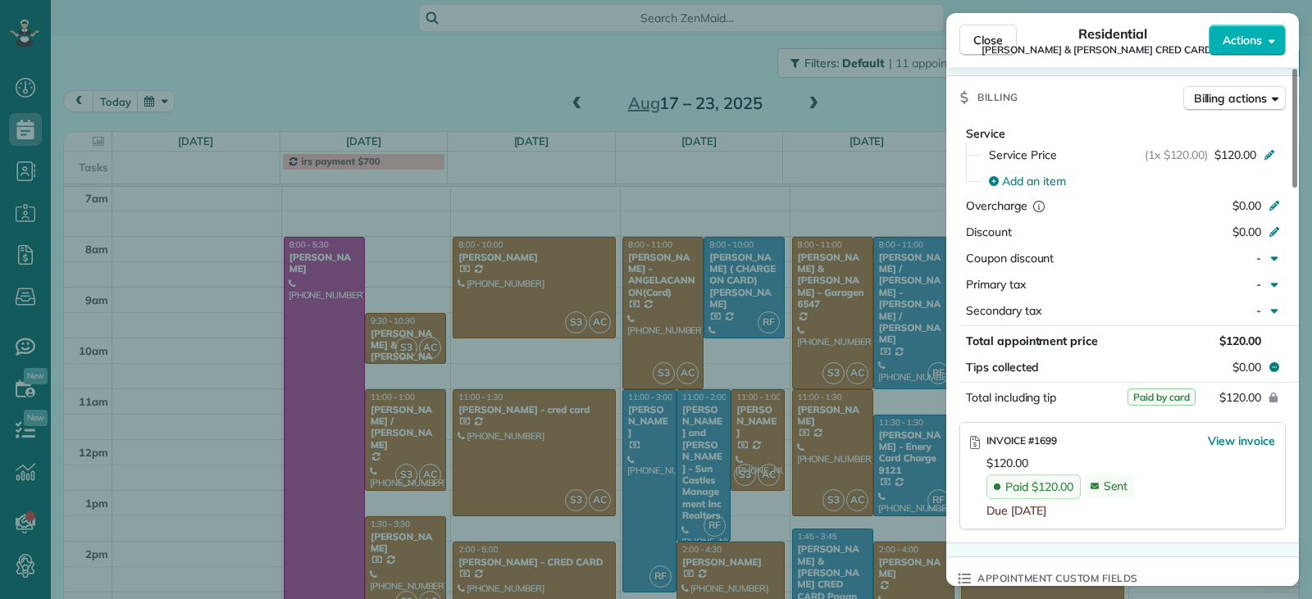
drag, startPoint x: 980, startPoint y: 36, endPoint x: 986, endPoint y: 80, distance: 43.9
click at [980, 36] on span "Close" at bounding box center [988, 40] width 30 height 16
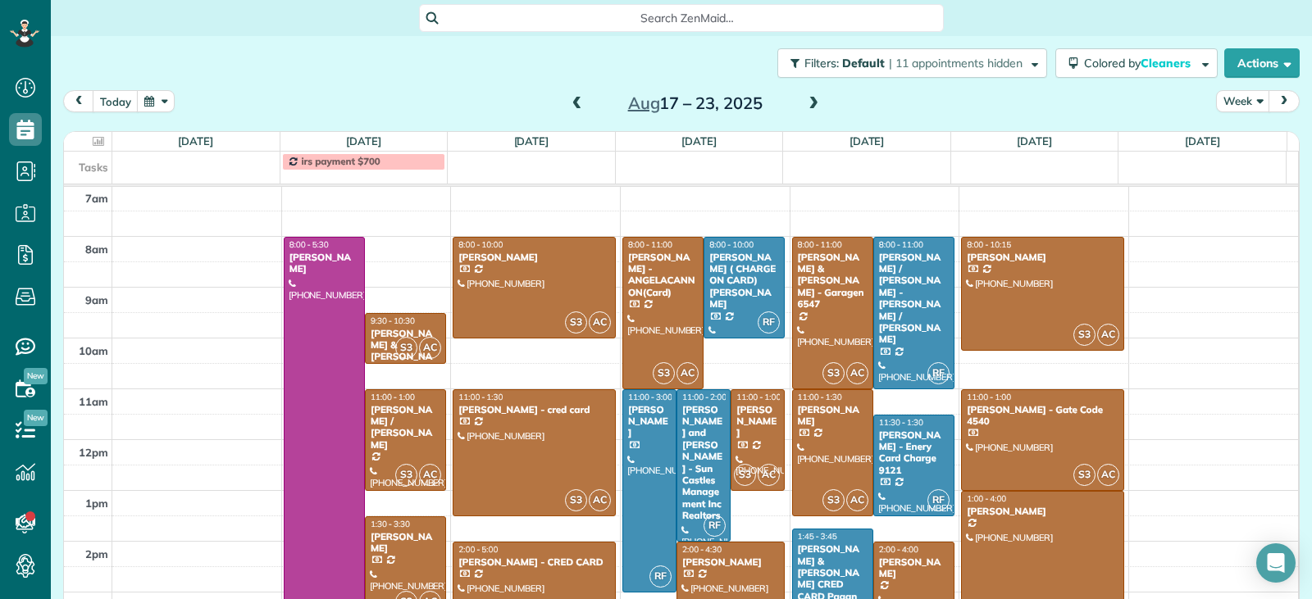
click at [898, 557] on div "[PERSON_NAME]" at bounding box center [913, 569] width 71 height 24
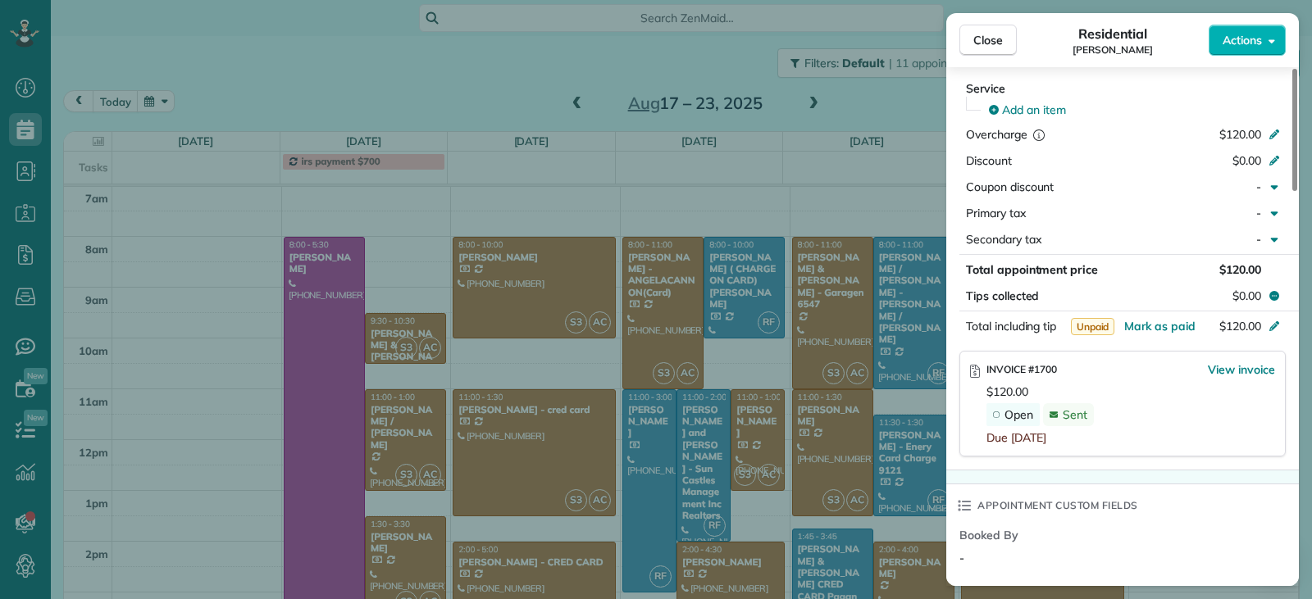
scroll to position [820, 0]
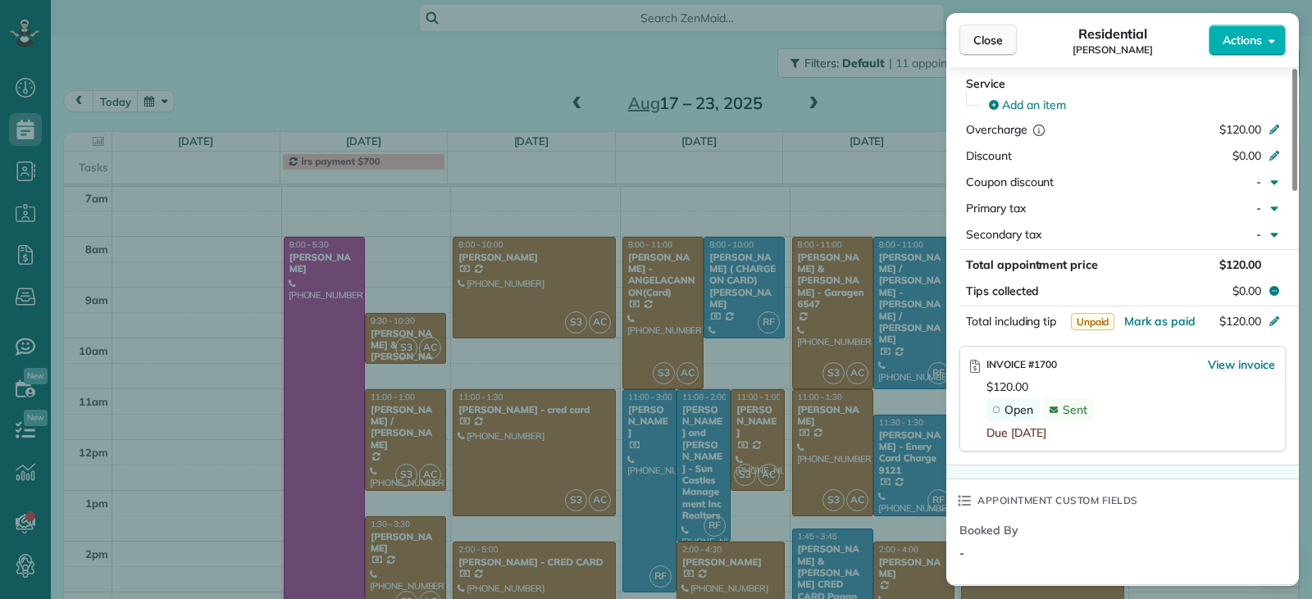
click at [970, 41] on button "Close" at bounding box center [987, 40] width 57 height 31
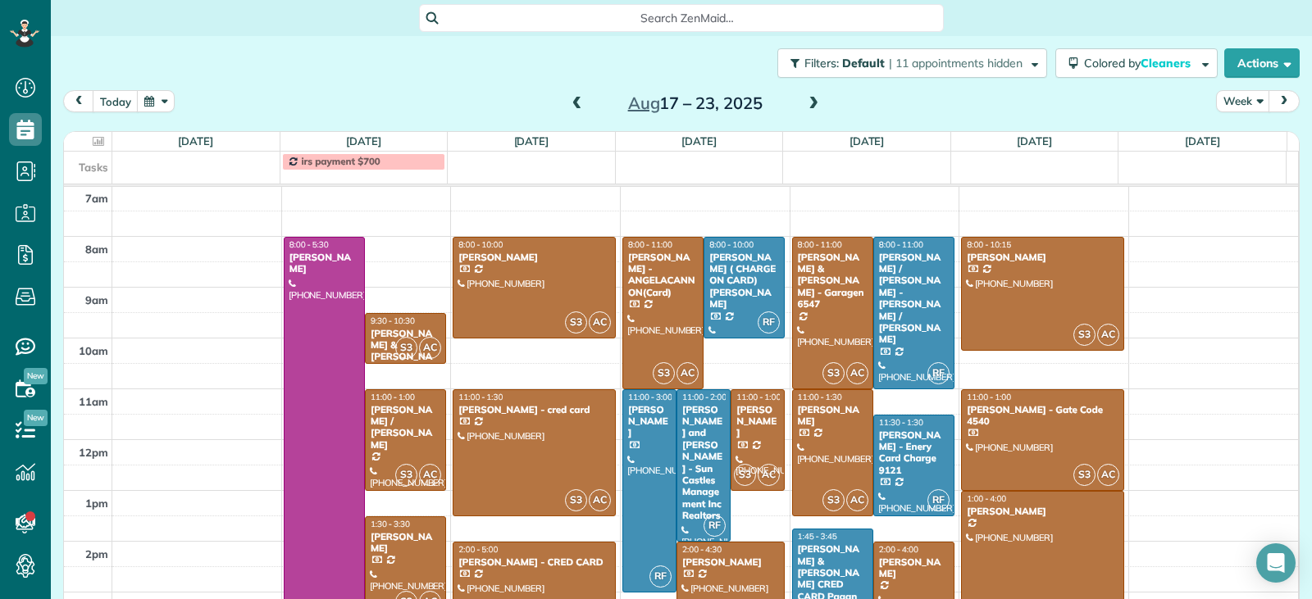
click at [925, 577] on div "[PERSON_NAME]" at bounding box center [913, 569] width 71 height 24
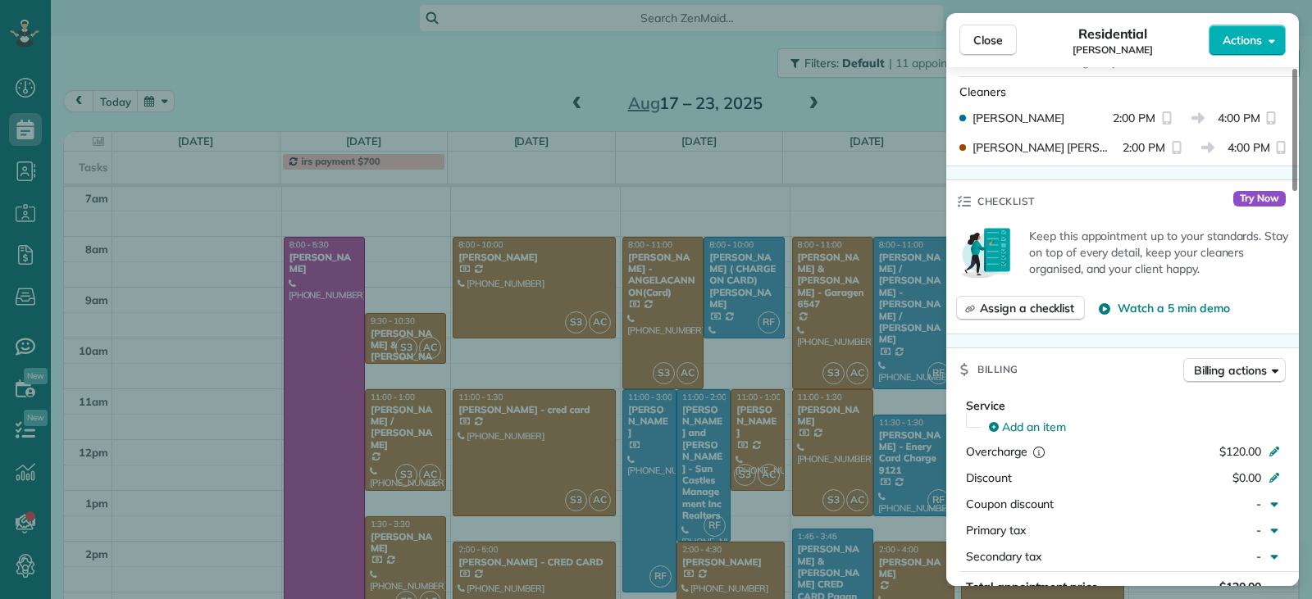
scroll to position [746, 0]
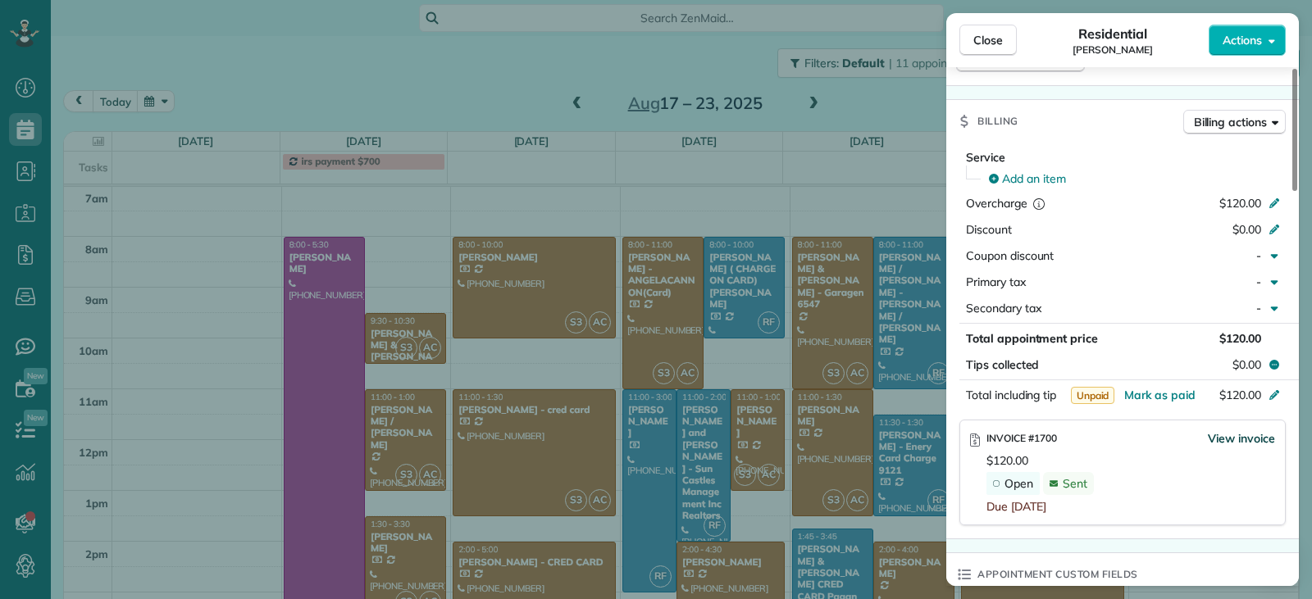
click at [1230, 441] on span "View invoice" at bounding box center [1240, 438] width 67 height 16
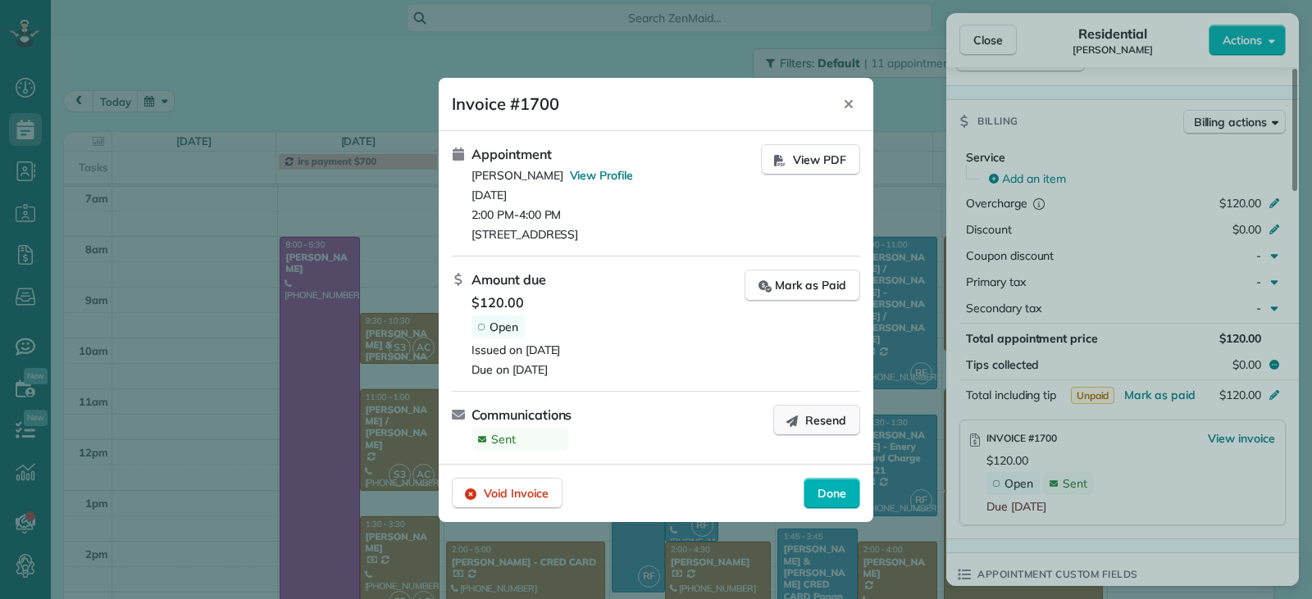
click at [814, 423] on span "Resend" at bounding box center [825, 420] width 41 height 16
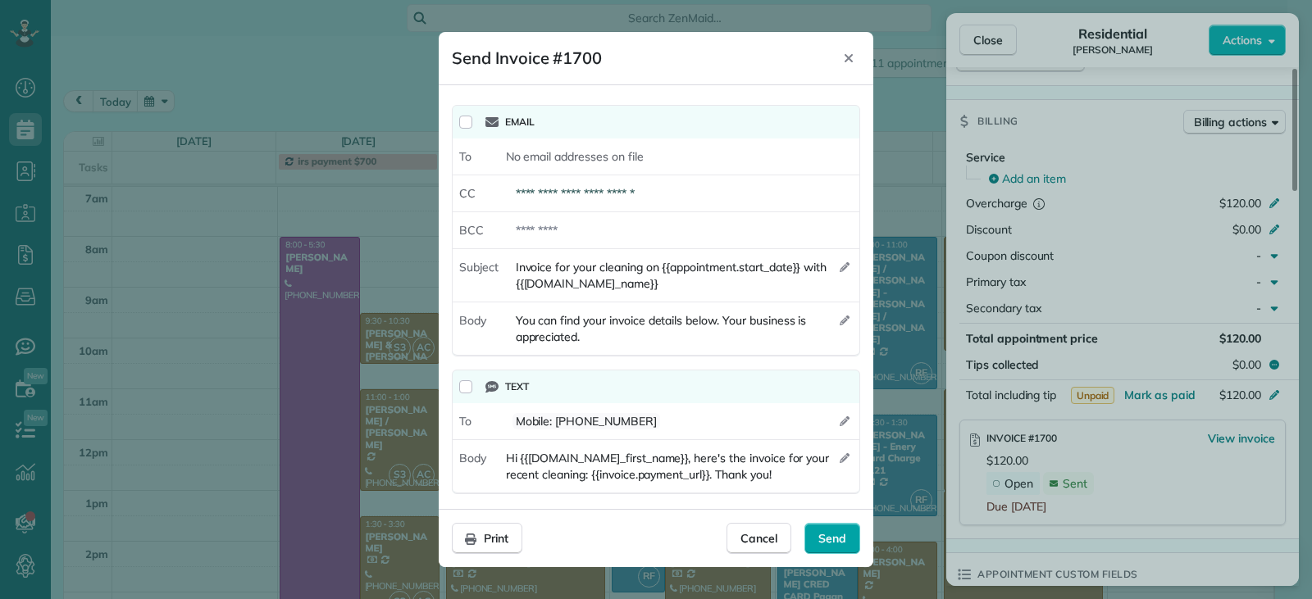
click at [835, 545] on span "Send" at bounding box center [832, 538] width 28 height 16
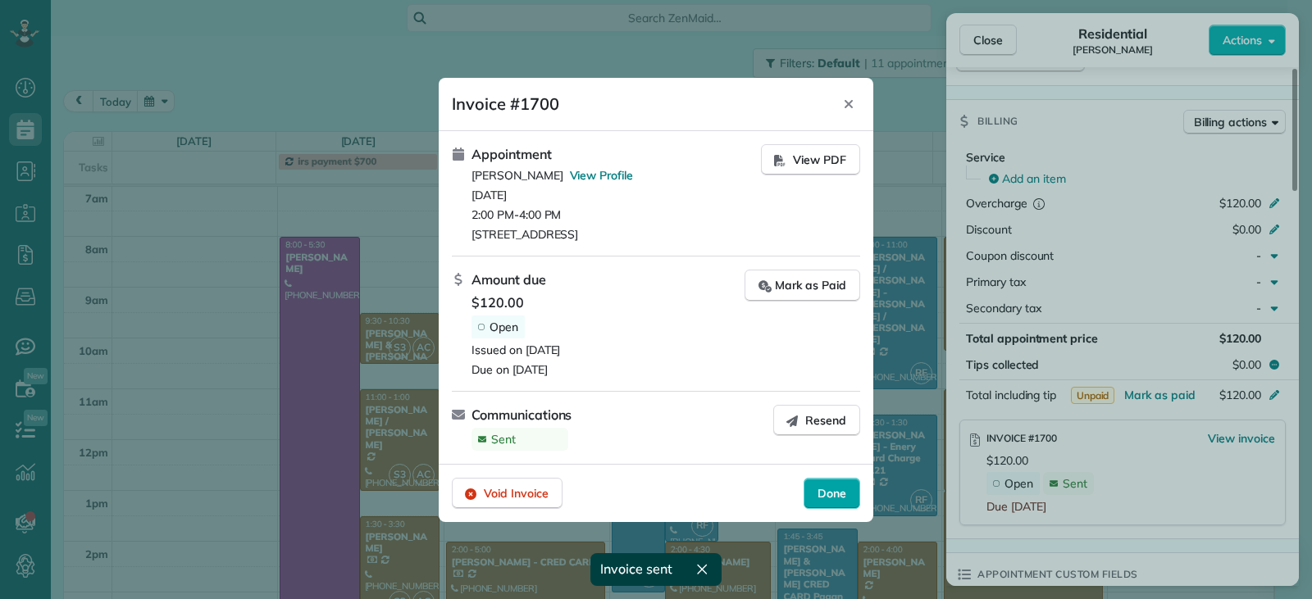
click at [830, 491] on span "Done" at bounding box center [831, 493] width 29 height 16
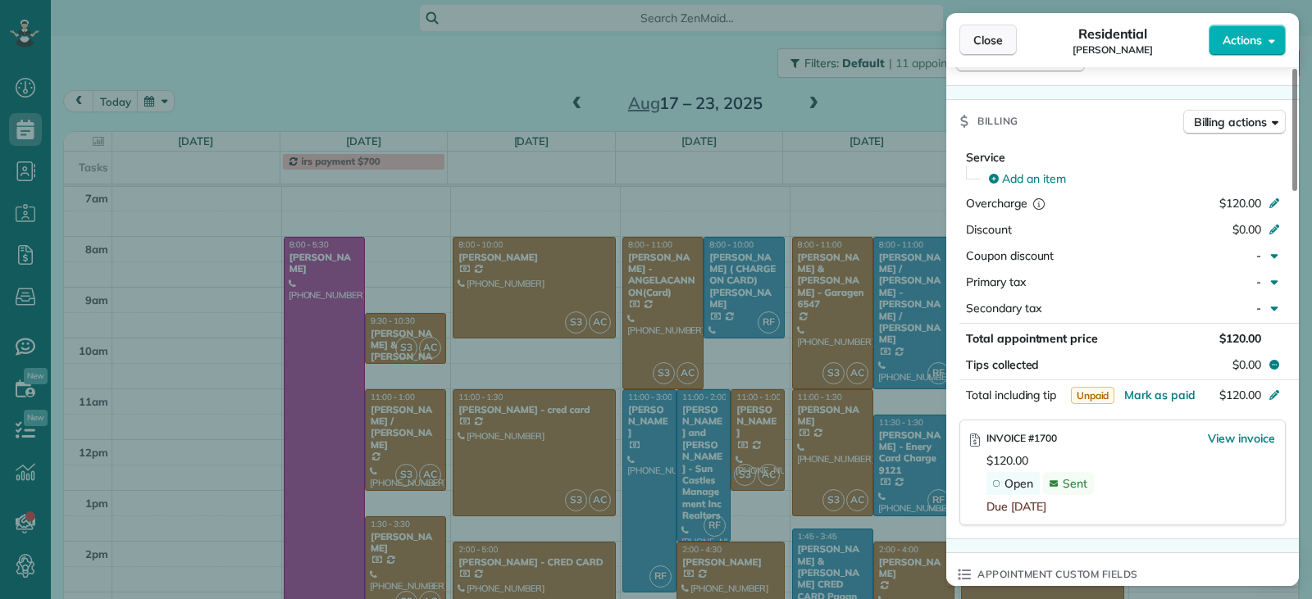
click at [998, 40] on span "Close" at bounding box center [988, 40] width 30 height 16
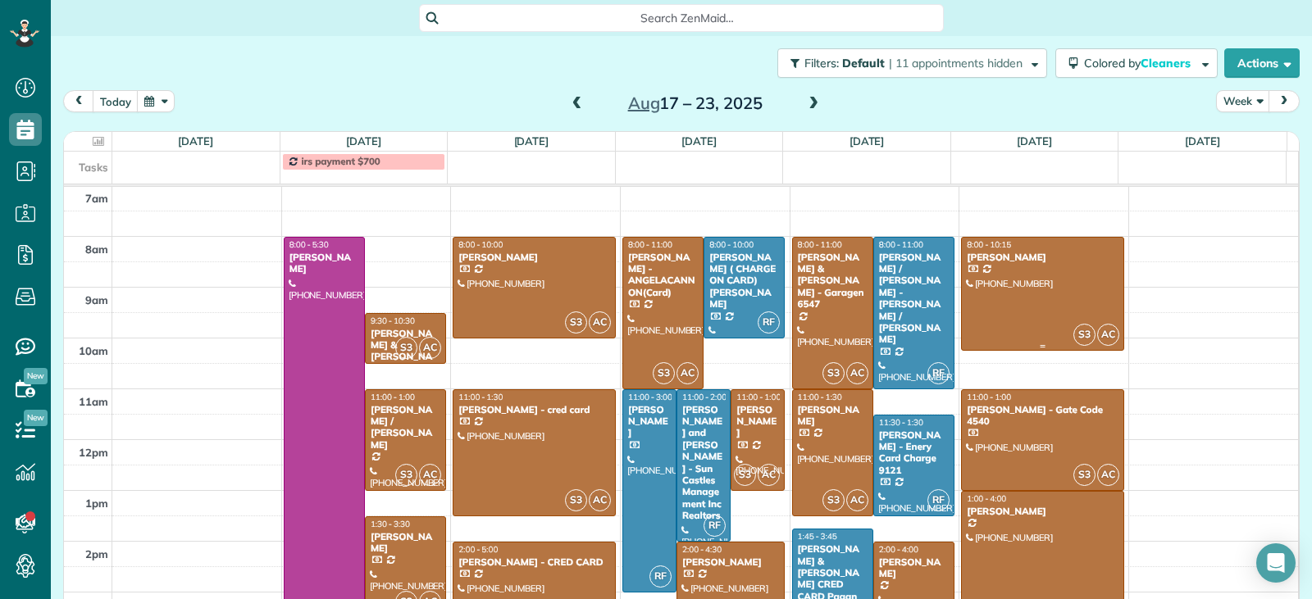
click at [1026, 317] on div at bounding box center [1042, 294] width 161 height 113
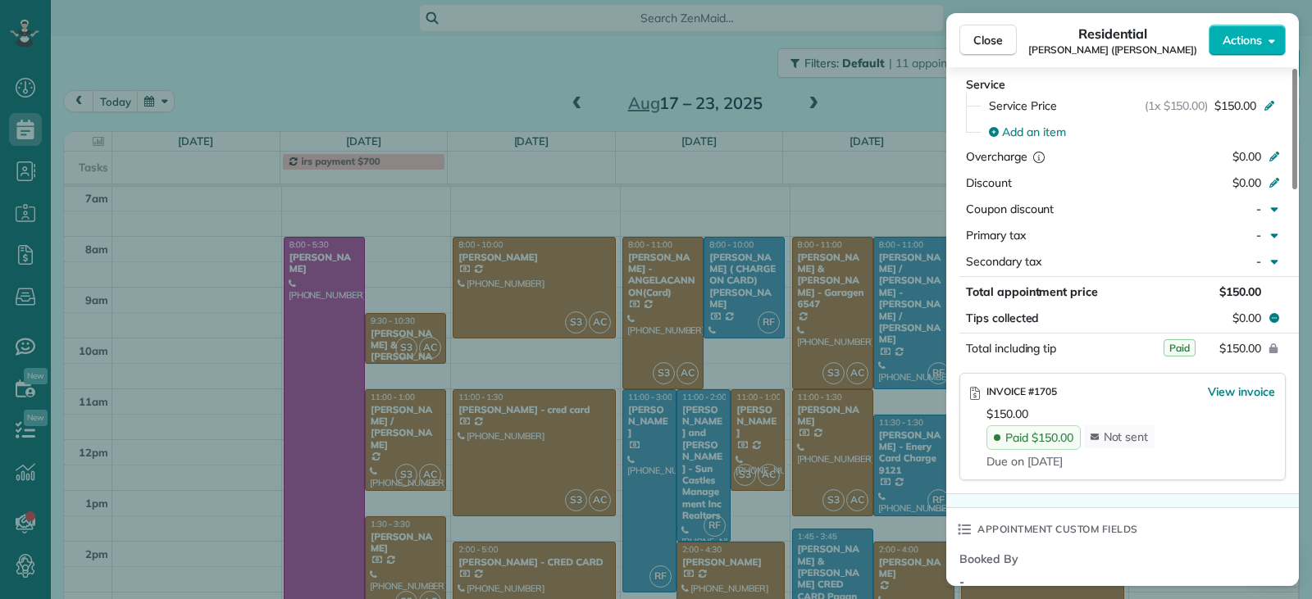
scroll to position [903, 0]
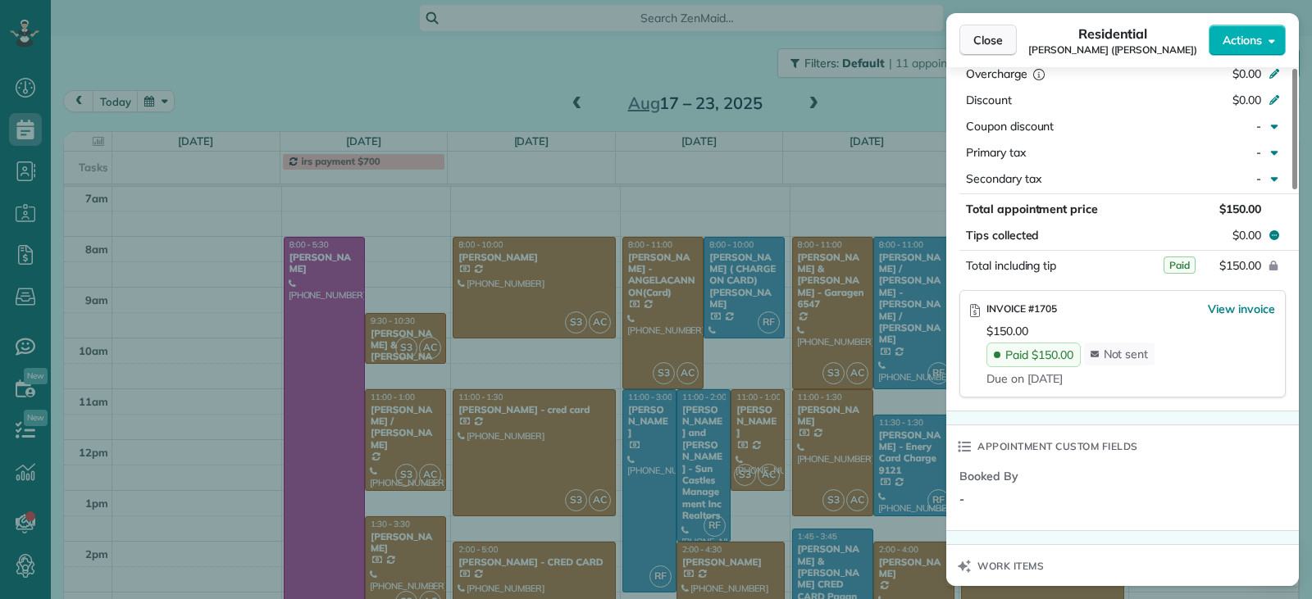
click at [986, 39] on span "Close" at bounding box center [988, 40] width 30 height 16
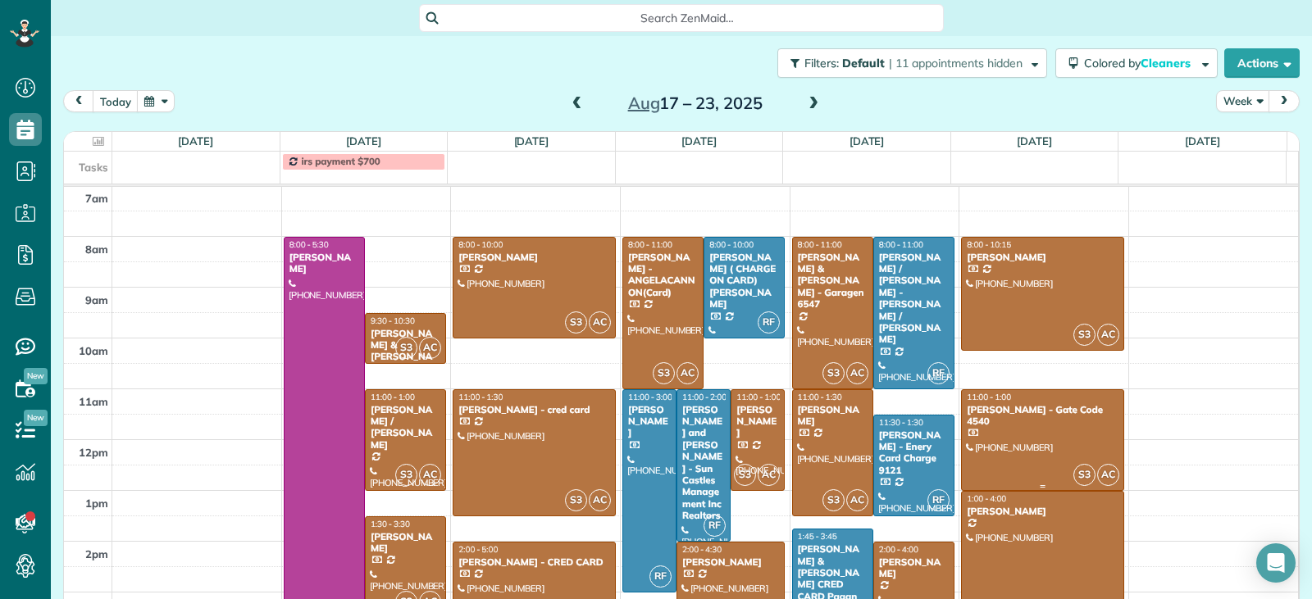
click at [1035, 443] on div at bounding box center [1042, 440] width 161 height 100
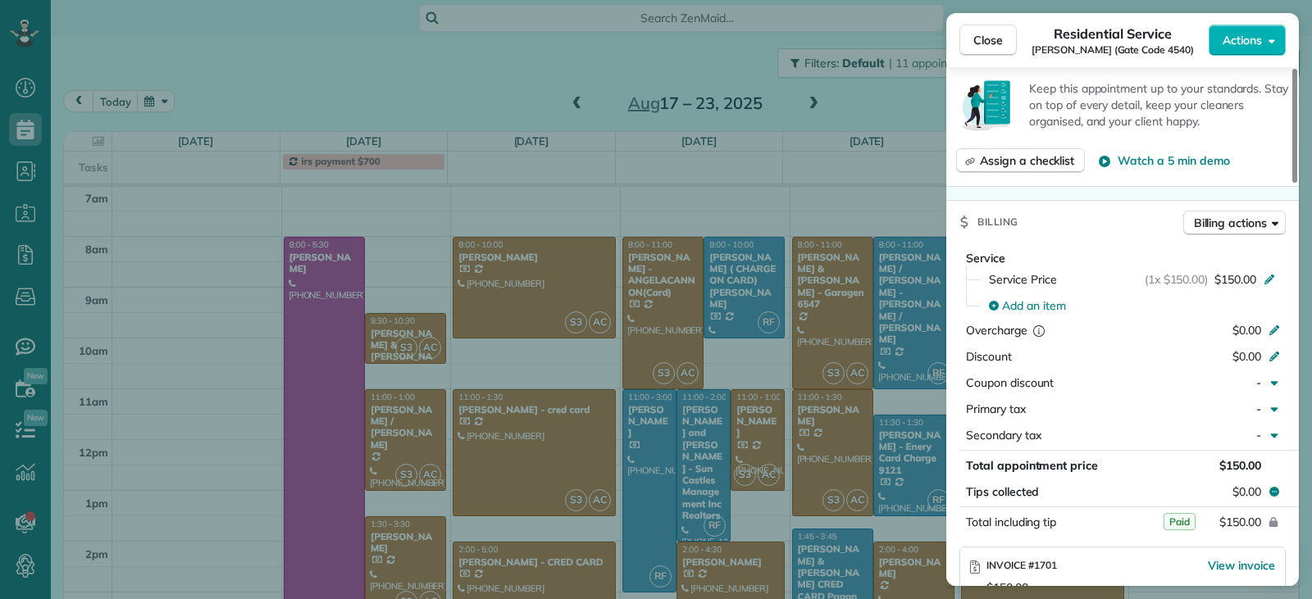
scroll to position [907, 0]
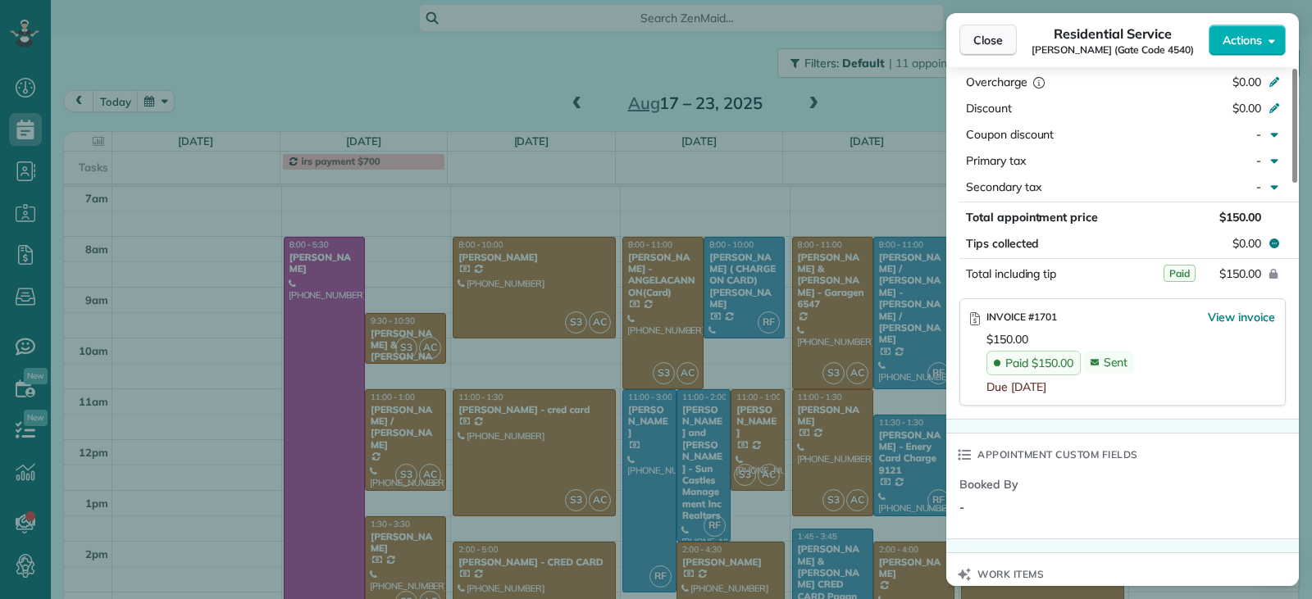
click at [967, 43] on button "Close" at bounding box center [987, 40] width 57 height 31
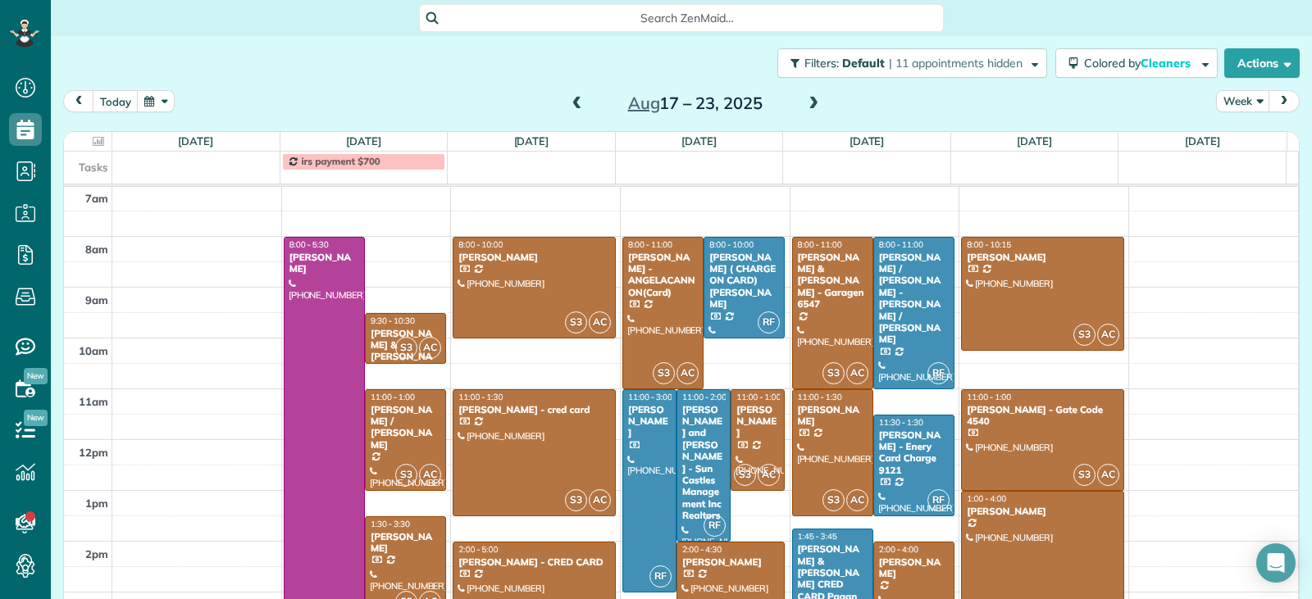
click at [810, 110] on span at bounding box center [813, 104] width 18 height 15
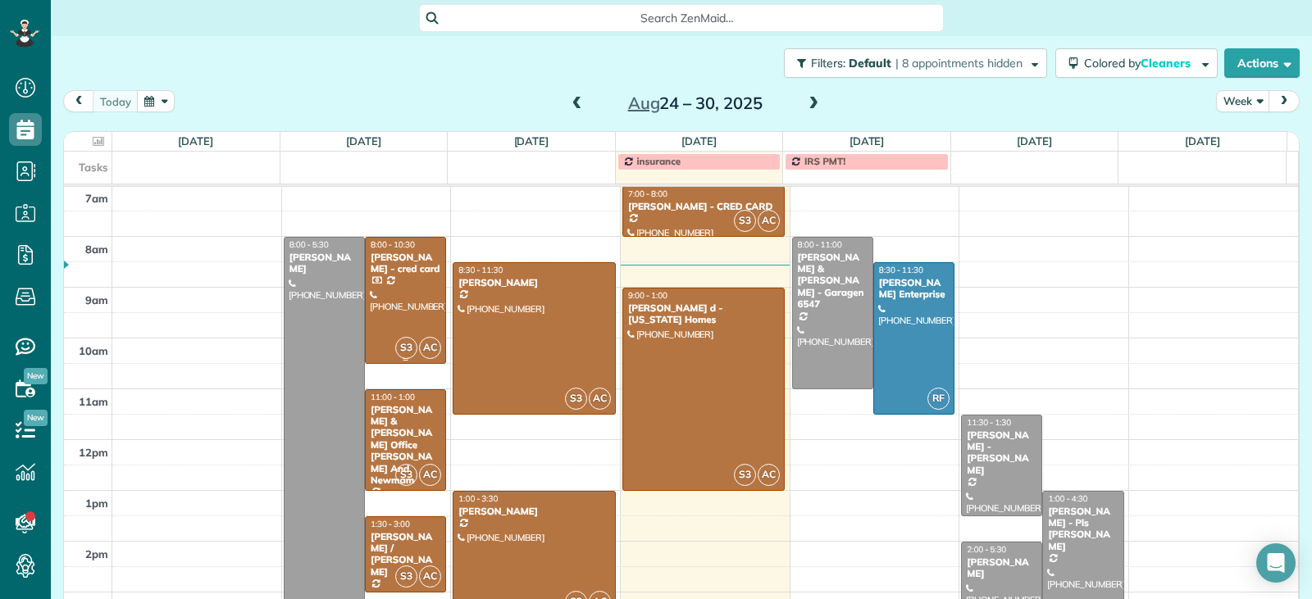
click at [408, 302] on div at bounding box center [406, 300] width 80 height 125
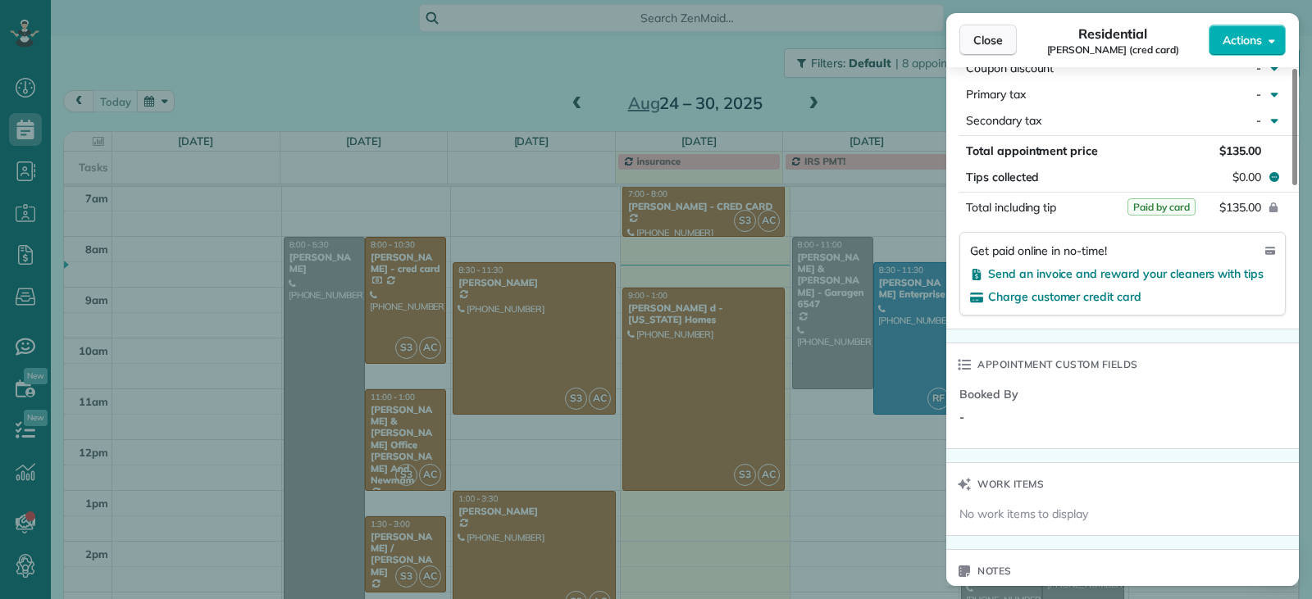
scroll to position [978, 0]
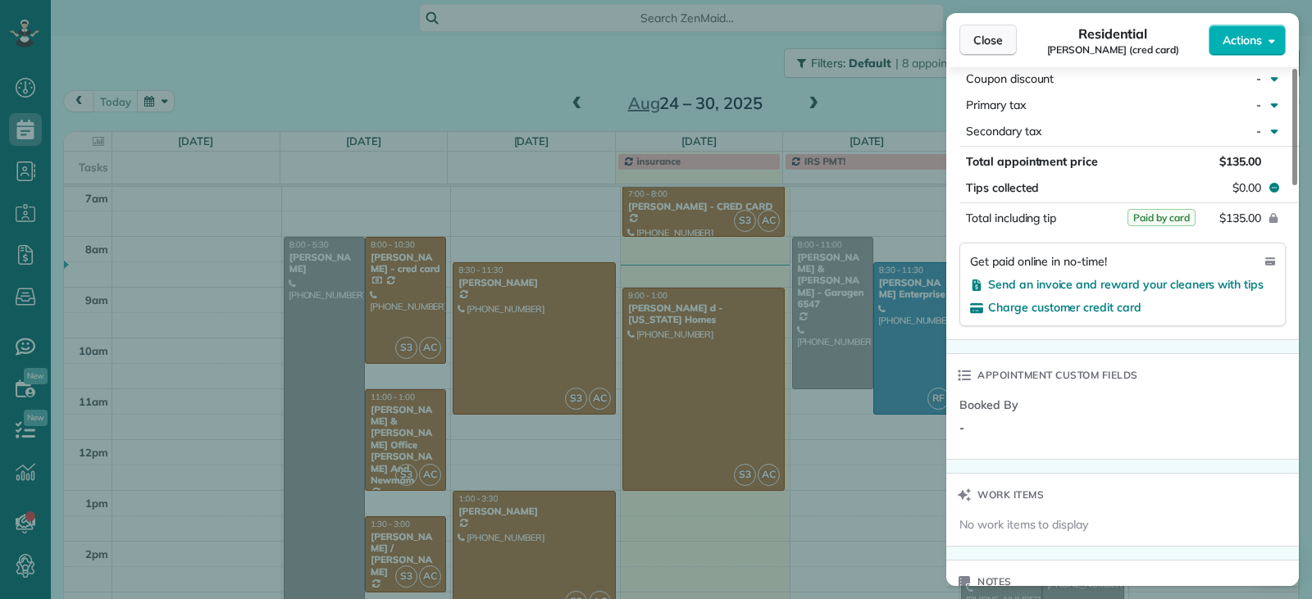
click at [987, 42] on span "Close" at bounding box center [988, 40] width 30 height 16
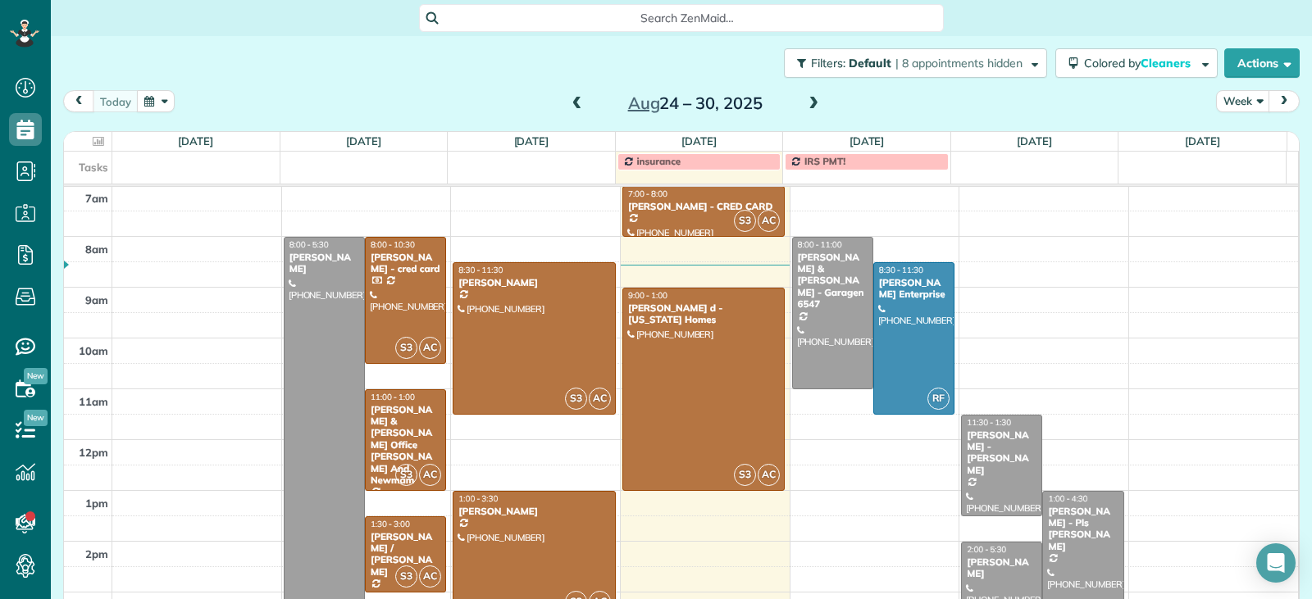
click at [512, 531] on div at bounding box center [533, 554] width 161 height 125
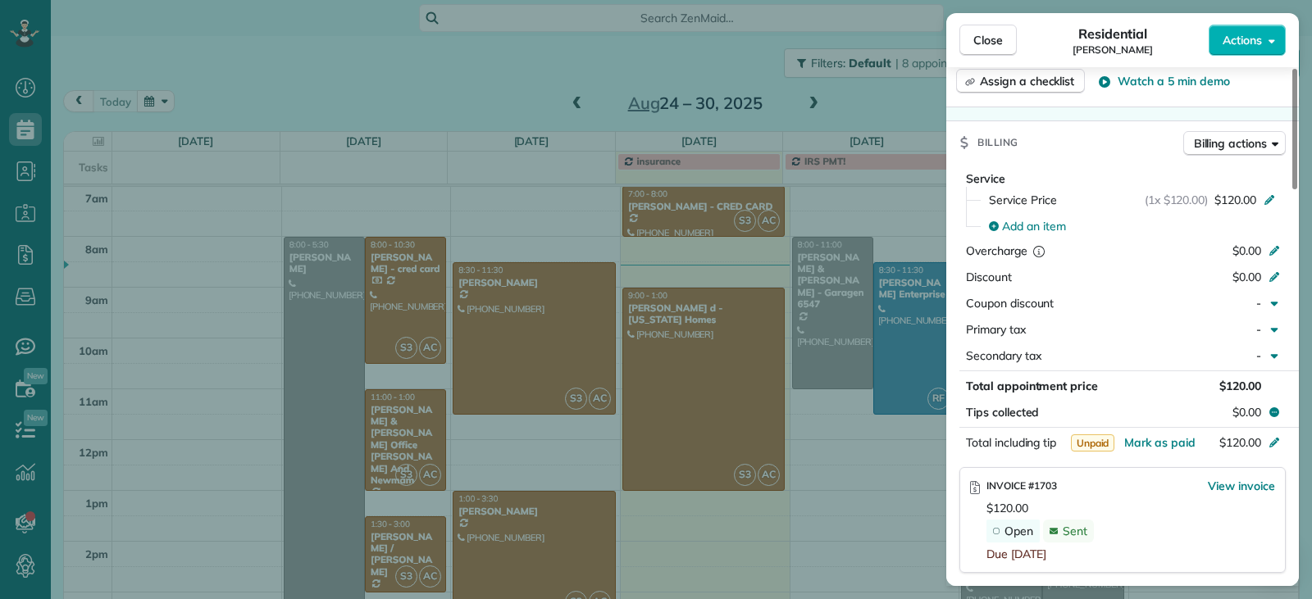
scroll to position [821, 0]
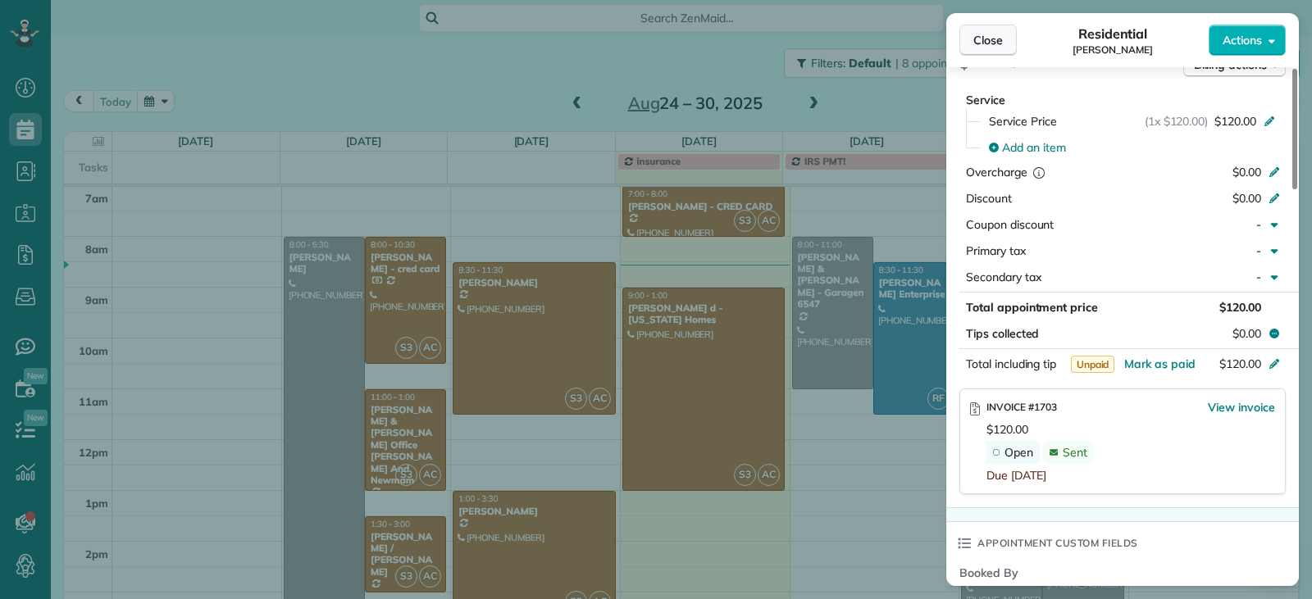
click at [990, 44] on span "Close" at bounding box center [988, 40] width 30 height 16
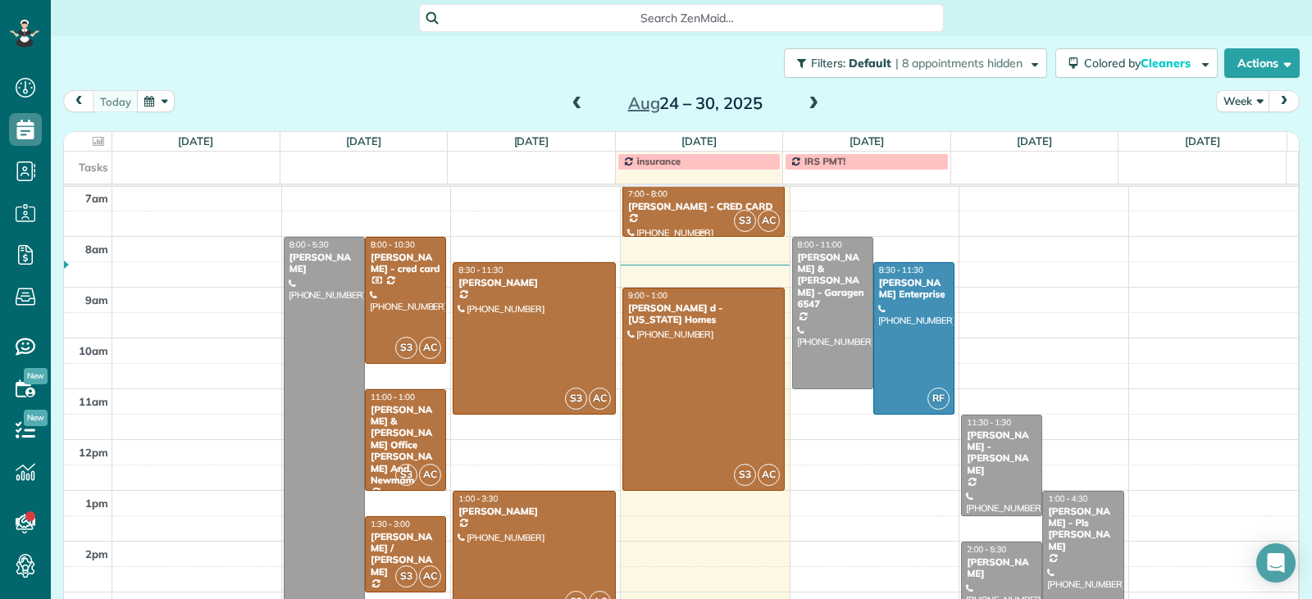
click at [697, 227] on div at bounding box center [703, 211] width 161 height 49
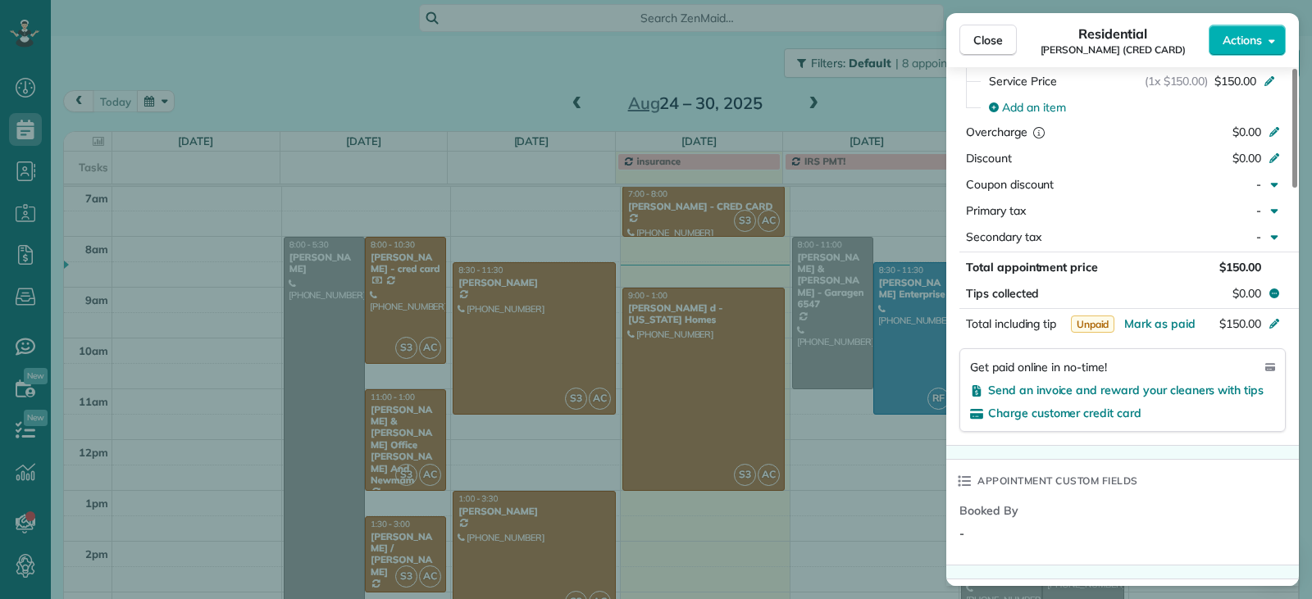
scroll to position [821, 0]
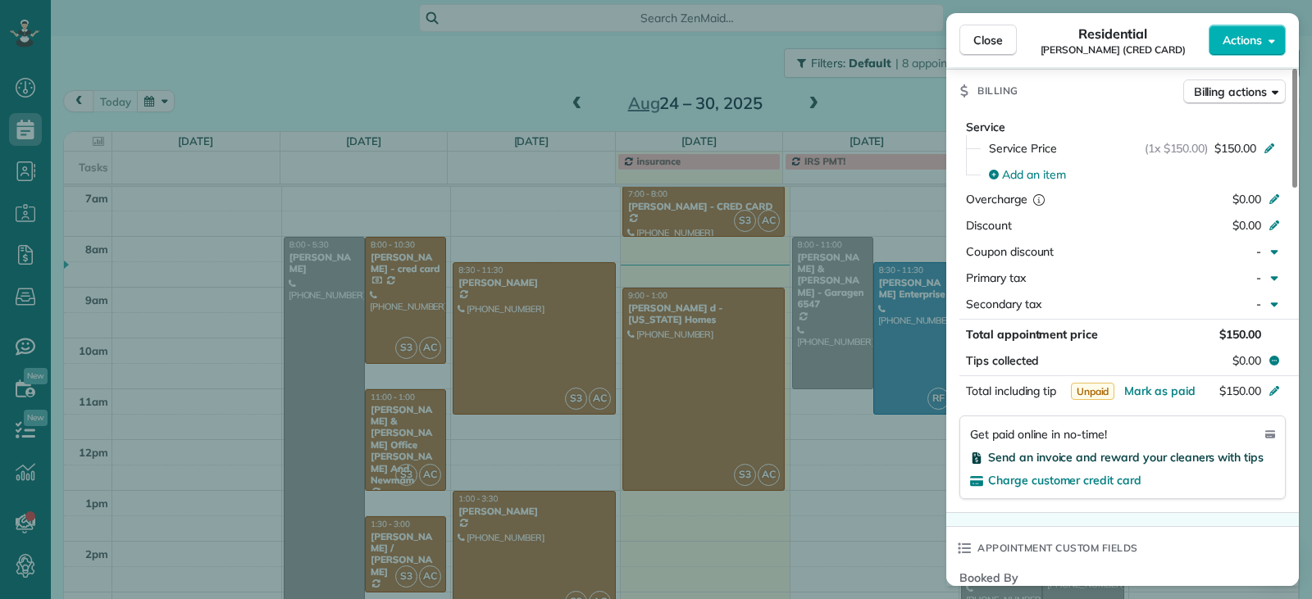
click at [1040, 450] on span "Send an invoice and reward your cleaners with tips" at bounding box center [1125, 457] width 275 height 15
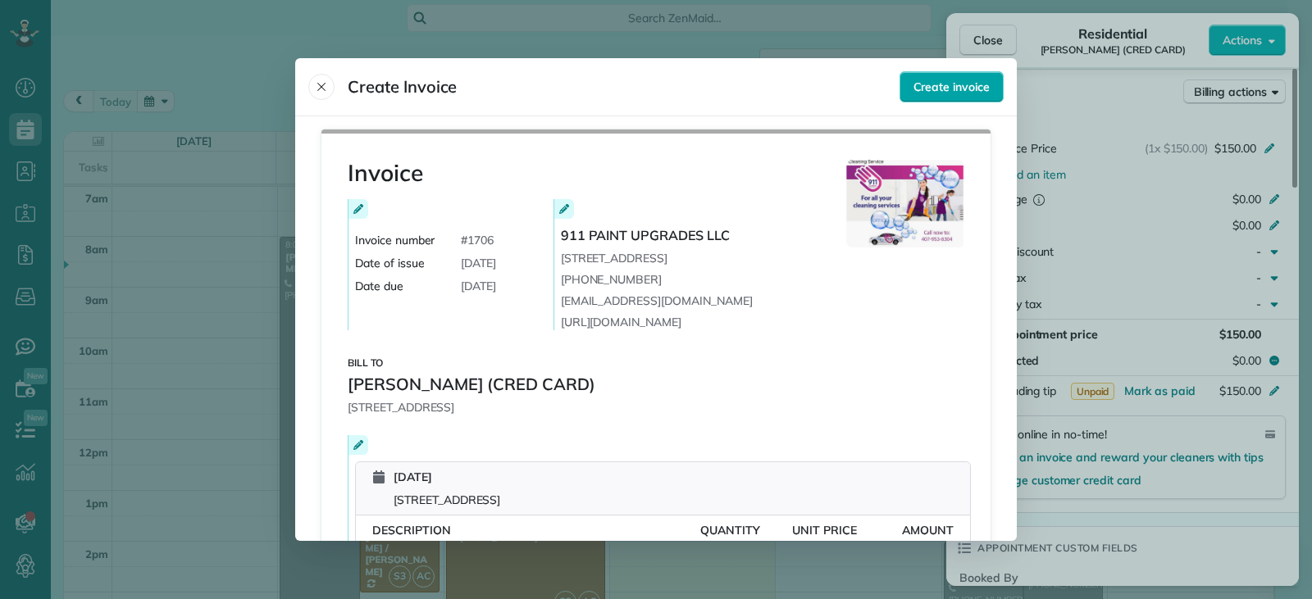
click at [960, 92] on span "Create invoice" at bounding box center [951, 87] width 76 height 16
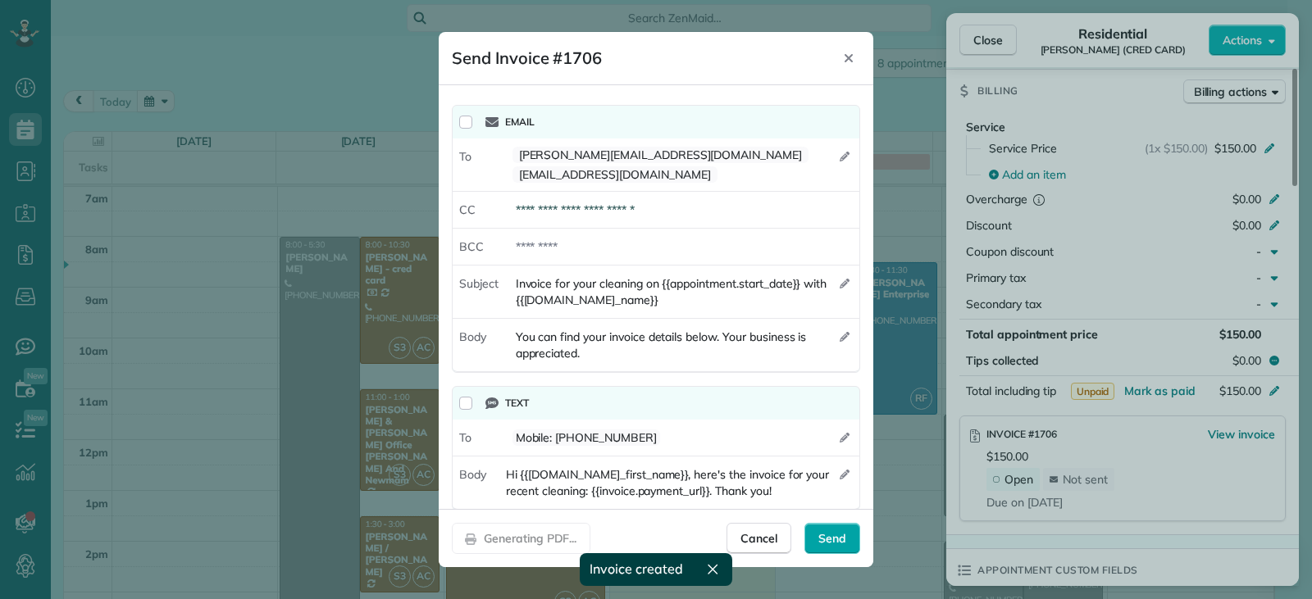
click at [843, 548] on div "Send" at bounding box center [832, 538] width 56 height 31
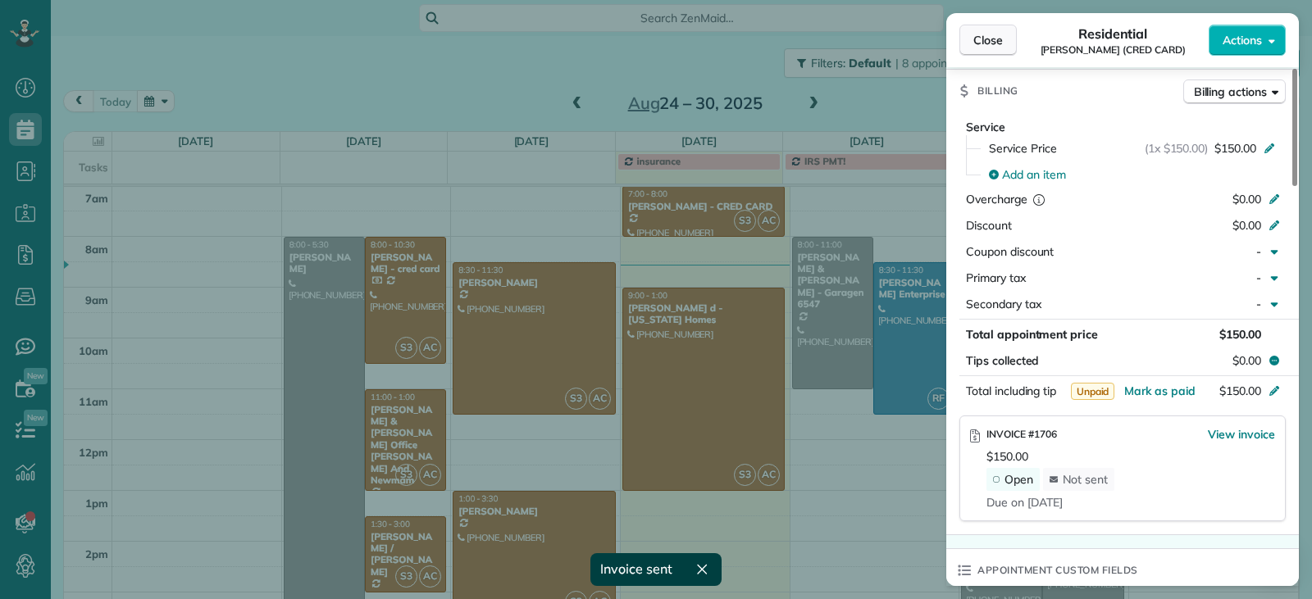
click at [975, 38] on span "Close" at bounding box center [988, 40] width 30 height 16
